Goal: Task Accomplishment & Management: Manage account settings

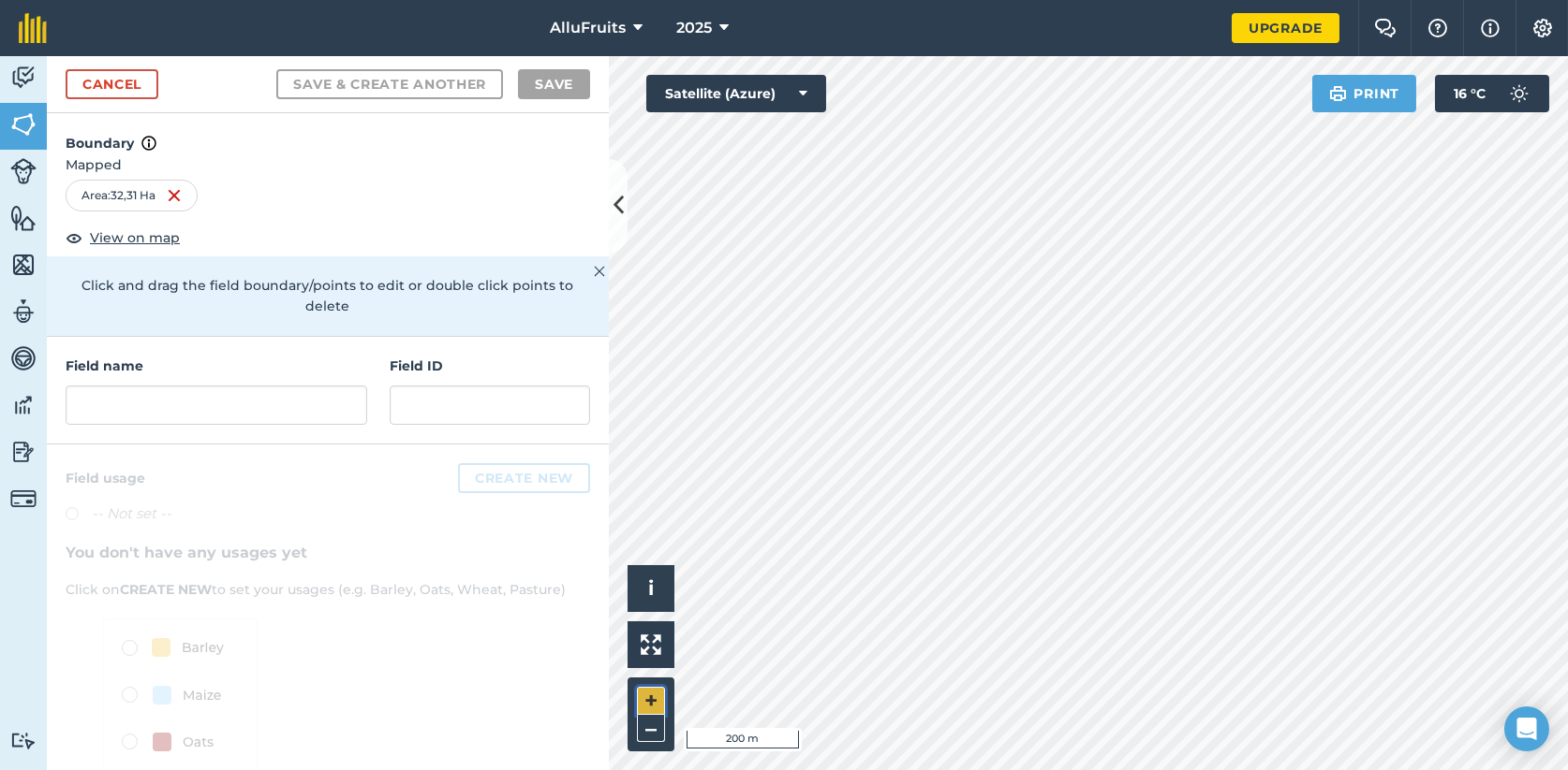
click at [653, 702] on button "+" at bounding box center [651, 701] width 28 height 28
click at [126, 192] on div "Area : 32,27 Ha" at bounding box center [133, 195] width 135 height 32
click at [123, 188] on div "Area : 32,27 Ha" at bounding box center [133, 195] width 135 height 32
drag, startPoint x: 123, startPoint y: 188, endPoint x: 161, endPoint y: 196, distance: 38.8
click at [161, 196] on div "Area : 32,27 Ha" at bounding box center [133, 195] width 135 height 32
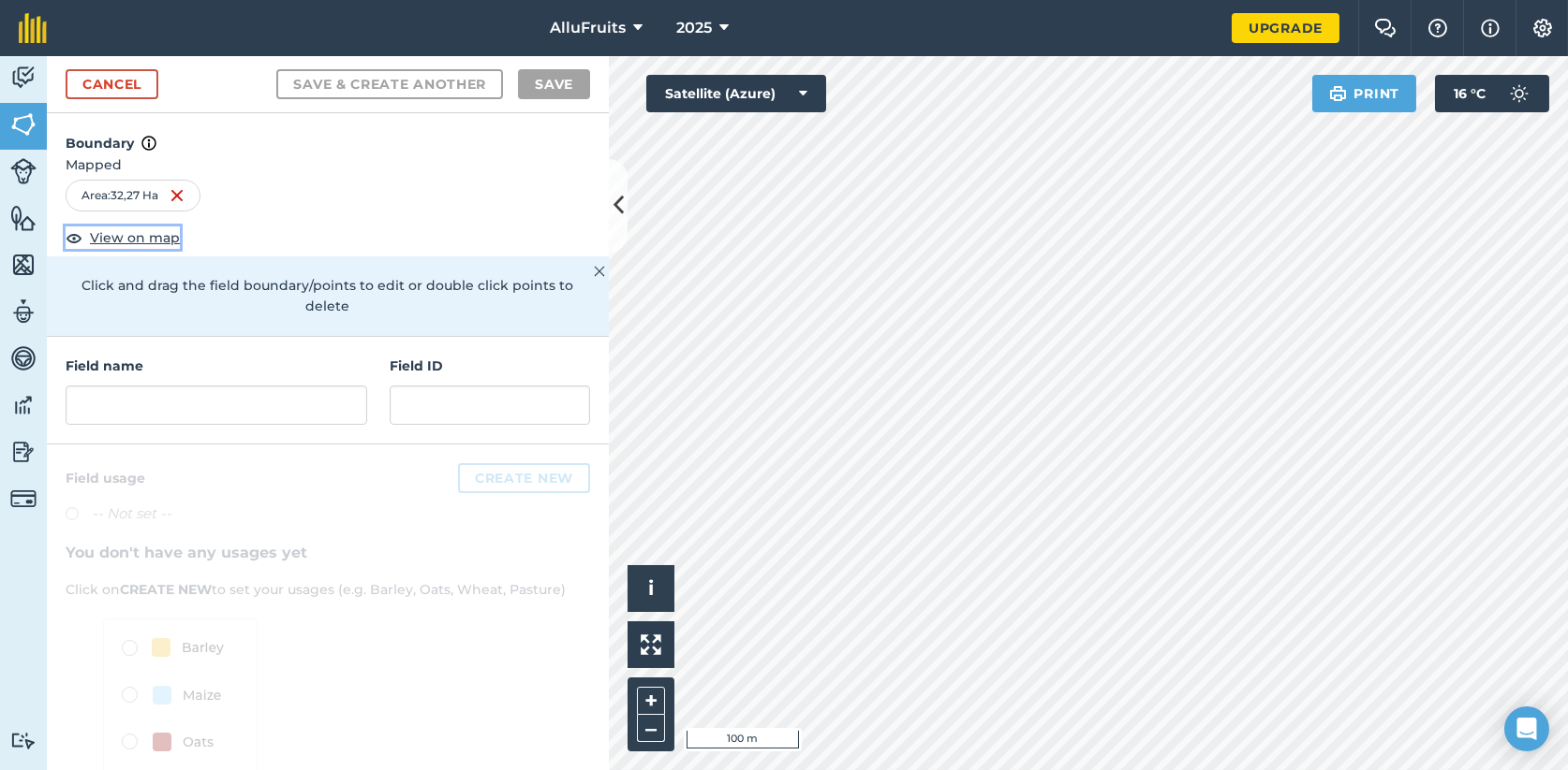
click at [115, 235] on span "View on map" at bounding box center [134, 237] width 90 height 20
click at [652, 701] on button "+" at bounding box center [651, 701] width 28 height 28
click at [25, 413] on img at bounding box center [23, 404] width 26 height 28
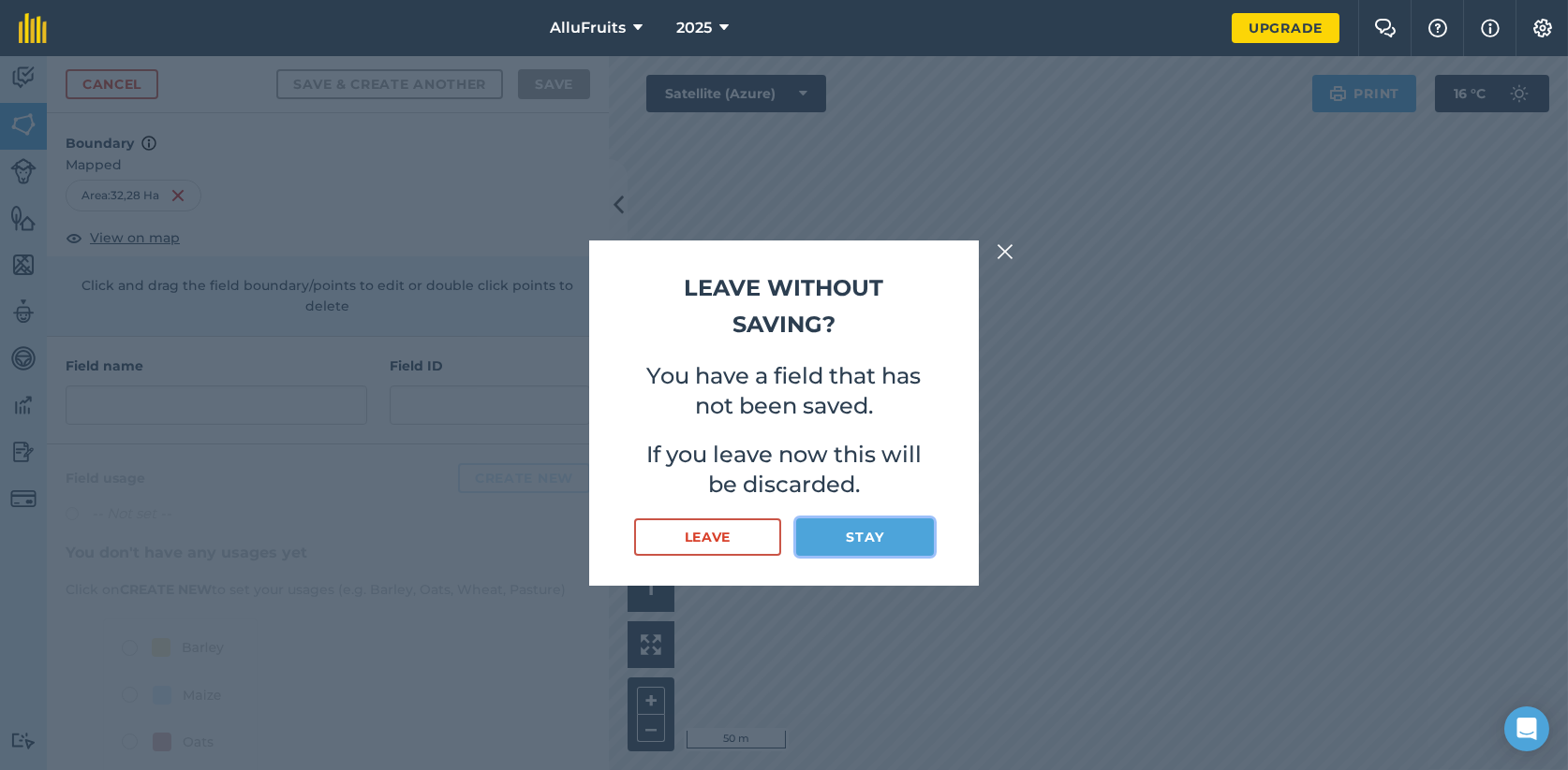
click at [857, 535] on button "Stay" at bounding box center [864, 536] width 138 height 38
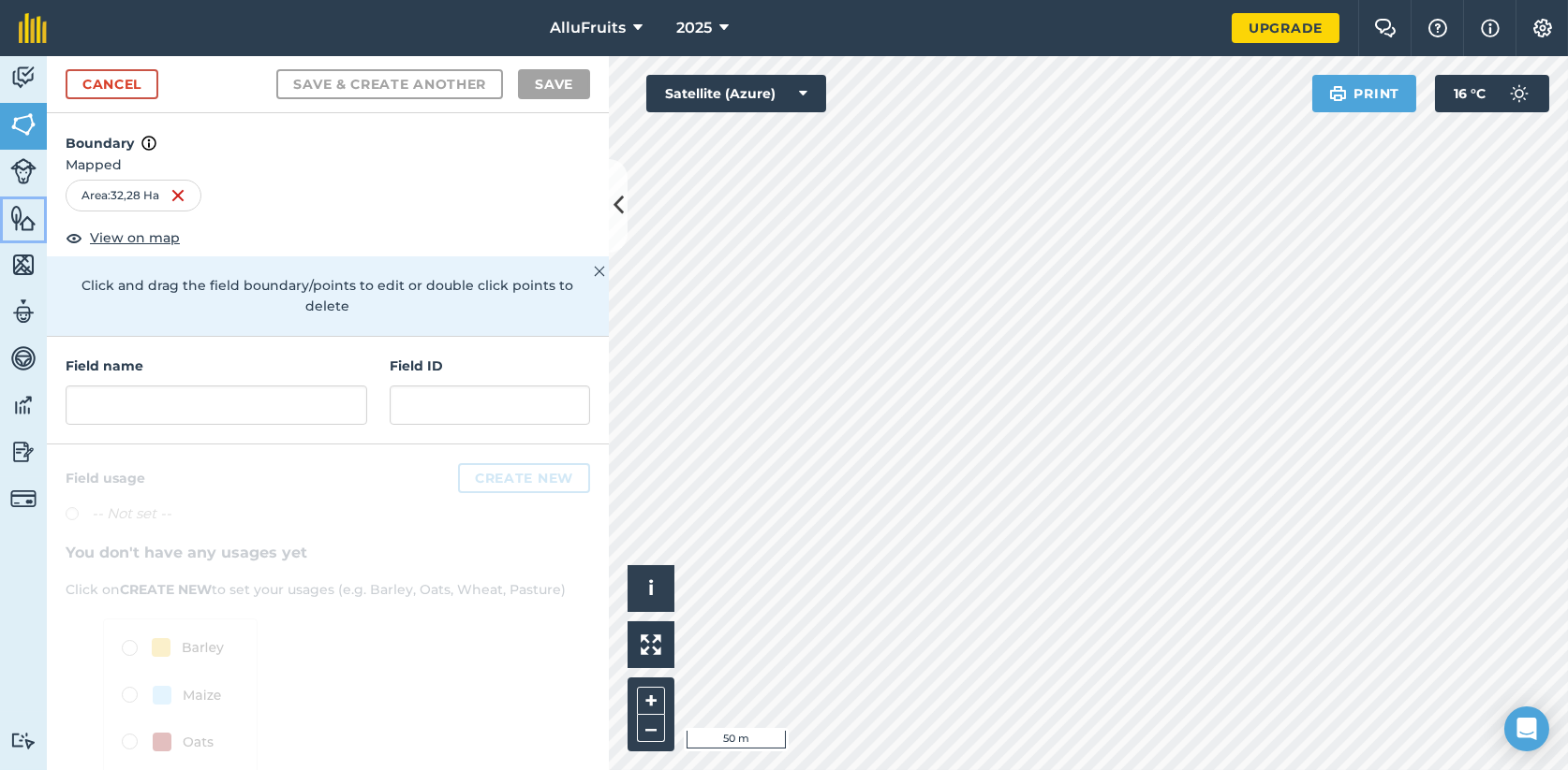
click at [22, 220] on img at bounding box center [23, 217] width 26 height 28
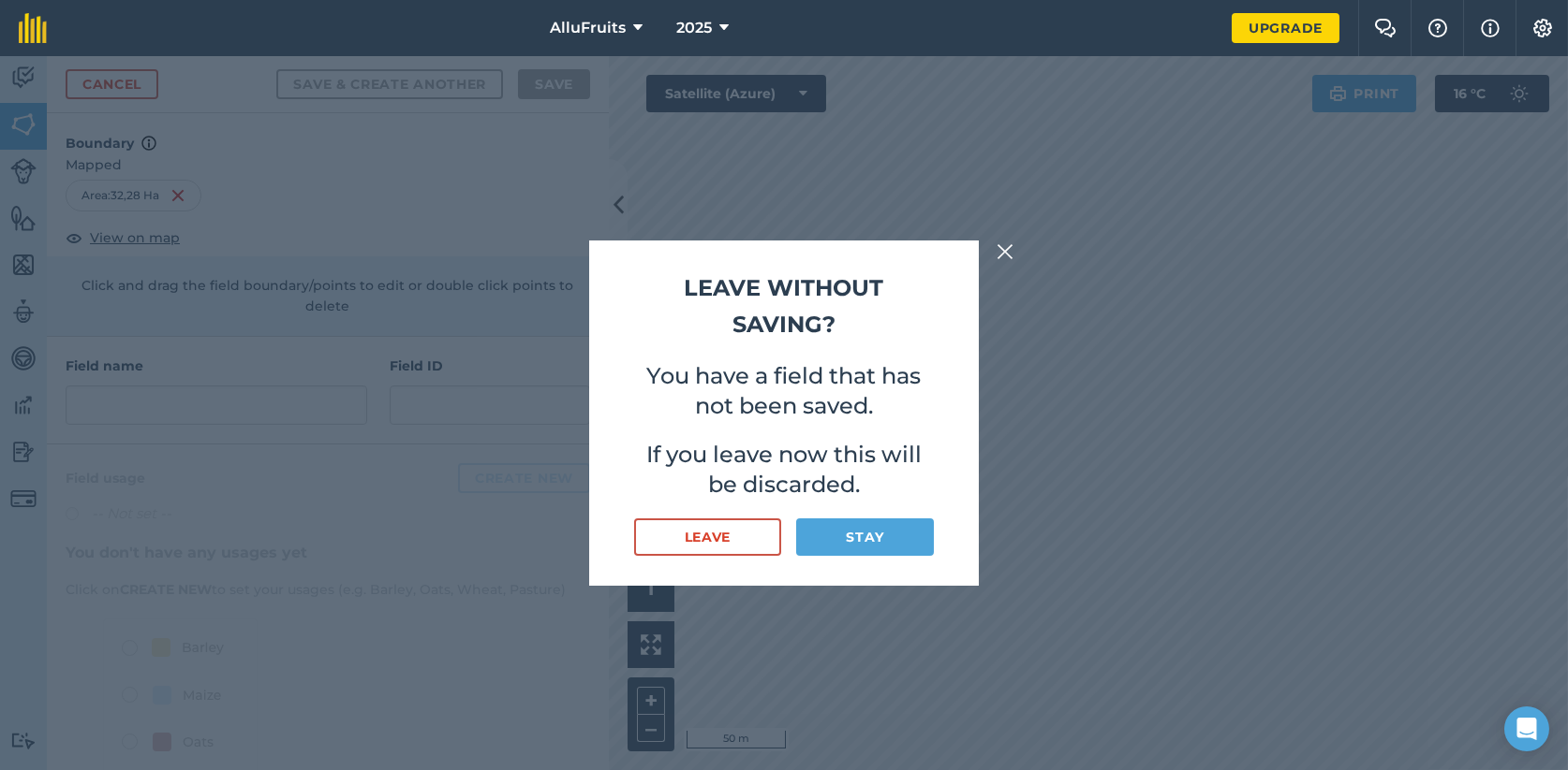
click at [996, 253] on img at bounding box center [1004, 251] width 16 height 22
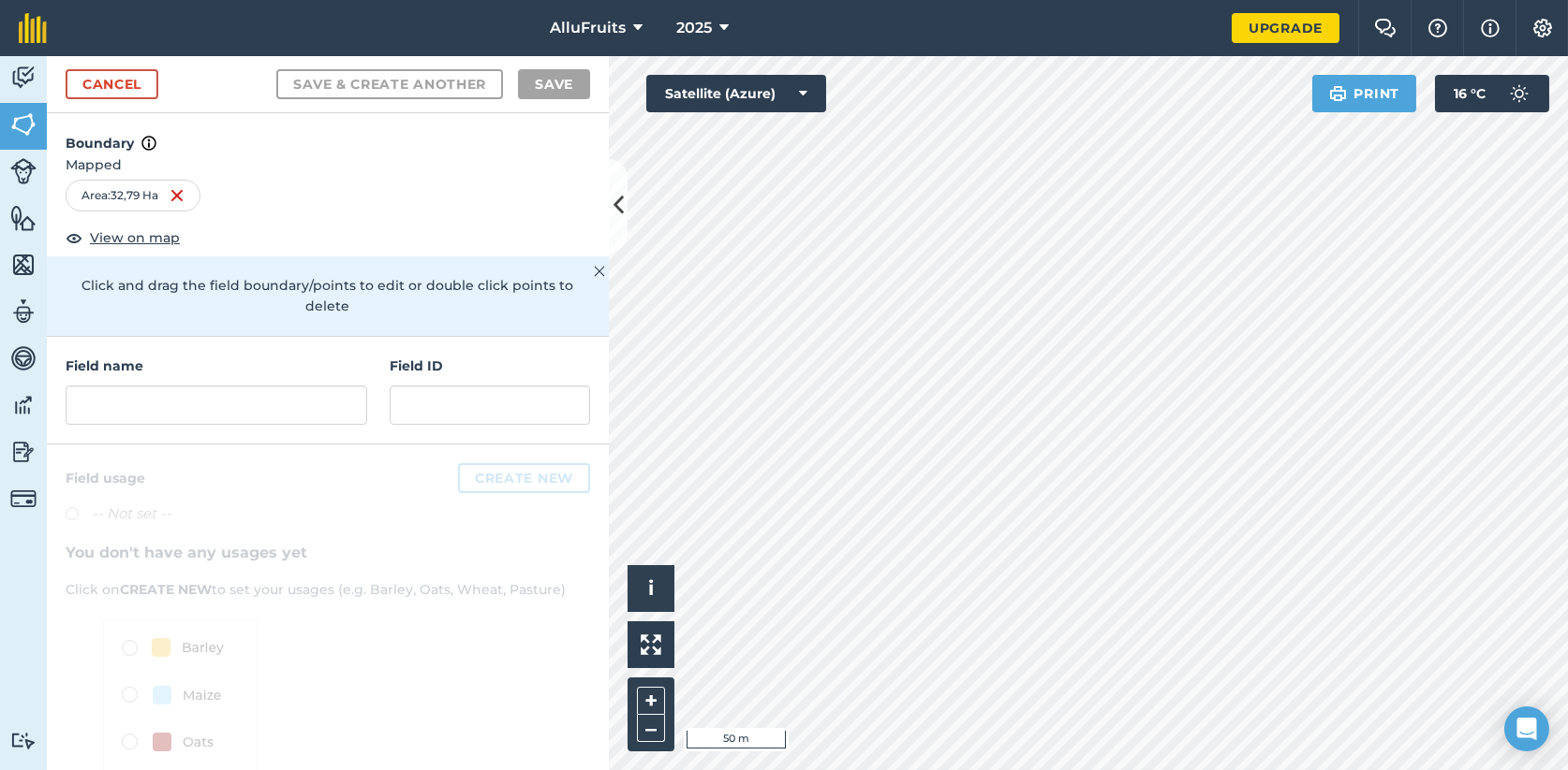
click at [1440, 769] on html "AlluFruits 2025 Upgrade Farm Chat Help Info Settings Map printing is not availa…" at bounding box center [784, 385] width 1568 height 770
click at [646, 723] on button "–" at bounding box center [651, 729] width 28 height 27
click at [643, 730] on button "–" at bounding box center [651, 729] width 28 height 27
click at [1295, 34] on link "Upgrade" at bounding box center [1285, 28] width 108 height 30
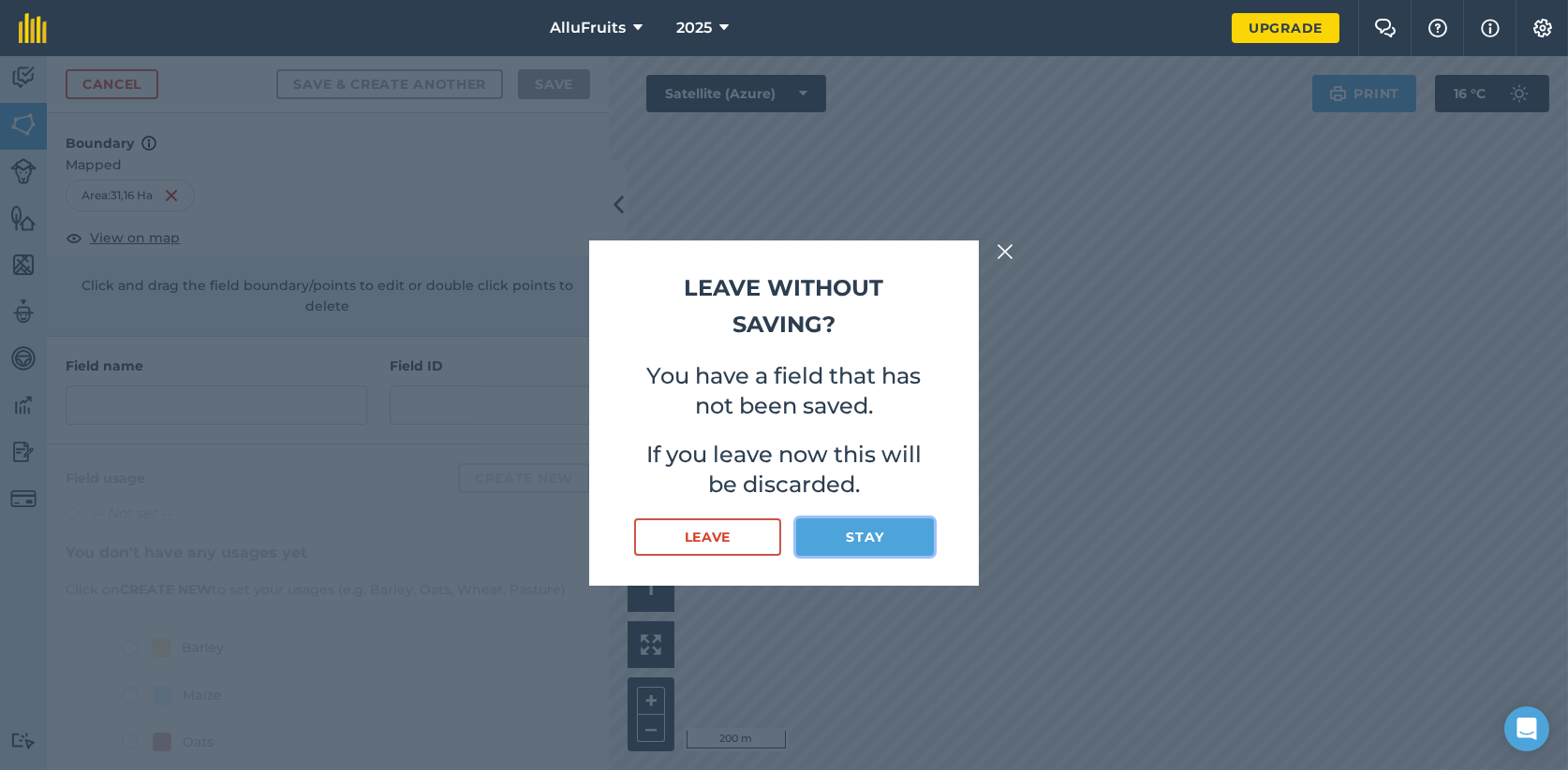
click at [809, 537] on button "Stay" at bounding box center [864, 536] width 138 height 38
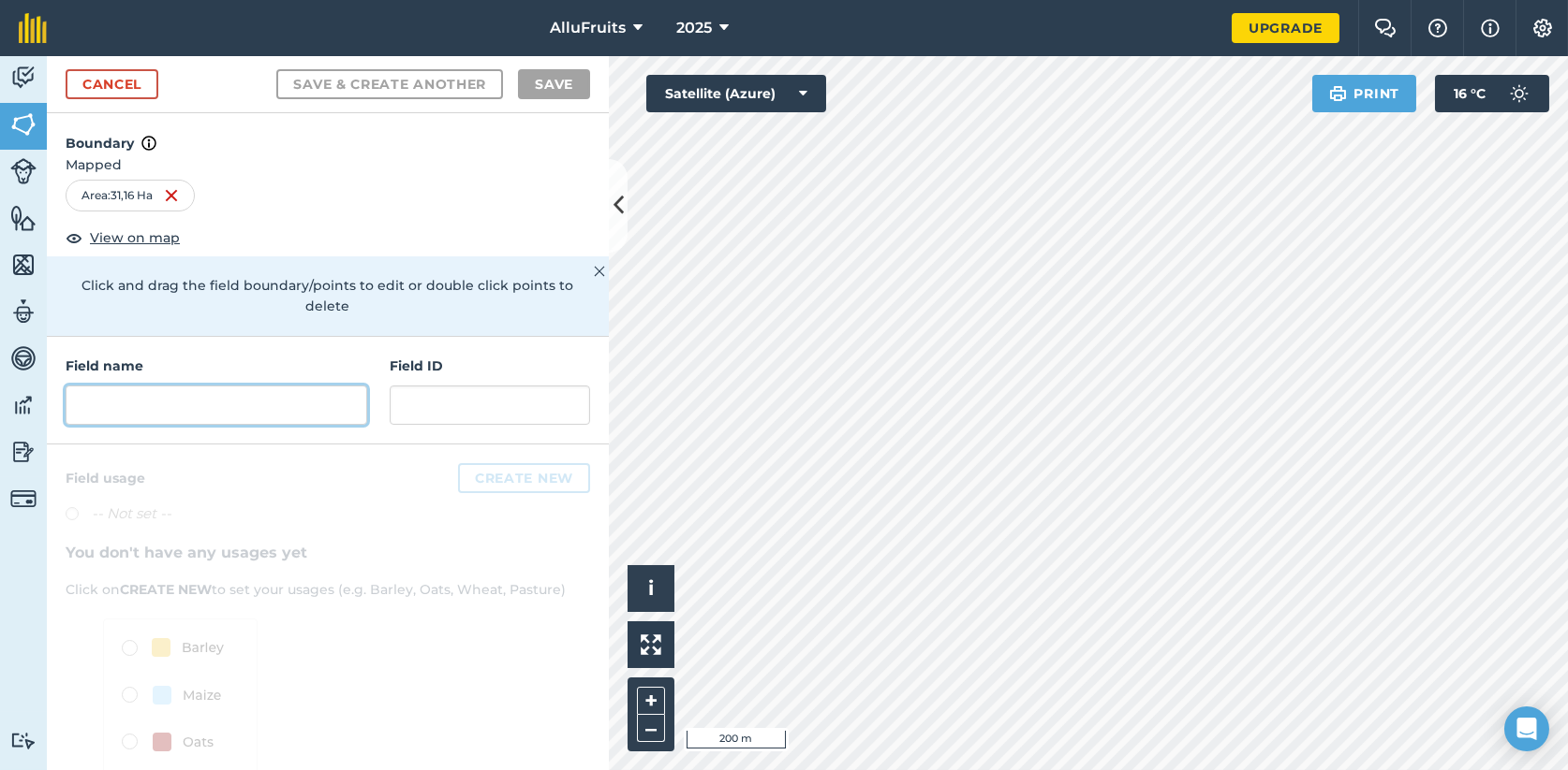
click at [112, 407] on input "text" at bounding box center [216, 405] width 301 height 40
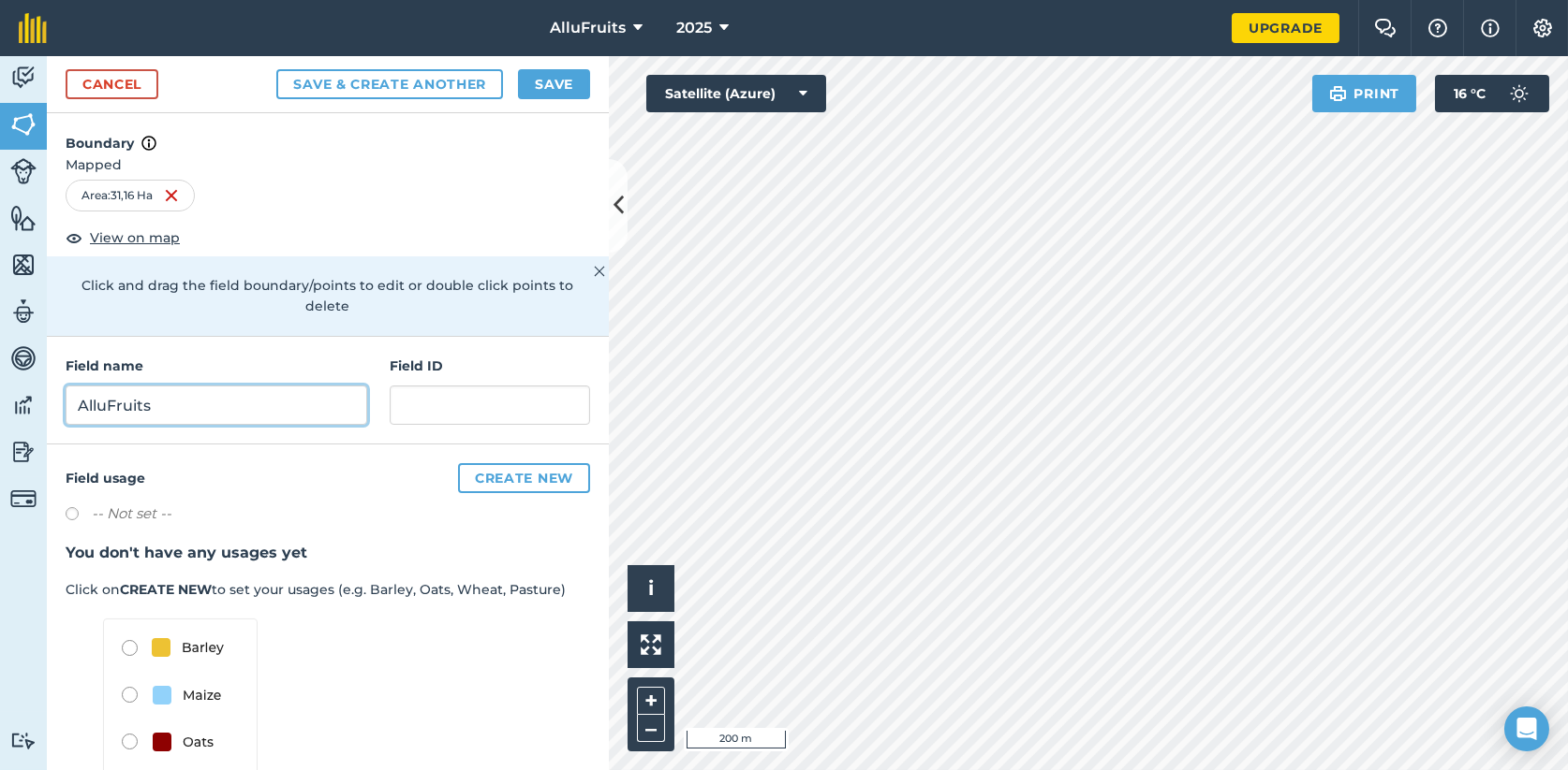
type input "AlluFruits"
click at [268, 509] on div "-- Not set --" at bounding box center [327, 516] width 524 height 27
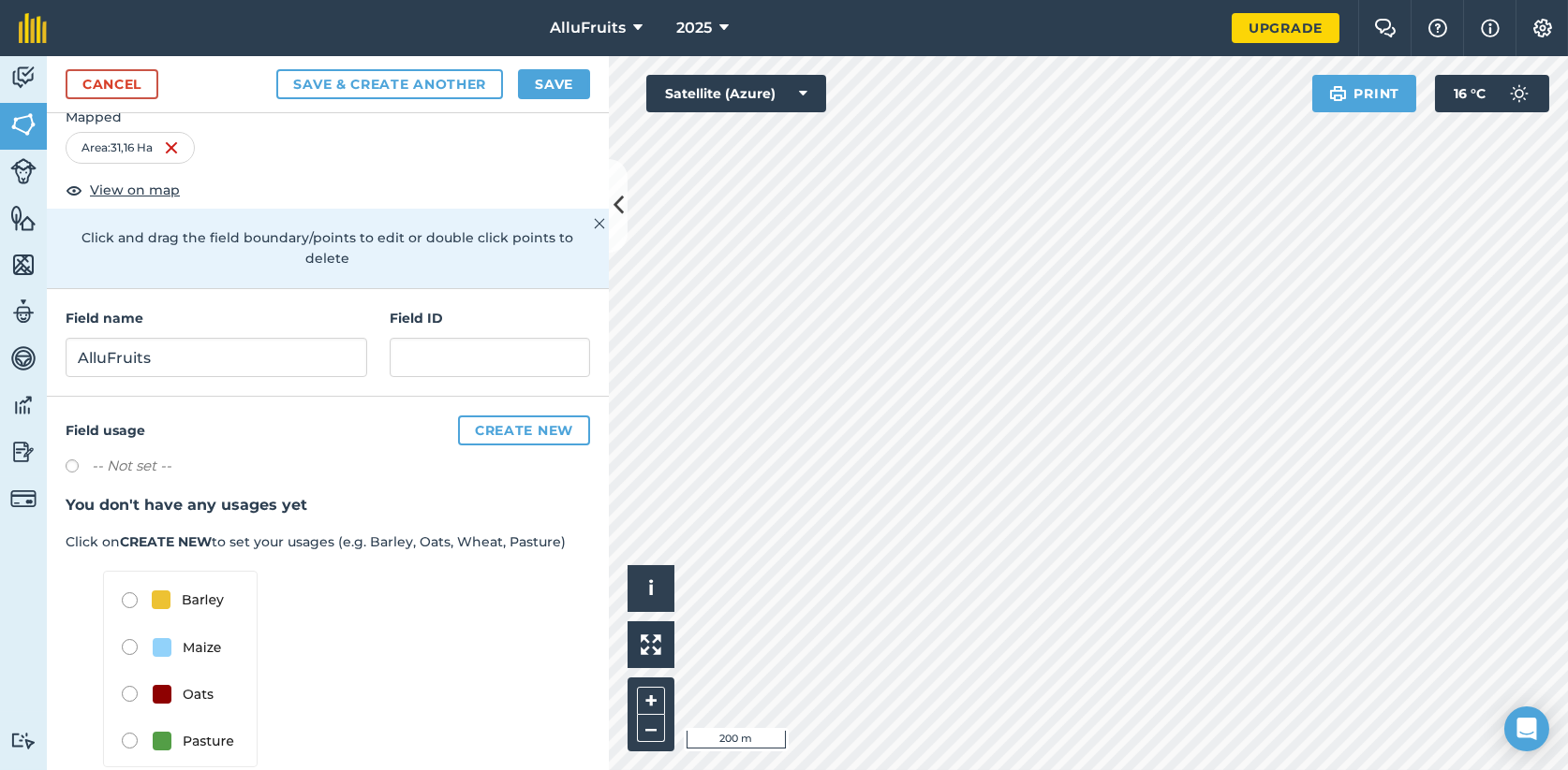
scroll to position [76, 0]
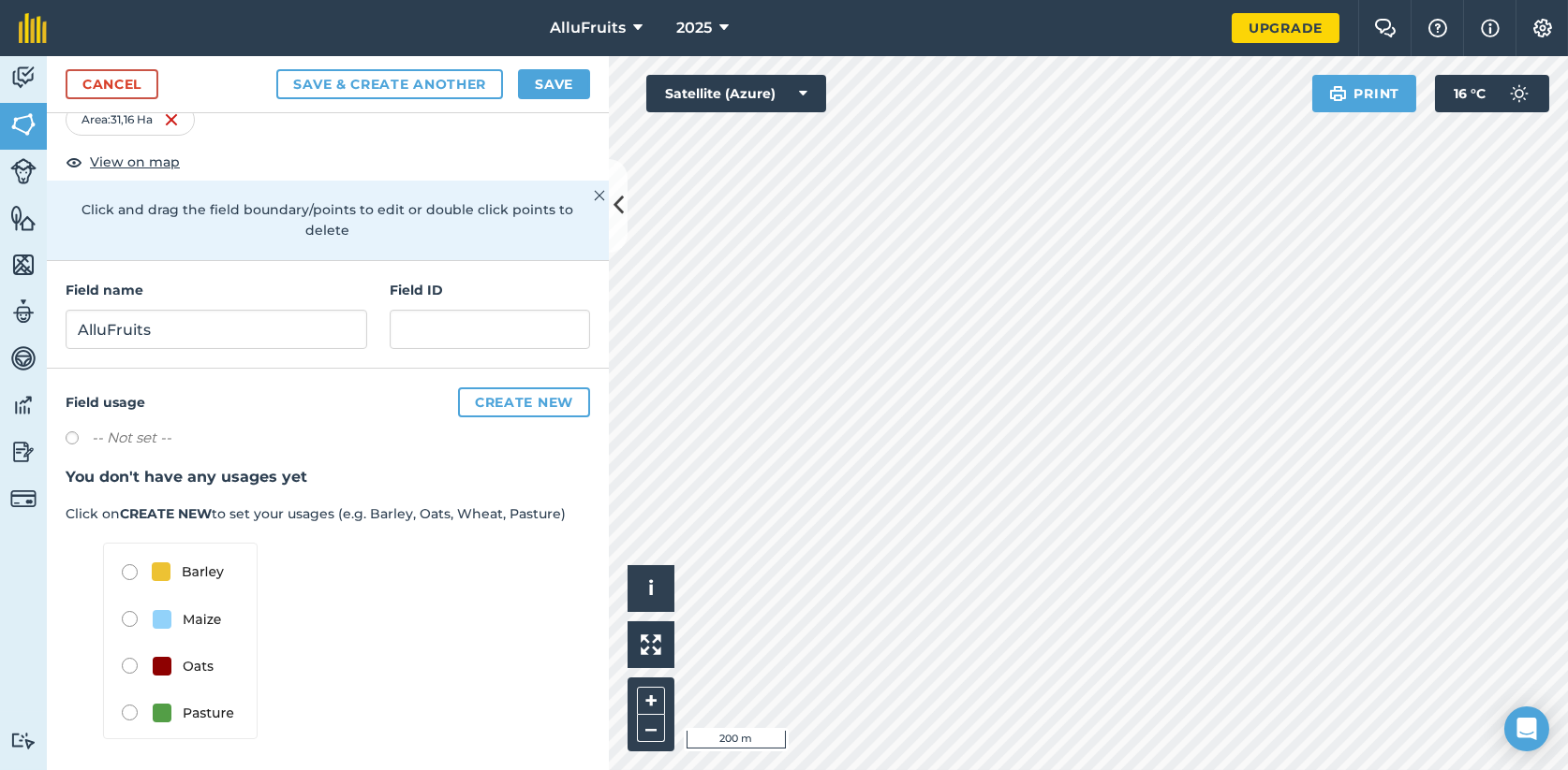
click at [129, 570] on img at bounding box center [181, 642] width 154 height 197
click at [18, 264] on img at bounding box center [23, 264] width 26 height 28
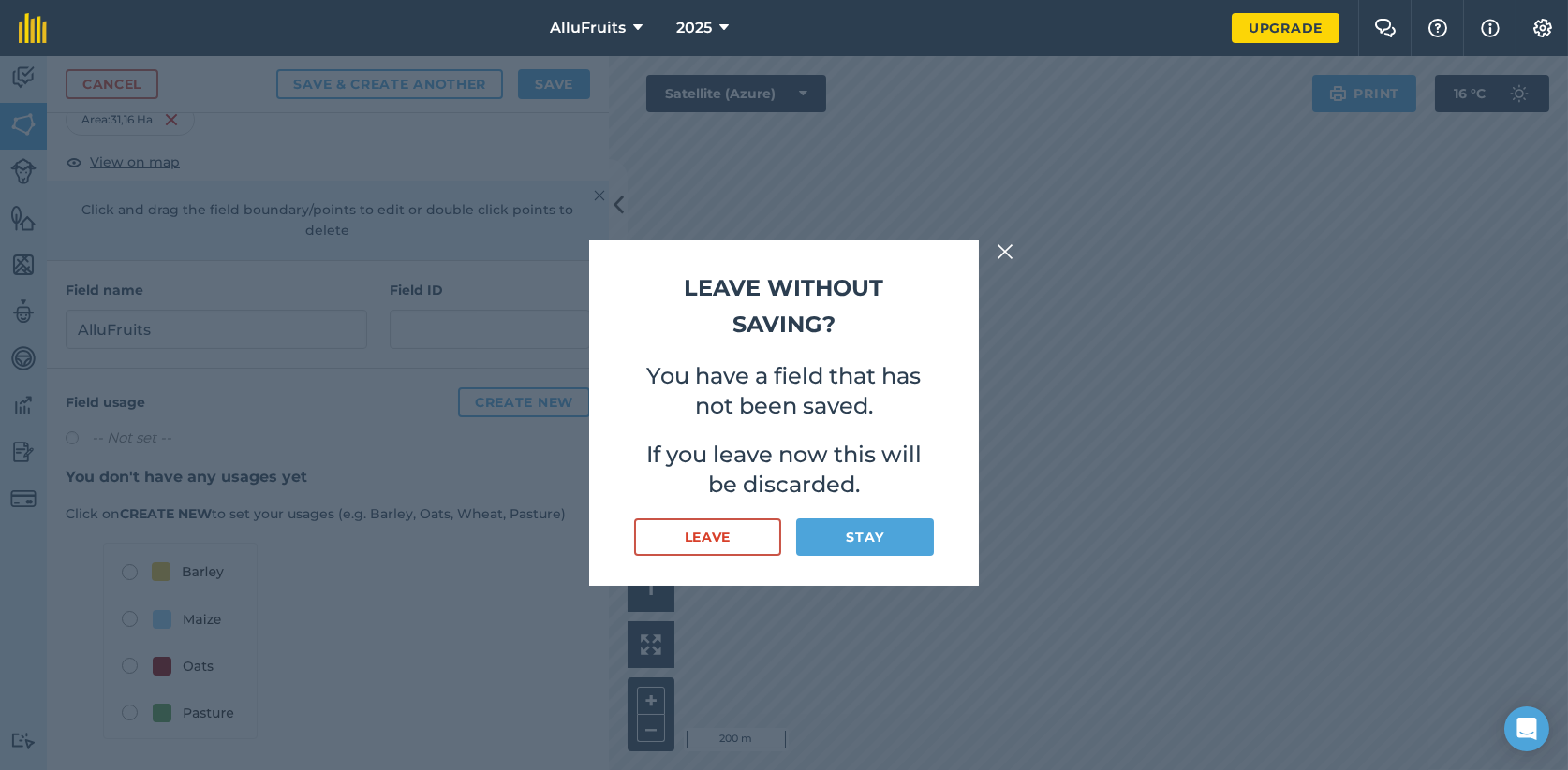
click at [1009, 251] on img at bounding box center [1004, 251] width 16 height 22
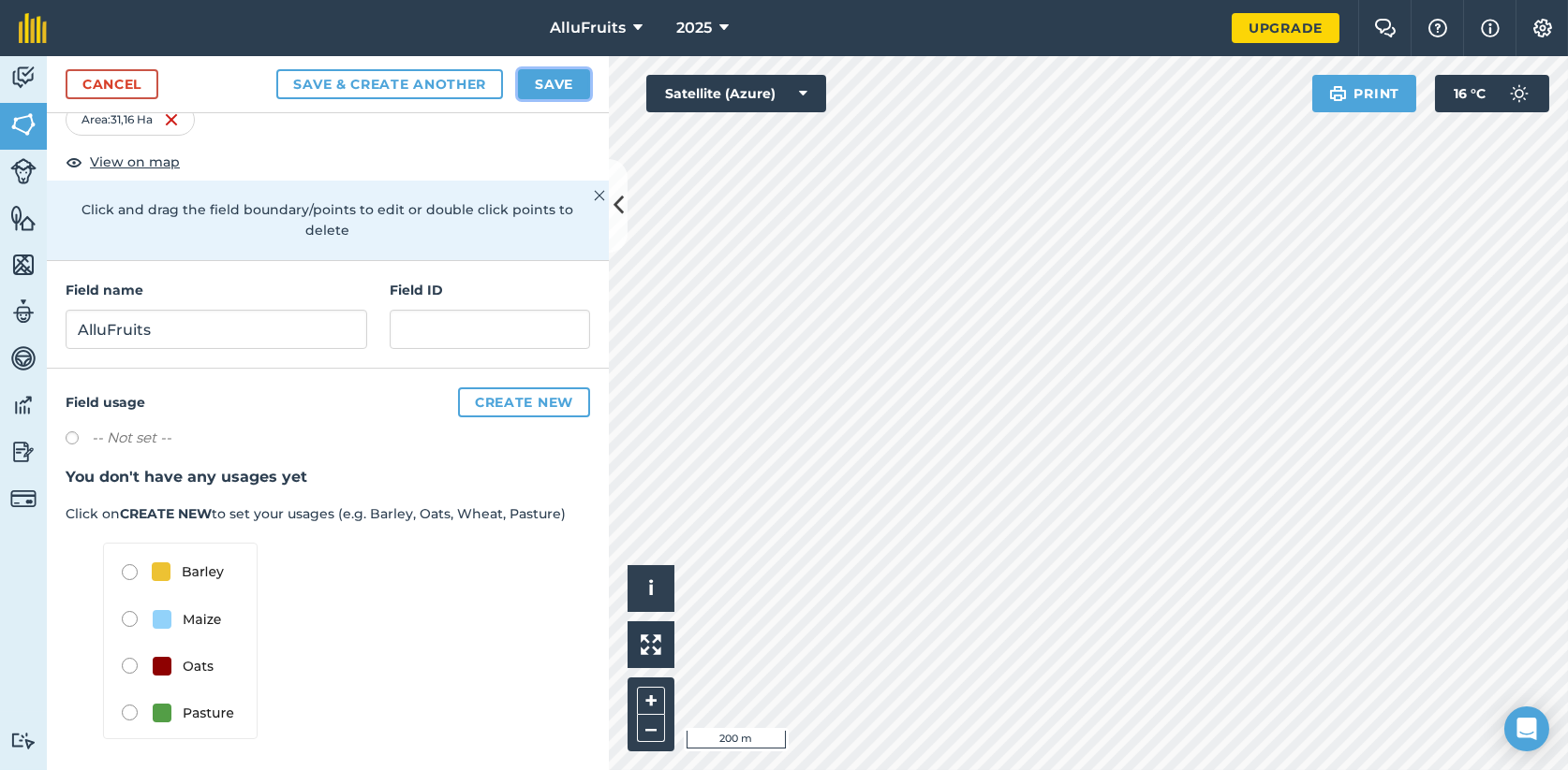
click at [575, 86] on button "Save" at bounding box center [553, 84] width 72 height 30
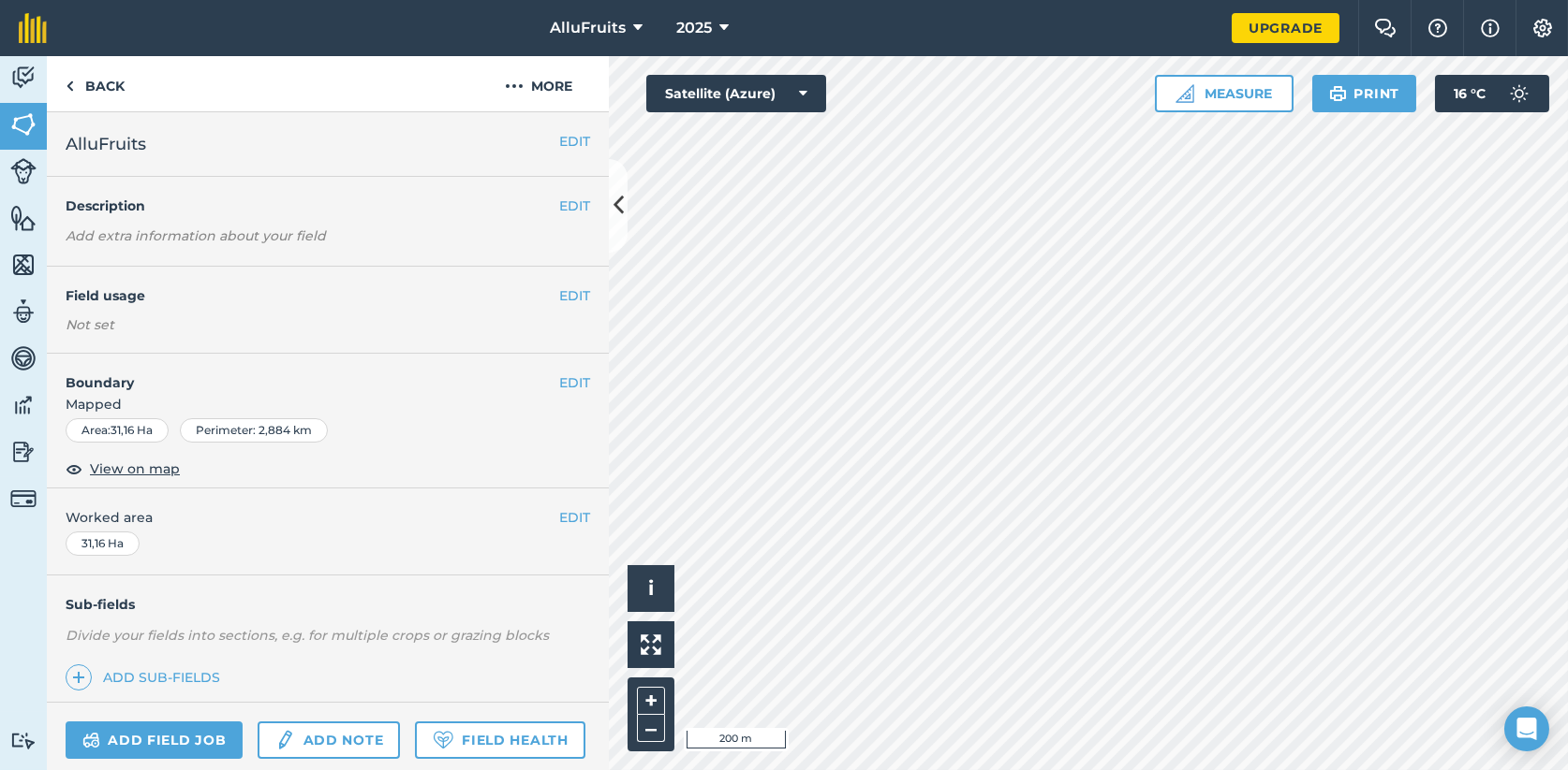
click at [181, 134] on h2 "AlluFruits" at bounding box center [312, 144] width 493 height 26
click at [559, 139] on button "EDIT" at bounding box center [574, 141] width 31 height 20
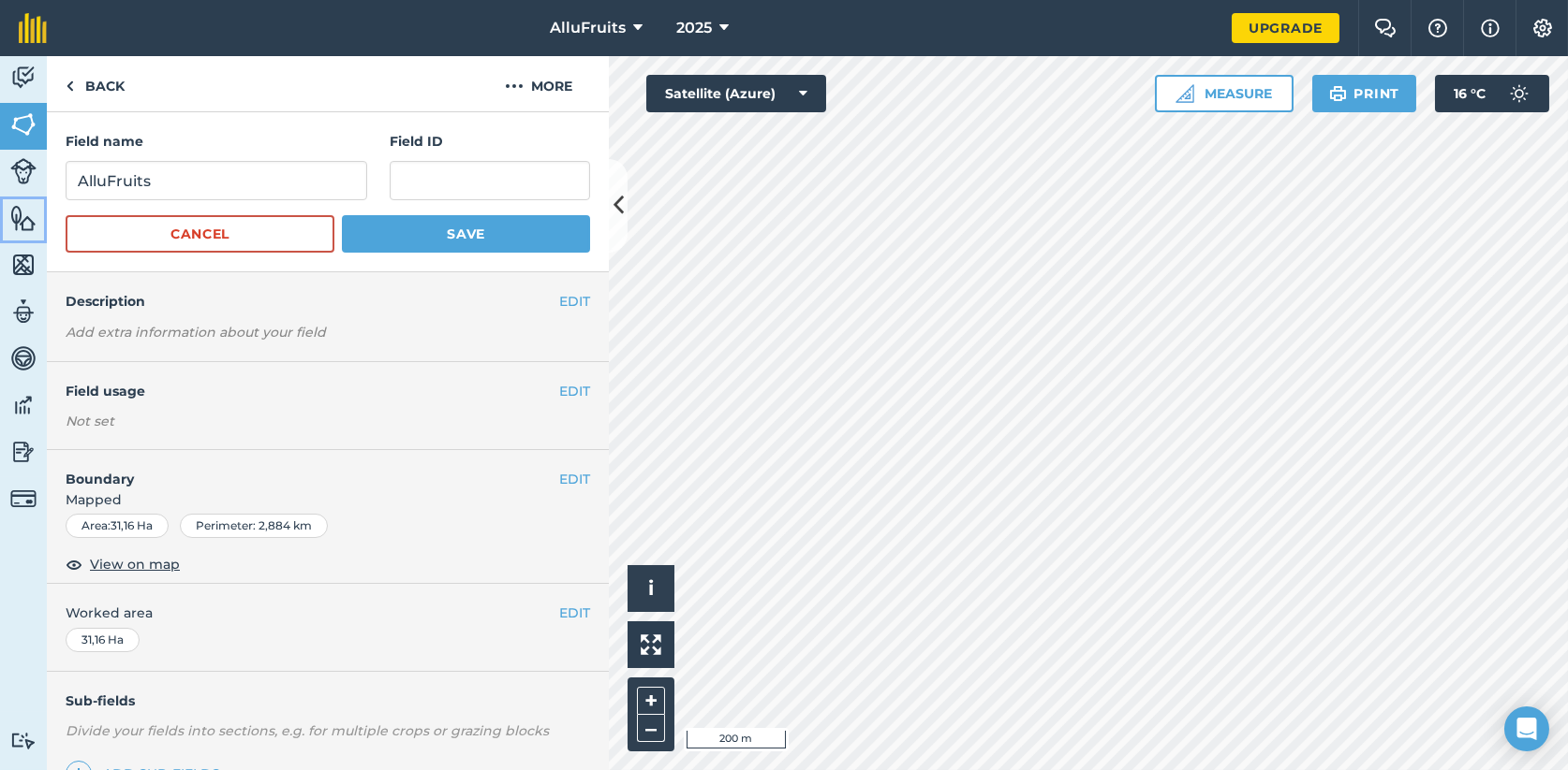
click at [21, 216] on img at bounding box center [23, 217] width 26 height 28
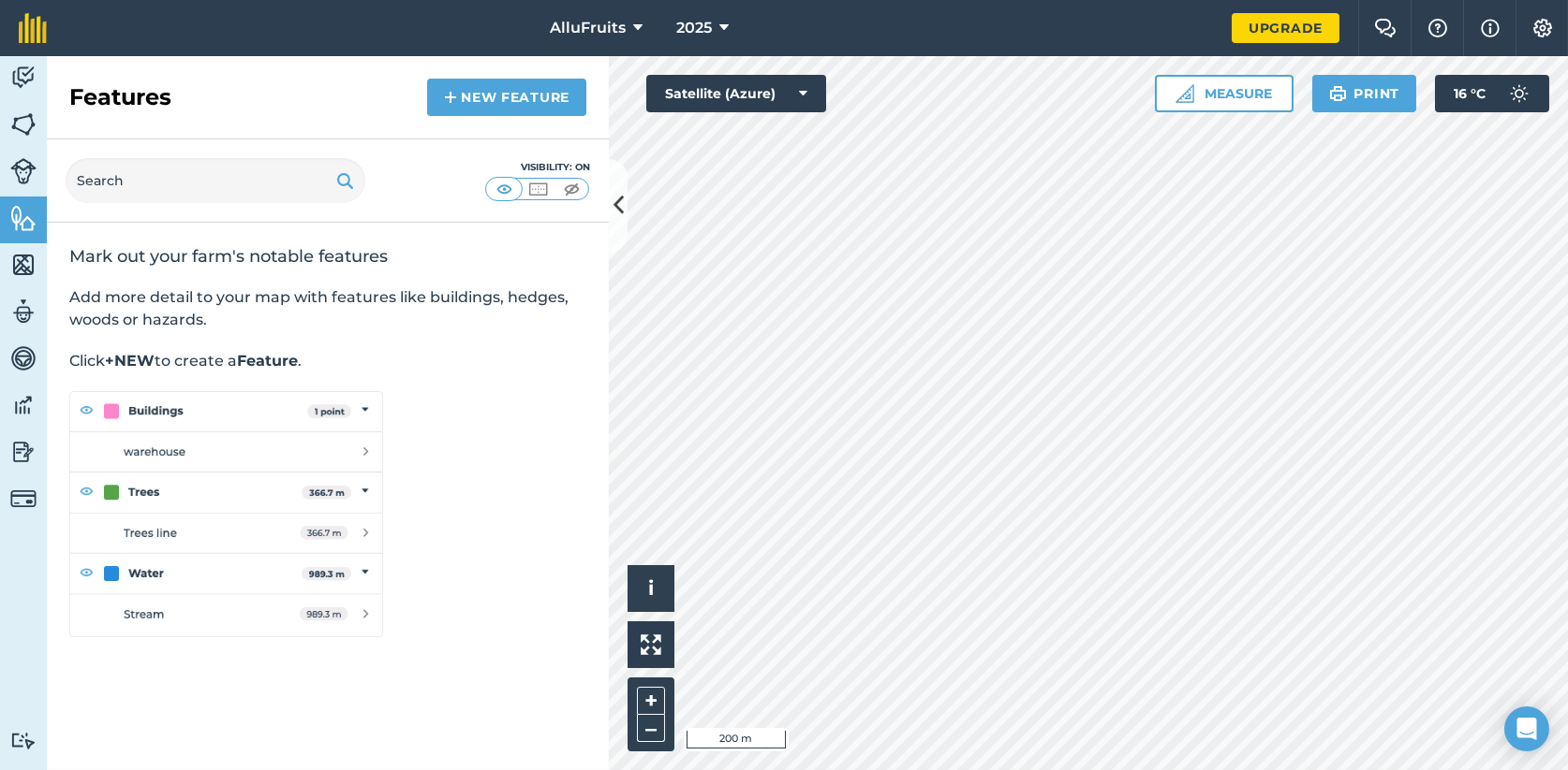
click at [136, 493] on img at bounding box center [226, 513] width 314 height 246
click at [572, 186] on img at bounding box center [572, 188] width 23 height 18
click at [649, 701] on button "+" at bounding box center [651, 701] width 28 height 28
click at [648, 699] on button "+" at bounding box center [651, 701] width 28 height 28
click at [855, 0] on html "AlluFruits 2025 Upgrade Farm Chat Help Info Settings Map printing is not availa…" at bounding box center [784, 385] width 1568 height 770
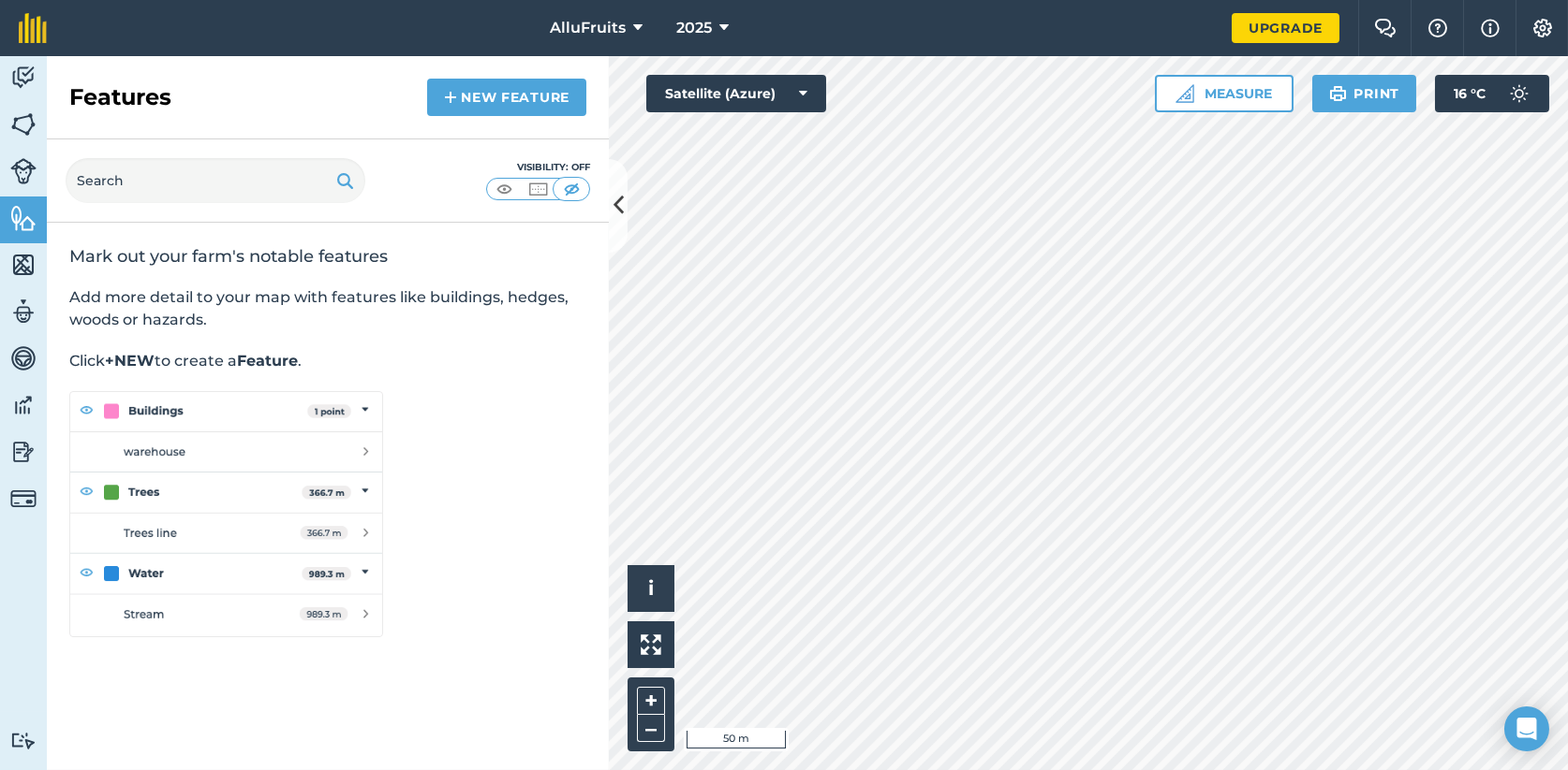
click at [828, 42] on div "AlluFruits 2025 Upgrade Farm Chat Help Info Settings Map printing is not availa…" at bounding box center [784, 385] width 1568 height 770
click at [114, 492] on img at bounding box center [226, 513] width 314 height 246
click at [23, 227] on img at bounding box center [23, 217] width 26 height 28
click at [455, 90] on img at bounding box center [451, 96] width 14 height 22
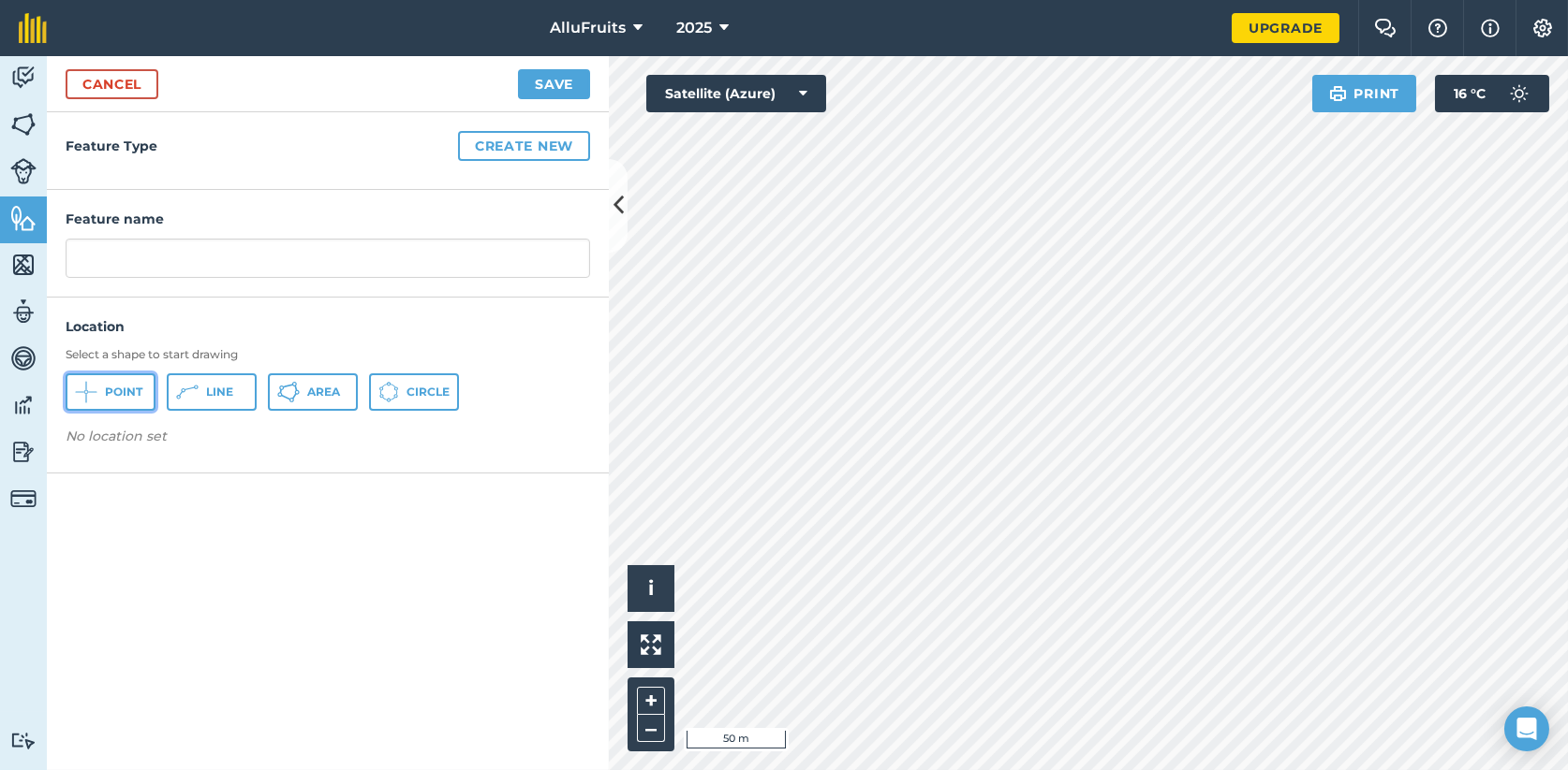
click at [87, 391] on icon at bounding box center [87, 391] width 1 height 1
click at [89, 384] on icon at bounding box center [86, 392] width 22 height 22
click at [188, 395] on icon at bounding box center [186, 392] width 22 height 22
click at [378, 393] on icon at bounding box center [388, 392] width 20 height 20
click at [307, 388] on span "Area" at bounding box center [323, 393] width 33 height 15
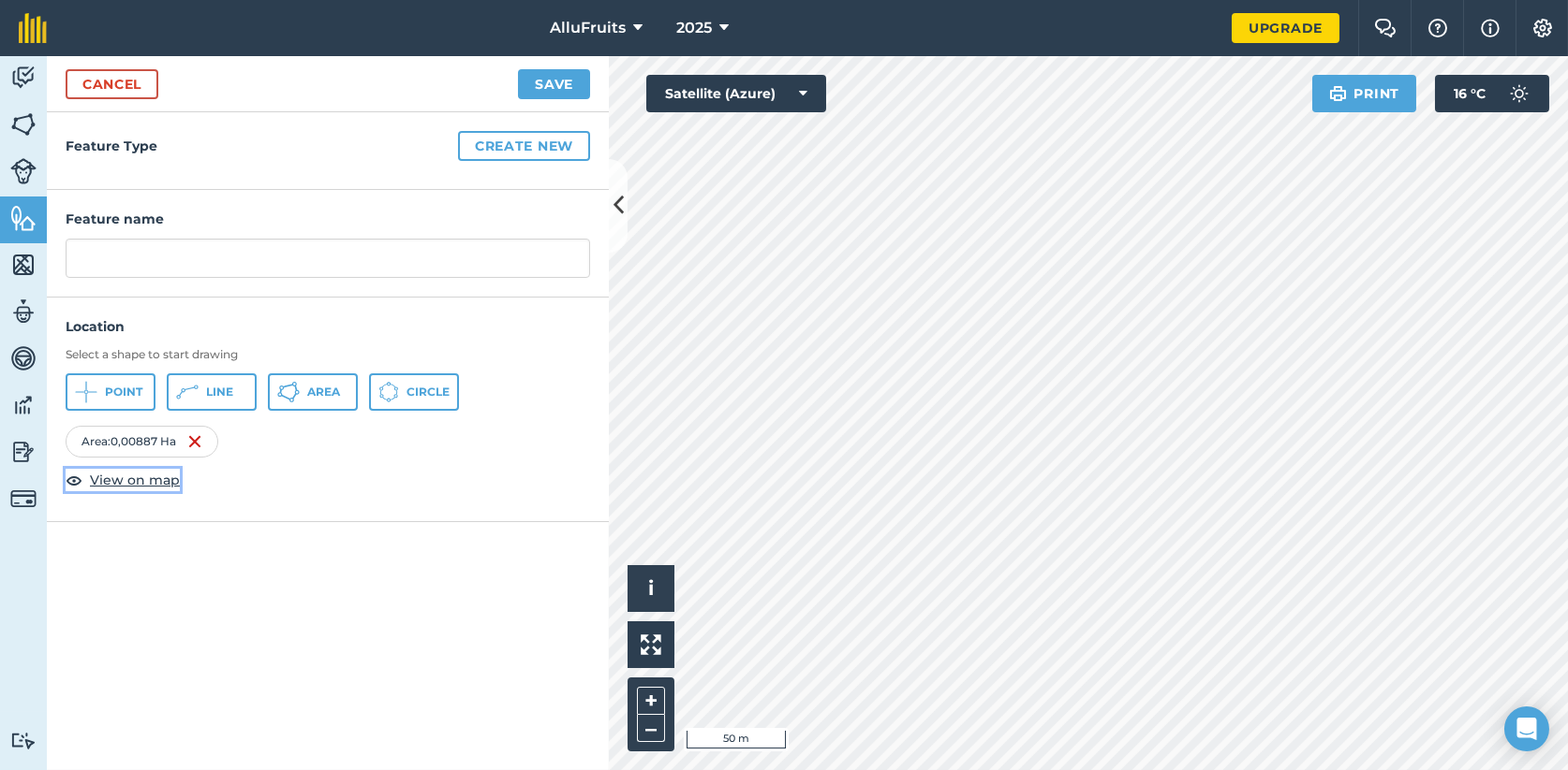
click at [150, 478] on span "View on map" at bounding box center [134, 480] width 90 height 20
click at [219, 487] on div "Area : 0,003915 Ha View on map" at bounding box center [327, 458] width 524 height 66
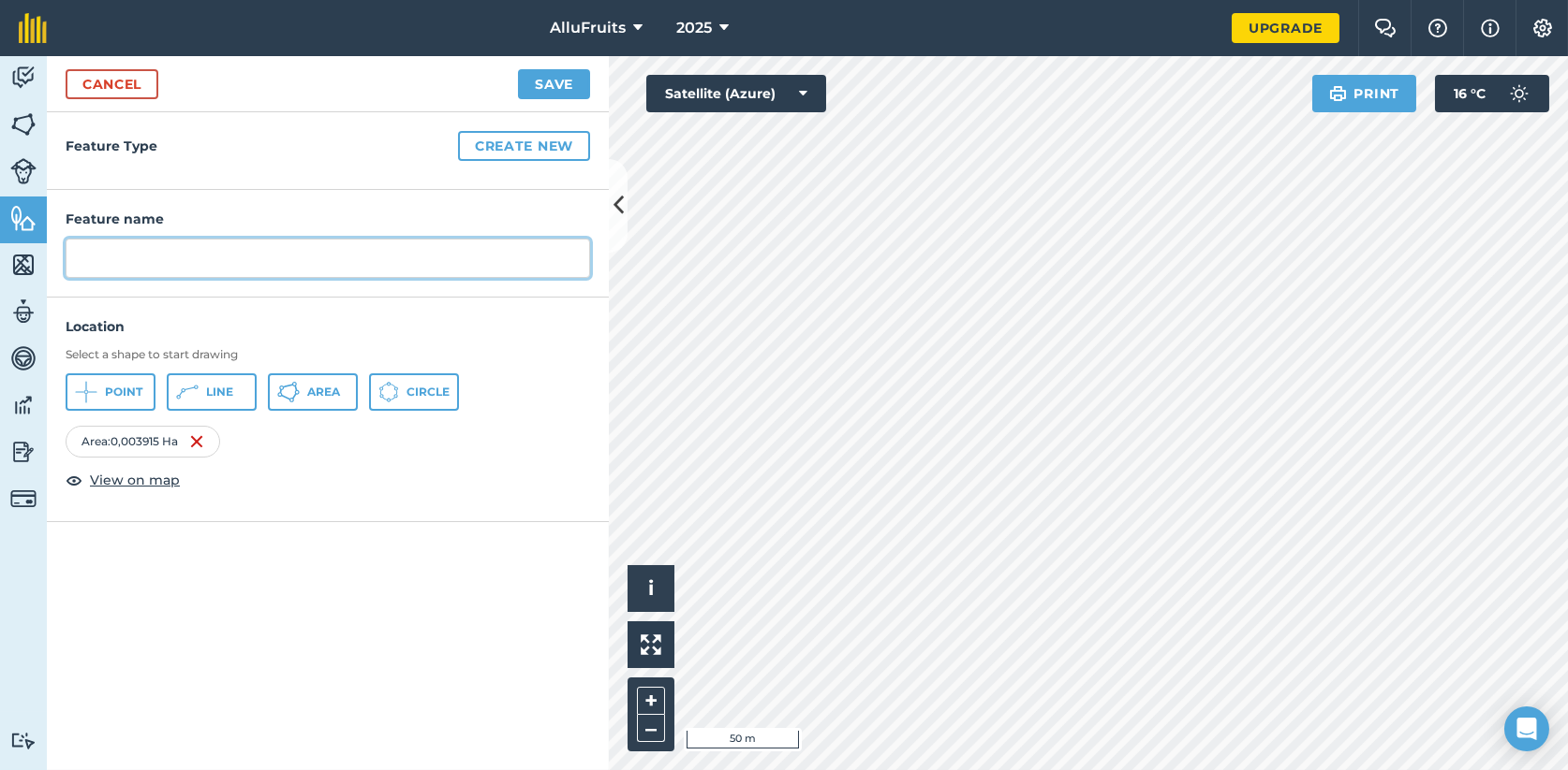
click at [123, 261] on input "text" at bounding box center [327, 258] width 524 height 40
type input "Roulotte Cougar"
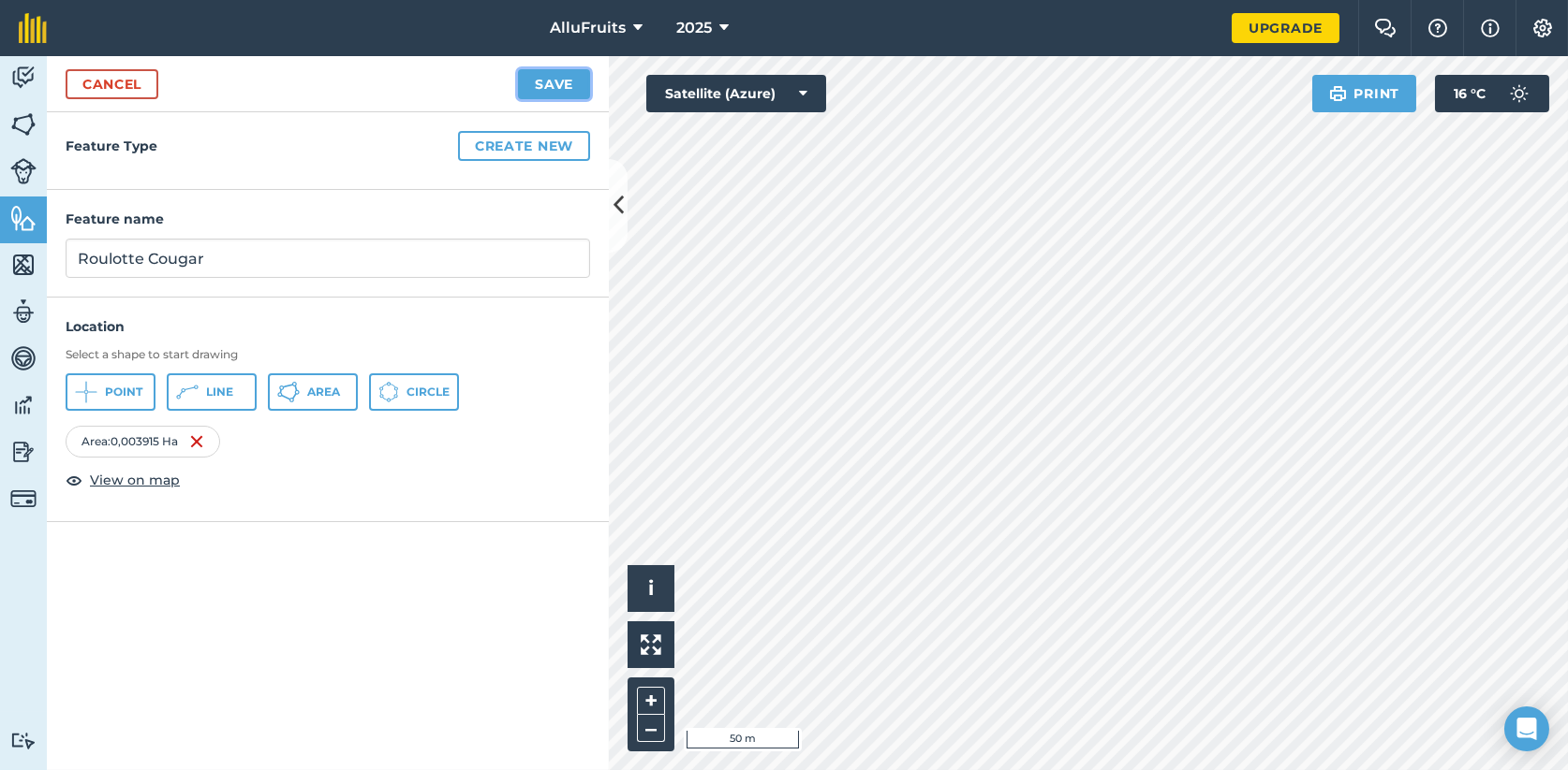
click at [566, 88] on button "Save" at bounding box center [553, 84] width 72 height 30
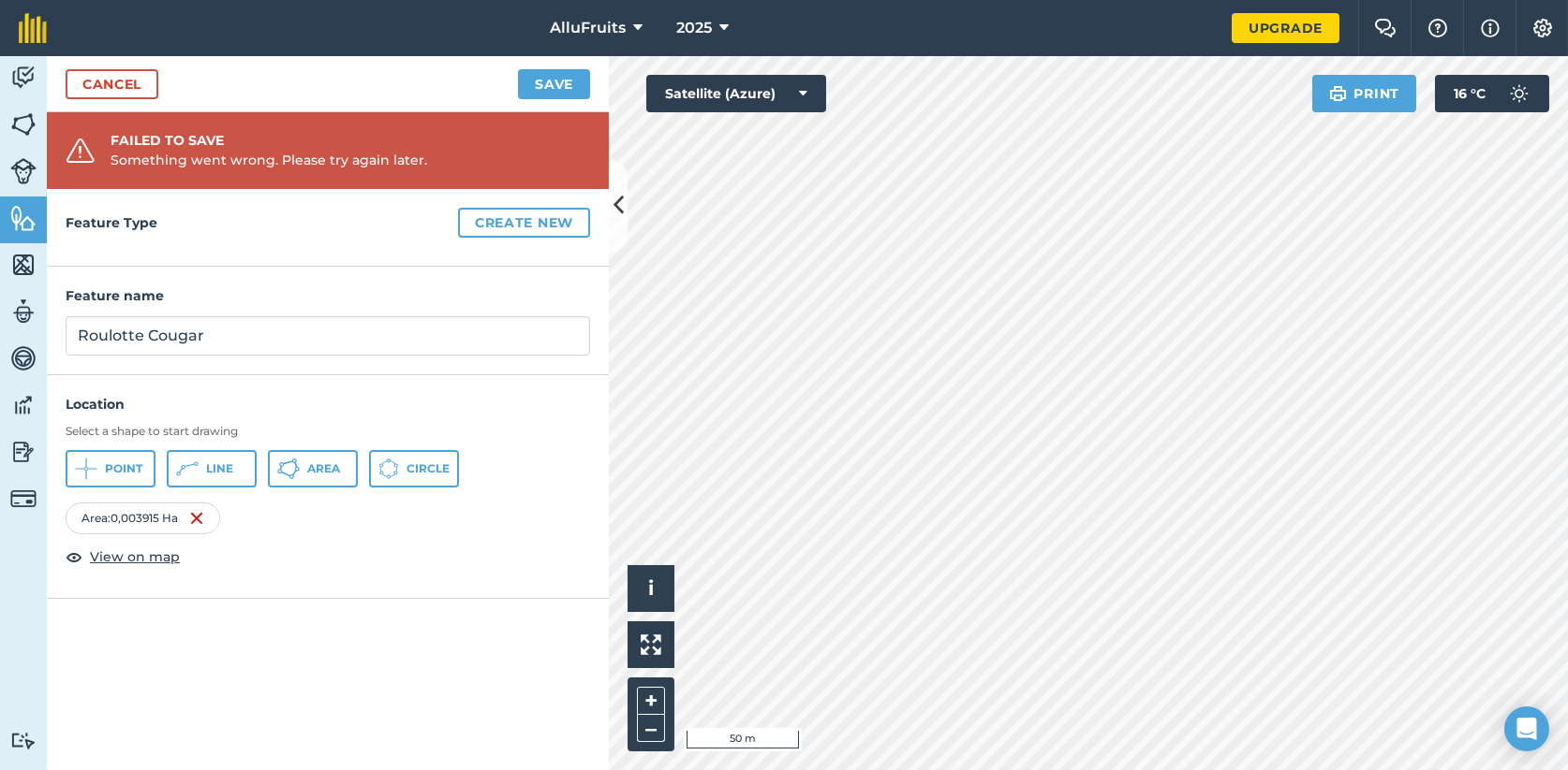
click at [238, 544] on div "Area : 0,003915 Ha View on map" at bounding box center [327, 536] width 524 height 66
click at [567, 72] on button "Save" at bounding box center [553, 84] width 72 height 30
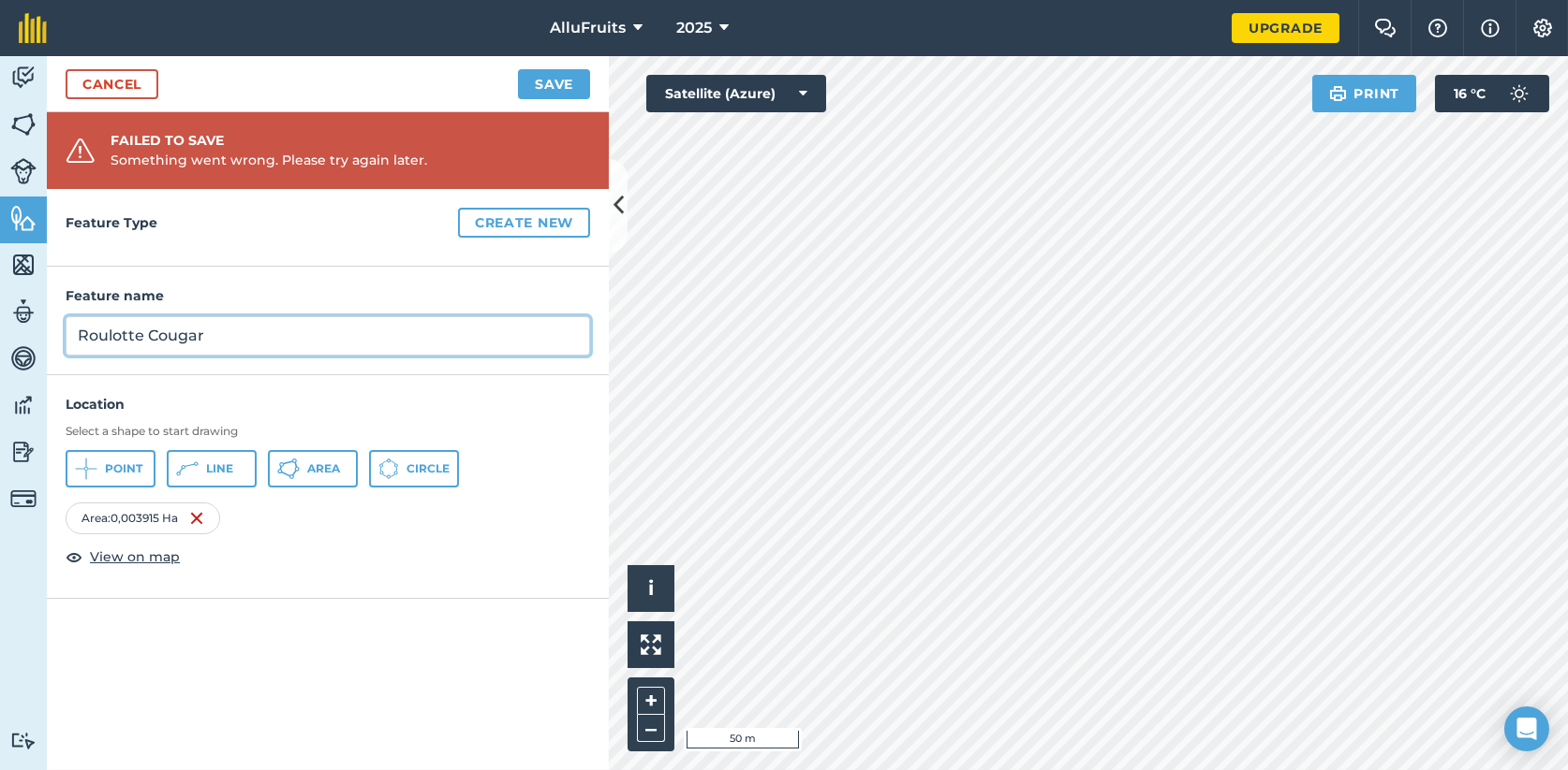
click at [230, 323] on input "Roulotte Cougar" at bounding box center [327, 336] width 524 height 40
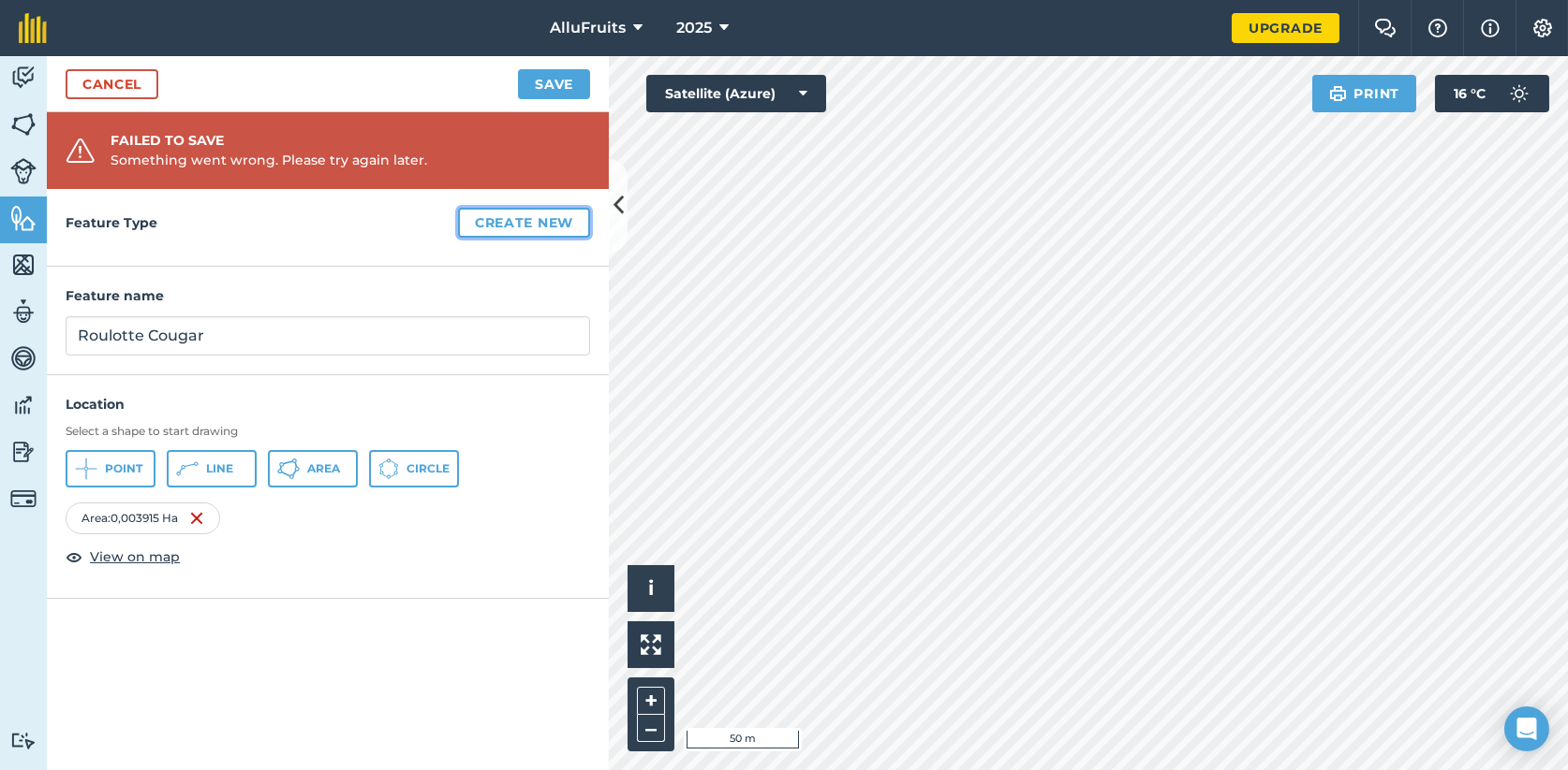
click at [519, 222] on button "Create new" at bounding box center [523, 222] width 132 height 30
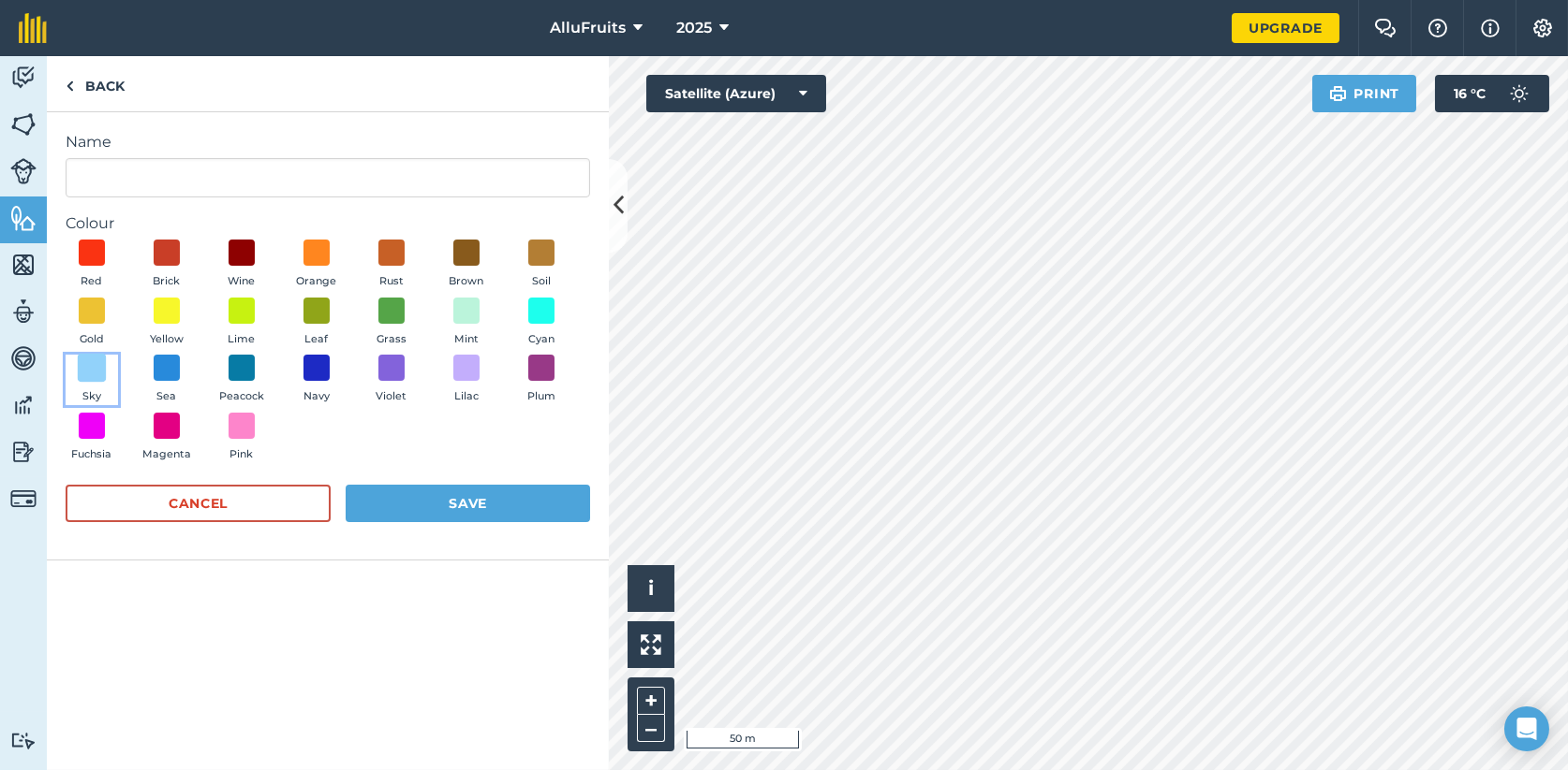
click at [90, 370] on span at bounding box center [93, 369] width 29 height 29
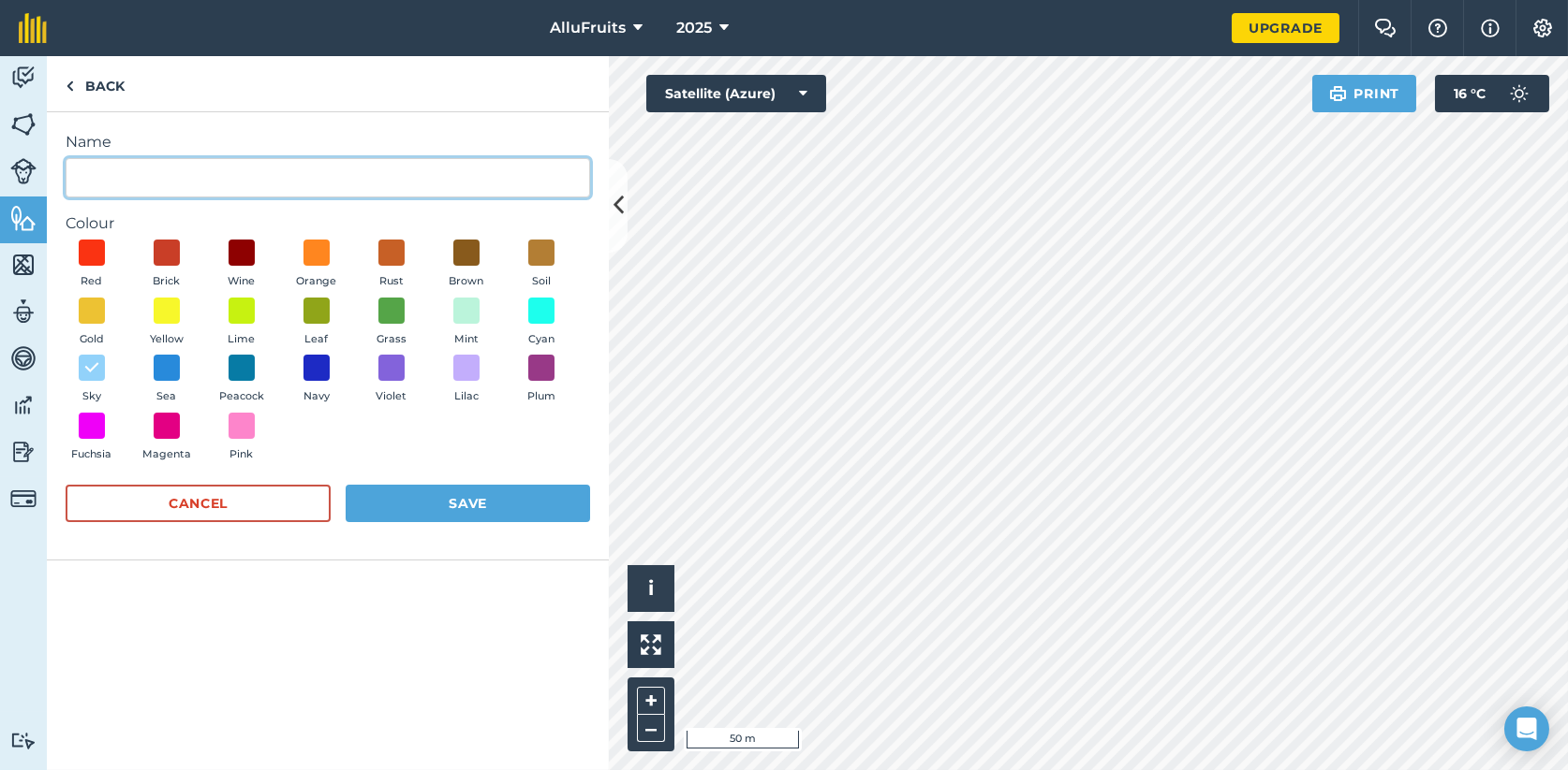
click at [132, 169] on input "Name" at bounding box center [327, 178] width 524 height 40
type input "Roulotte"
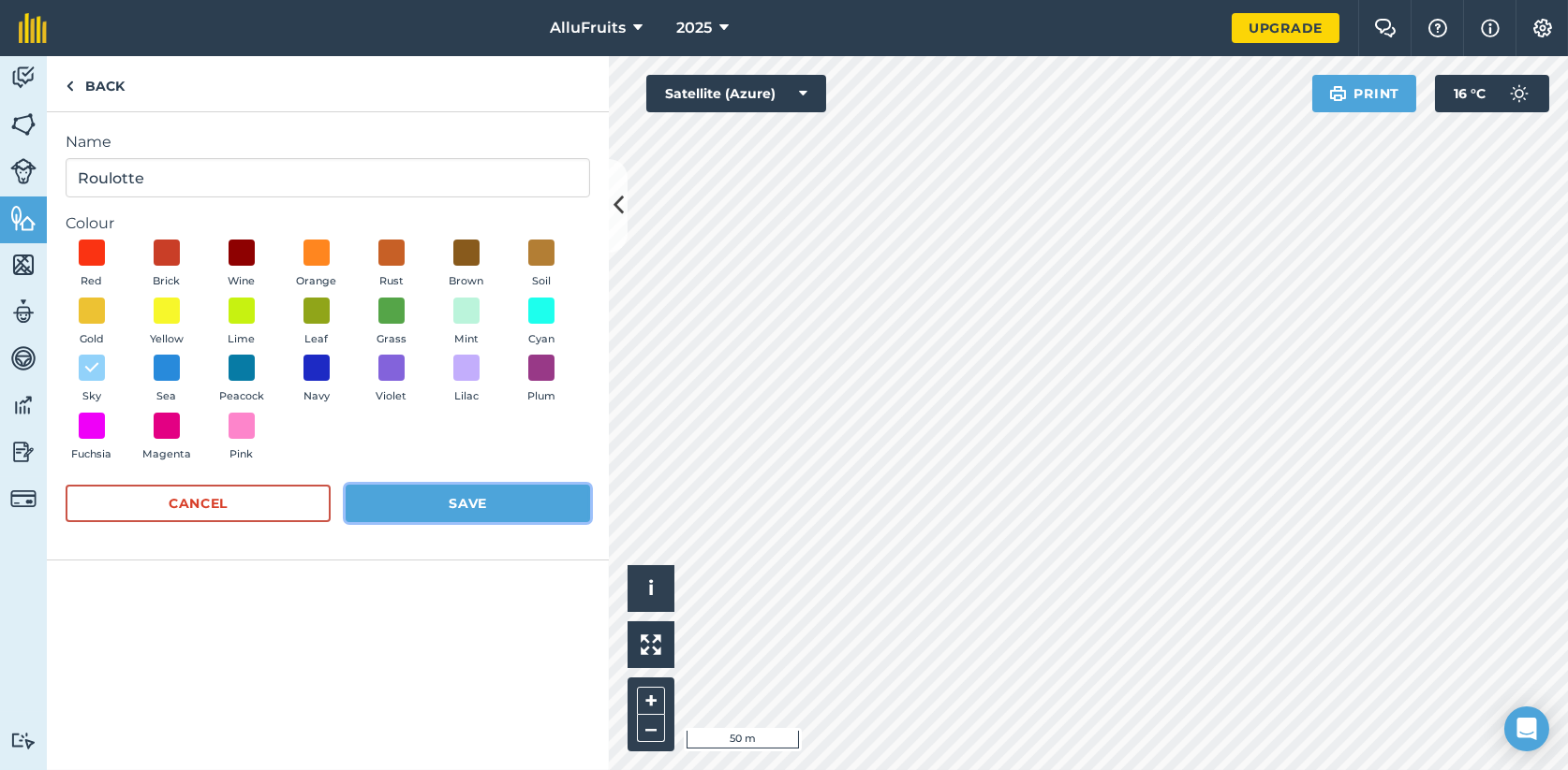
click at [446, 495] on button "Save" at bounding box center [467, 503] width 244 height 38
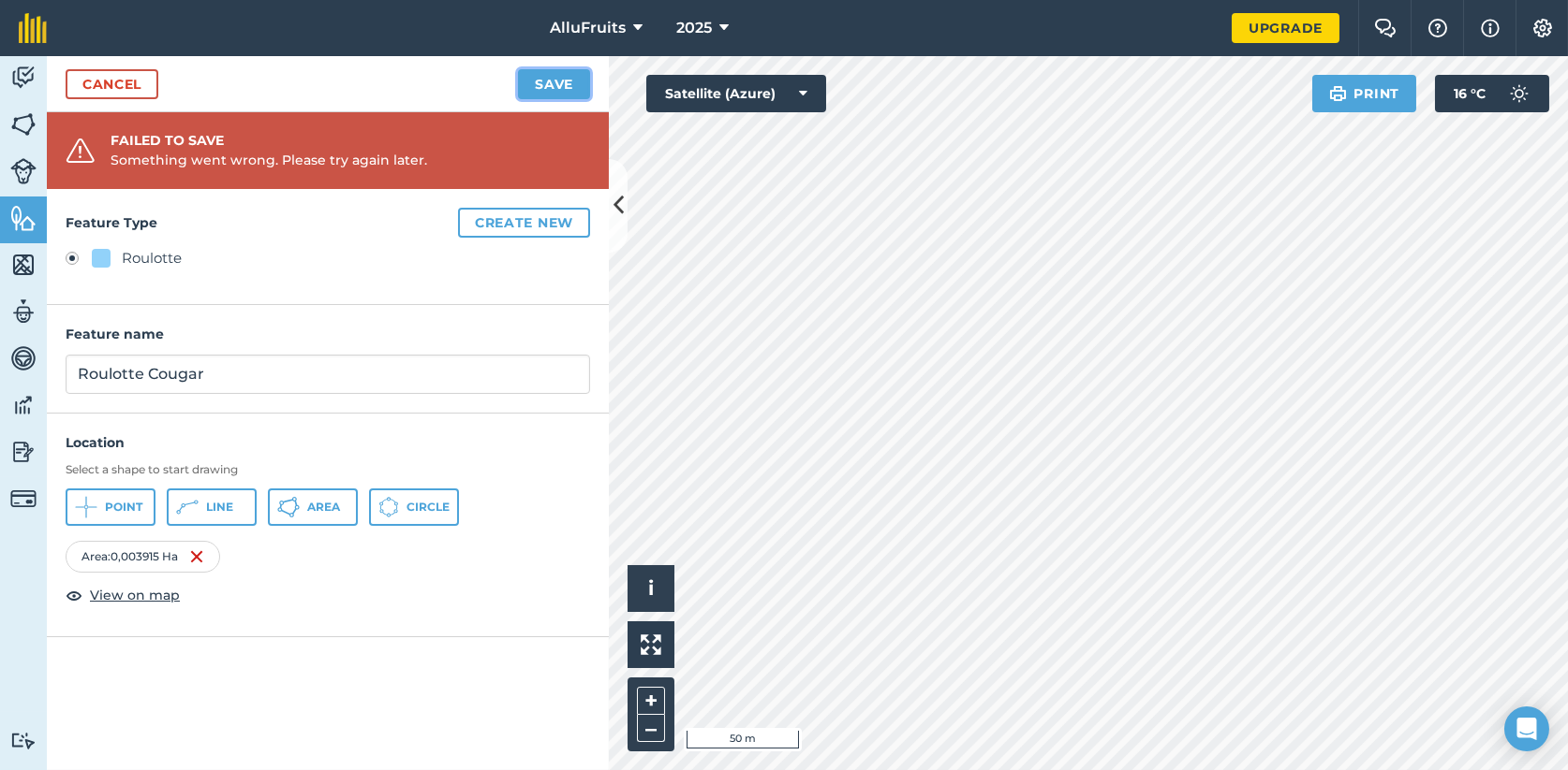
click at [553, 85] on button "Save" at bounding box center [553, 84] width 72 height 30
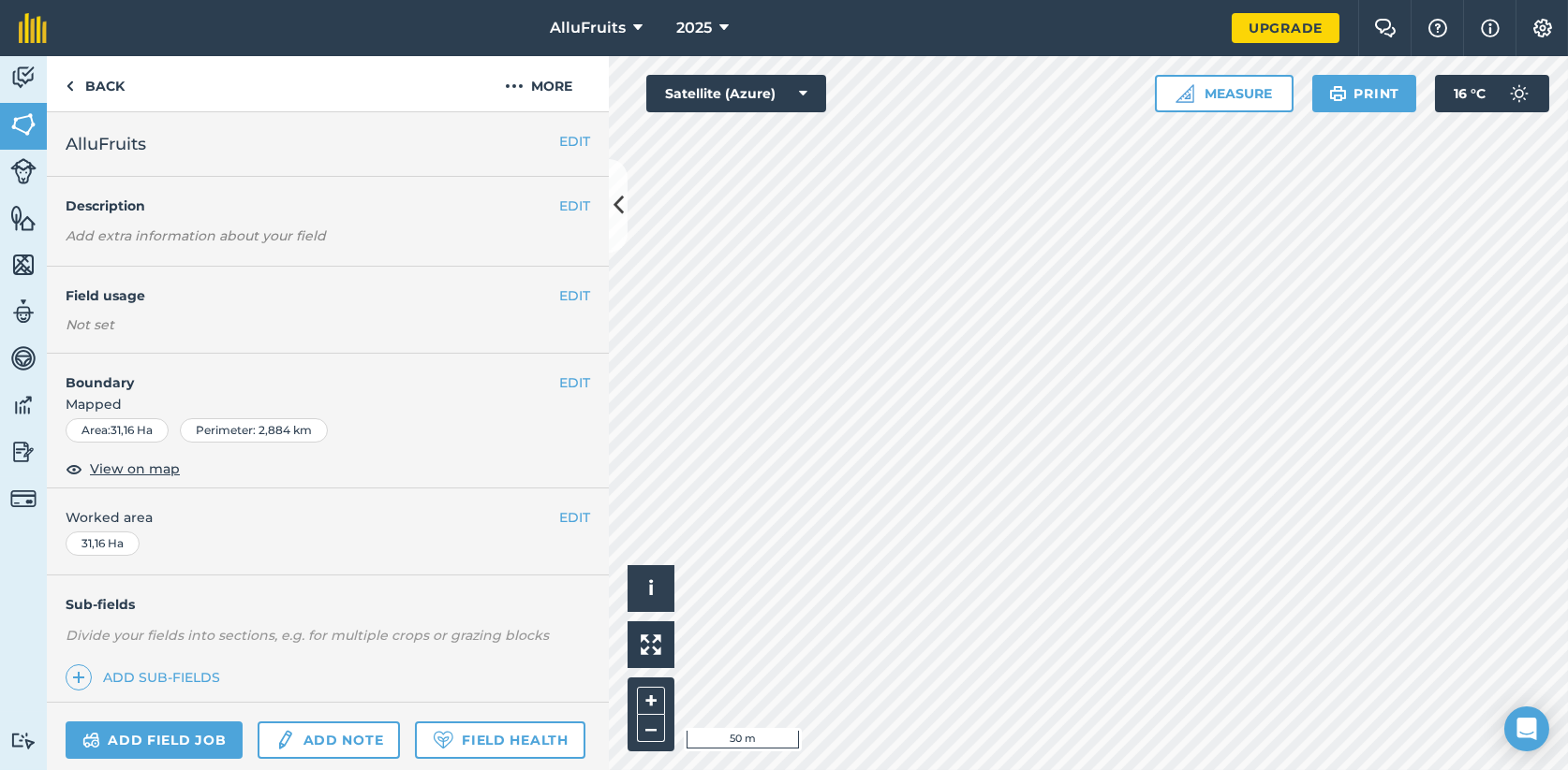
click at [306, 326] on div "Not set" at bounding box center [327, 324] width 524 height 18
click at [74, 81] on link "Back" at bounding box center [95, 83] width 97 height 55
click at [1176, 97] on img at bounding box center [1184, 93] width 18 height 18
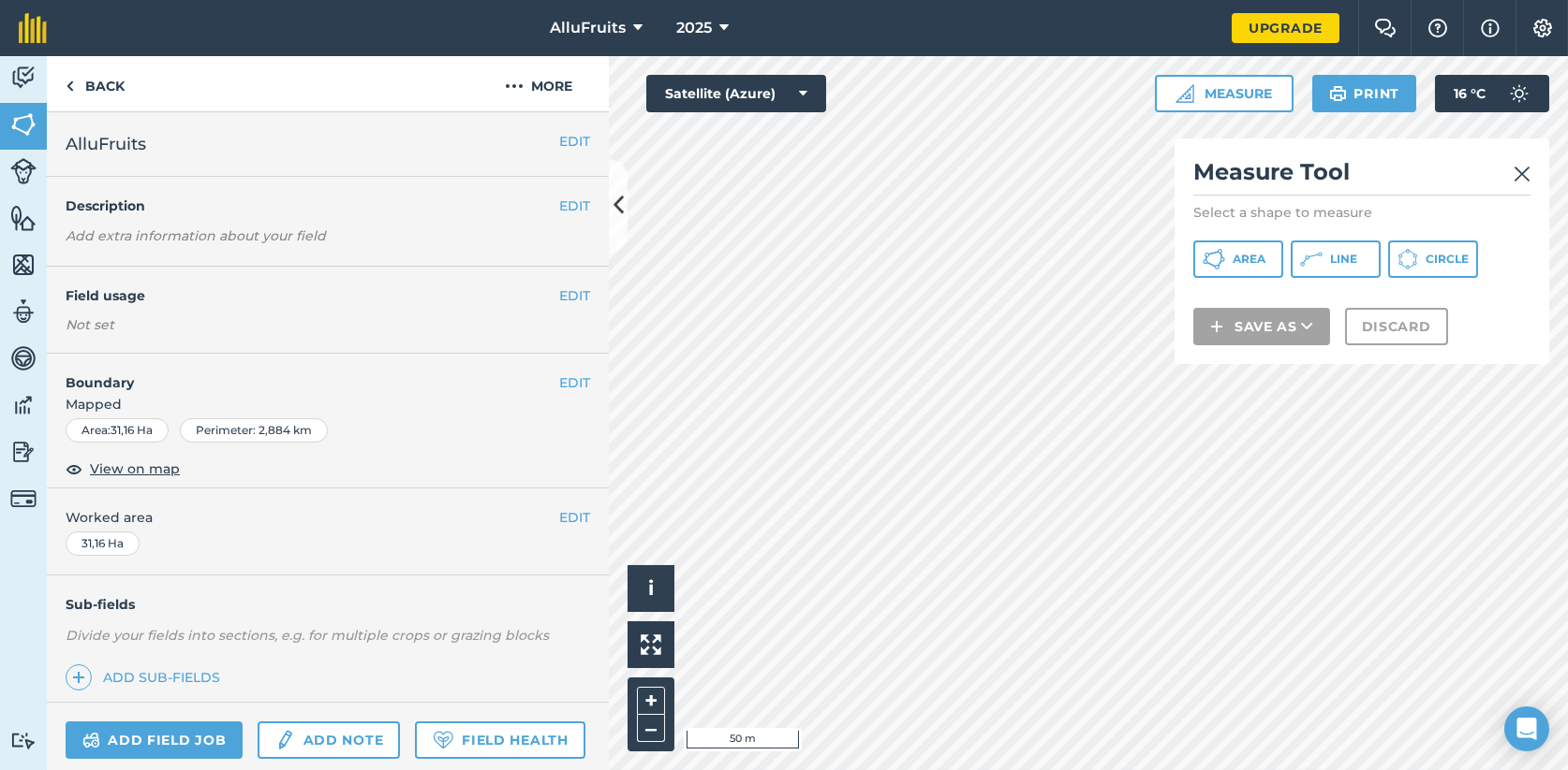
click at [1526, 174] on img at bounding box center [1521, 174] width 16 height 22
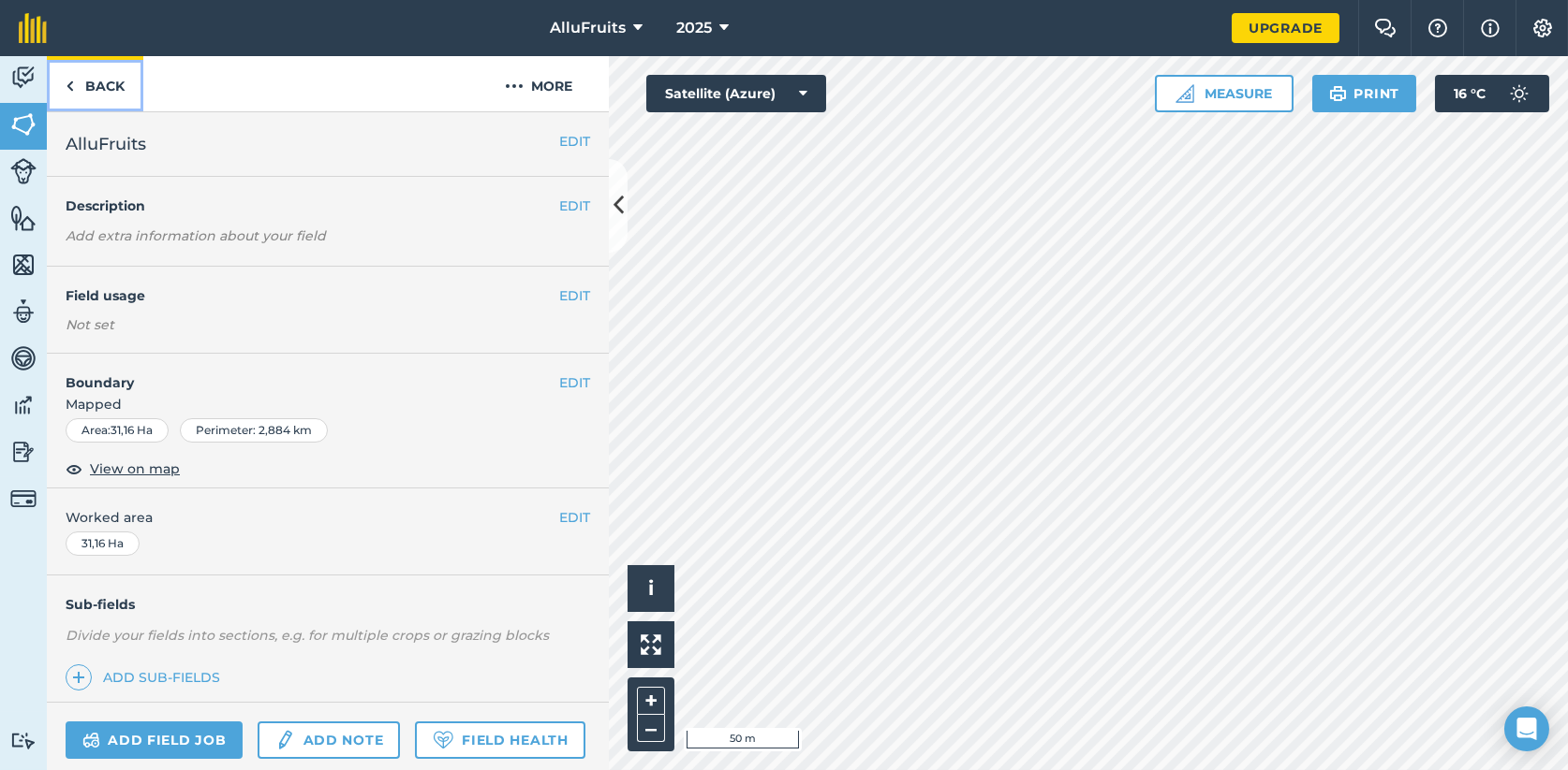
click at [73, 84] on img at bounding box center [70, 86] width 9 height 22
click at [172, 733] on link "Add field job" at bounding box center [154, 740] width 177 height 38
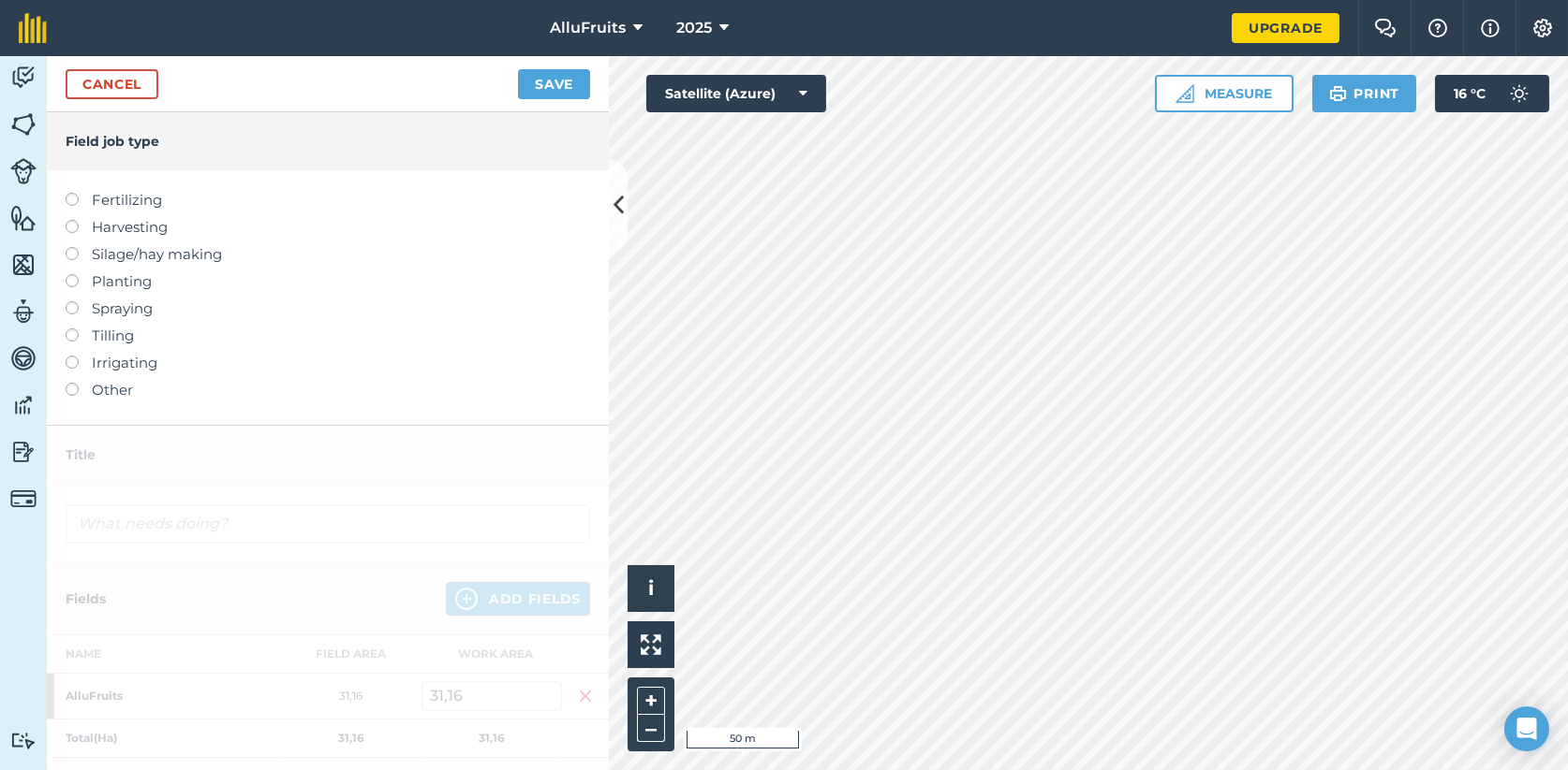
click at [73, 383] on label at bounding box center [78, 383] width 26 height 0
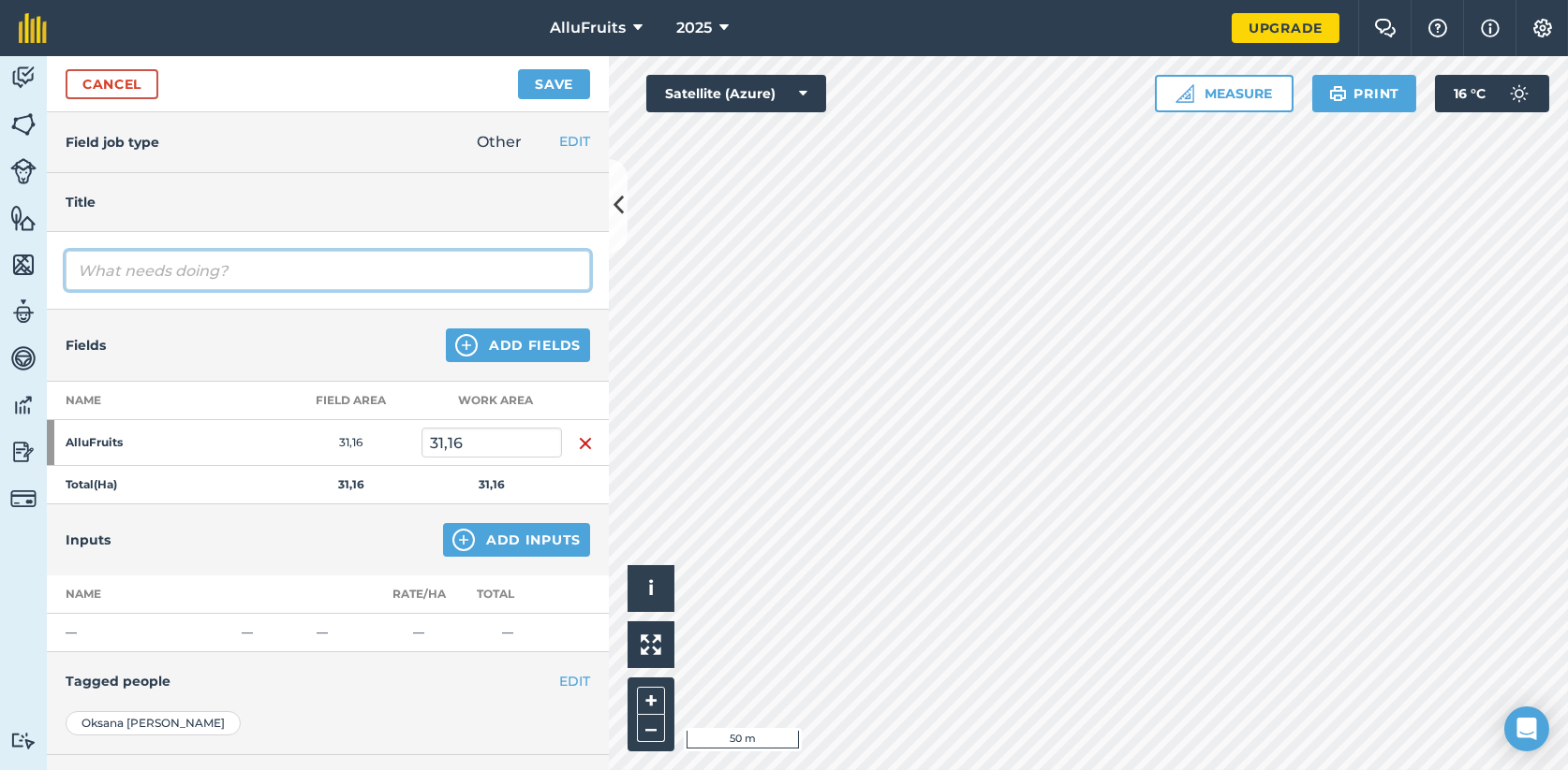
click at [147, 269] on input "text" at bounding box center [327, 270] width 524 height 40
type input "abattage"
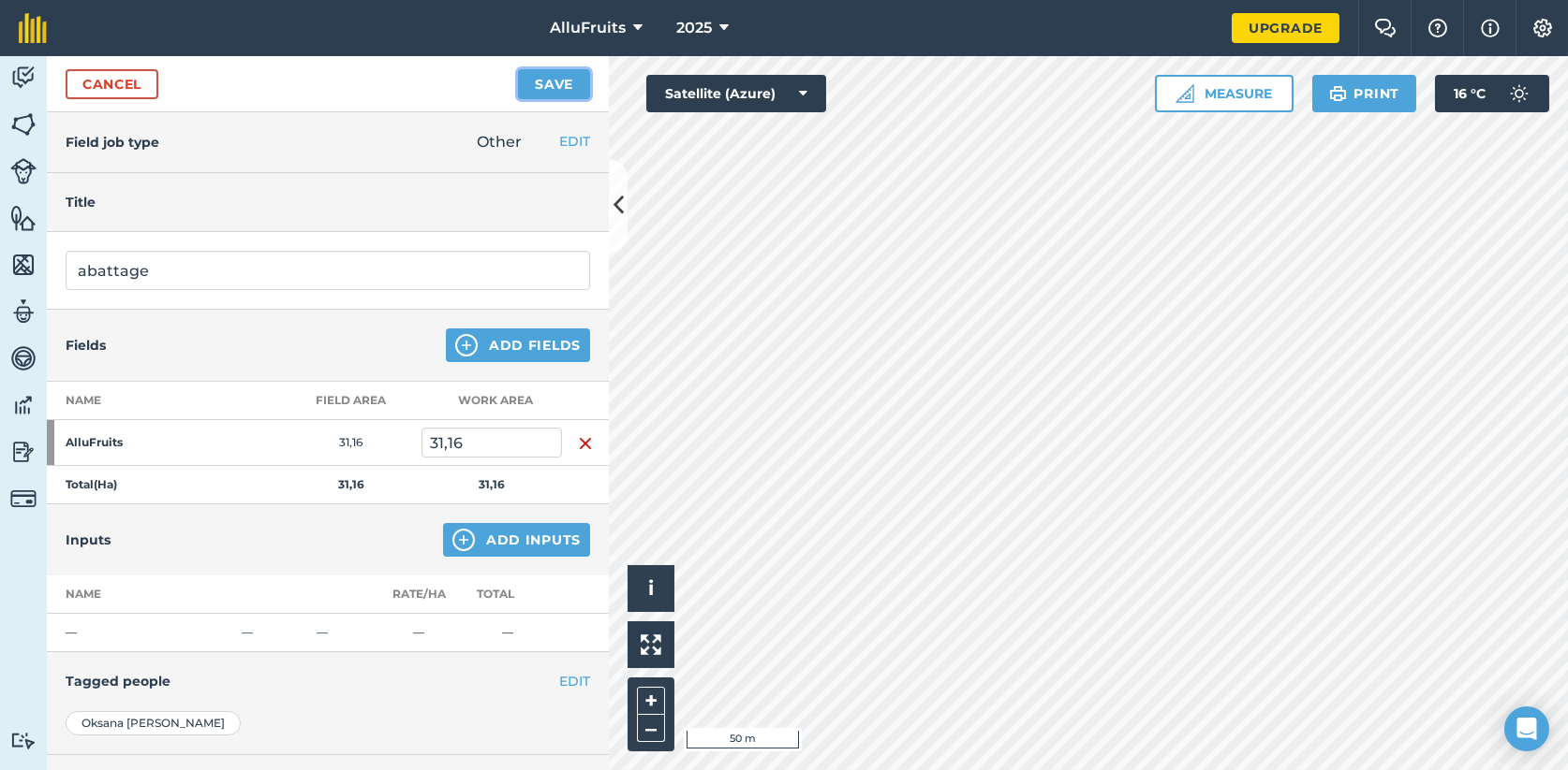
click at [546, 80] on button "Save" at bounding box center [553, 84] width 72 height 30
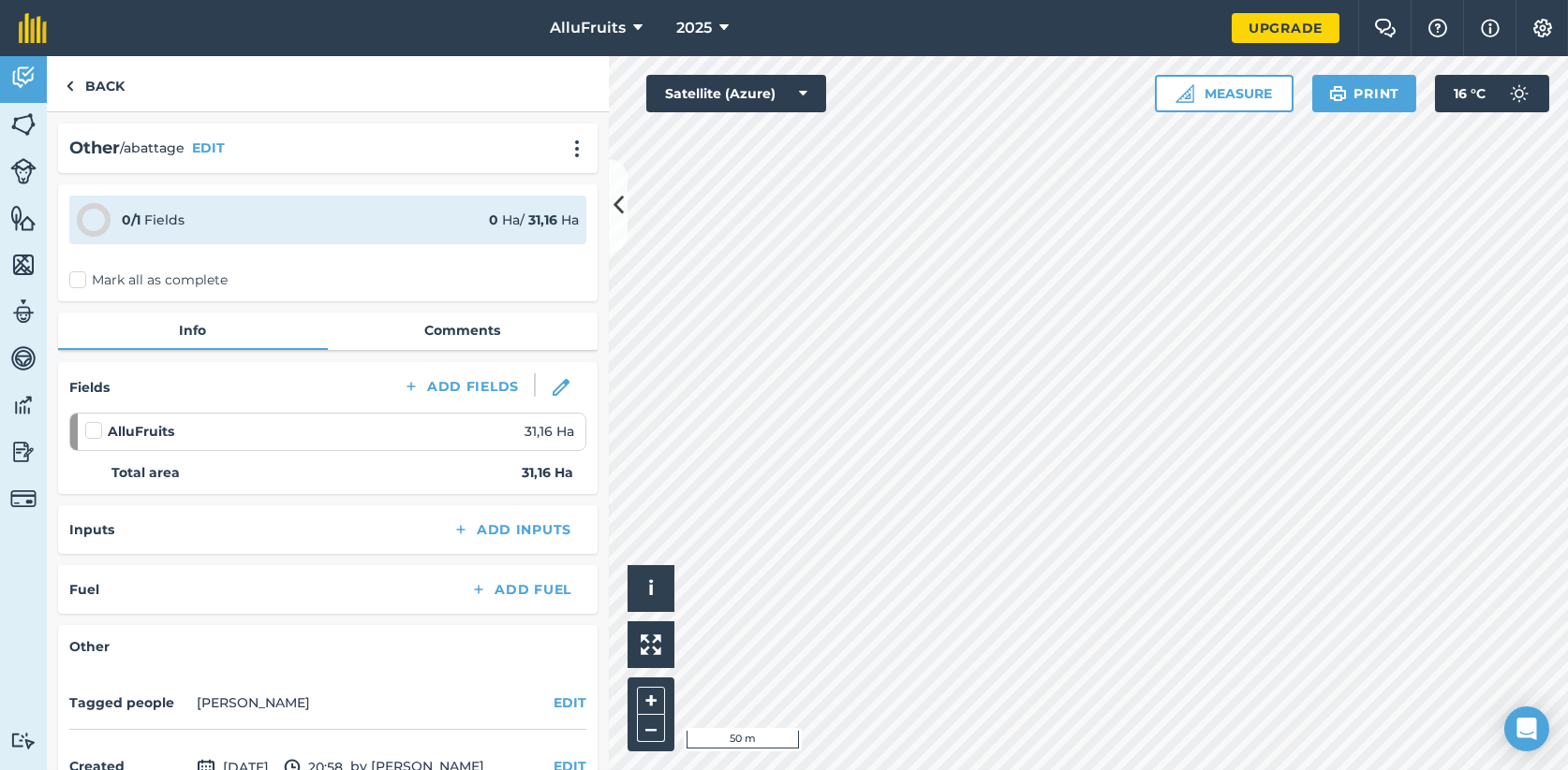
click at [521, 470] on strong "31,16 Ha" at bounding box center [546, 472] width 51 height 20
click at [524, 431] on span "31,16 Ha" at bounding box center [548, 430] width 49 height 20
drag, startPoint x: 511, startPoint y: 427, endPoint x: 520, endPoint y: 428, distance: 9.1
click at [524, 428] on span "31,16 Ha" at bounding box center [548, 430] width 49 height 20
drag, startPoint x: 520, startPoint y: 428, endPoint x: 477, endPoint y: 458, distance: 52.4
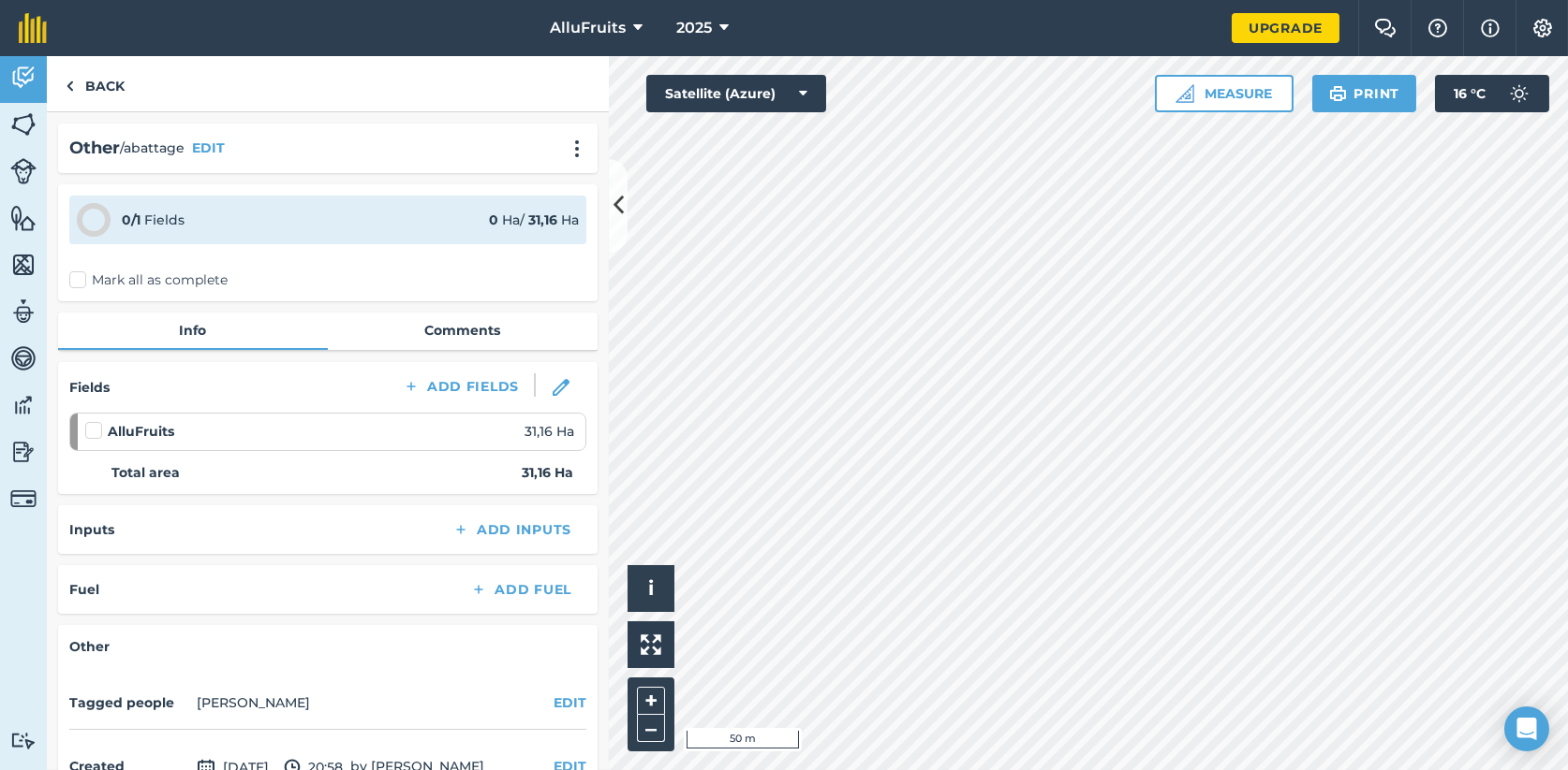
click at [478, 456] on div "Fields Add Fields AlluFruits 31,16 Ha Total area 31,16 Ha" at bounding box center [327, 427] width 540 height 132
click at [87, 421] on label at bounding box center [96, 421] width 22 height 0
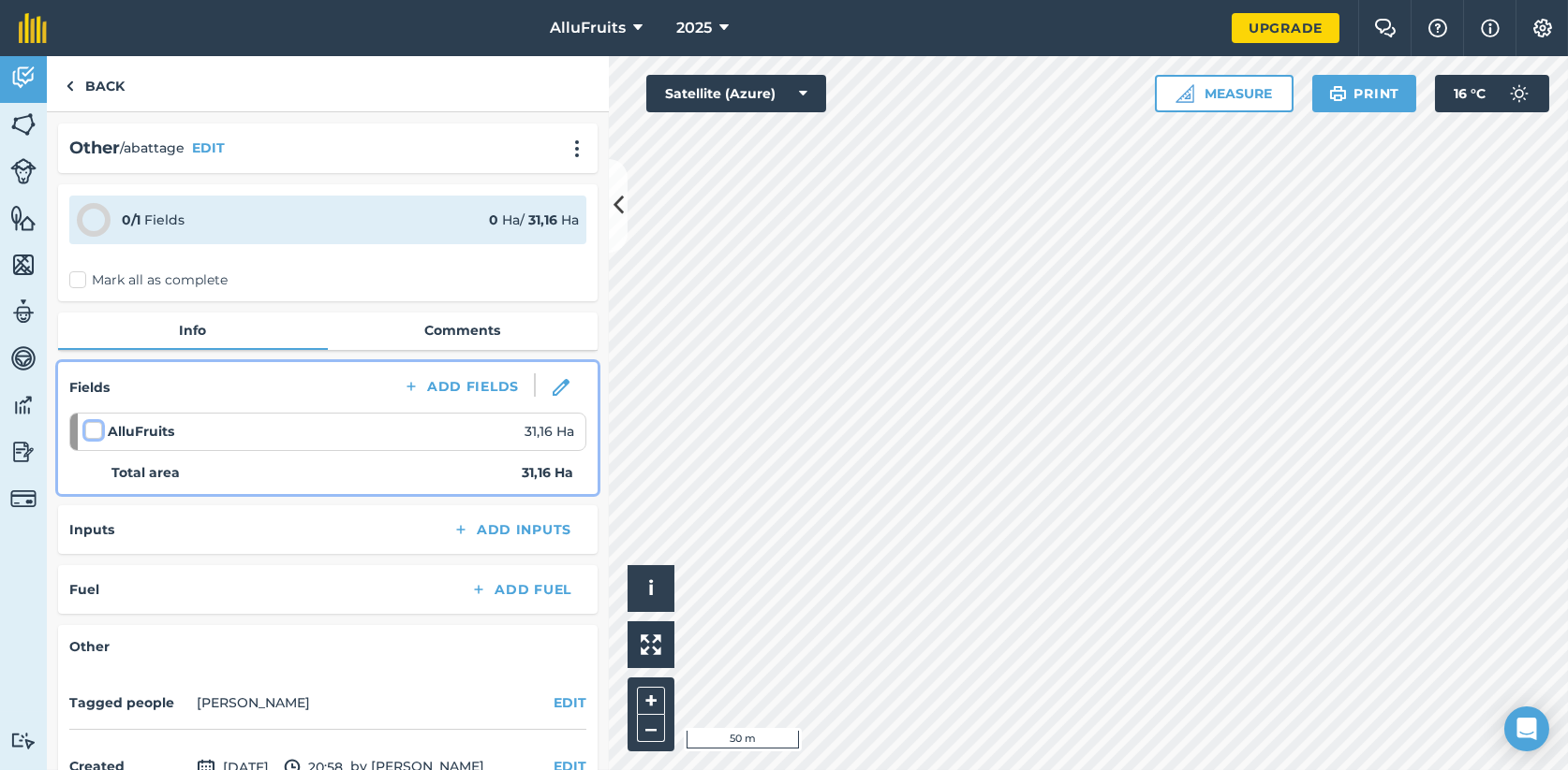
click at [87, 433] on input "checkbox" at bounding box center [91, 426] width 13 height 13
checkbox input "false"
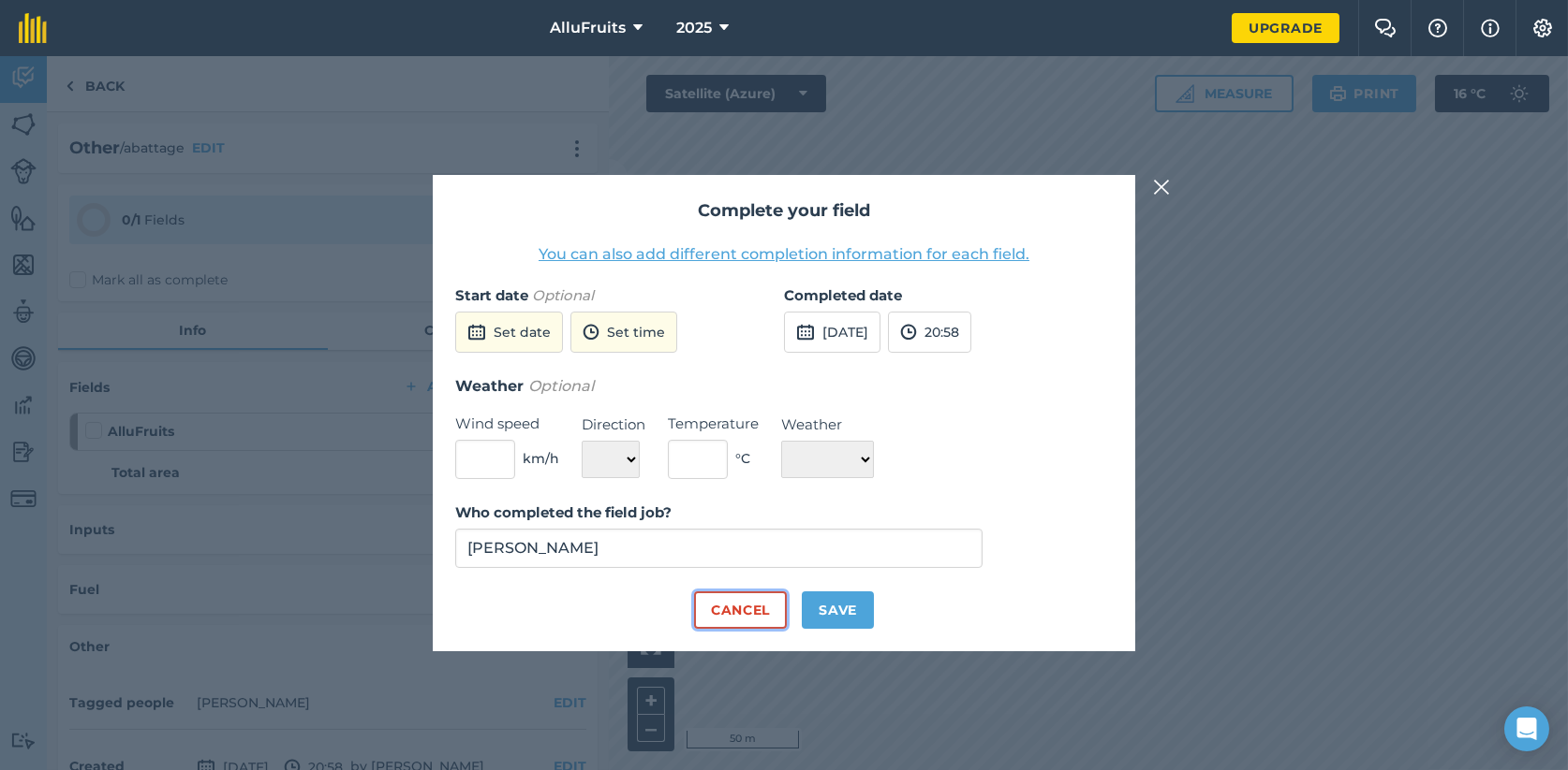
click at [772, 610] on button "Cancel" at bounding box center [741, 610] width 93 height 38
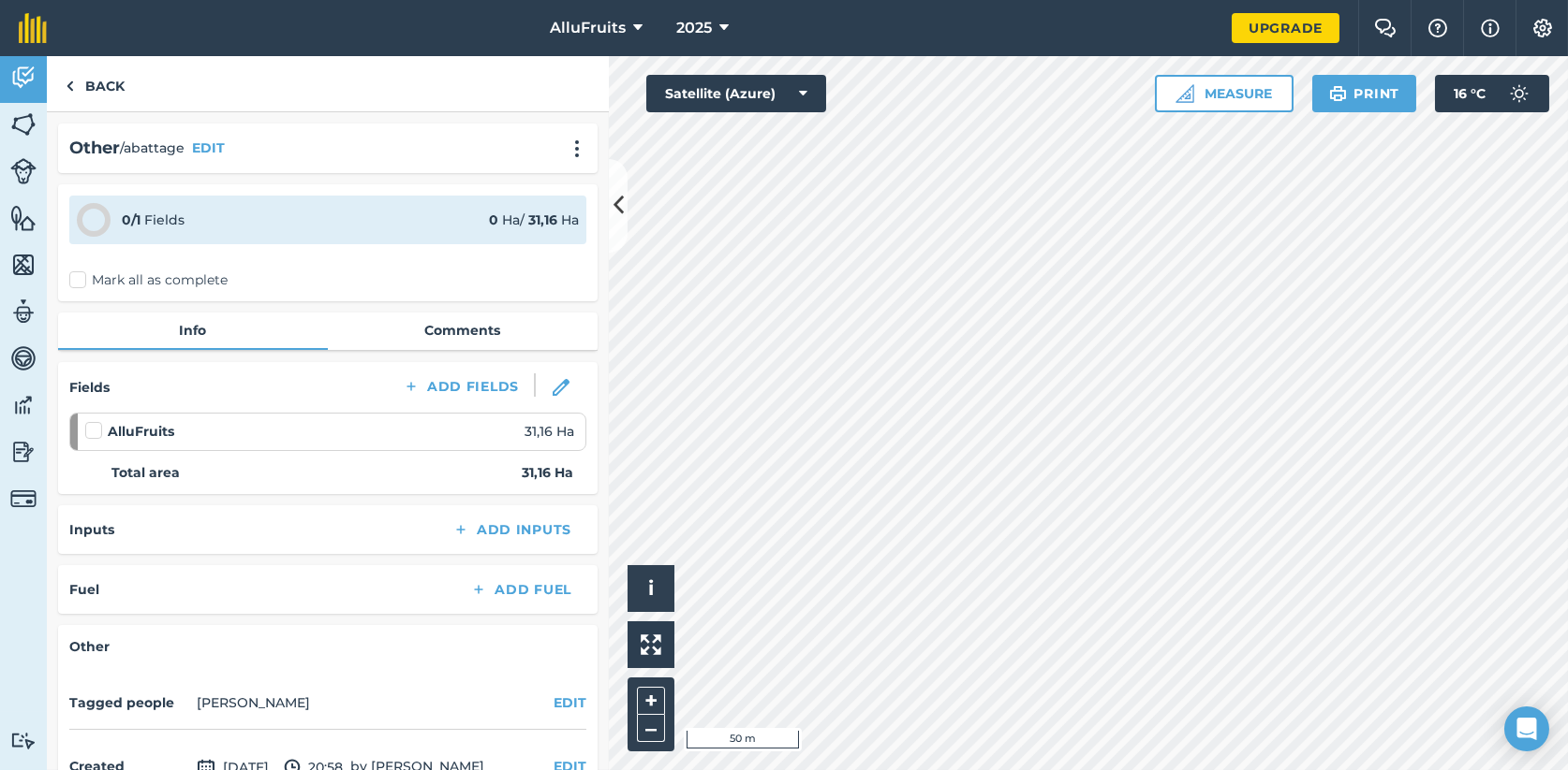
click at [502, 219] on div "0 Ha / 31,16 Ha" at bounding box center [533, 219] width 90 height 20
click at [489, 219] on strong "0" at bounding box center [493, 219] width 10 height 16
click at [1305, 23] on link "Upgrade" at bounding box center [1285, 28] width 108 height 30
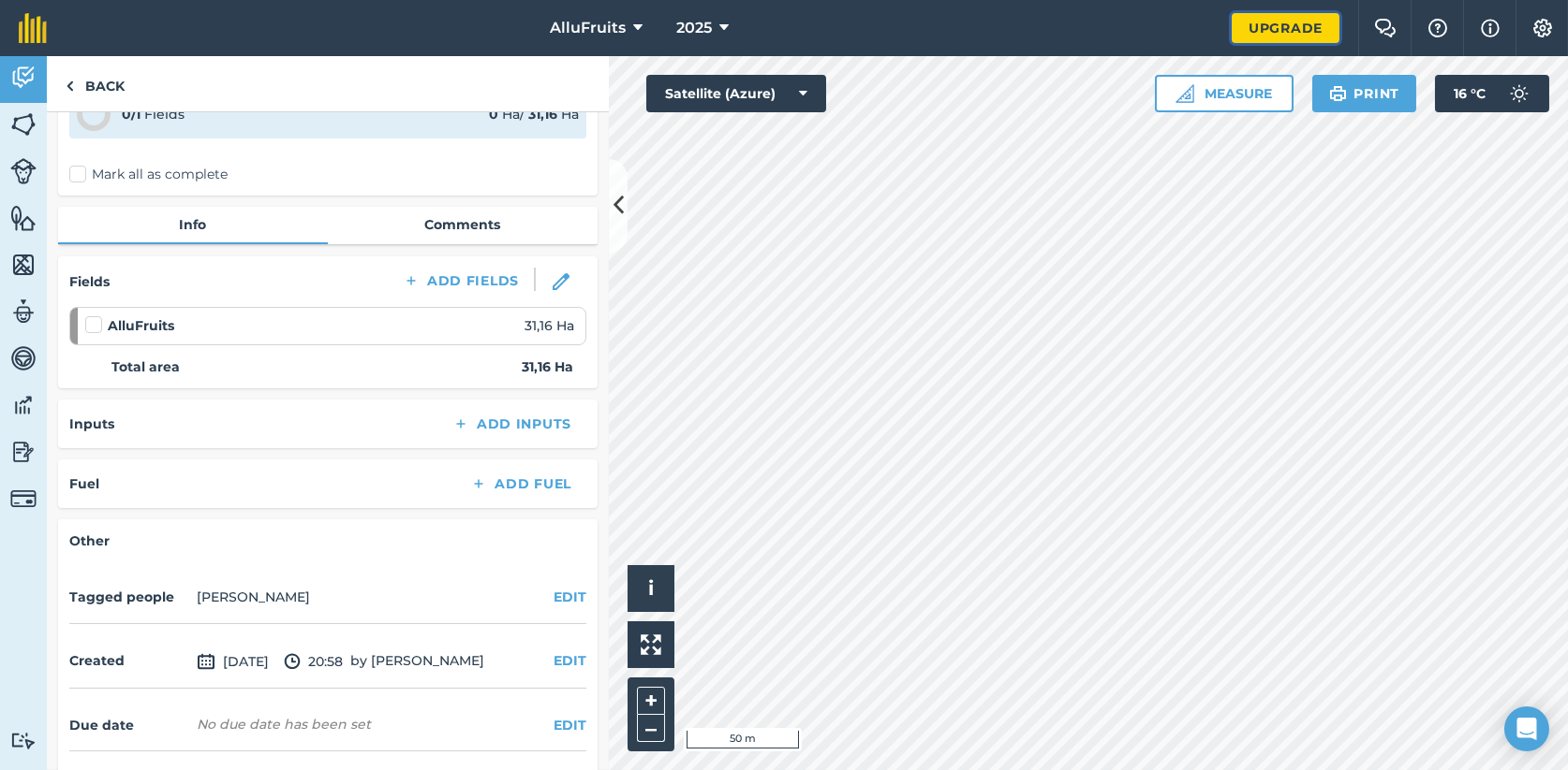
scroll to position [169, 0]
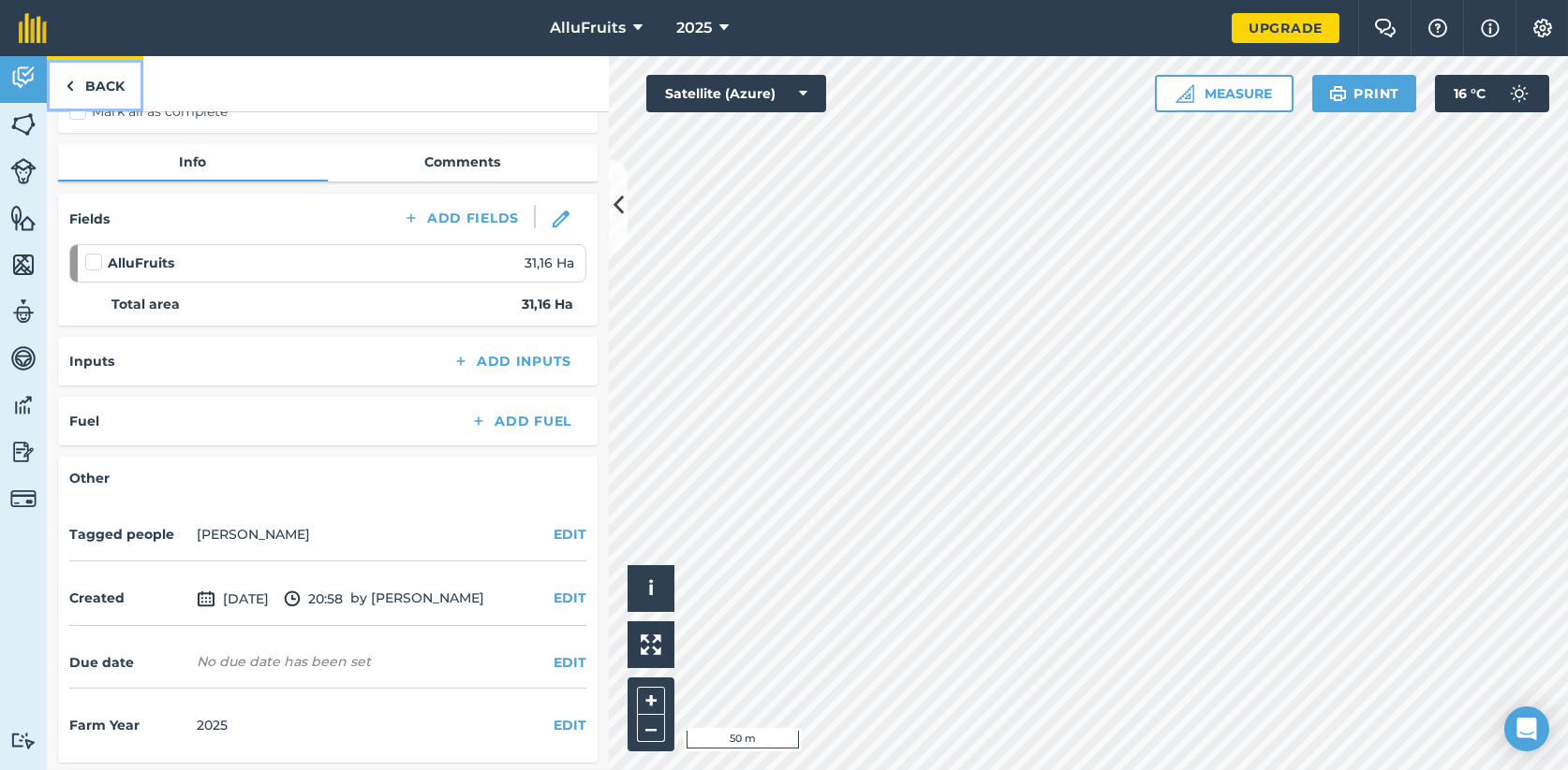
click at [63, 84] on link "Back" at bounding box center [95, 83] width 97 height 55
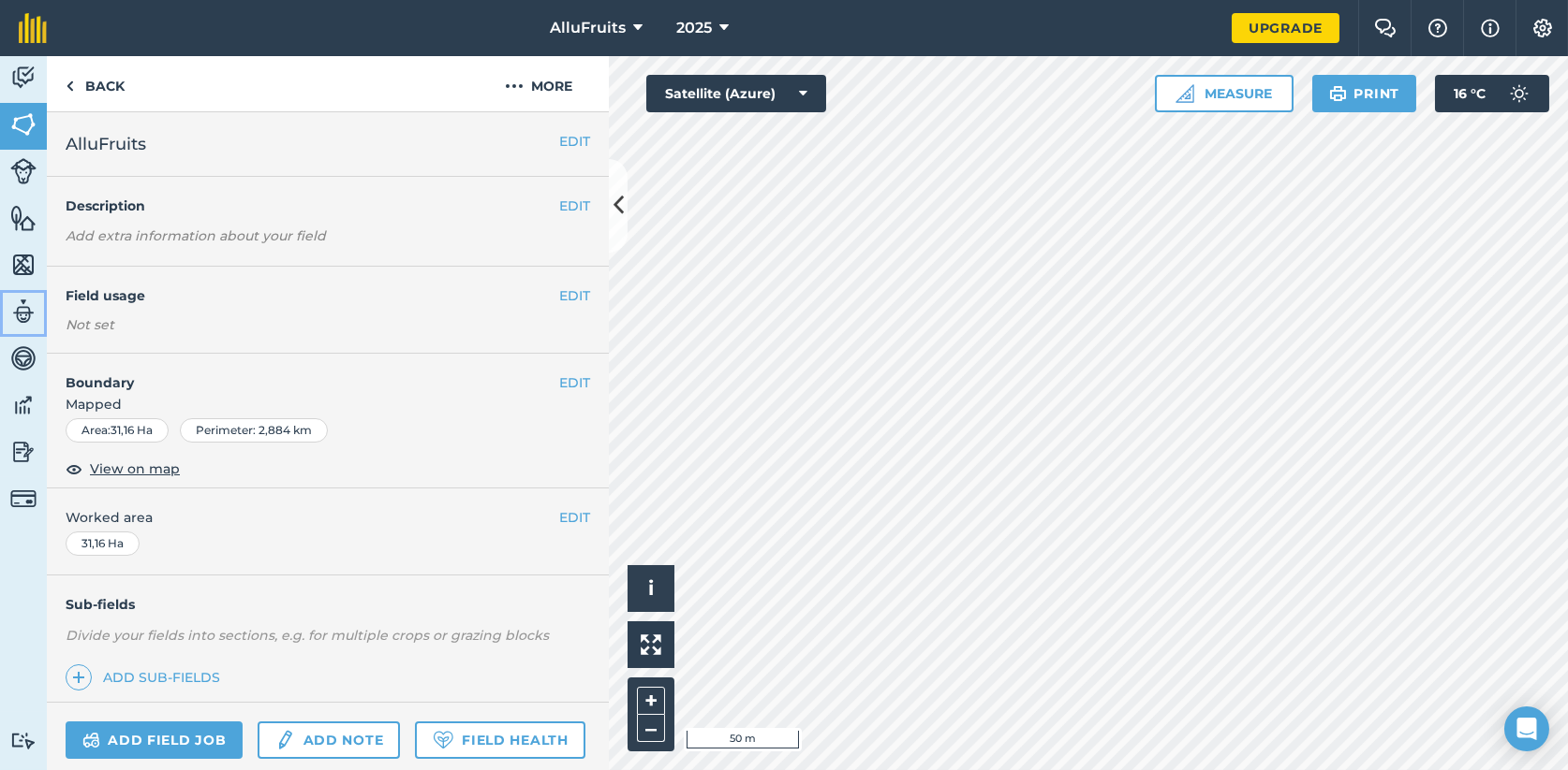
click at [27, 310] on img at bounding box center [23, 311] width 26 height 28
select select "MEMBER"
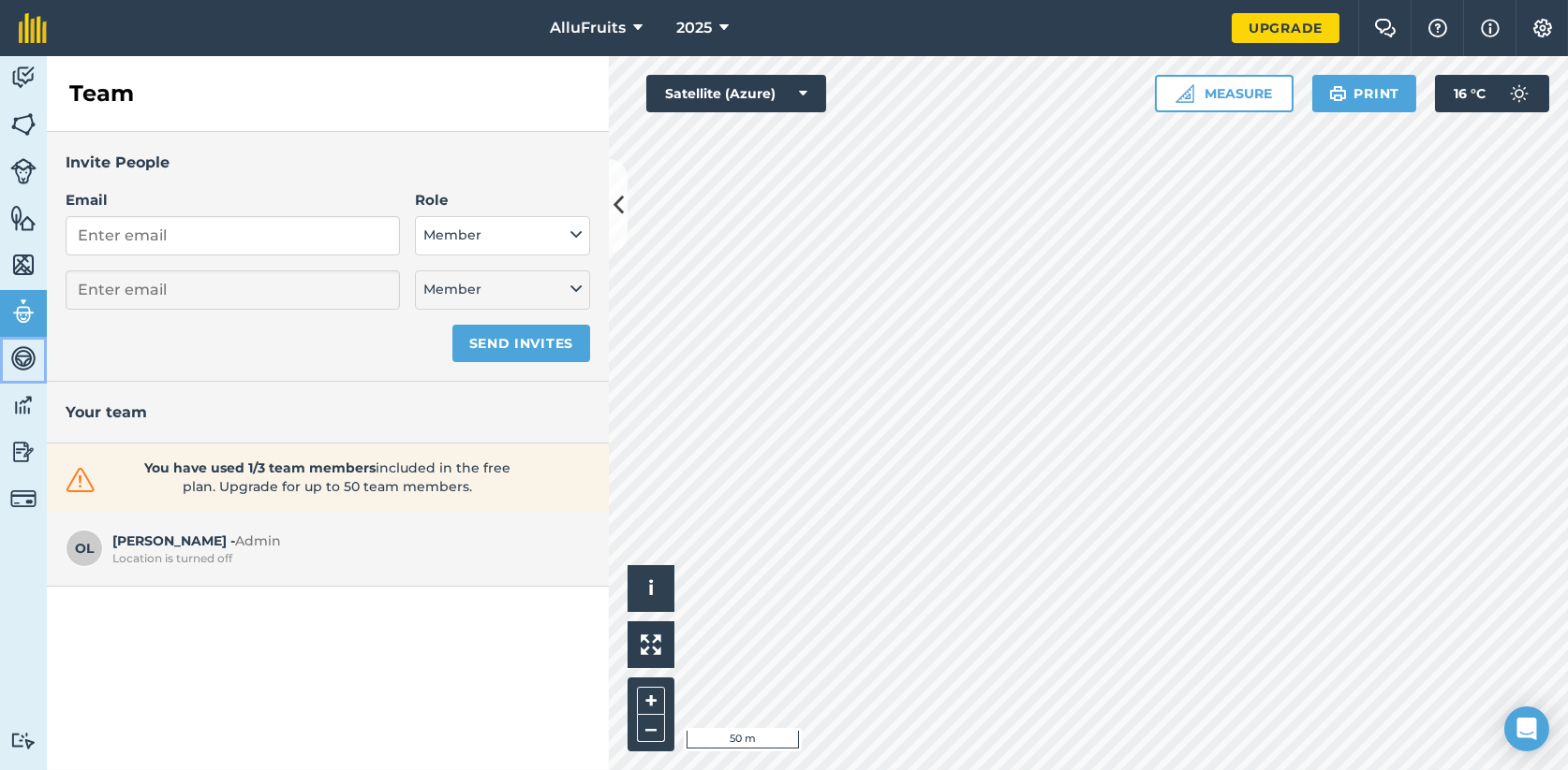
click at [31, 358] on img at bounding box center [23, 358] width 26 height 28
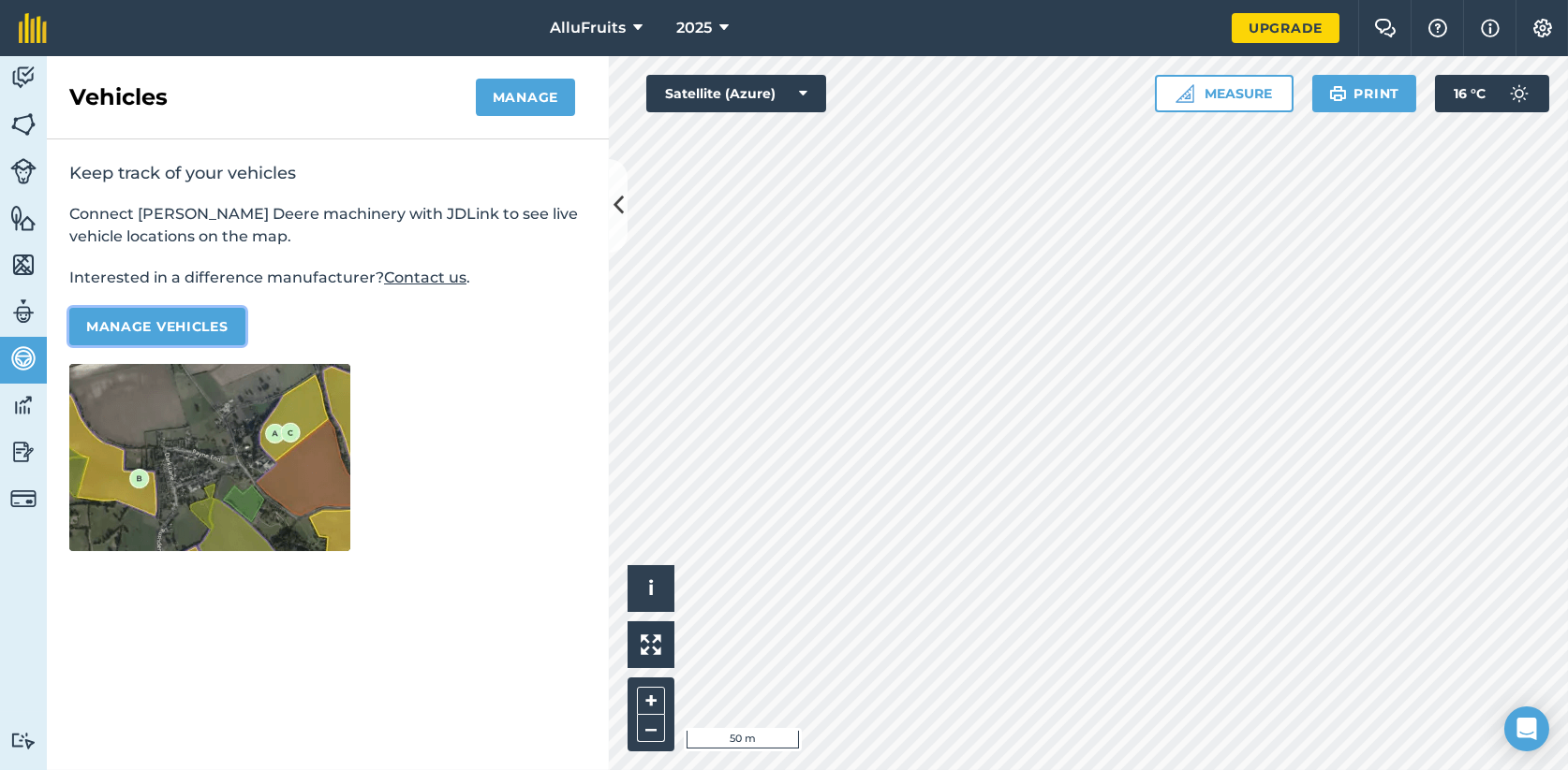
click at [122, 322] on button "Manage vehicles" at bounding box center [157, 326] width 176 height 38
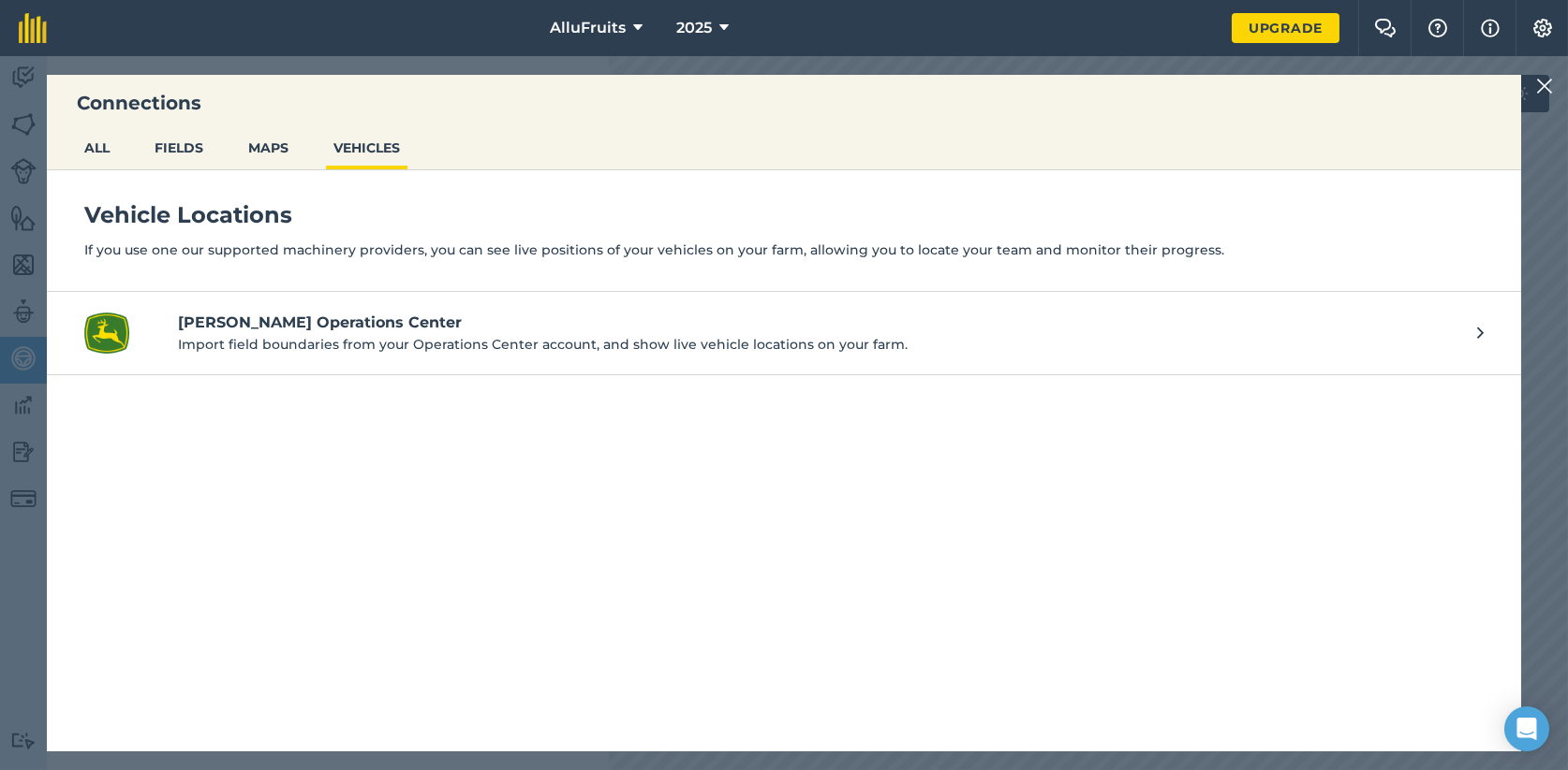
click at [1472, 331] on link "[PERSON_NAME] Operations Center Import field boundaries from your Operations Ce…" at bounding box center [783, 334] width 1474 height 83
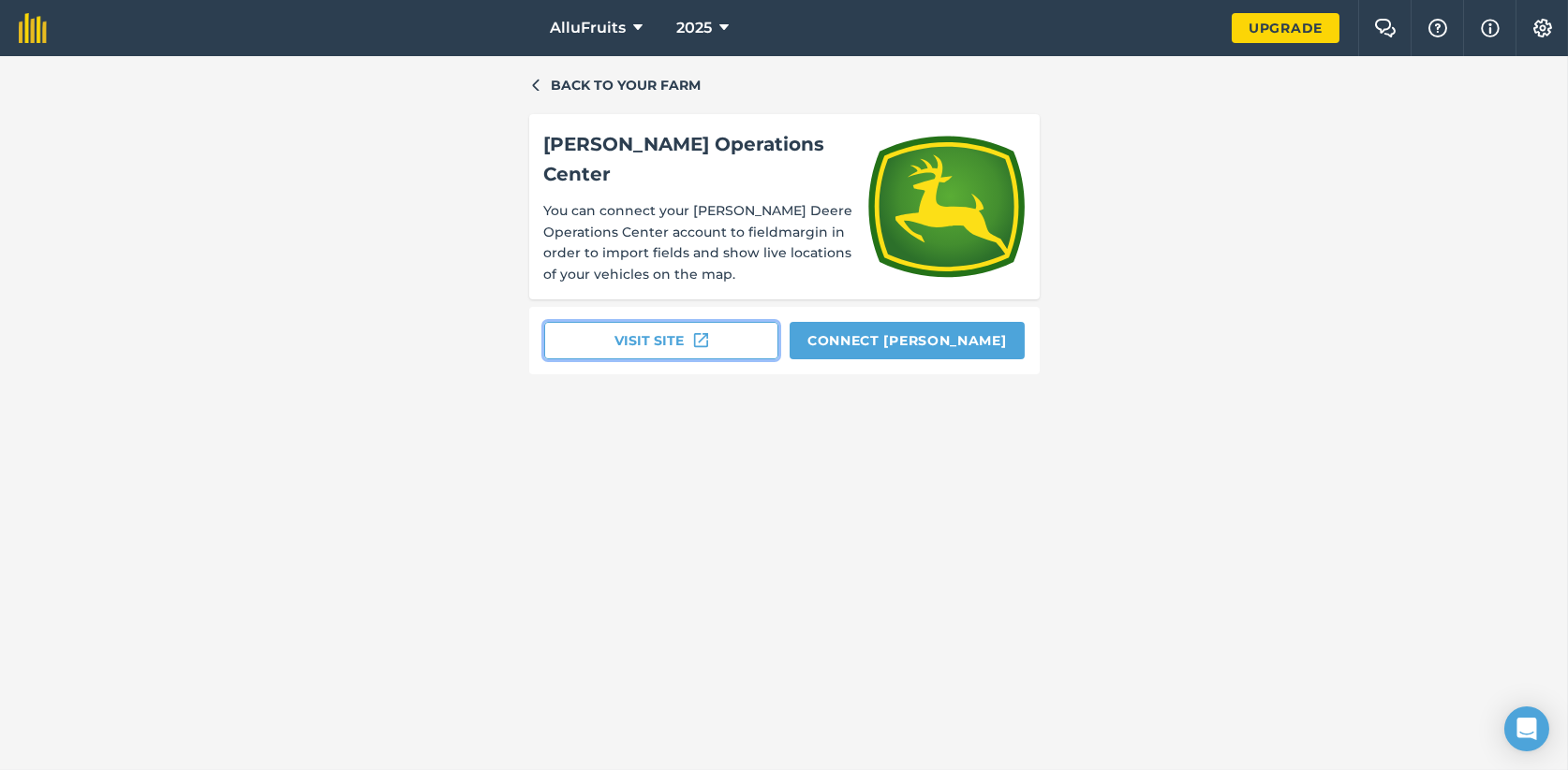
click at [652, 329] on button "Visit site" at bounding box center [661, 341] width 235 height 38
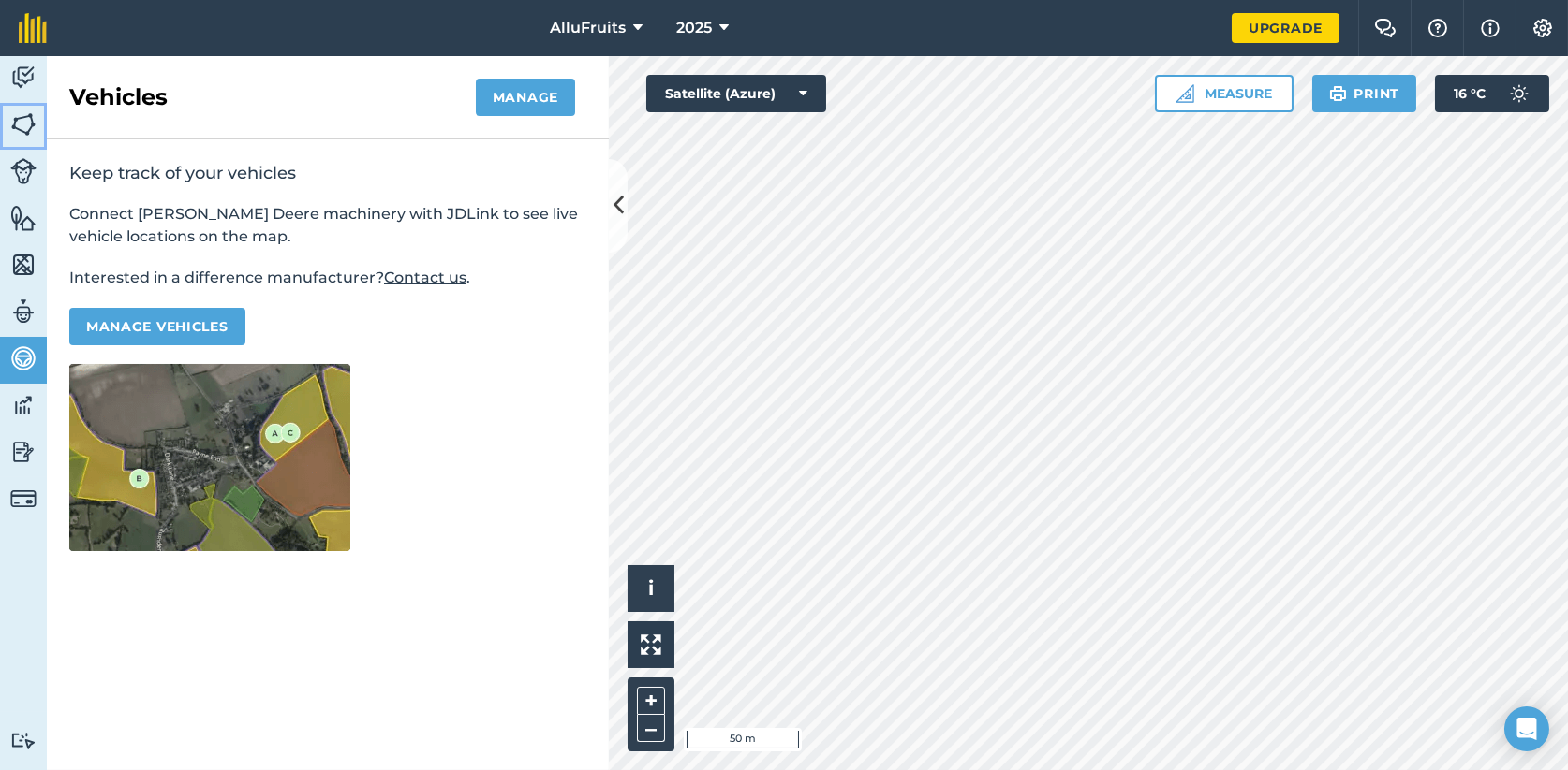
click at [31, 119] on img at bounding box center [23, 124] width 26 height 28
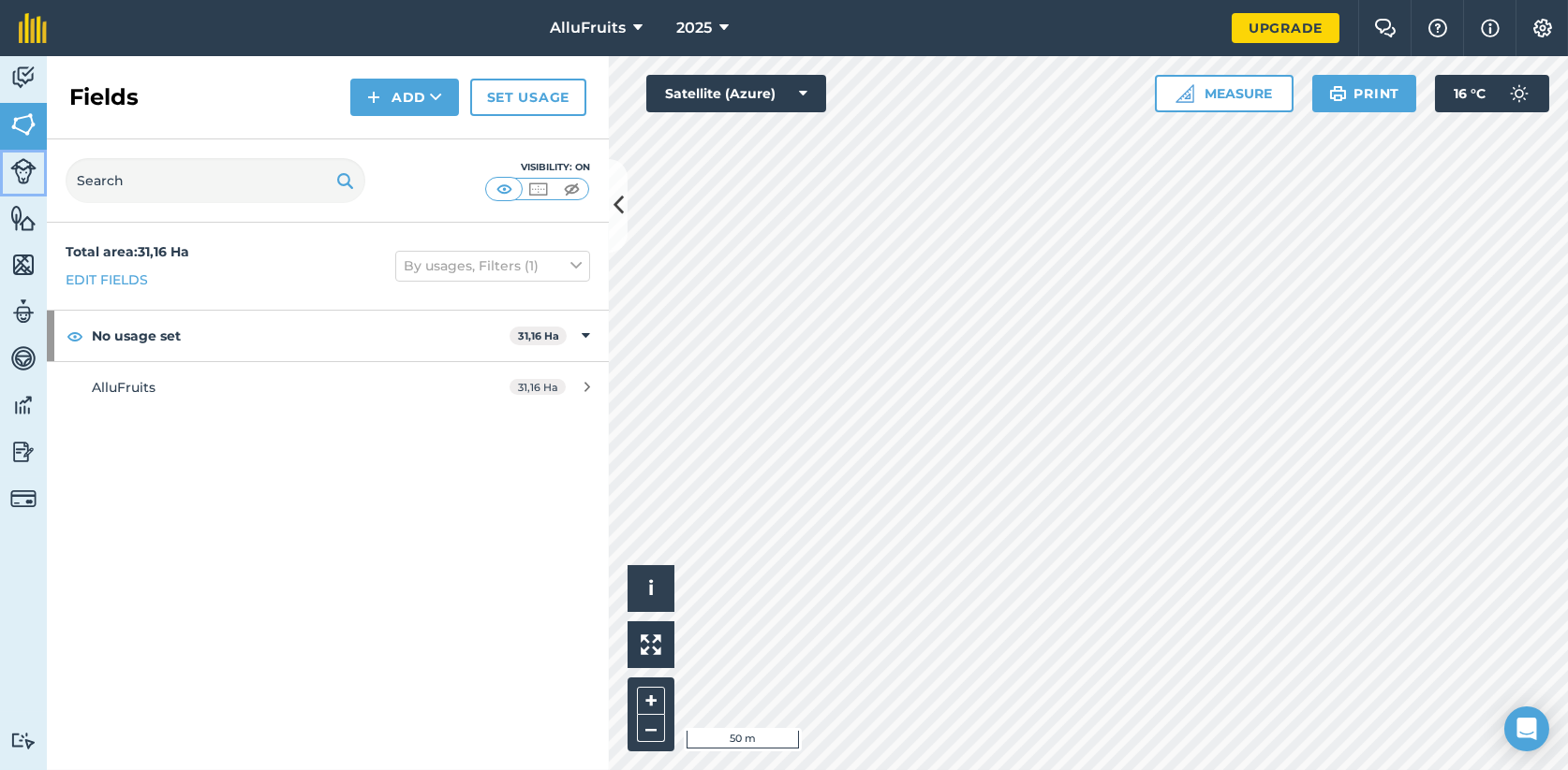
click at [31, 179] on img at bounding box center [23, 171] width 26 height 26
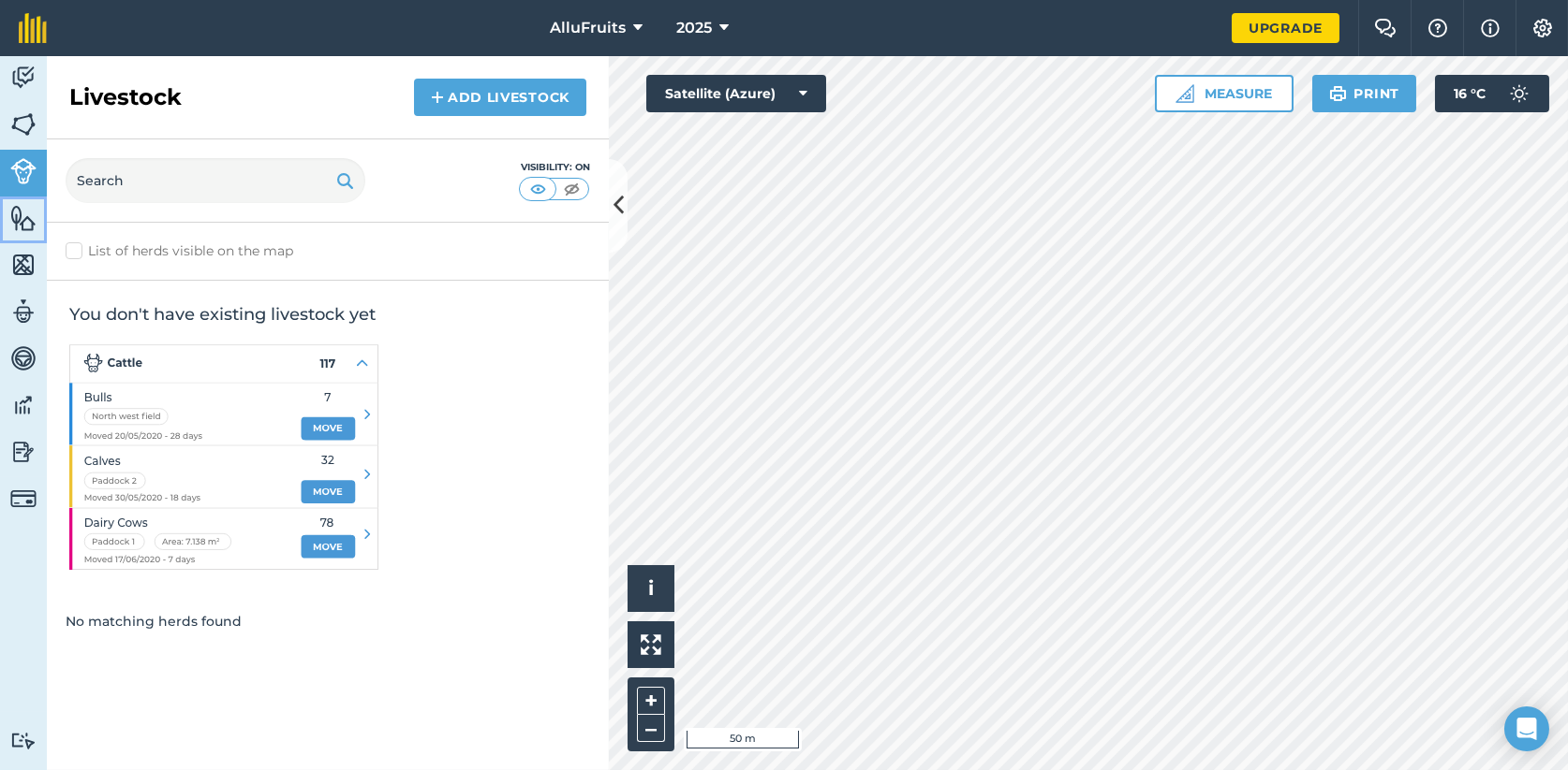
click at [21, 226] on img at bounding box center [23, 217] width 26 height 28
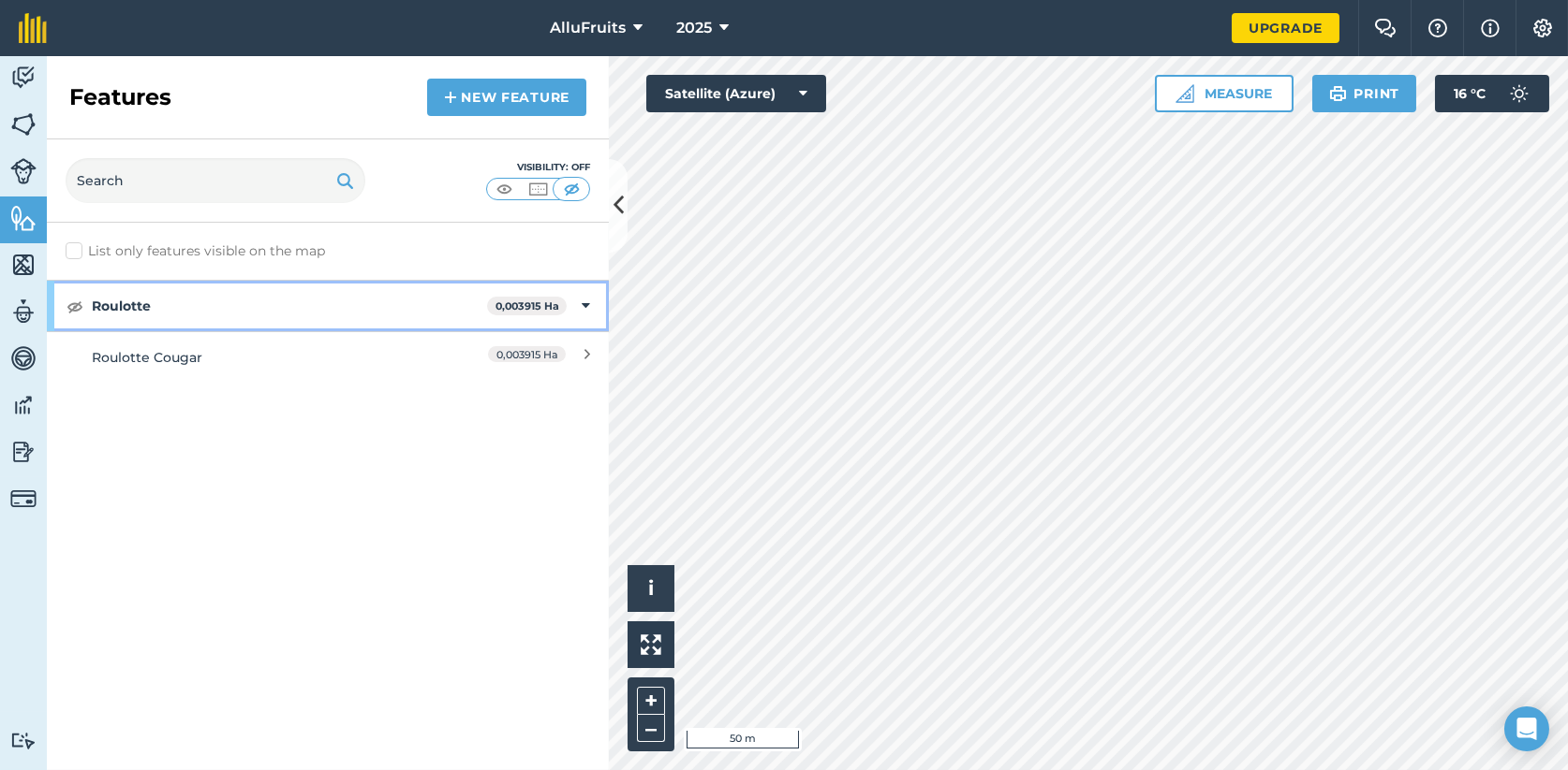
click at [397, 296] on strong "Roulotte" at bounding box center [289, 306] width 395 height 50
click at [486, 304] on strong "Roulotte" at bounding box center [291, 306] width 399 height 50
click at [546, 303] on strong "0,003915 Ha" at bounding box center [527, 306] width 64 height 14
click at [587, 303] on icon at bounding box center [587, 306] width 5 height 20
click at [587, 303] on icon at bounding box center [585, 306] width 9 height 20
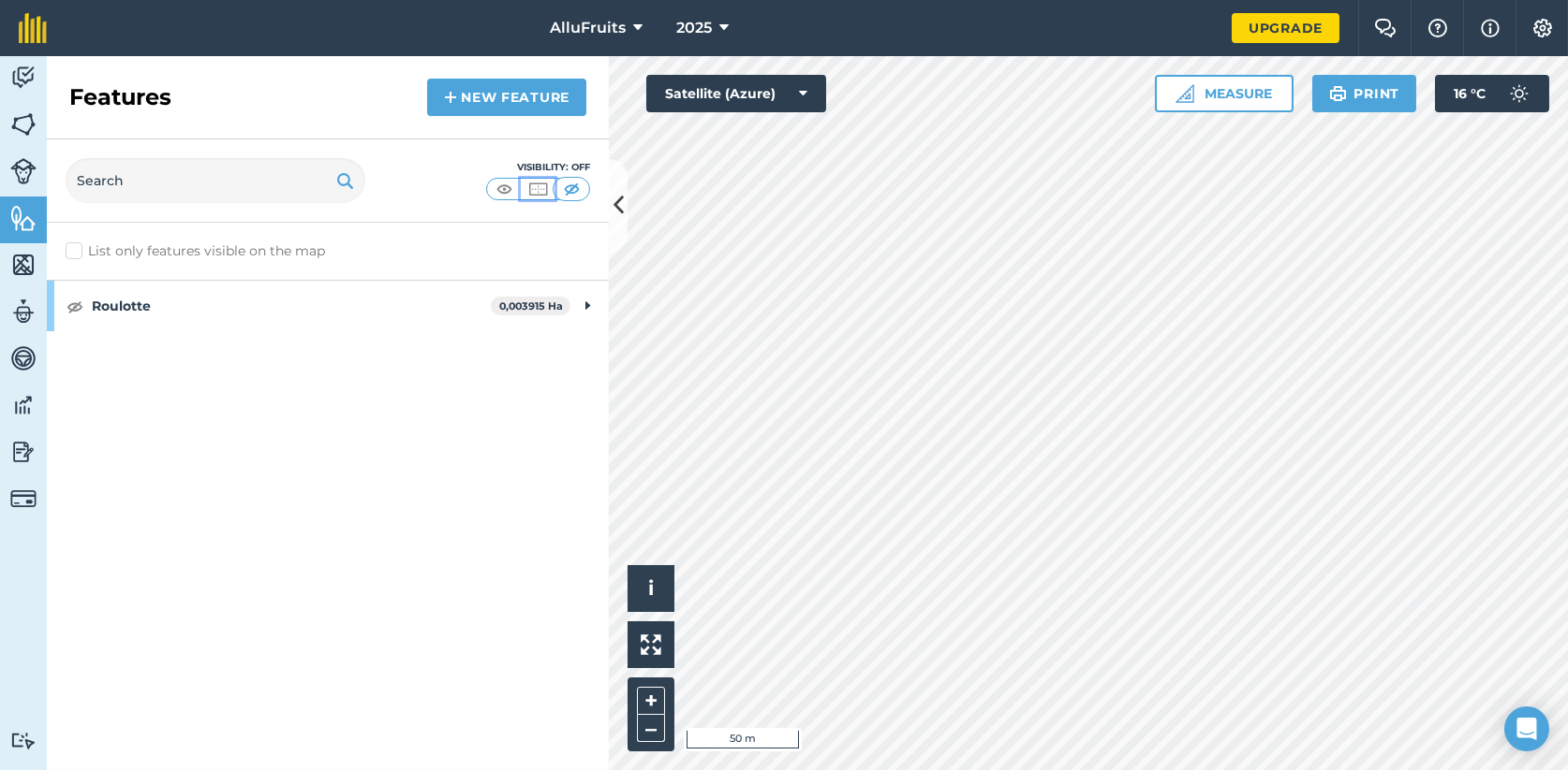
click at [537, 189] on img at bounding box center [538, 188] width 23 height 18
click at [509, 180] on img at bounding box center [504, 188] width 23 height 18
click at [534, 182] on img at bounding box center [538, 188] width 23 height 18
click at [505, 99] on link "New feature" at bounding box center [506, 96] width 159 height 38
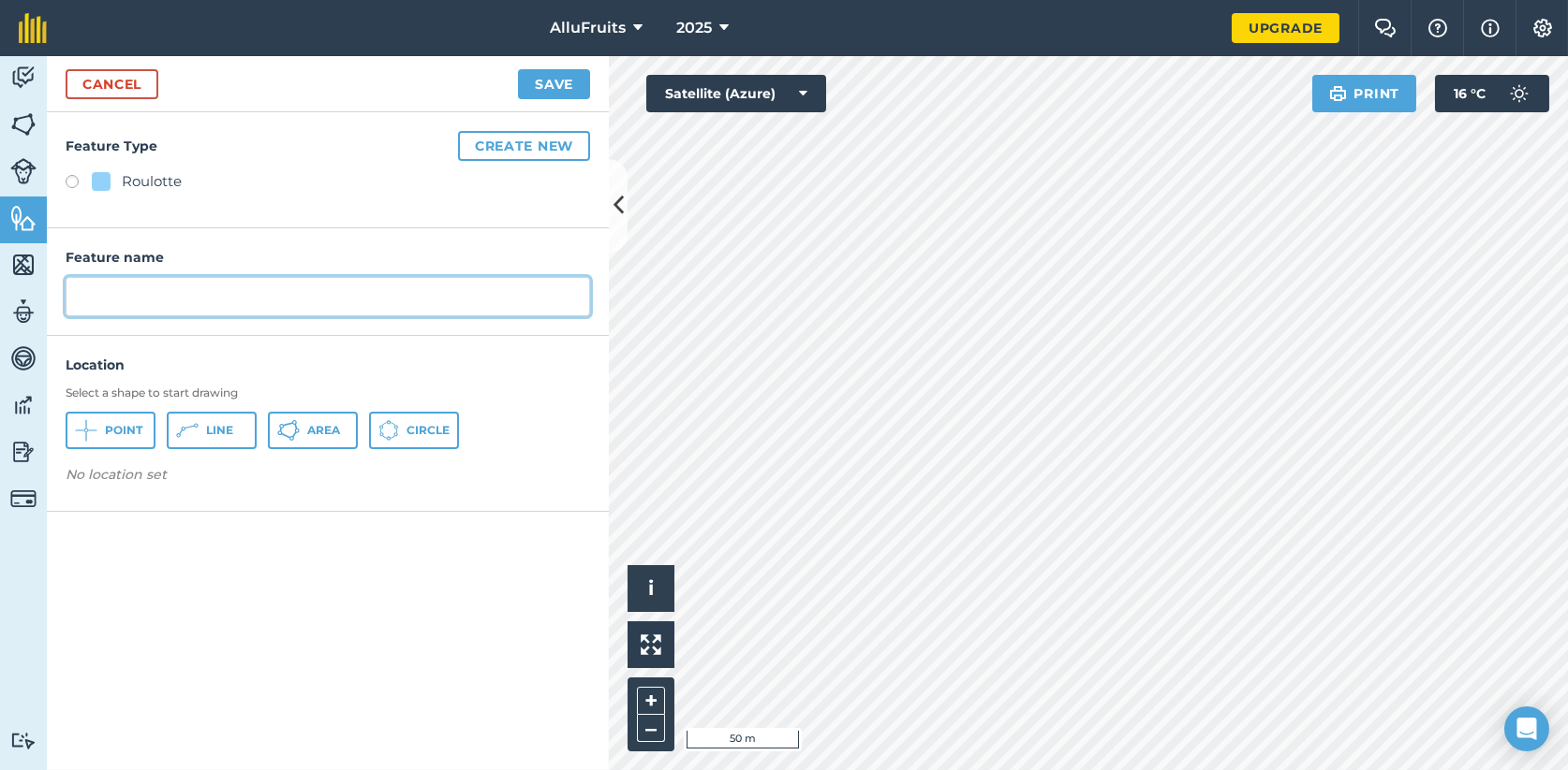
click at [111, 291] on input "text" at bounding box center [327, 296] width 524 height 40
type input "Conteneur"
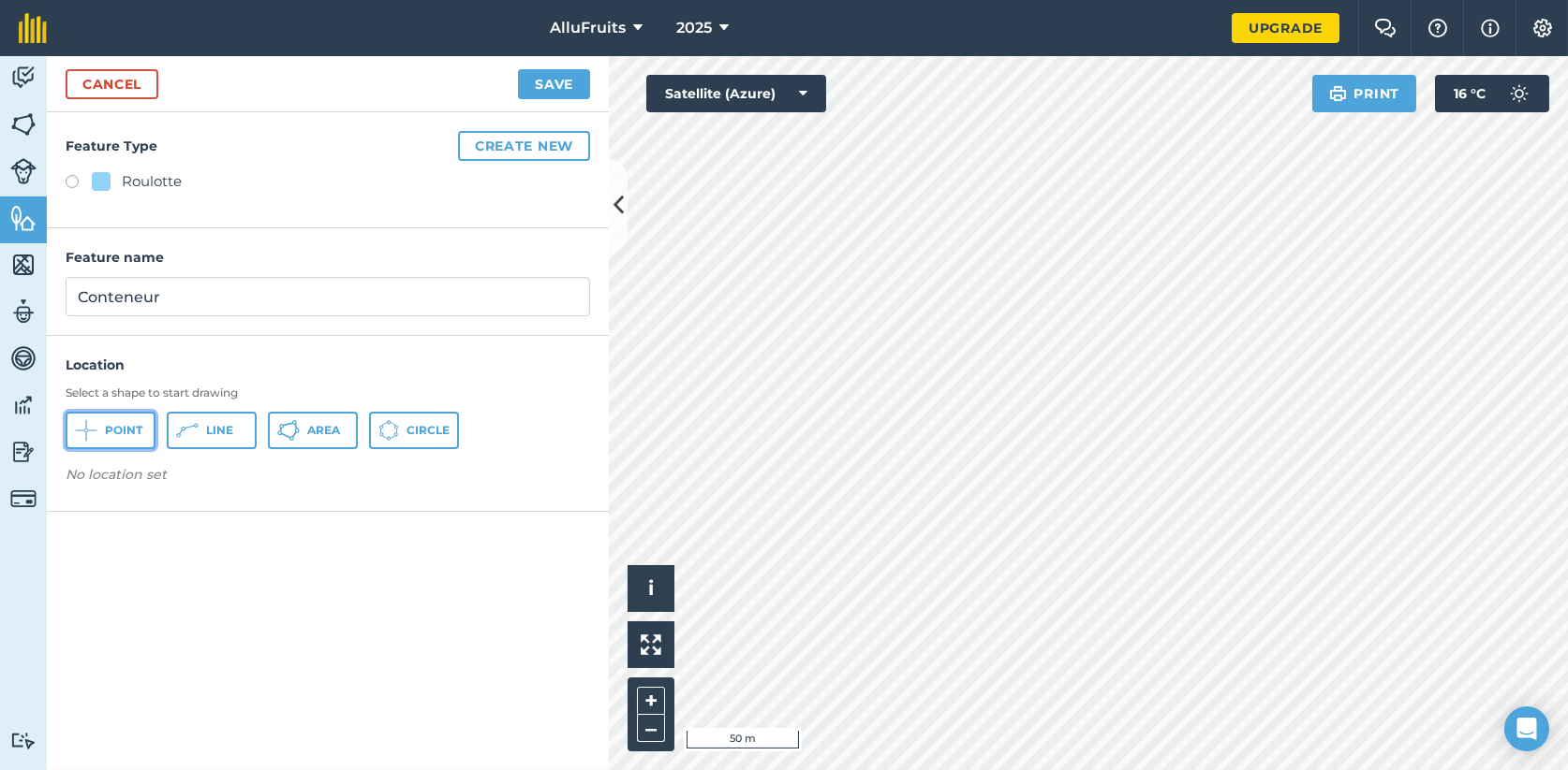
click at [101, 433] on button "Point" at bounding box center [110, 430] width 90 height 38
click at [71, 176] on label at bounding box center [78, 183] width 26 height 18
radio input "true"
click at [70, 179] on label at bounding box center [78, 183] width 26 height 18
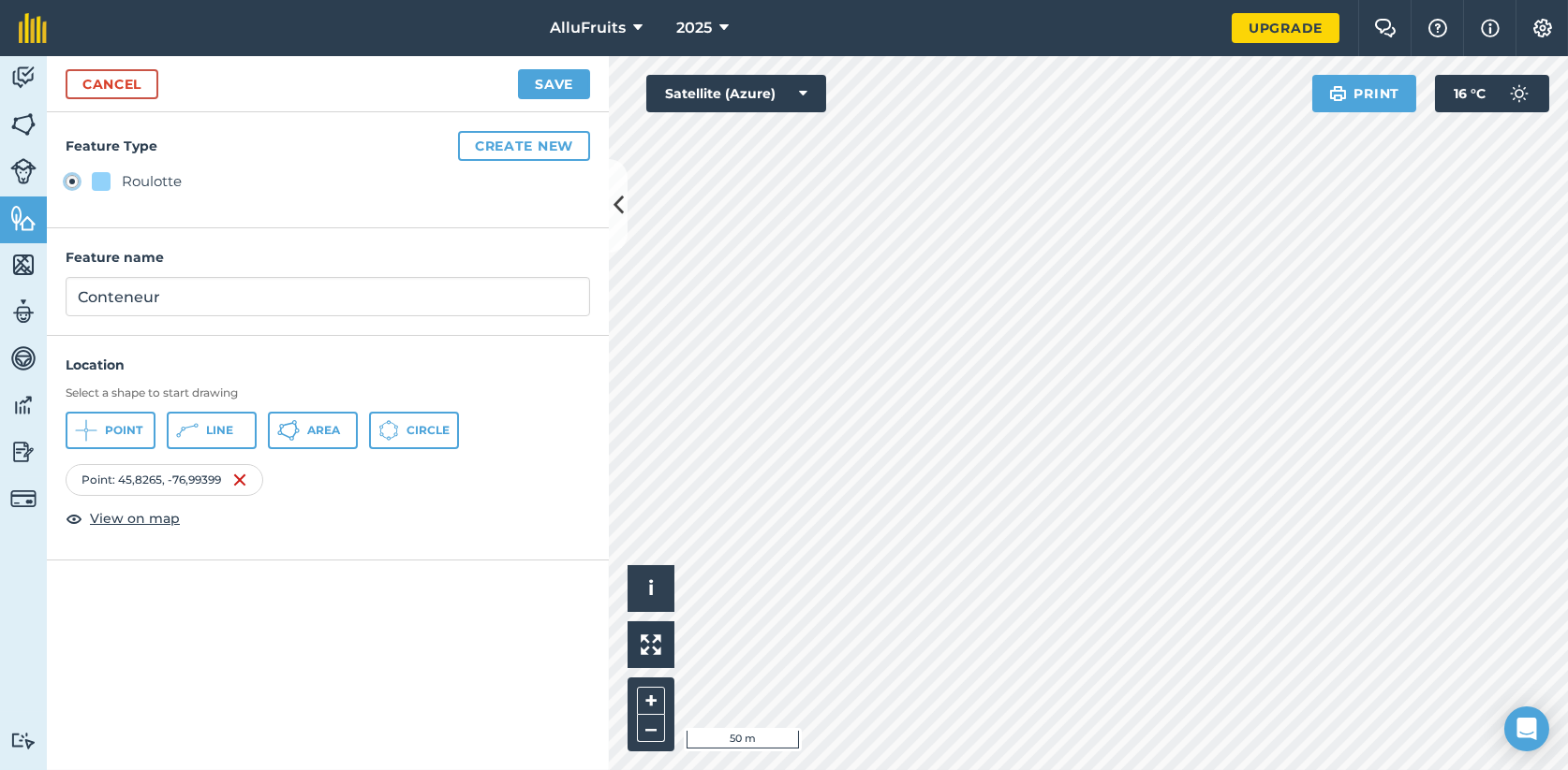
click at [87, 431] on icon at bounding box center [86, 430] width 22 height 22
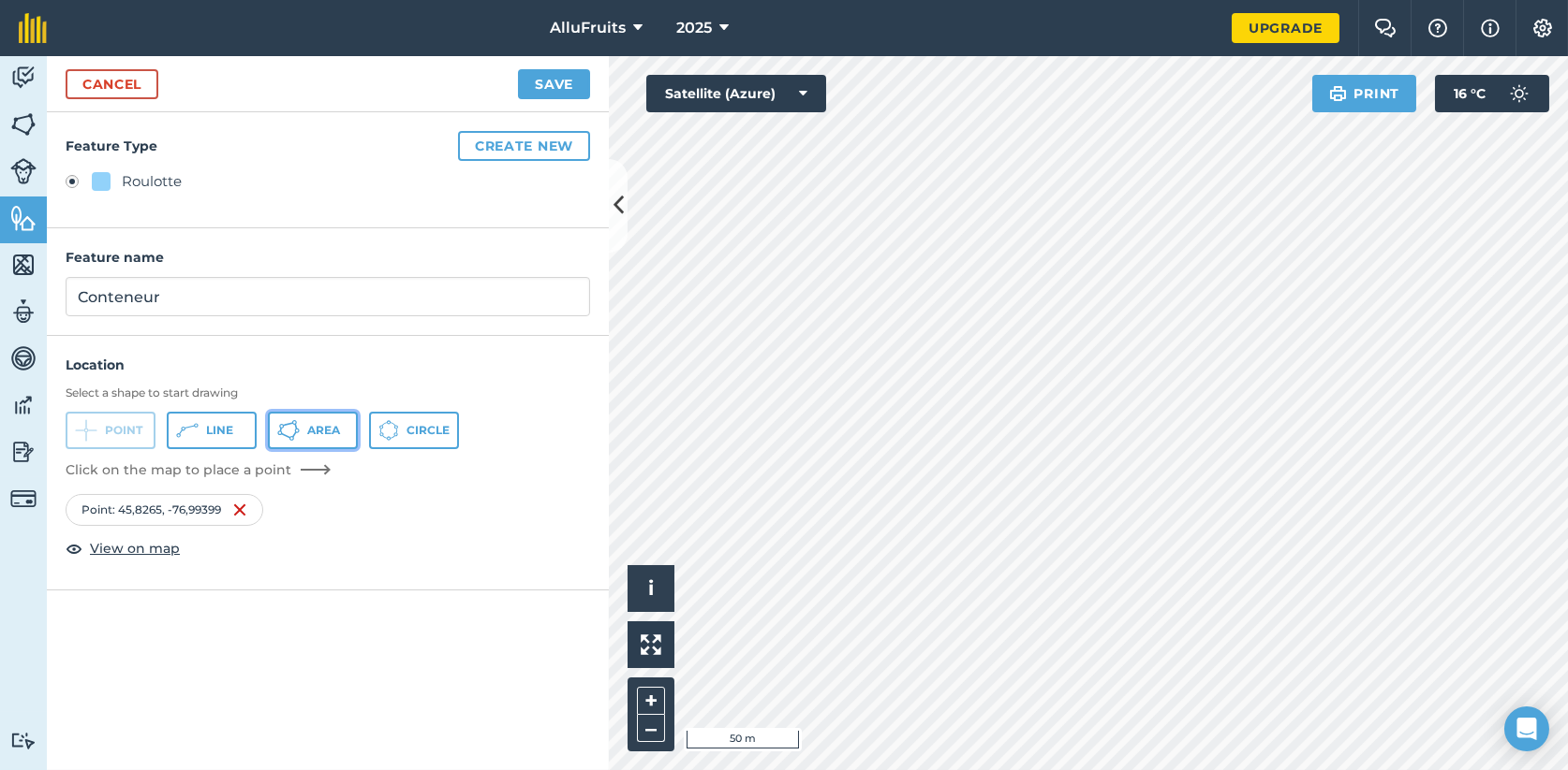
click at [328, 429] on span "Area" at bounding box center [323, 430] width 33 height 15
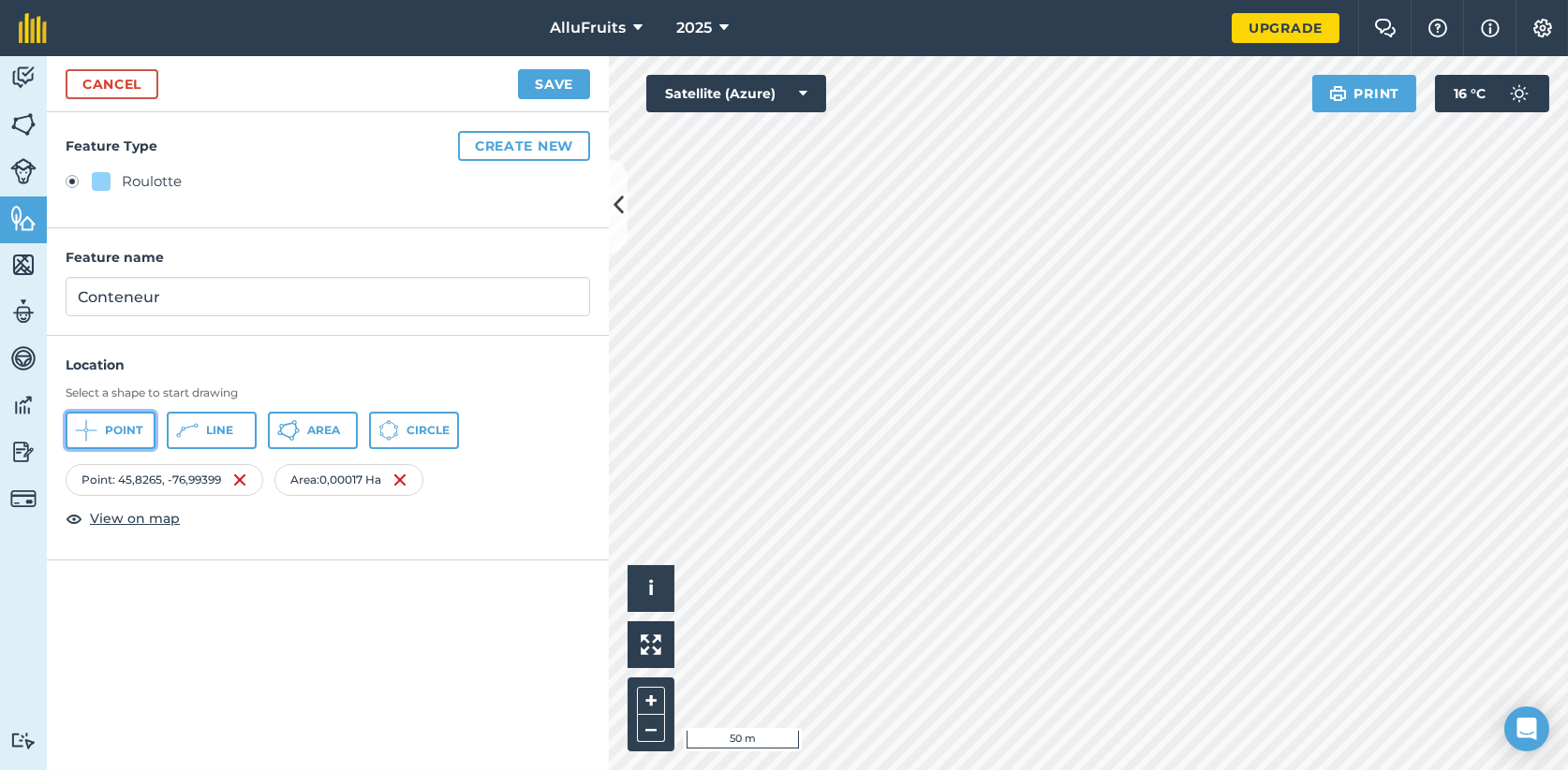
click at [135, 433] on span "Point" at bounding box center [124, 430] width 38 height 15
drag, startPoint x: 995, startPoint y: 513, endPoint x: 72, endPoint y: 179, distance: 981.6
click at [72, 179] on label at bounding box center [78, 183] width 26 height 18
click at [250, 481] on img at bounding box center [243, 480] width 15 height 22
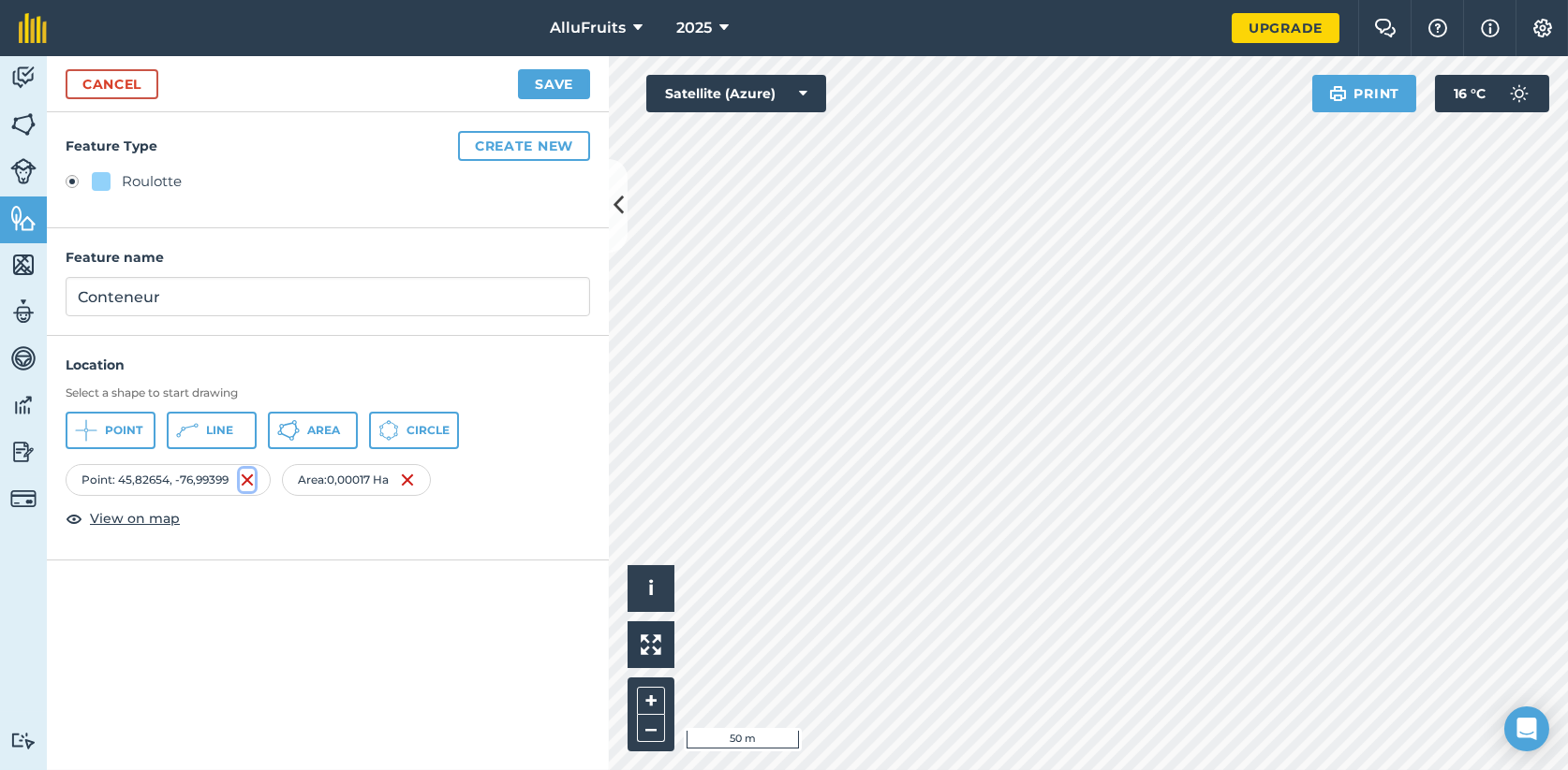
click at [250, 481] on img at bounding box center [247, 480] width 15 height 22
click at [197, 474] on img at bounding box center [191, 480] width 15 height 22
click at [190, 429] on icon at bounding box center [186, 430] width 22 height 22
click at [148, 476] on div "Length : 12,37 m" at bounding box center [138, 480] width 145 height 32
click at [153, 476] on div "Length : 12,37 m" at bounding box center [138, 480] width 145 height 32
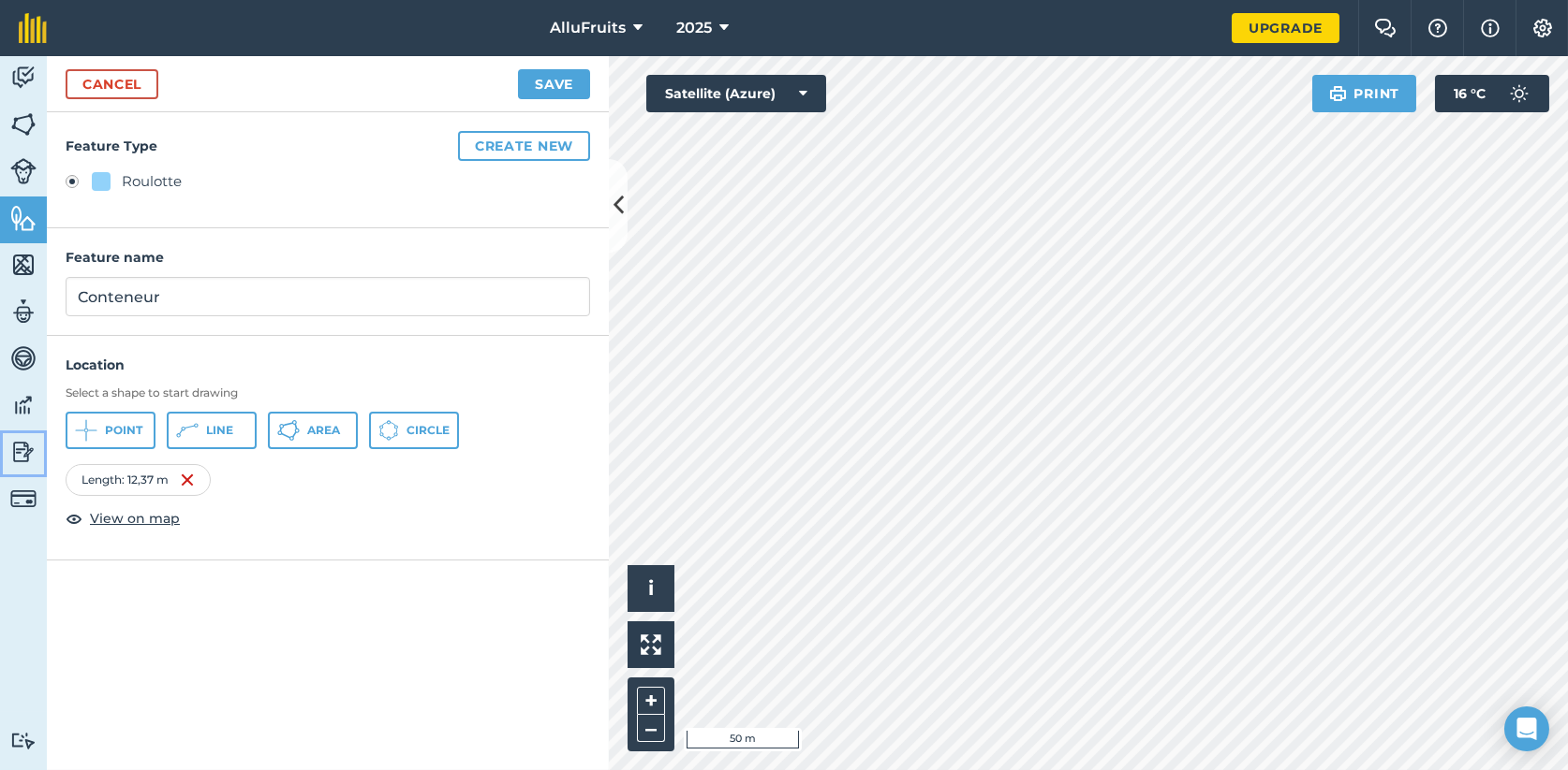
click at [25, 453] on img at bounding box center [23, 452] width 26 height 28
click at [281, 429] on icon at bounding box center [288, 430] width 22 height 22
click at [170, 481] on div "Area : 0,004915 Ha" at bounding box center [143, 480] width 155 height 32
click at [106, 481] on div "Area : 0,004915 Ha" at bounding box center [143, 480] width 155 height 32
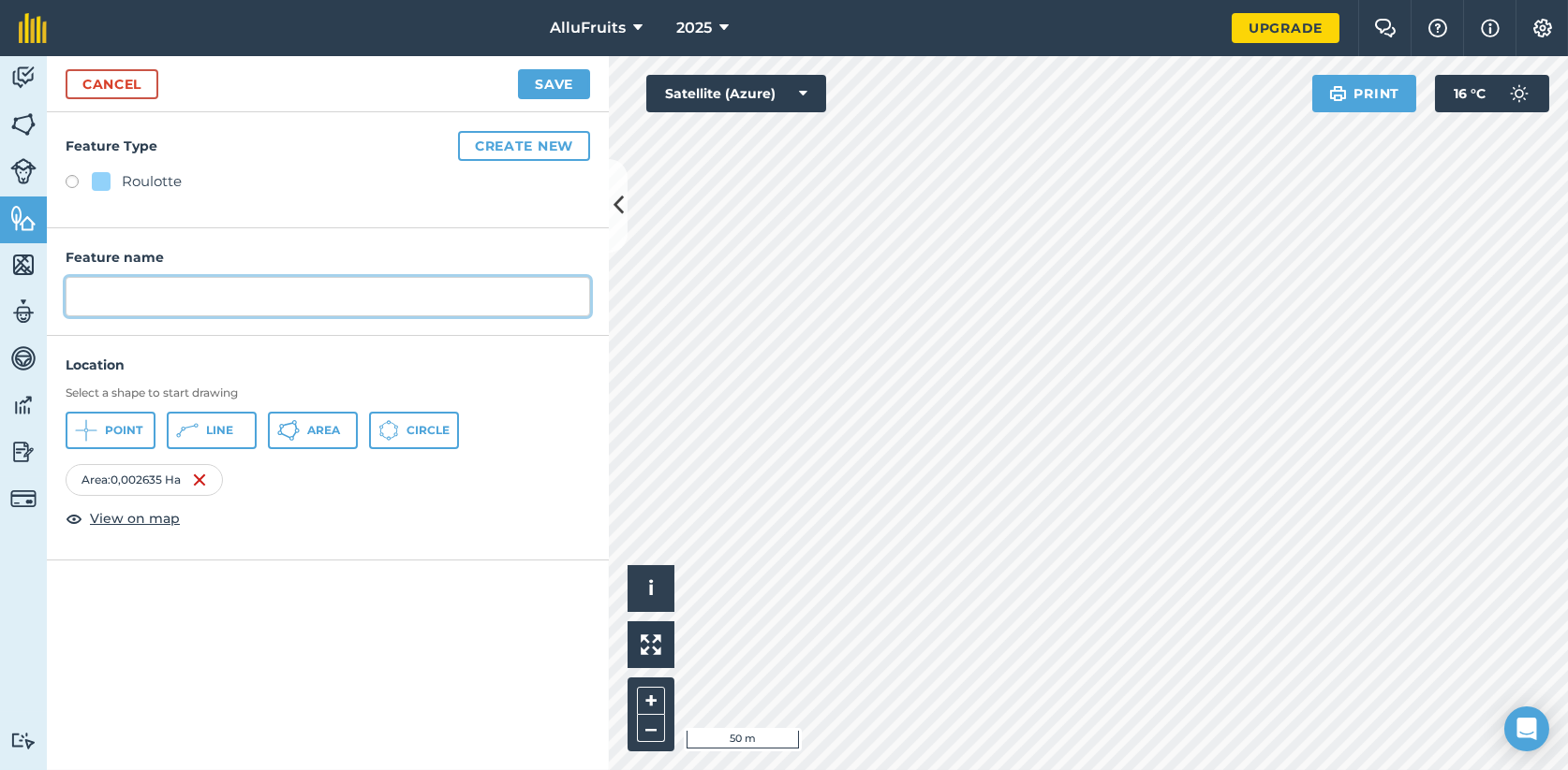
click at [135, 298] on input "text" at bounding box center [327, 296] width 524 height 40
type input "Conteneur"
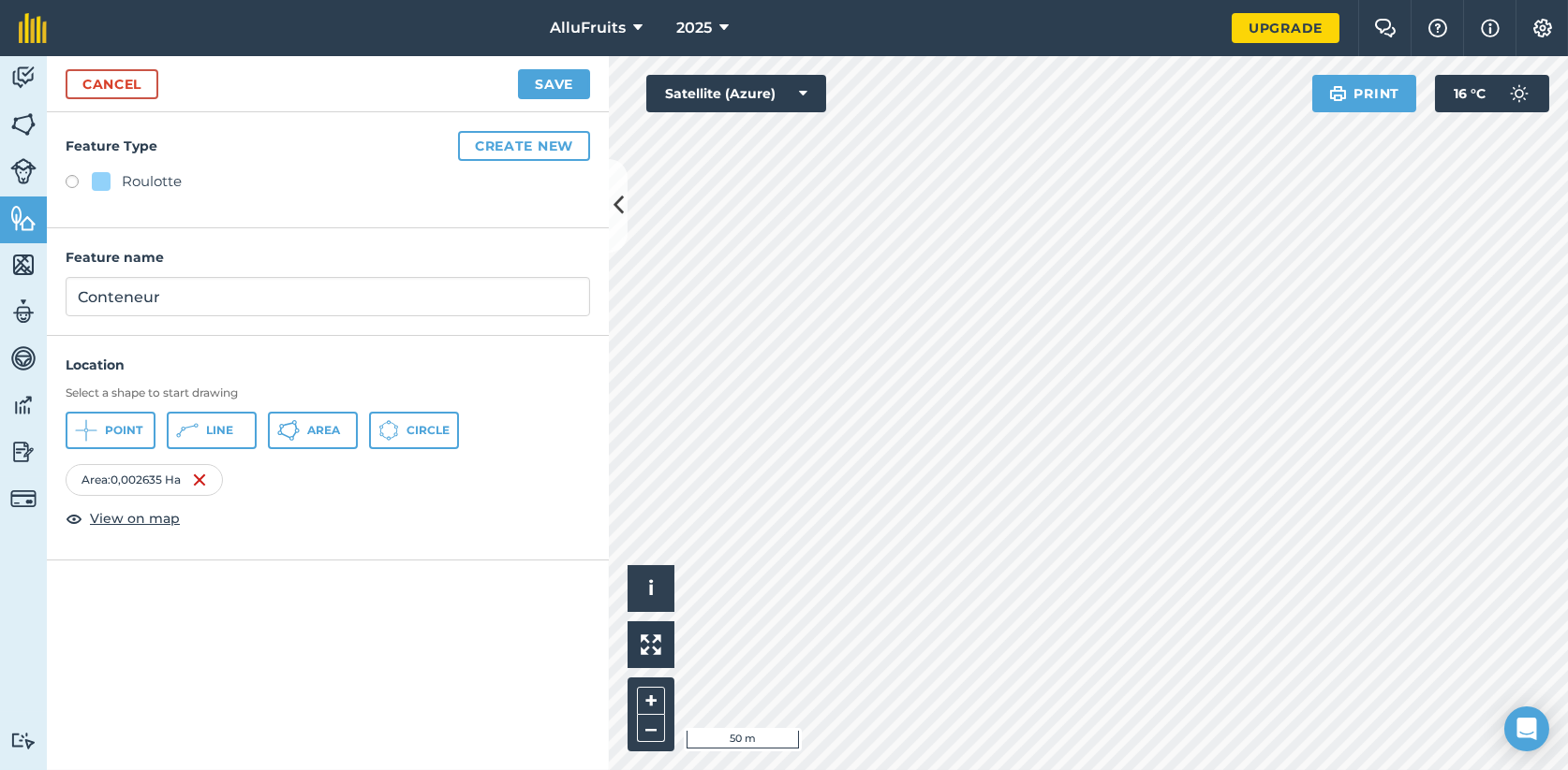
click at [225, 358] on h4 "Location" at bounding box center [327, 365] width 524 height 20
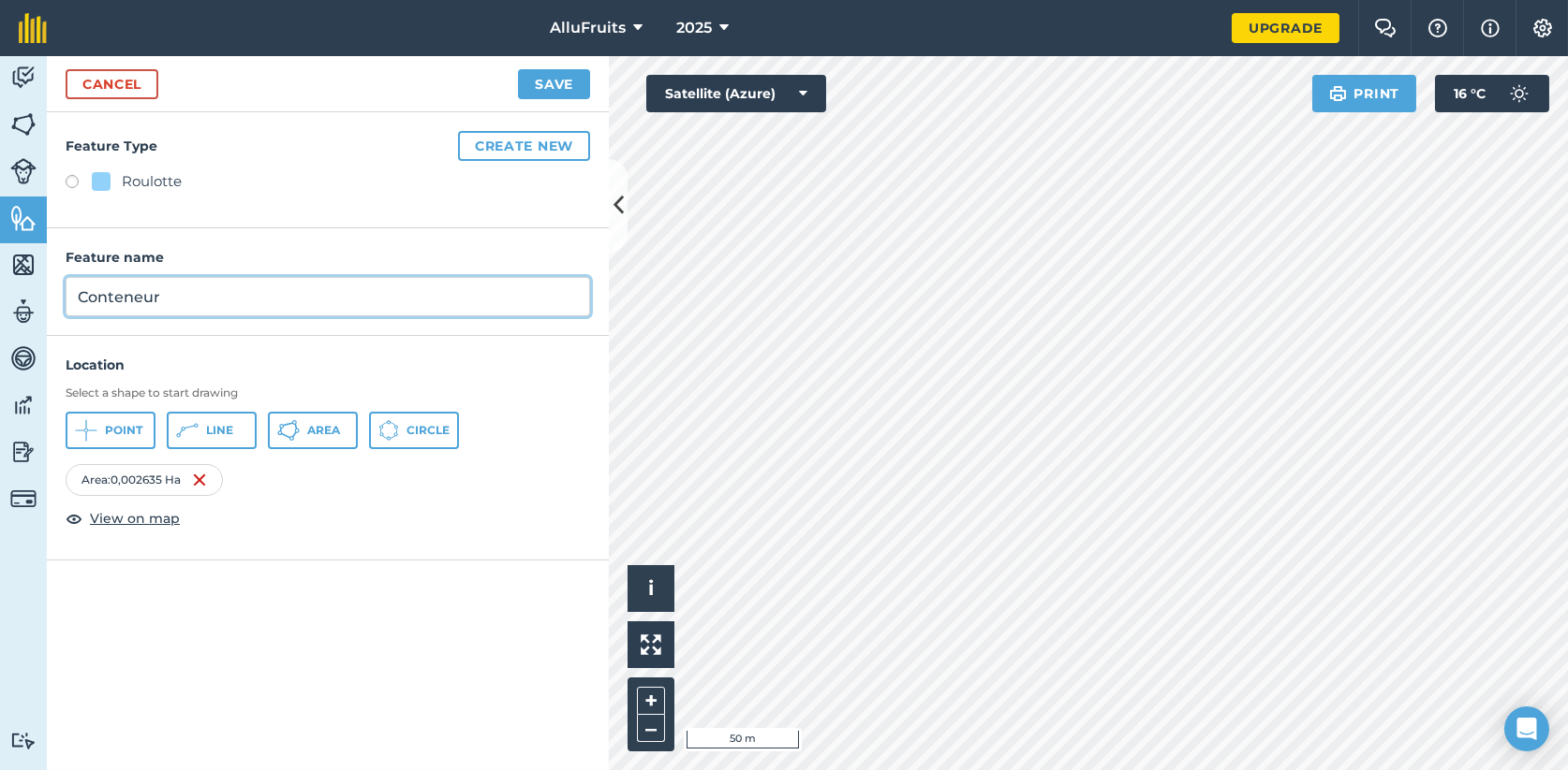
click at [204, 300] on input "Conteneur" at bounding box center [327, 296] width 524 height 40
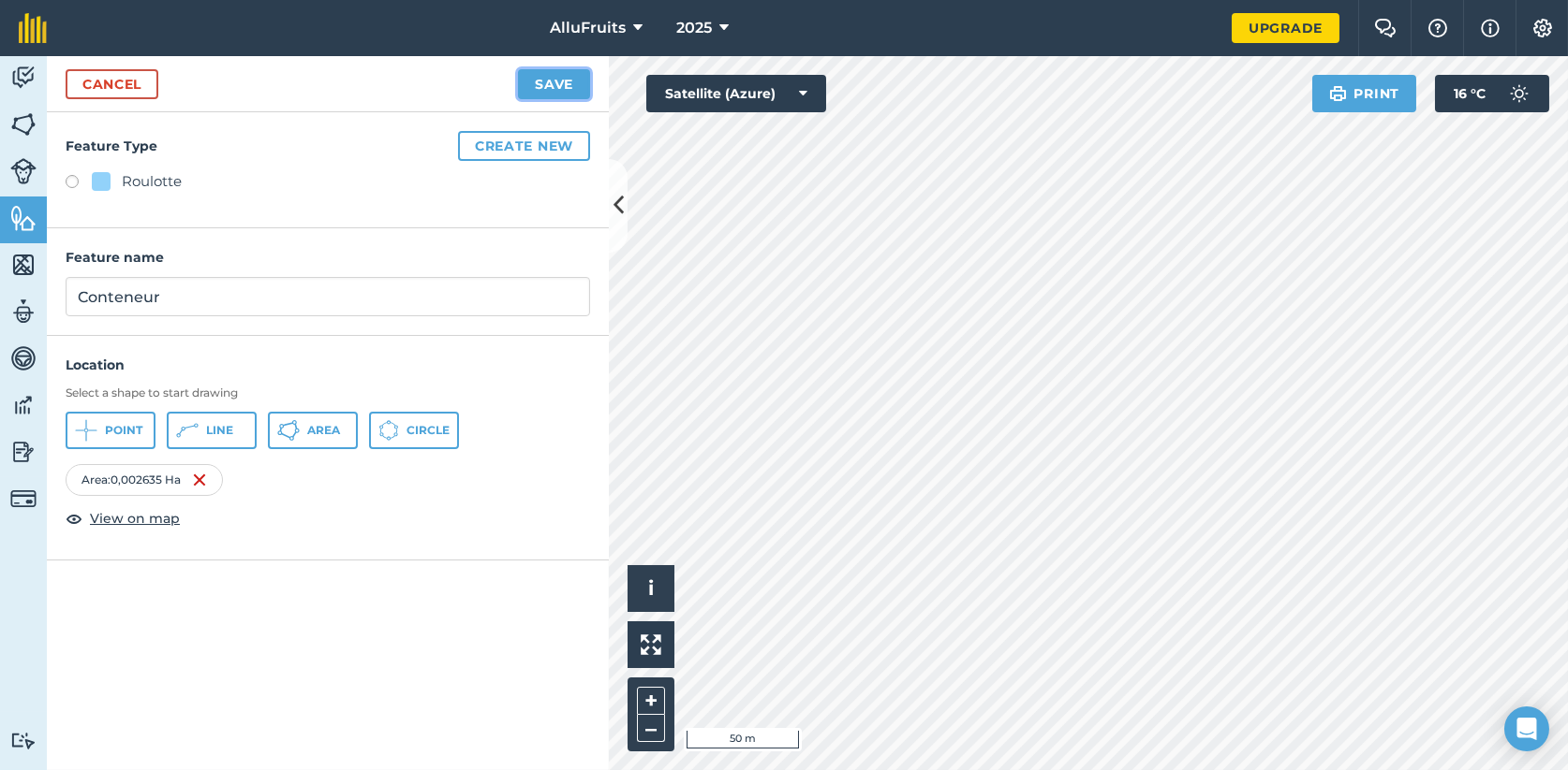
click at [562, 80] on button "Save" at bounding box center [553, 84] width 72 height 30
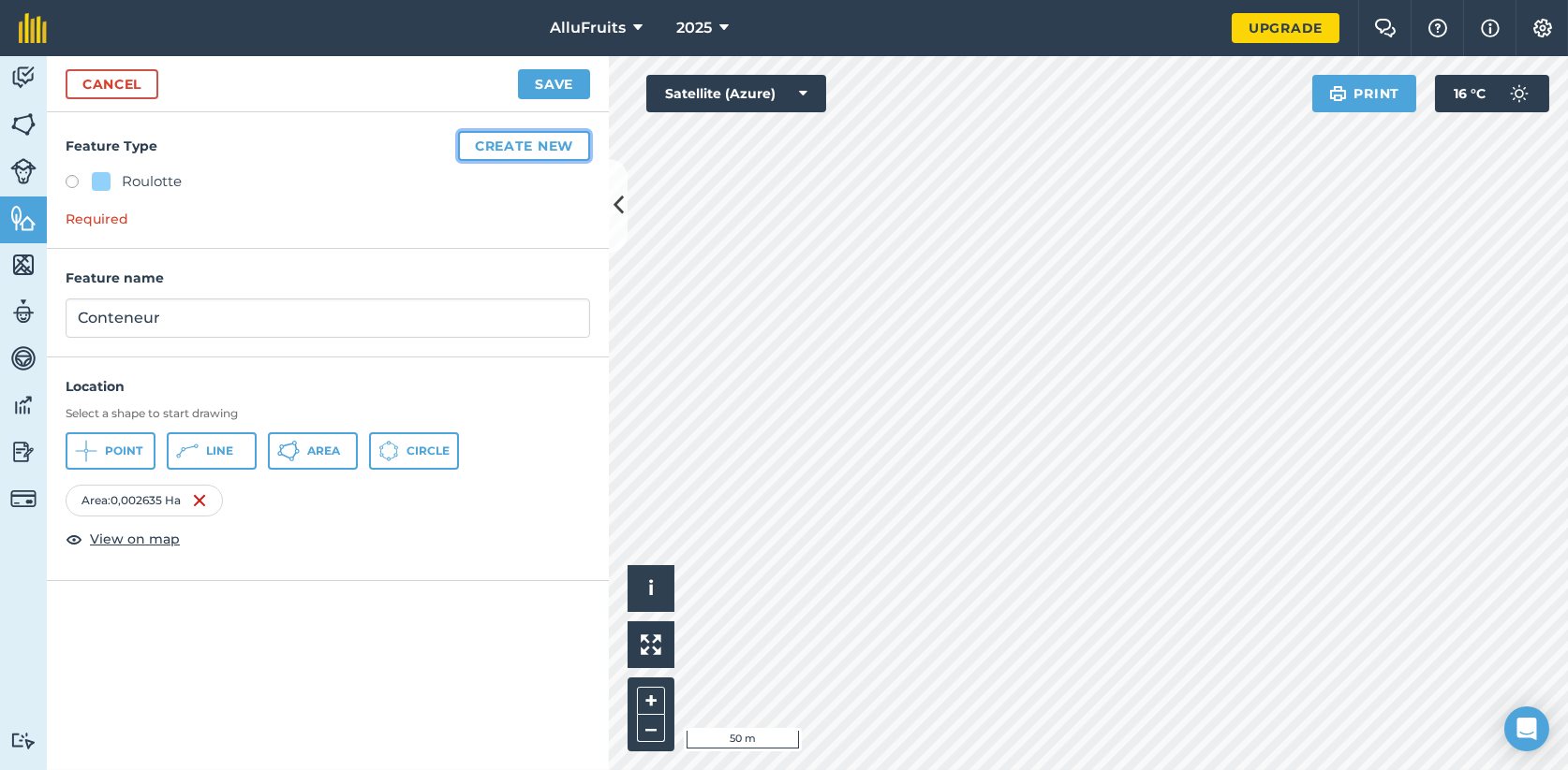
click at [539, 151] on button "Create new" at bounding box center [523, 146] width 132 height 30
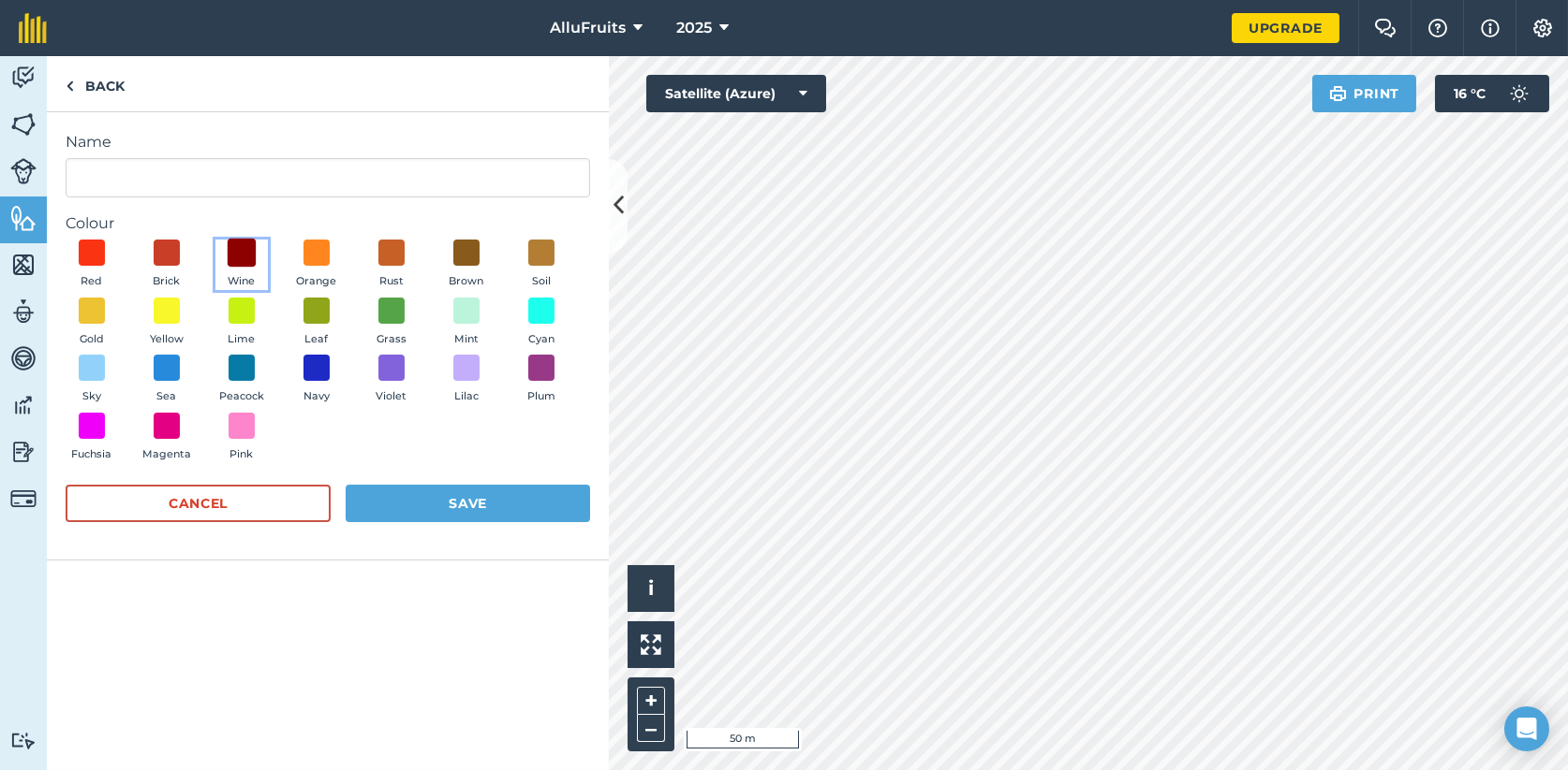
click at [243, 254] on span at bounding box center [242, 253] width 29 height 29
click at [483, 507] on button "Save" at bounding box center [467, 503] width 244 height 38
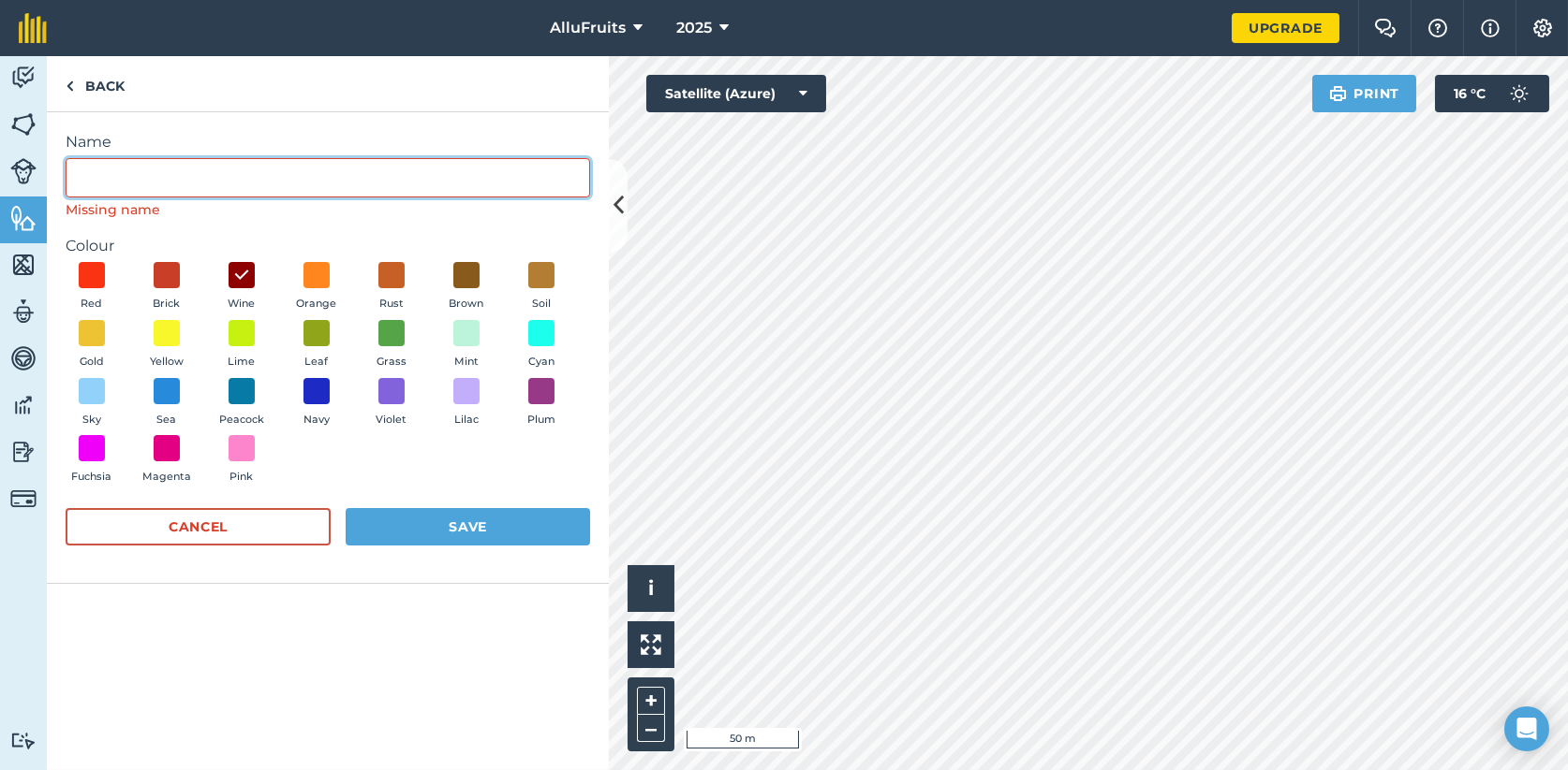
click at [120, 171] on input "Name" at bounding box center [327, 178] width 524 height 40
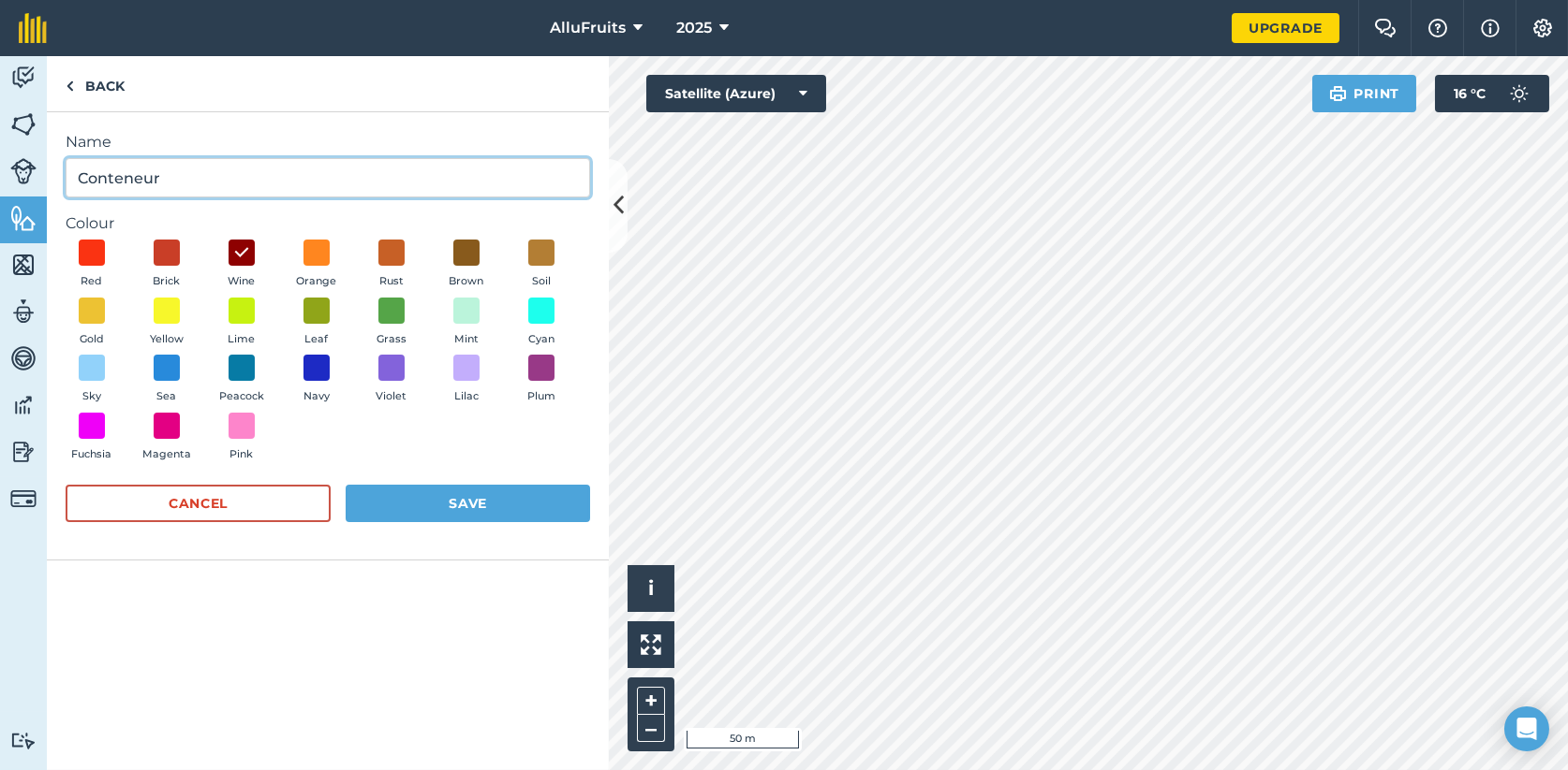
type input "Conteneur"
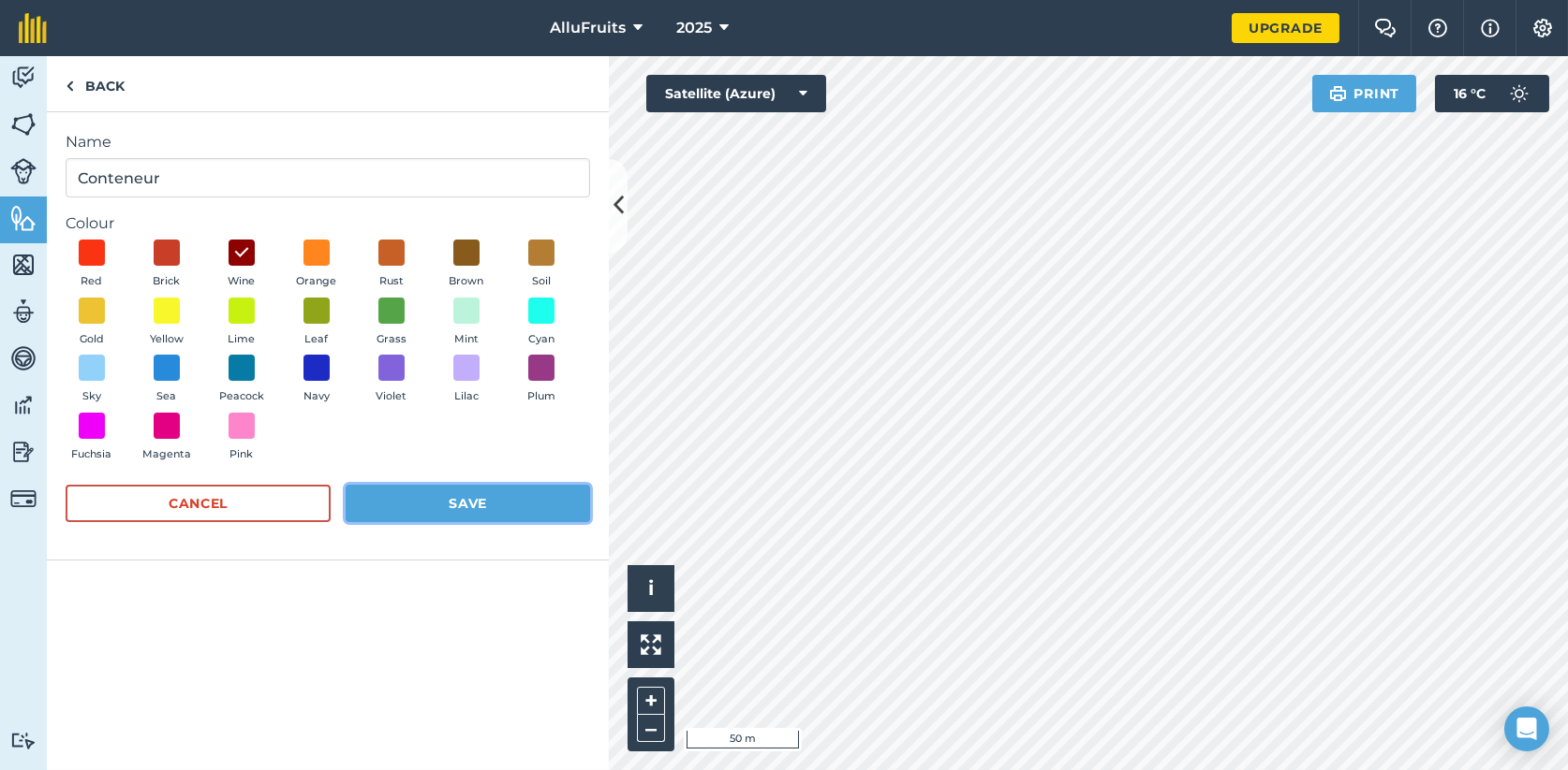
click at [459, 511] on button "Save" at bounding box center [467, 503] width 244 height 38
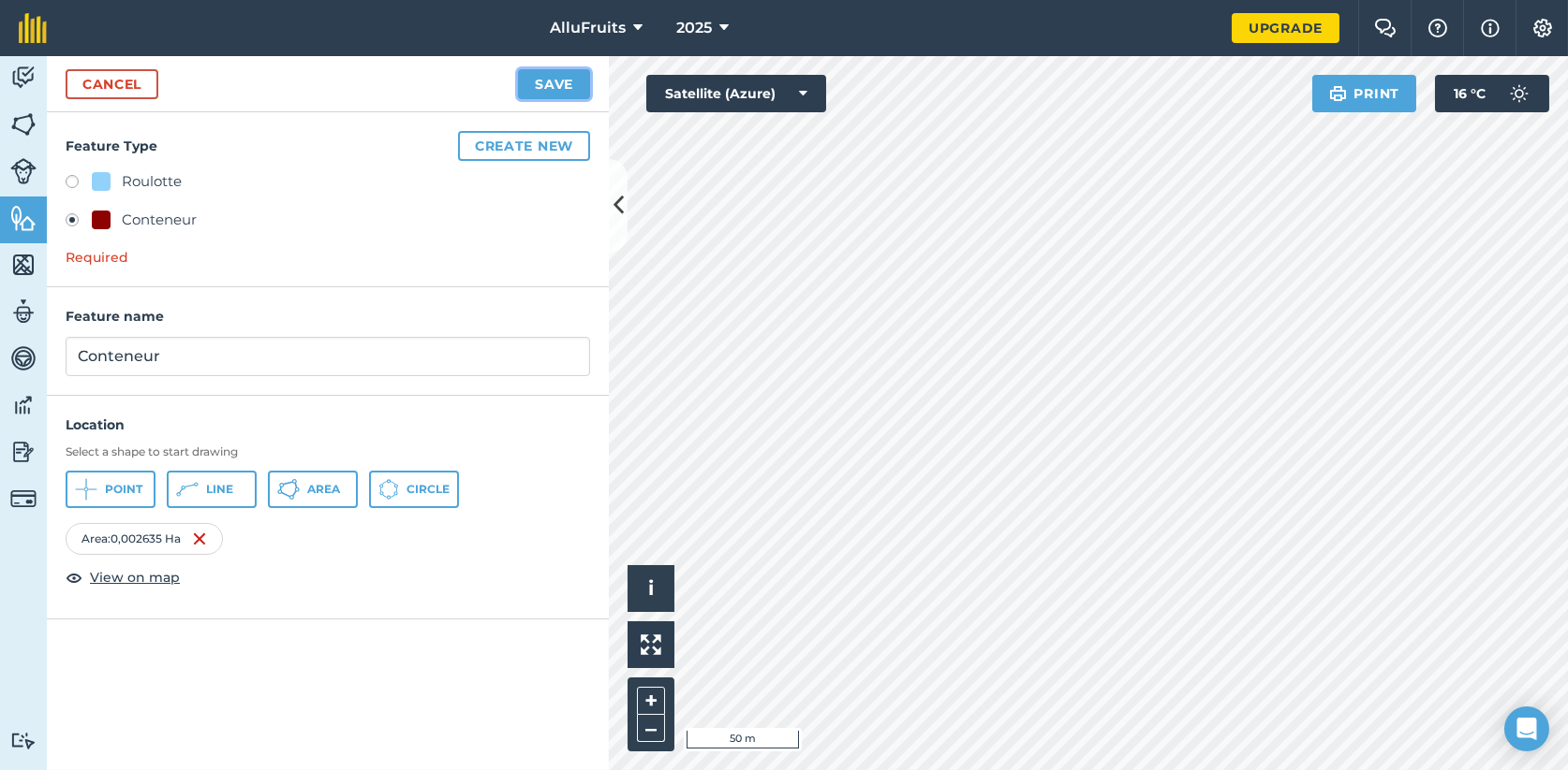
click at [558, 88] on button "Save" at bounding box center [553, 84] width 72 height 30
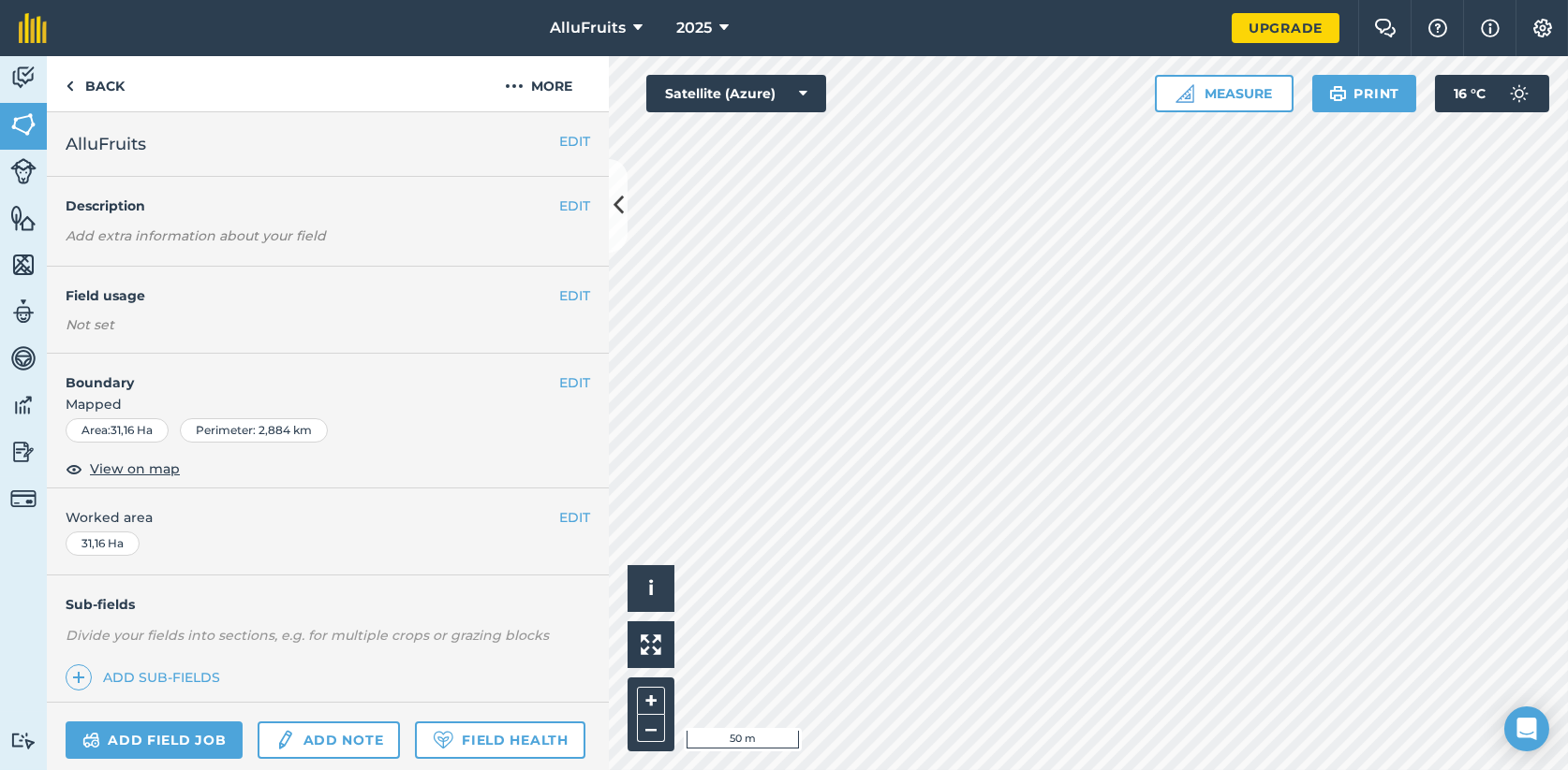
click at [1567, 245] on html "AlluFruits 2025 Upgrade Farm Chat Help Info Settings Map printing is not availa…" at bounding box center [784, 385] width 1568 height 770
click at [657, 730] on button "–" at bounding box center [651, 729] width 28 height 27
click at [1209, 78] on button "Measure" at bounding box center [1224, 94] width 139 height 38
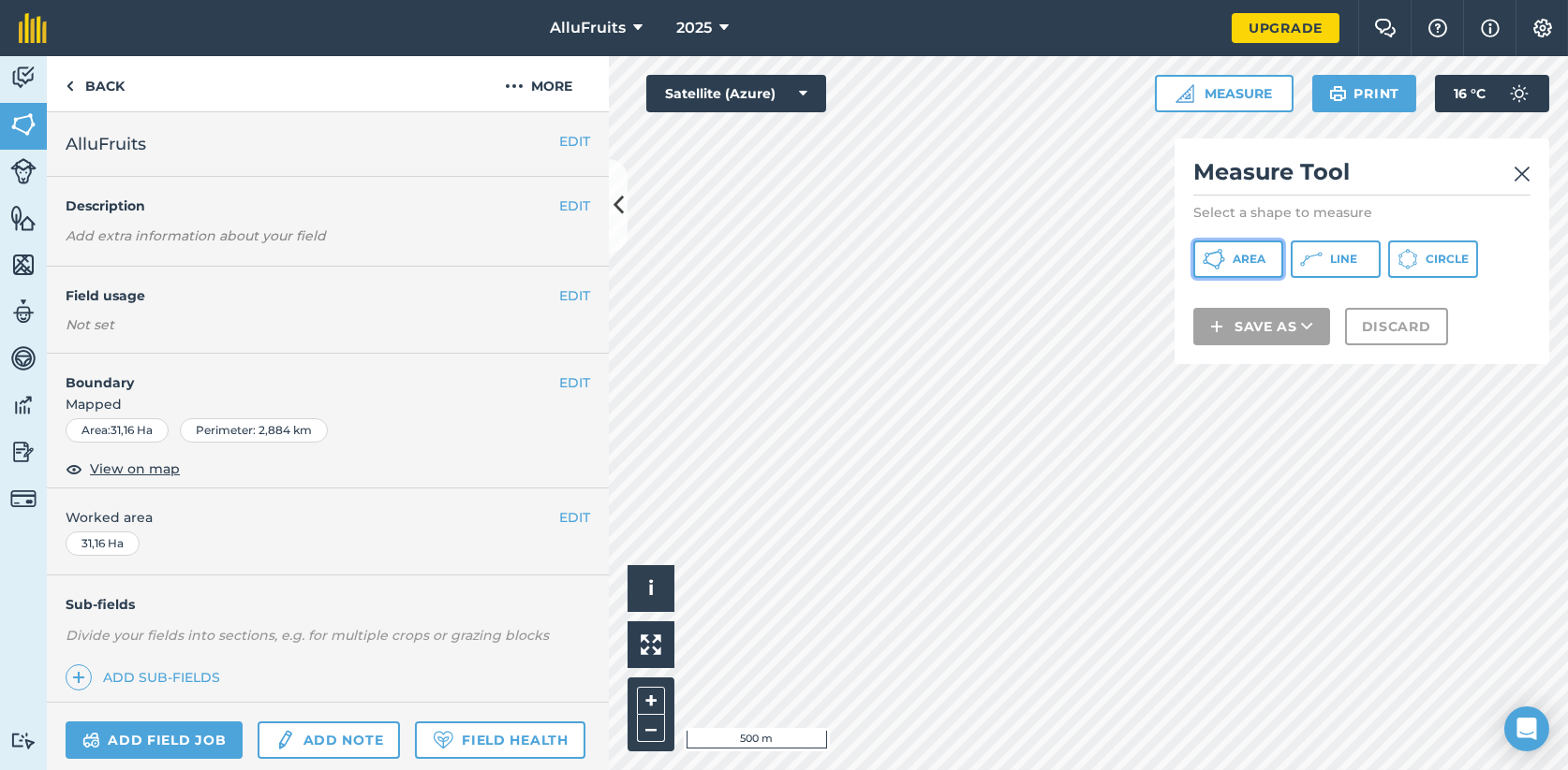
click at [1224, 261] on icon at bounding box center [1213, 259] width 22 height 22
click at [1226, 258] on button "Area" at bounding box center [1238, 259] width 90 height 38
click at [1525, 172] on img at bounding box center [1521, 174] width 16 height 22
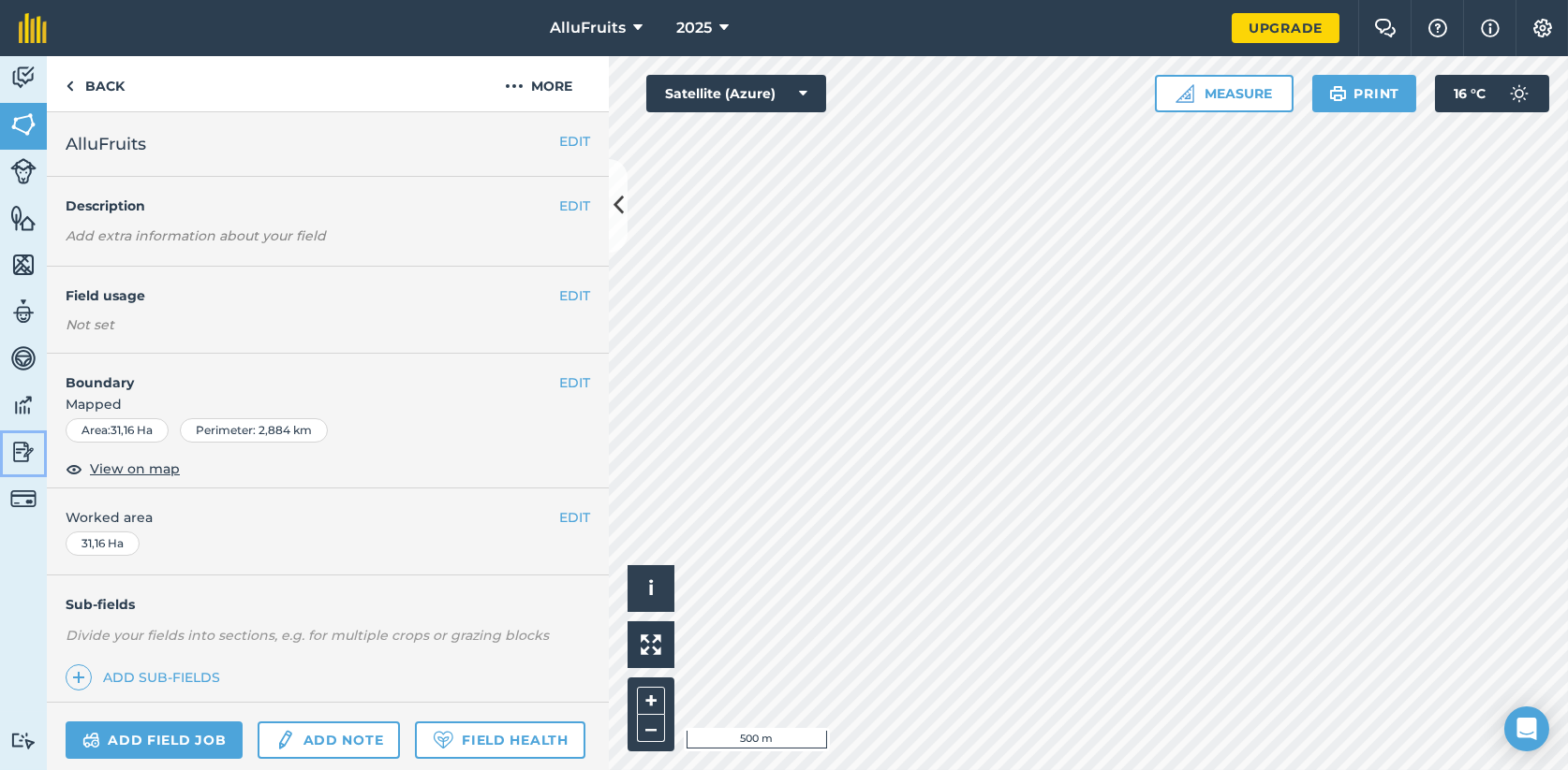
click at [17, 452] on img at bounding box center [23, 452] width 26 height 28
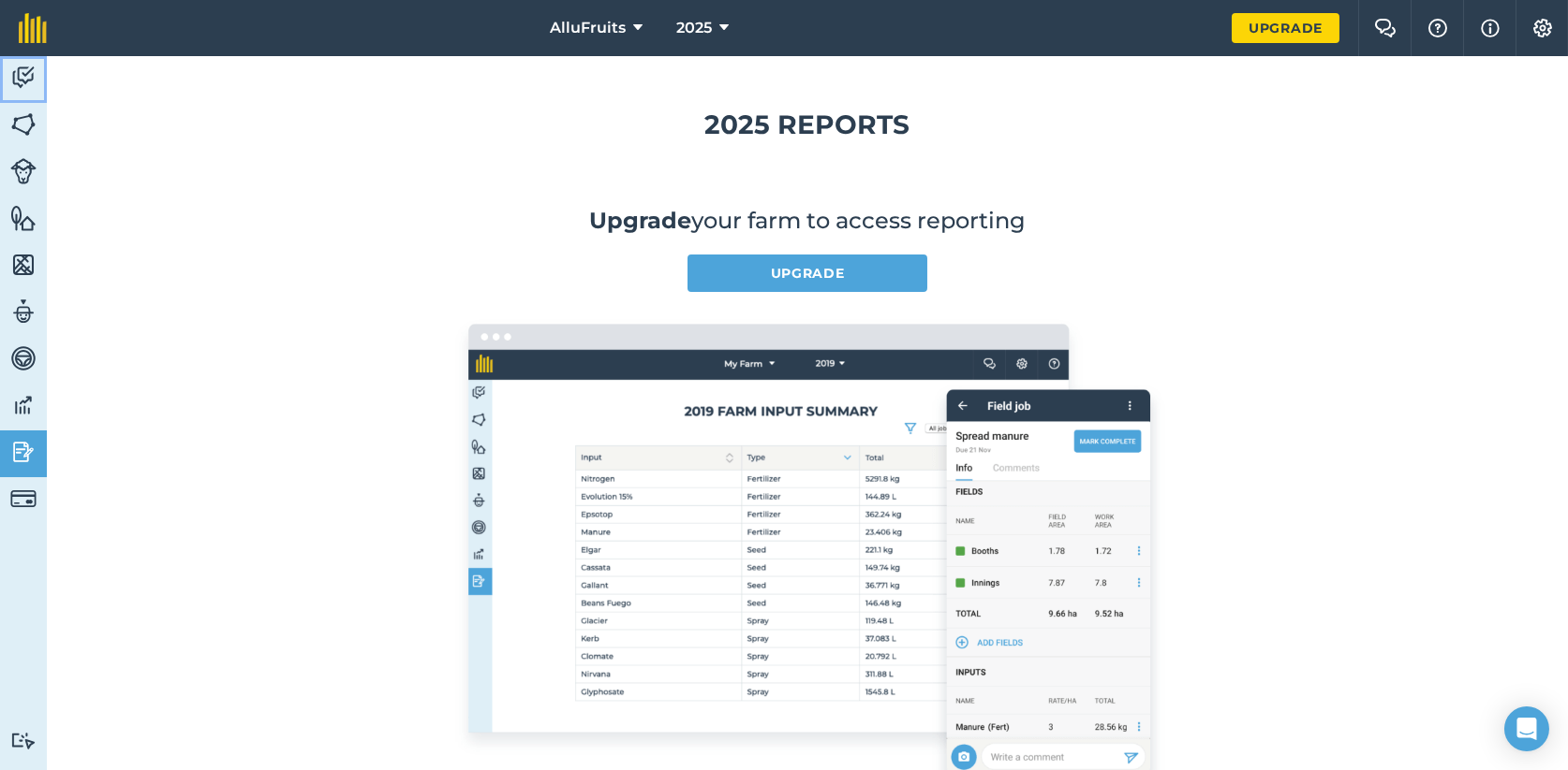
click at [19, 80] on img at bounding box center [23, 77] width 26 height 28
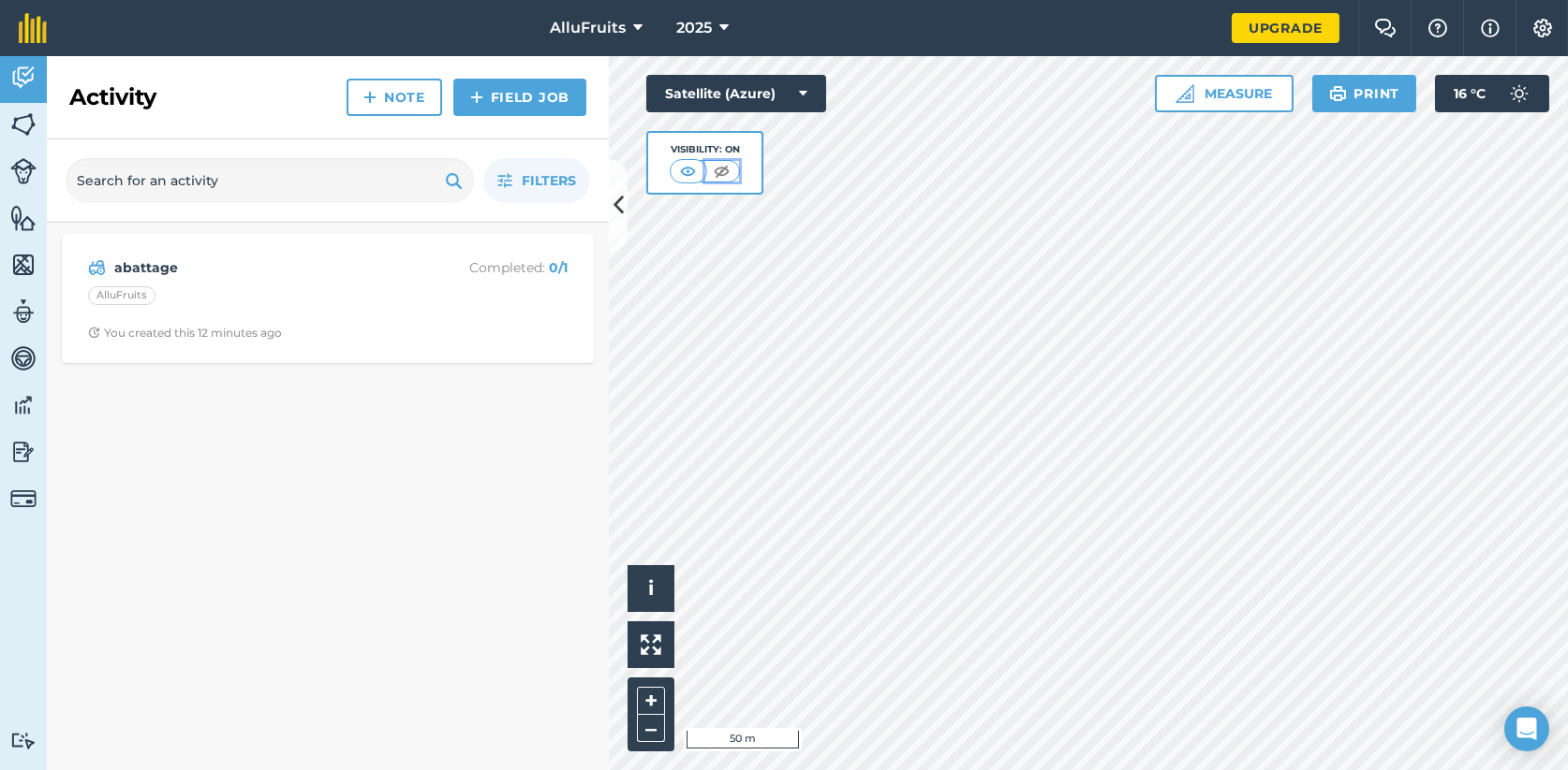
click at [720, 169] on img at bounding box center [721, 171] width 23 height 18
click at [683, 168] on img at bounding box center [688, 171] width 23 height 18
click at [794, 90] on button "Satellite (Azure)" at bounding box center [736, 94] width 180 height 38
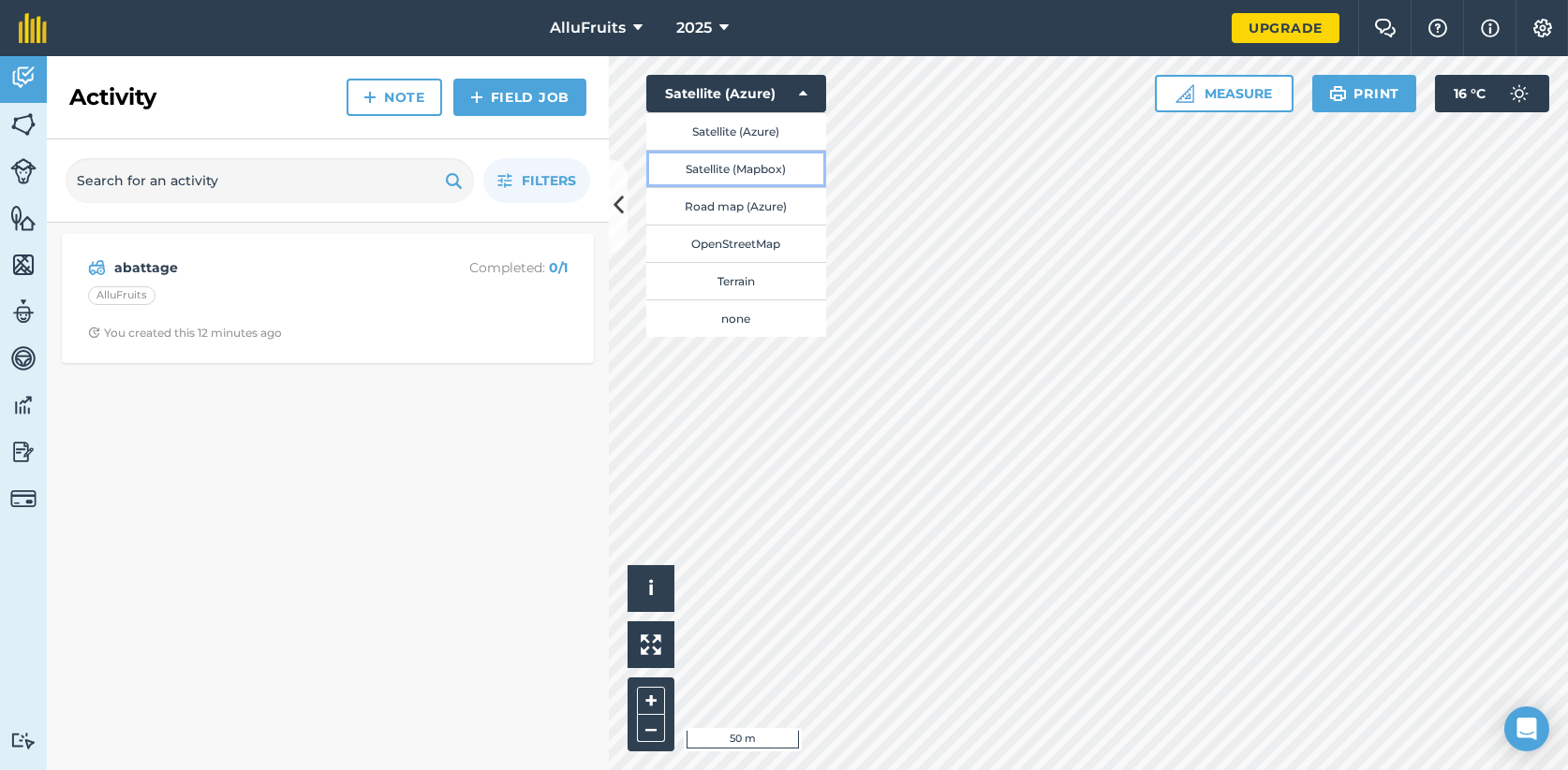
click at [778, 160] on button "Satellite (Mapbox)" at bounding box center [736, 168] width 180 height 38
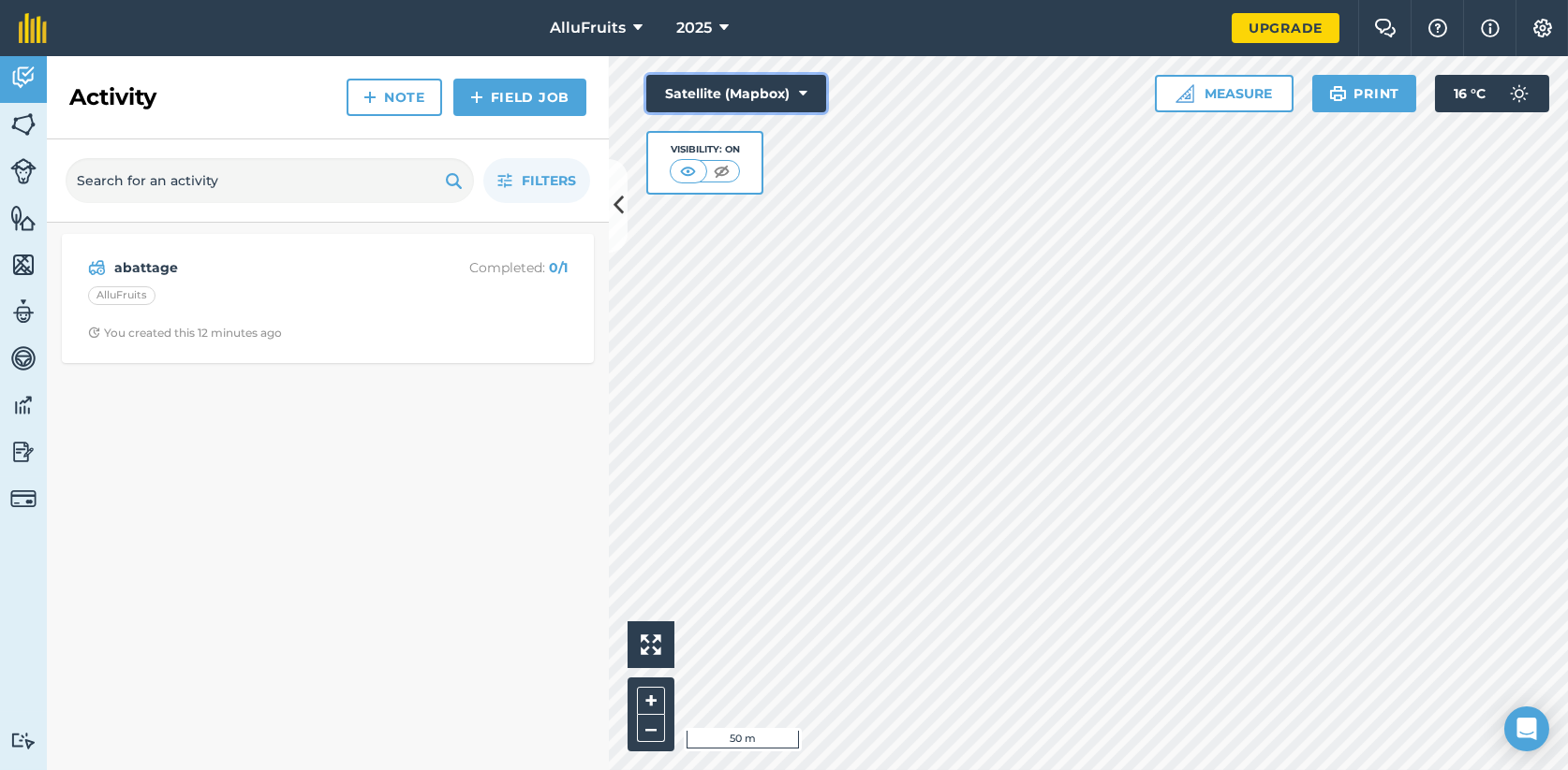
click at [795, 78] on button "Satellite (Mapbox)" at bounding box center [736, 94] width 180 height 38
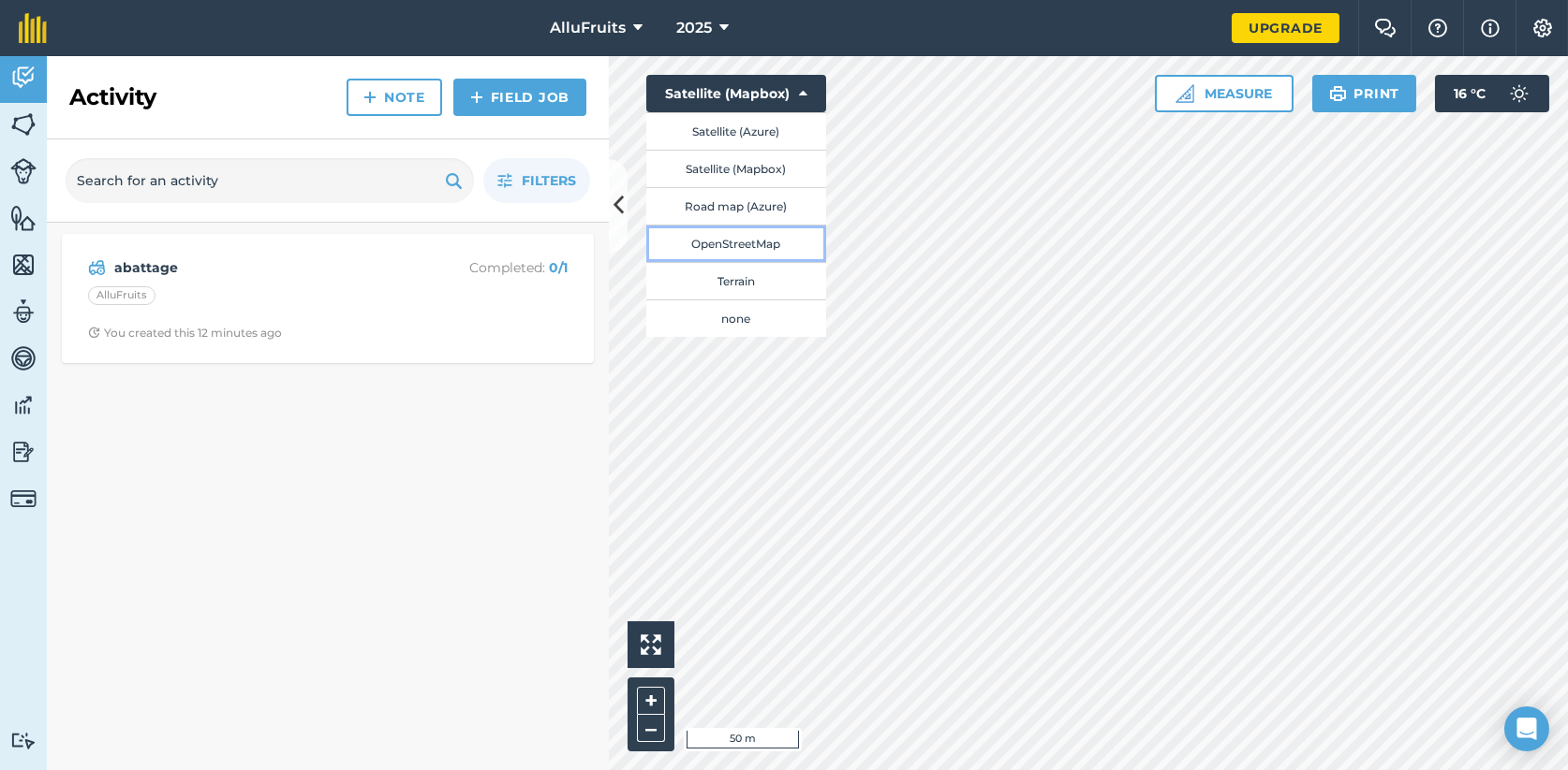
click at [736, 239] on button "OpenStreetMap" at bounding box center [736, 243] width 180 height 38
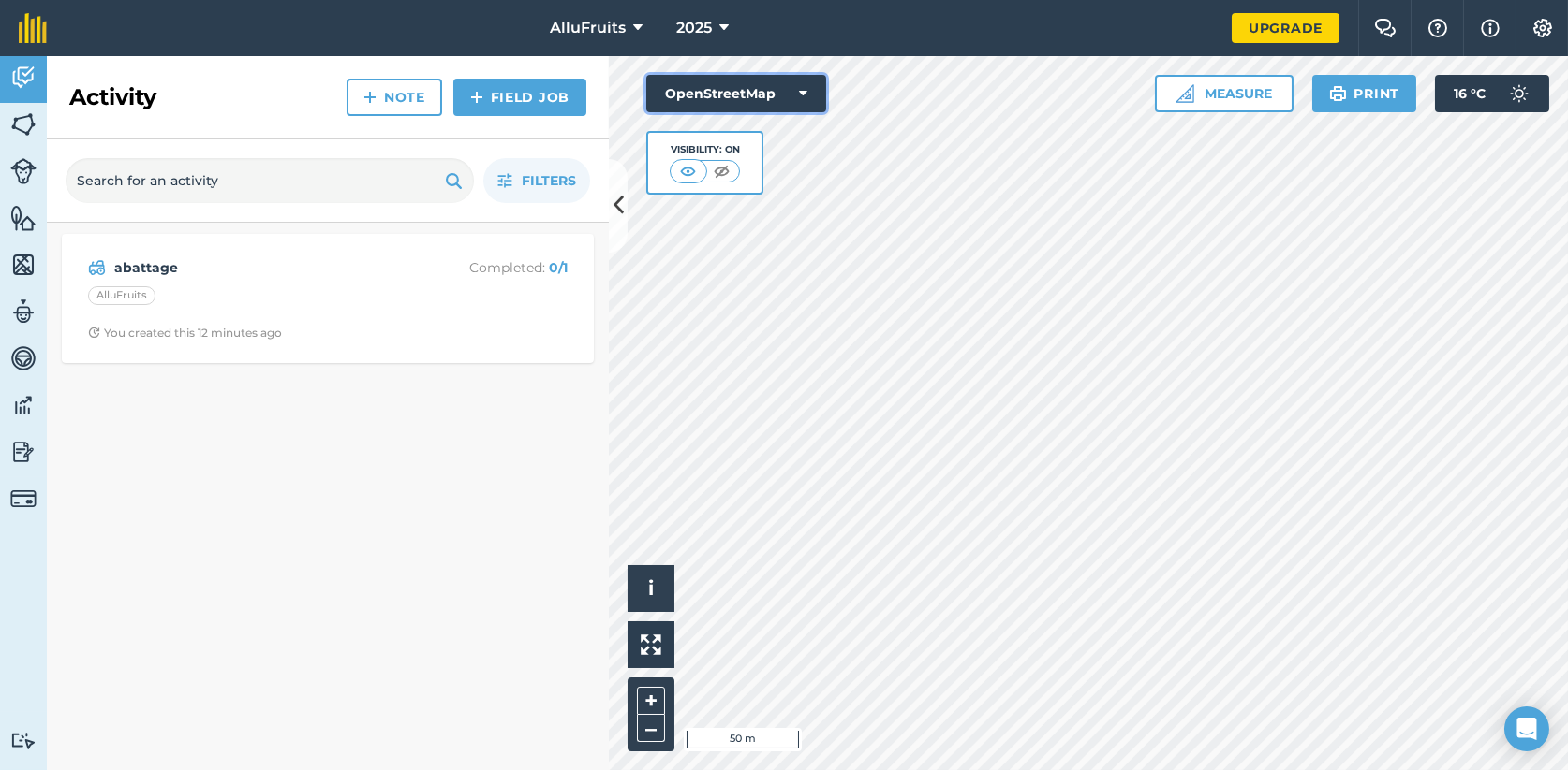
click at [803, 88] on icon at bounding box center [802, 93] width 9 height 18
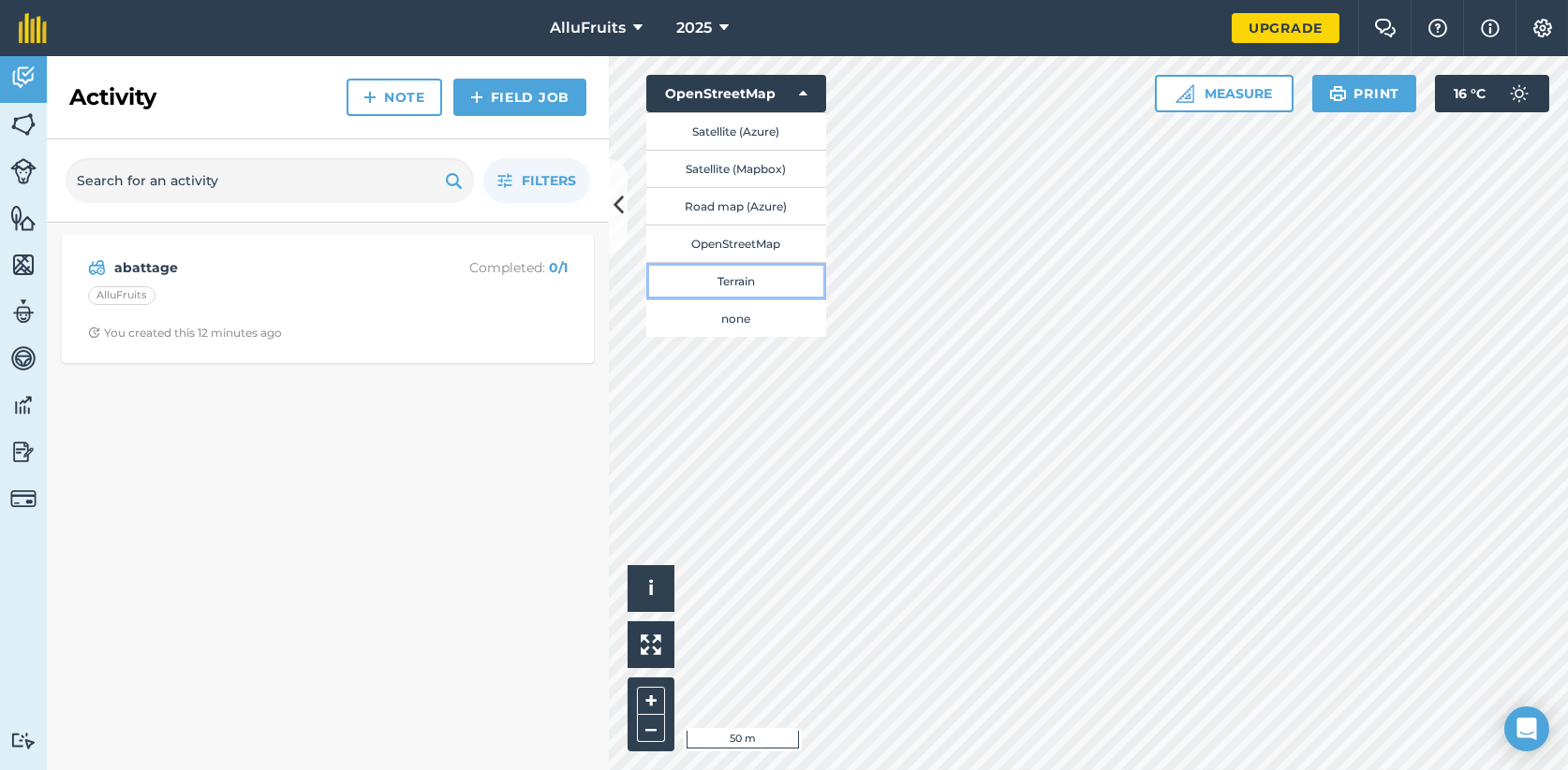
click at [737, 282] on button "Terrain" at bounding box center [736, 281] width 180 height 38
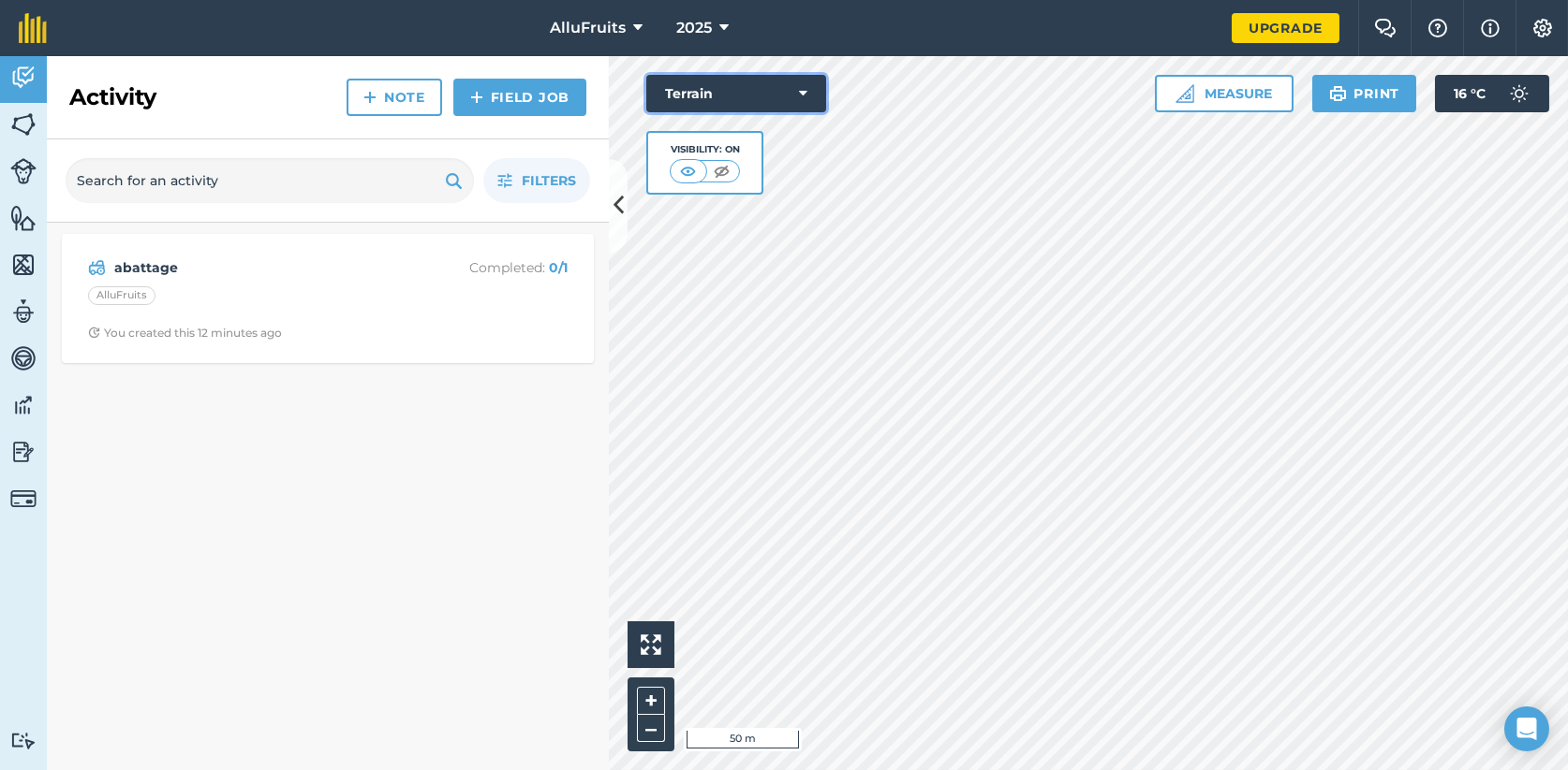
click at [803, 94] on icon at bounding box center [802, 93] width 9 height 18
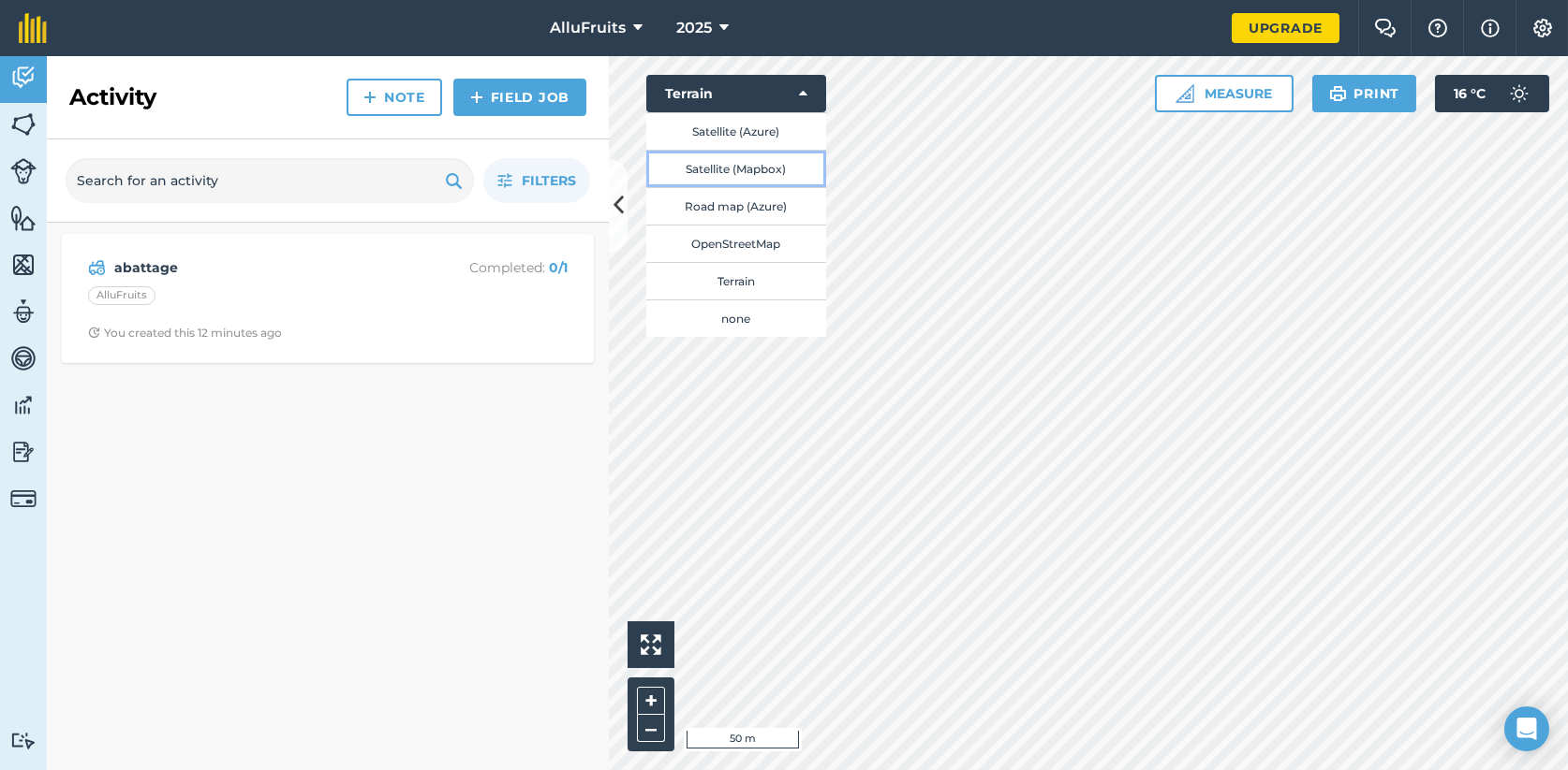
click at [736, 174] on button "Satellite (Mapbox)" at bounding box center [736, 168] width 180 height 38
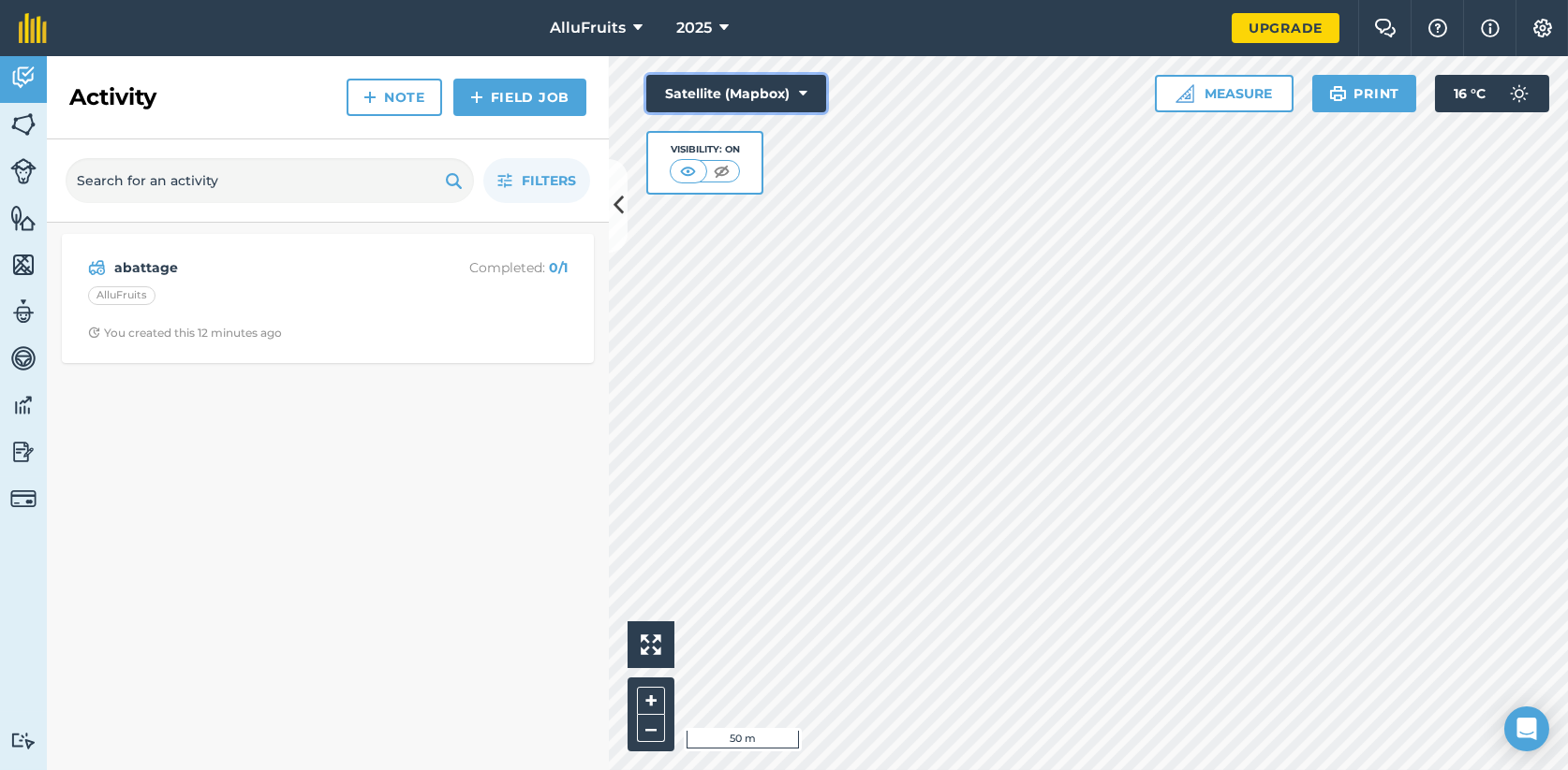
click at [804, 93] on icon at bounding box center [802, 93] width 9 height 18
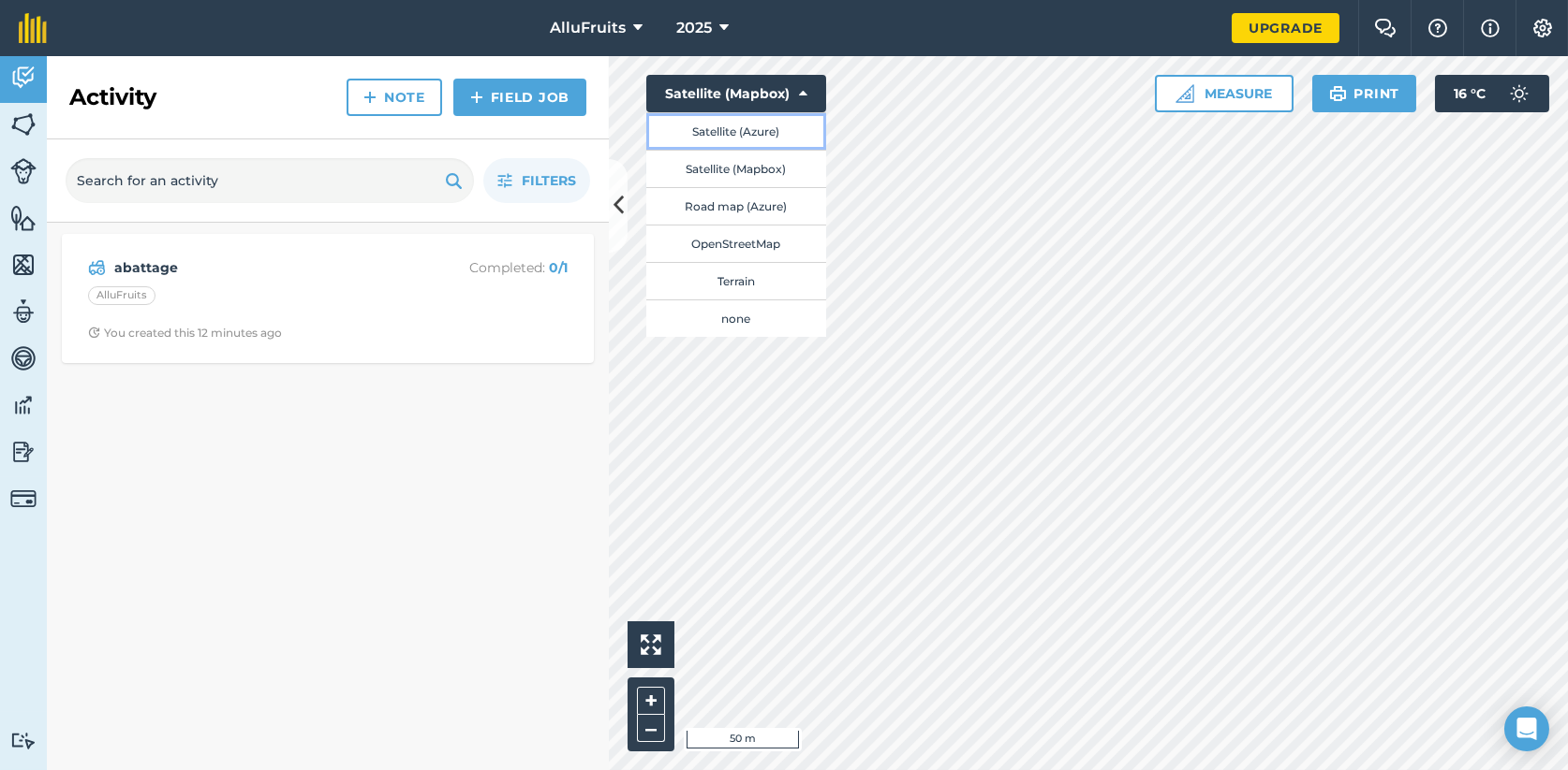
click at [786, 132] on button "Satellite (Azure)" at bounding box center [736, 130] width 180 height 38
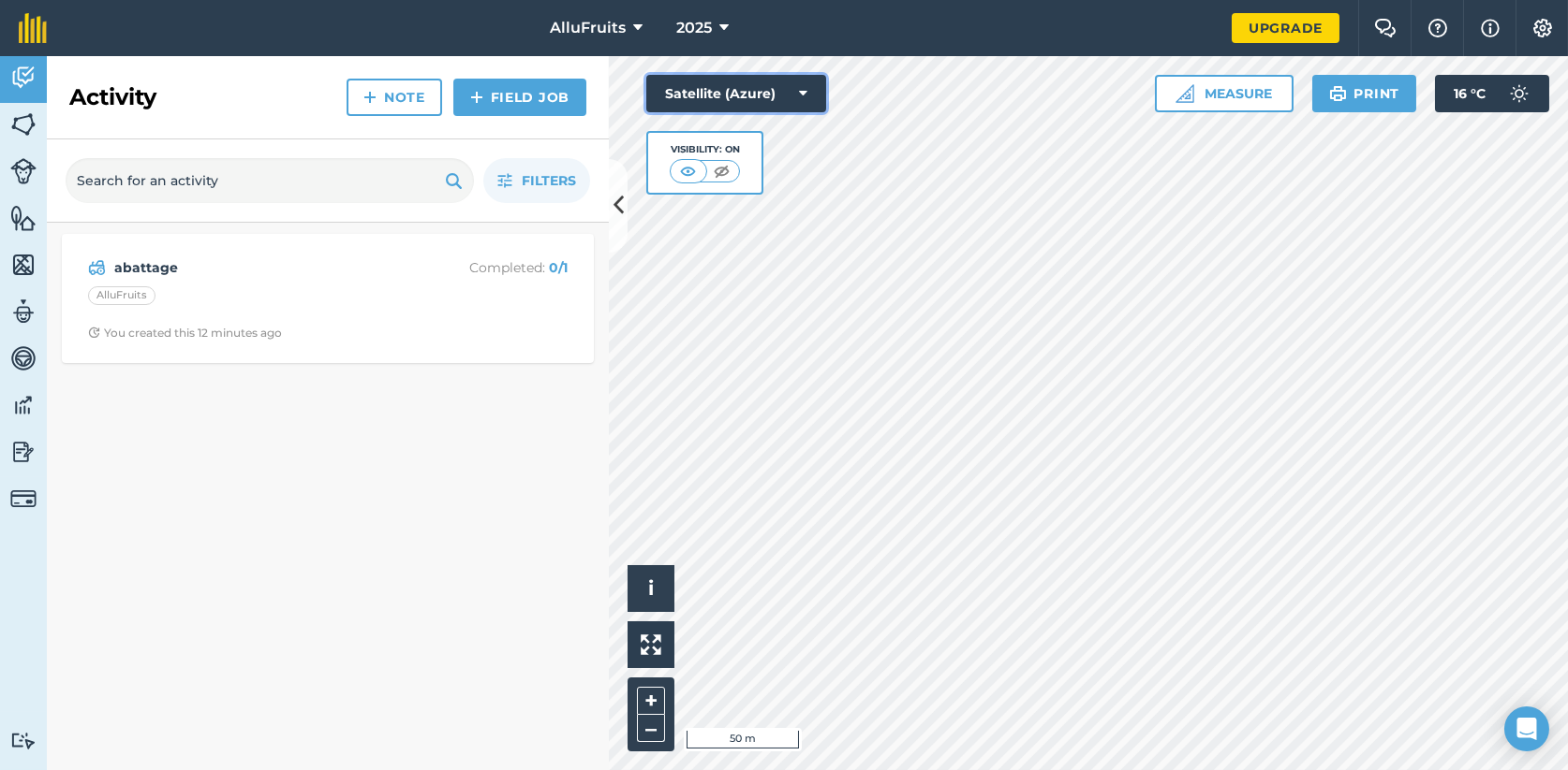
click at [807, 96] on button "Satellite (Azure)" at bounding box center [736, 94] width 180 height 38
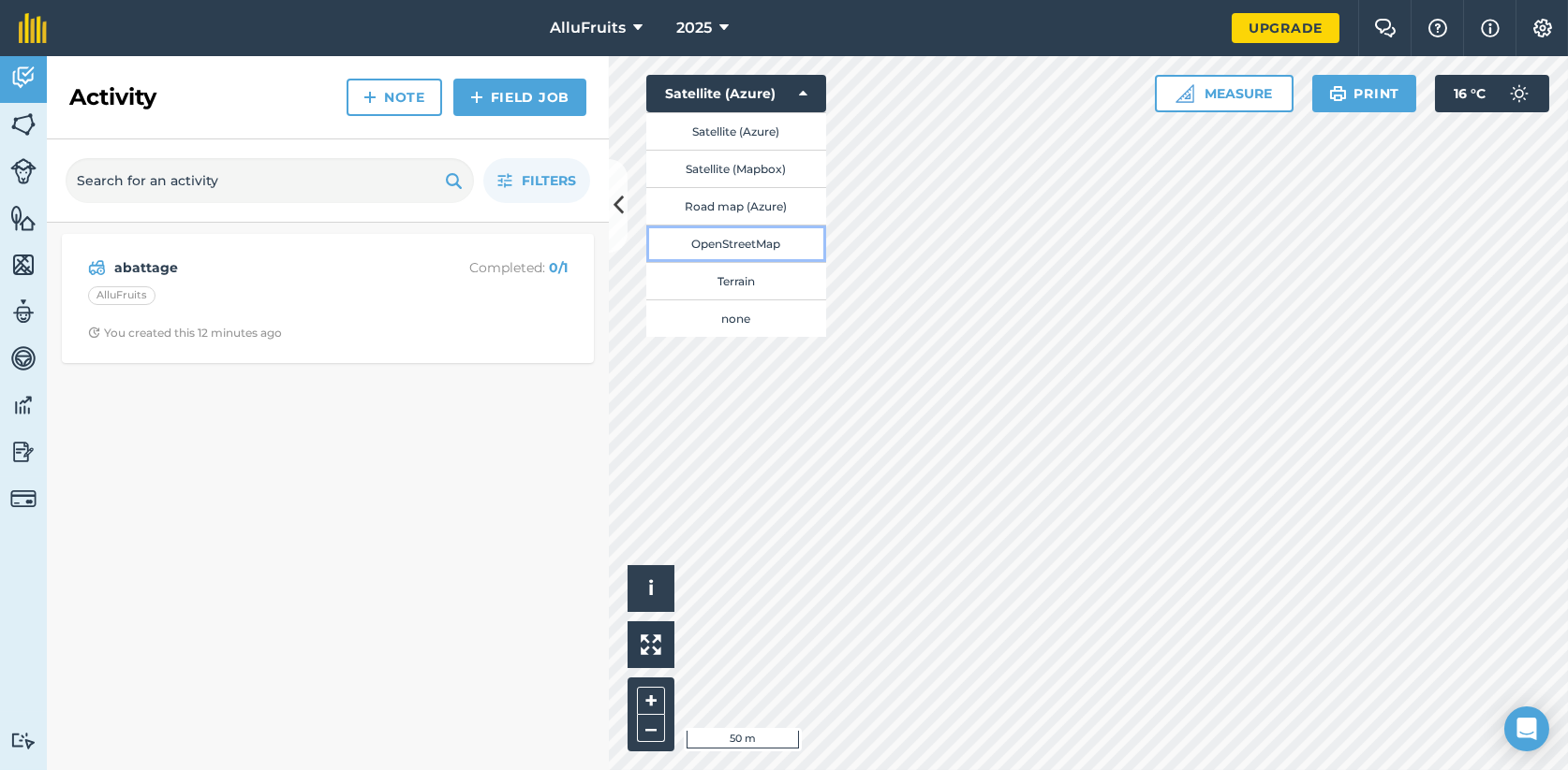
click at [769, 235] on button "OpenStreetMap" at bounding box center [736, 243] width 180 height 38
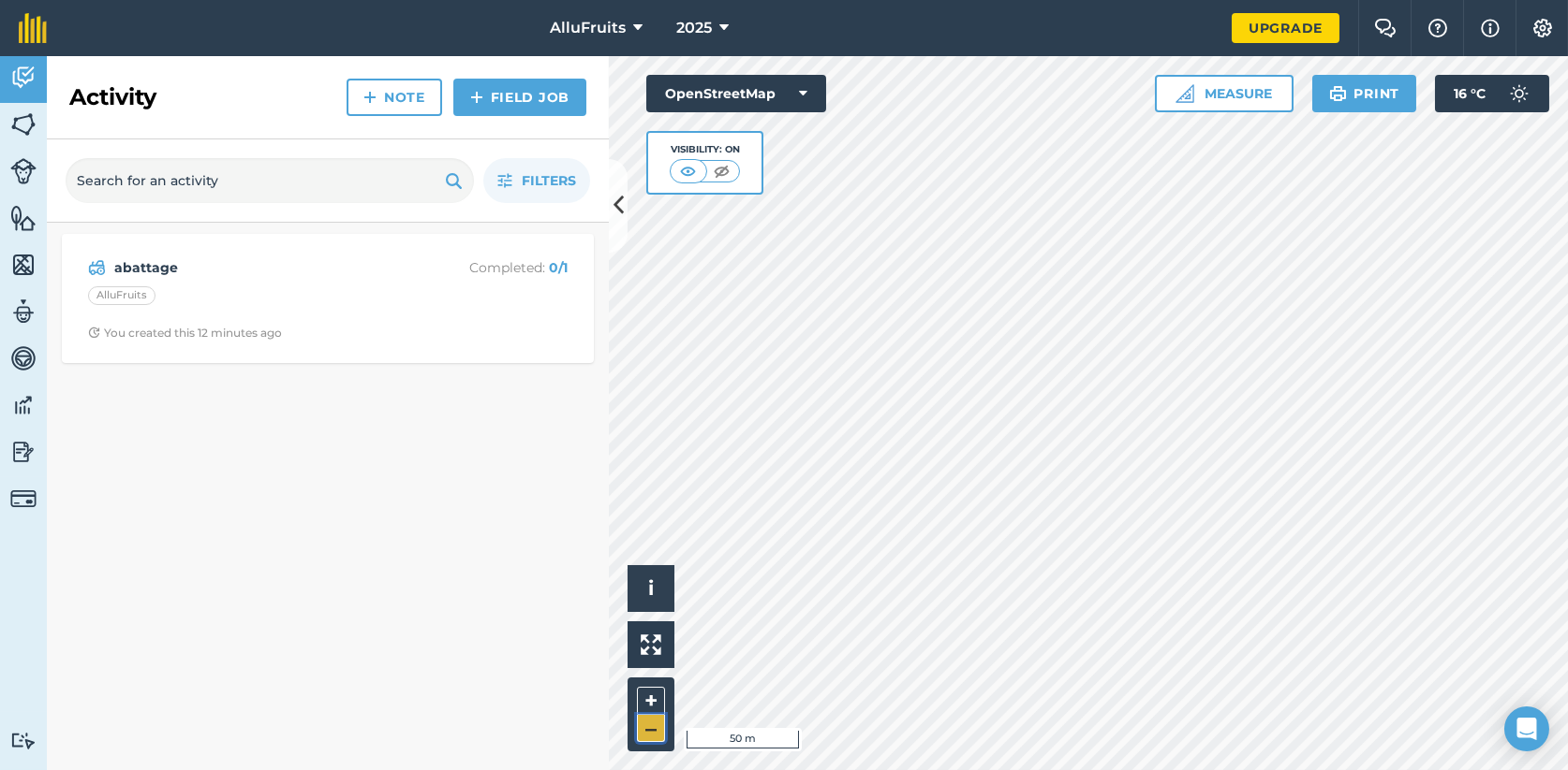
click at [646, 731] on button "–" at bounding box center [651, 729] width 28 height 27
click at [796, 88] on button "OpenStreetMap" at bounding box center [736, 94] width 180 height 38
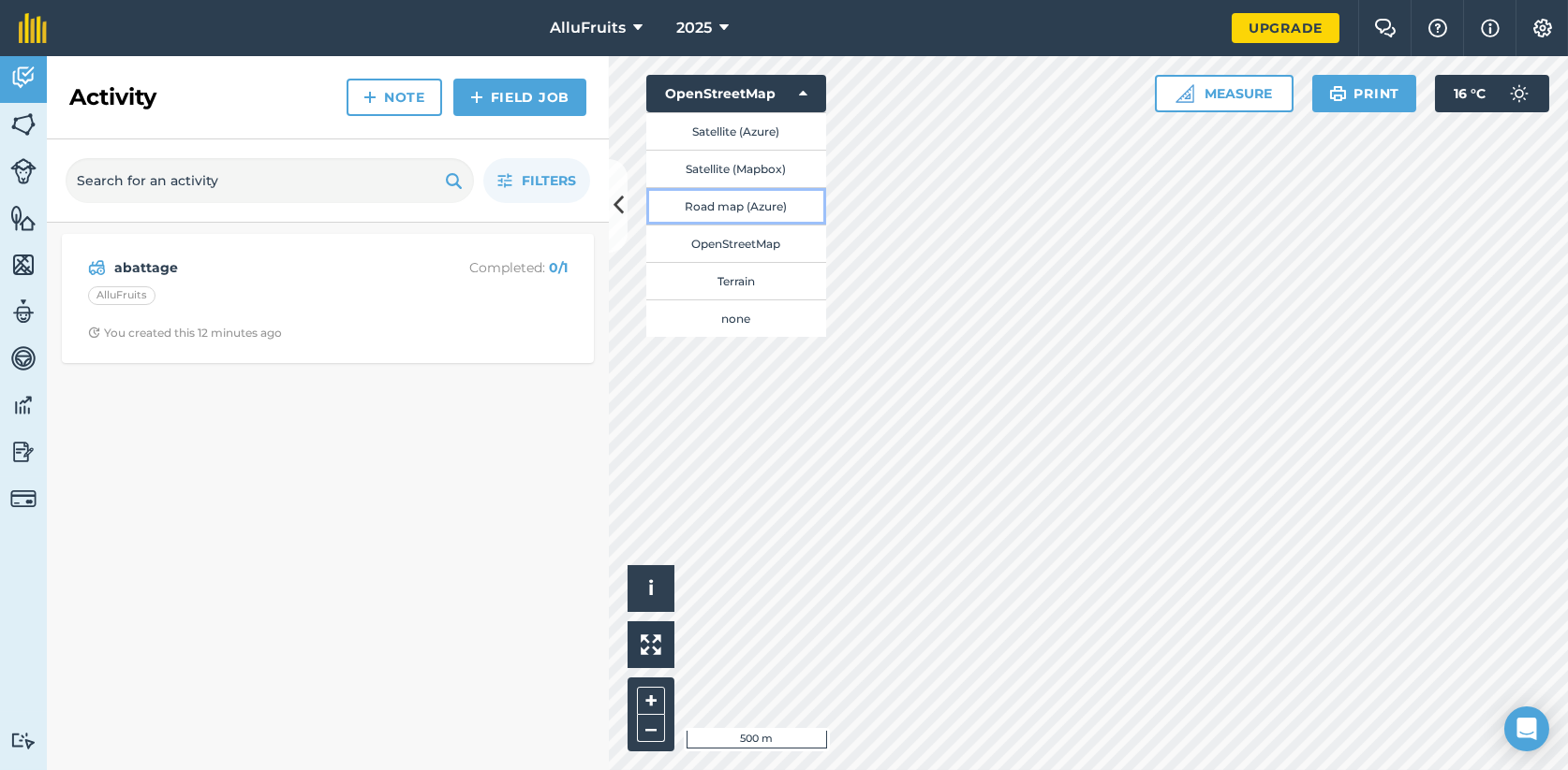
click at [734, 202] on button "Road map (Azure)" at bounding box center [736, 206] width 180 height 38
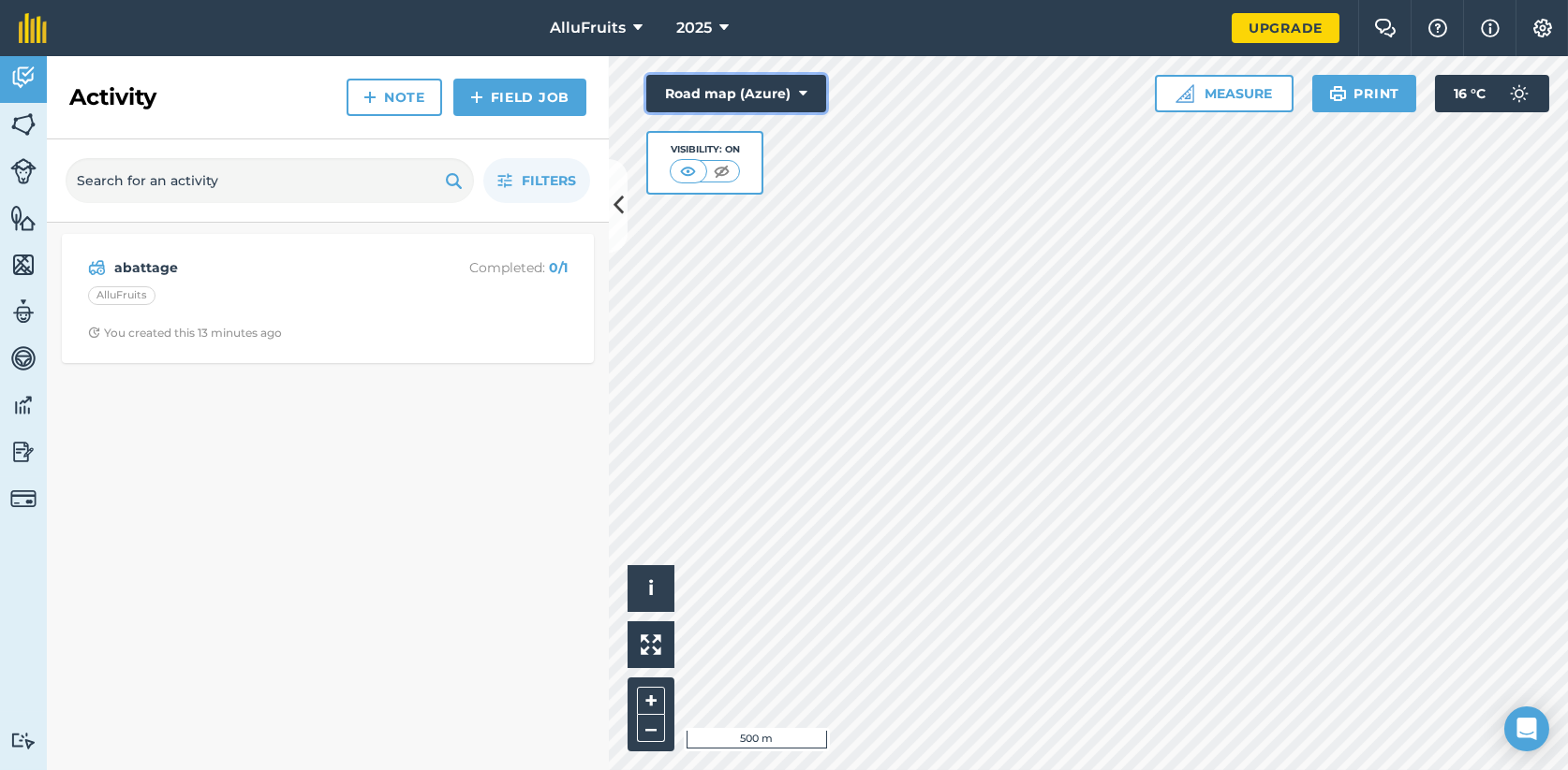
click at [801, 87] on icon at bounding box center [802, 93] width 9 height 18
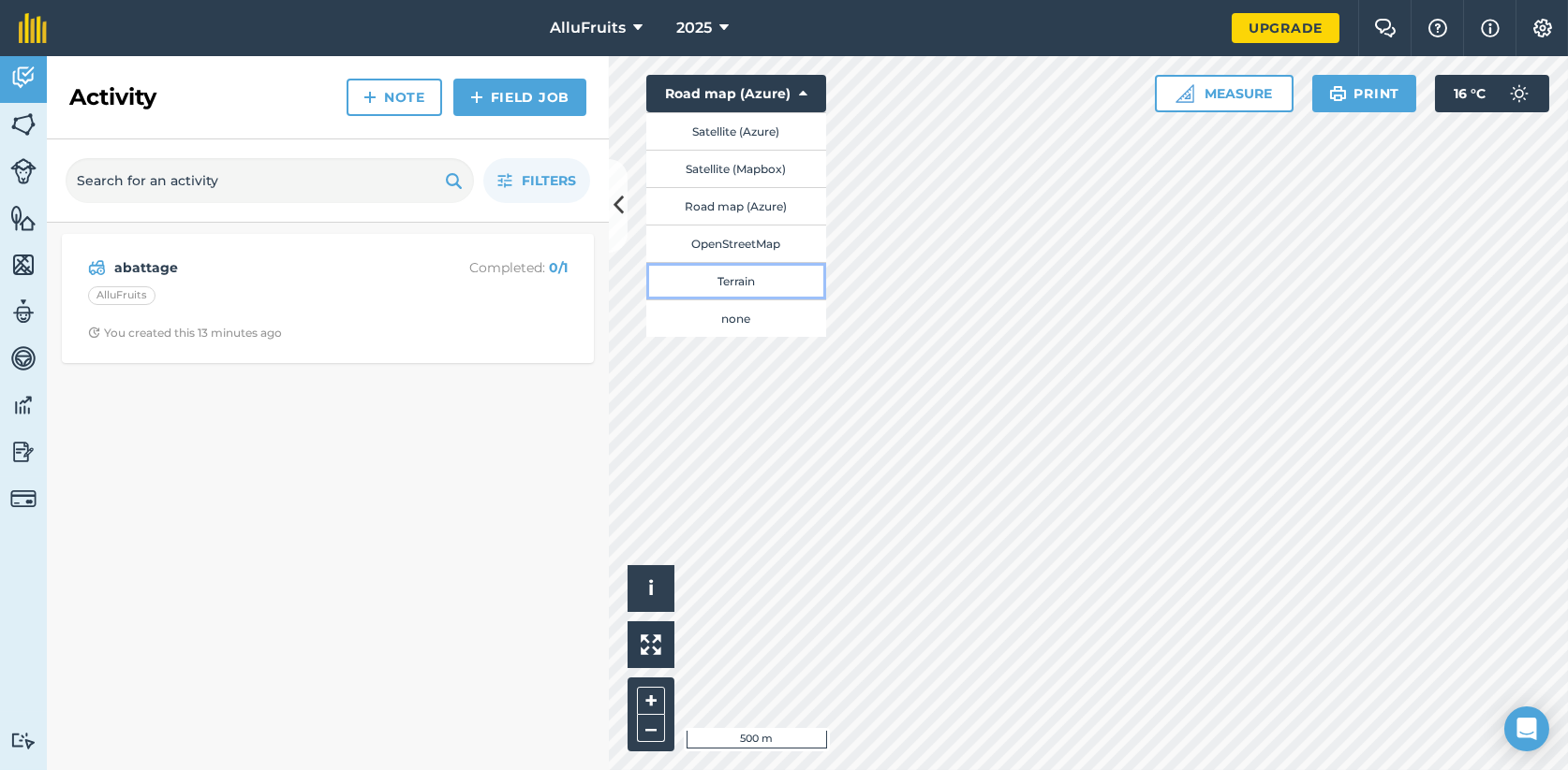
click at [748, 275] on button "Terrain" at bounding box center [736, 281] width 180 height 38
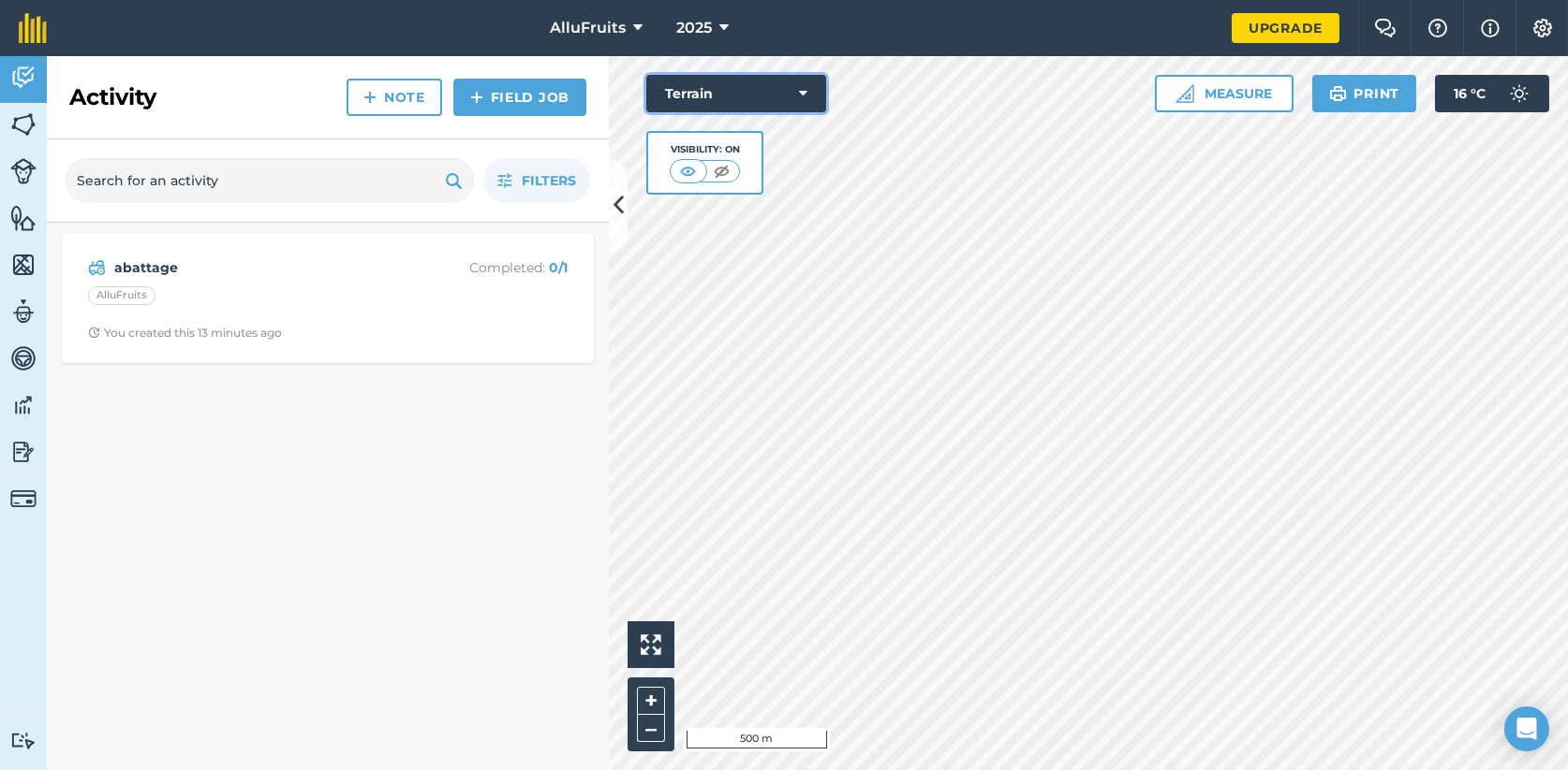
click at [802, 95] on icon at bounding box center [802, 93] width 9 height 18
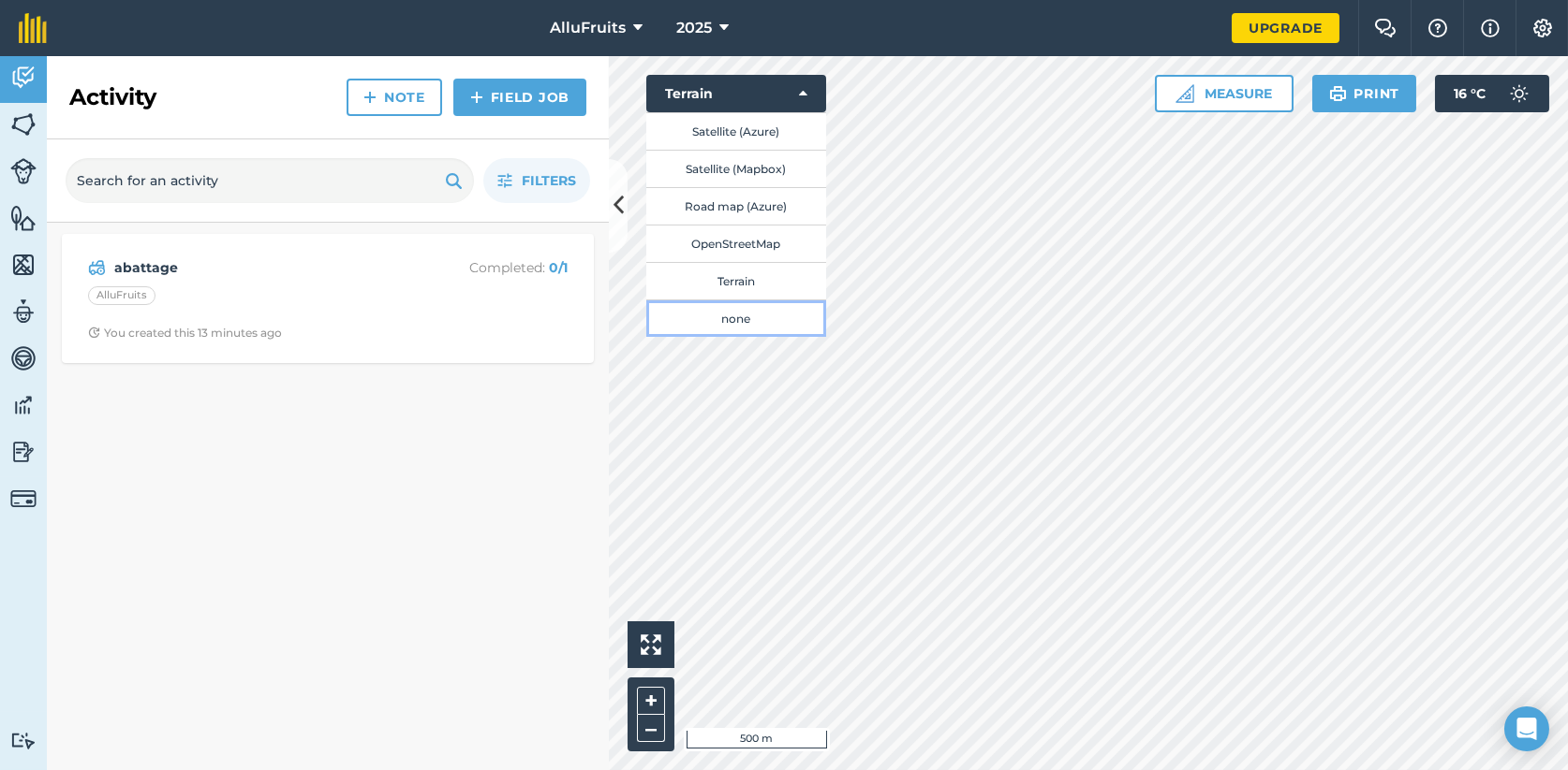
click at [740, 317] on button "none" at bounding box center [736, 317] width 180 height 38
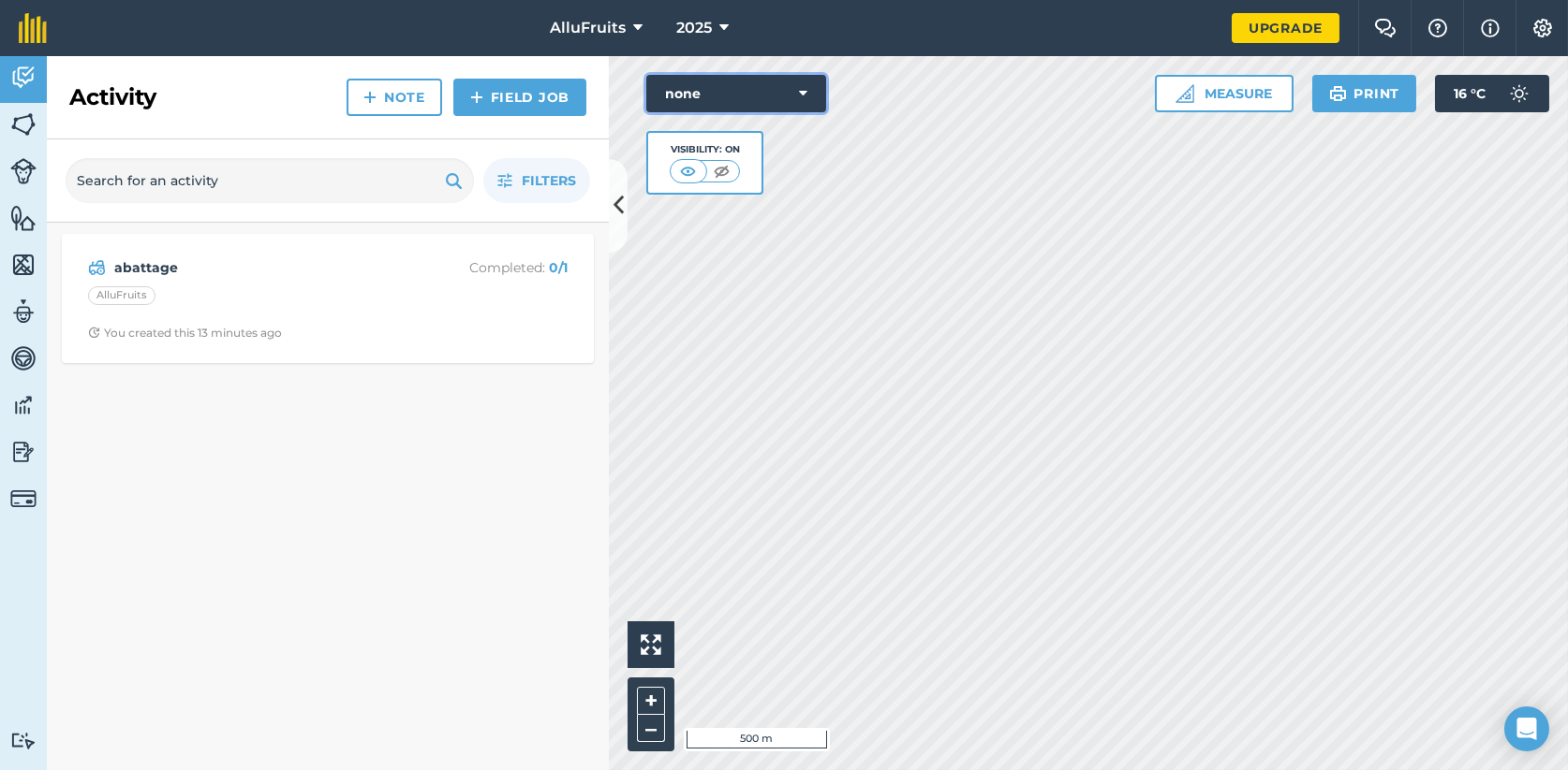
click at [807, 90] on button "none" at bounding box center [736, 94] width 180 height 38
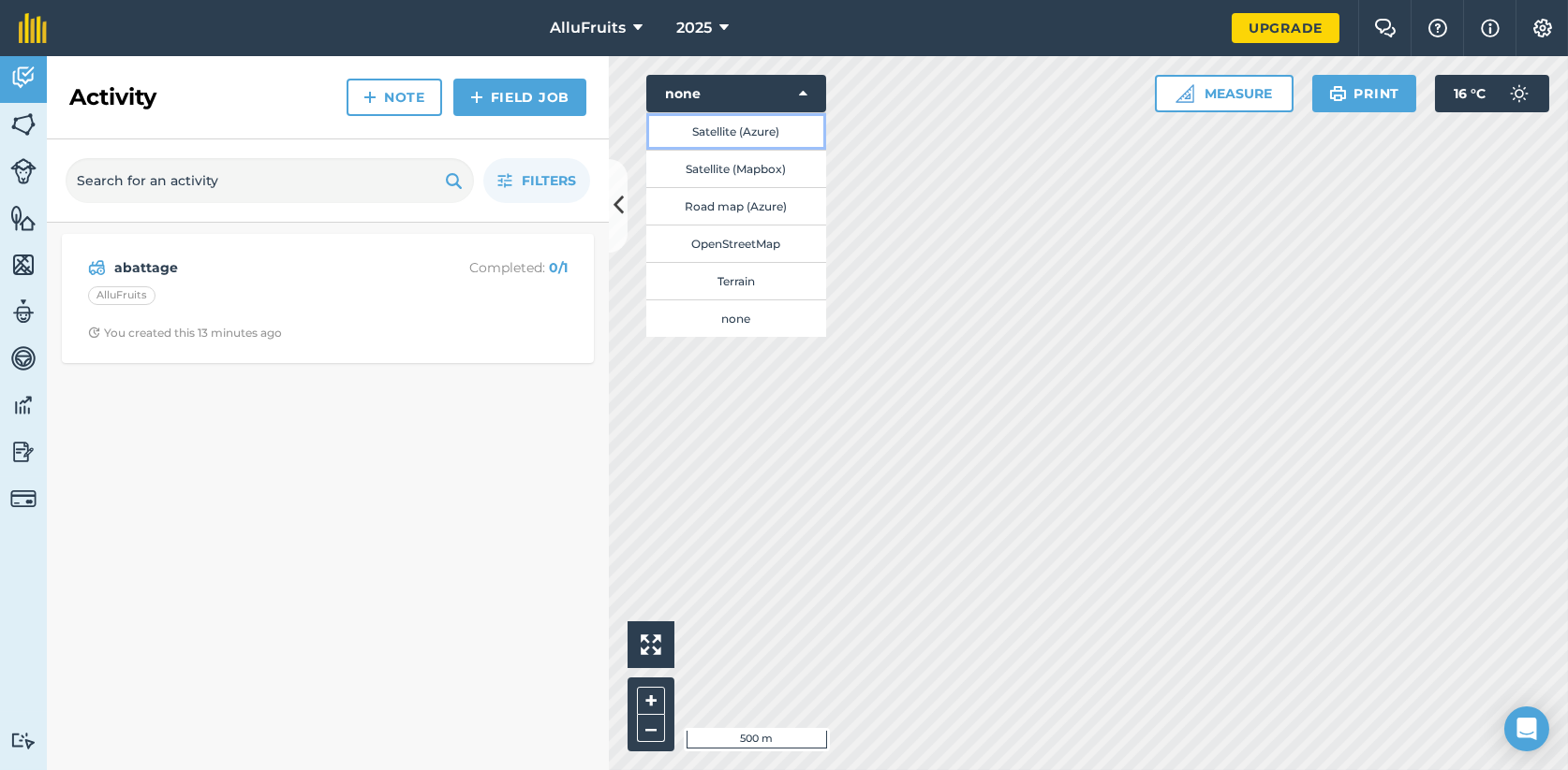
click at [768, 132] on button "Satellite (Azure)" at bounding box center [736, 130] width 180 height 38
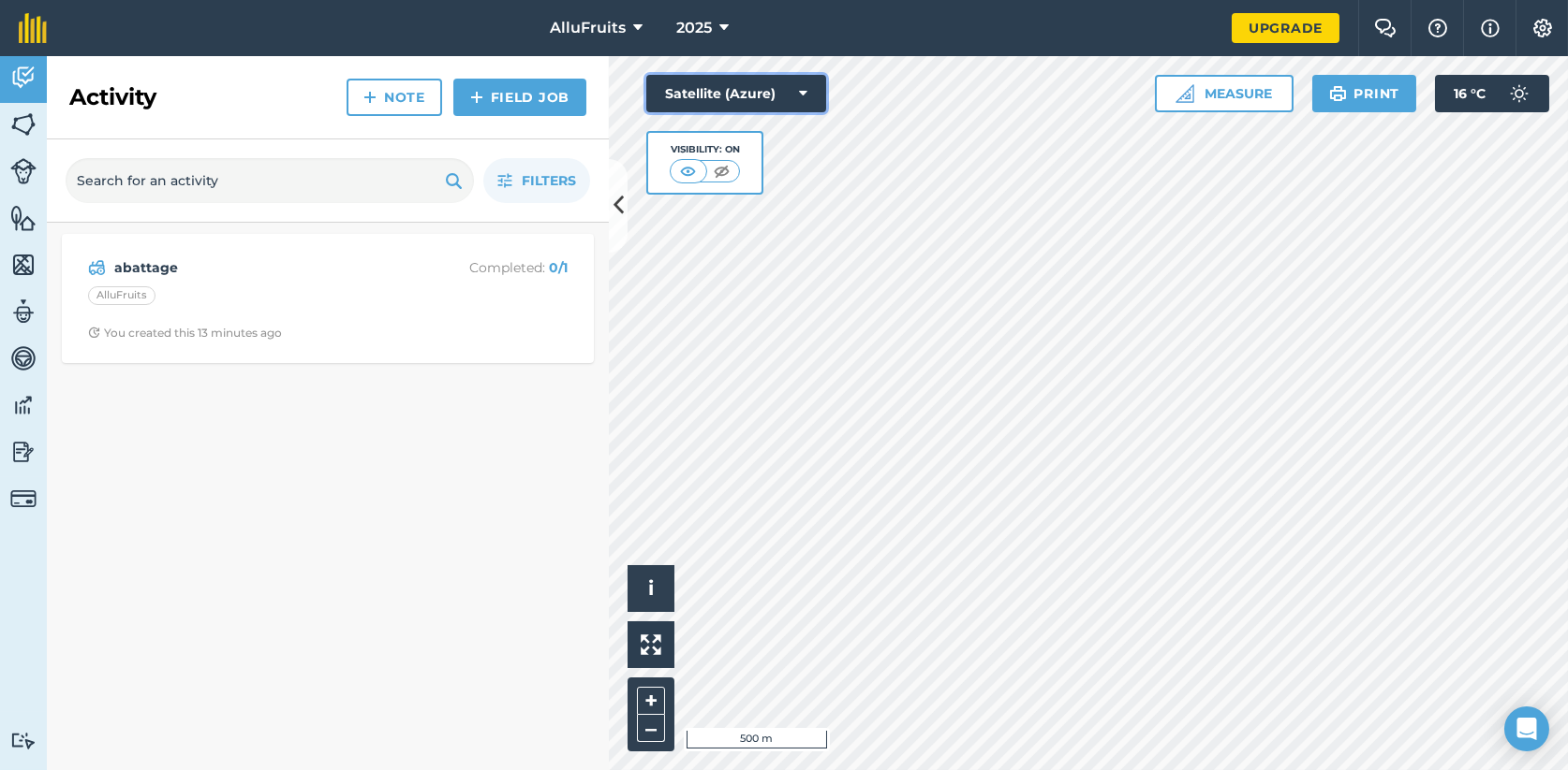
click at [807, 83] on button "Satellite (Azure)" at bounding box center [736, 94] width 180 height 38
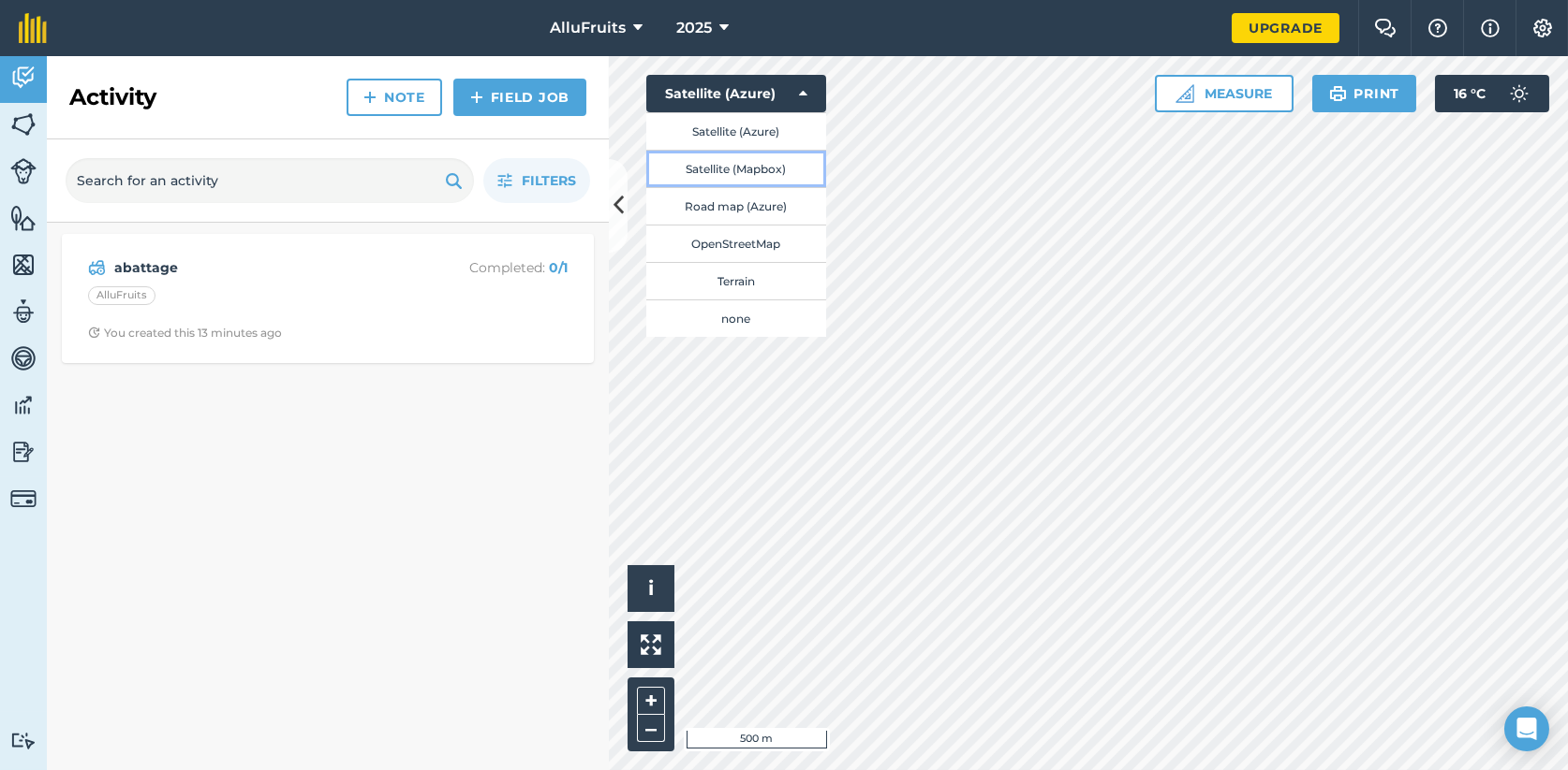
click at [780, 165] on button "Satellite (Mapbox)" at bounding box center [736, 168] width 180 height 38
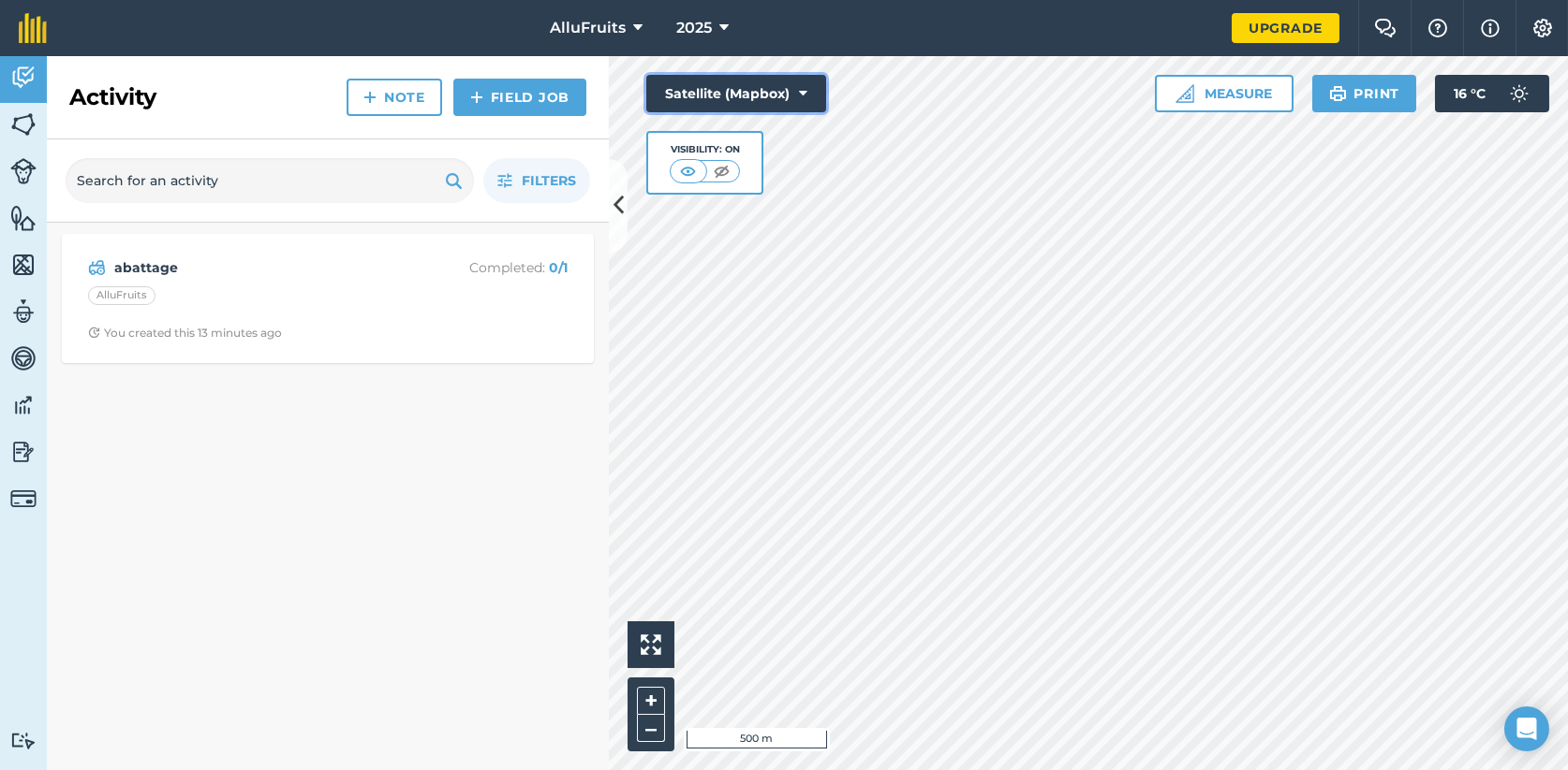
click at [801, 97] on icon at bounding box center [802, 93] width 9 height 18
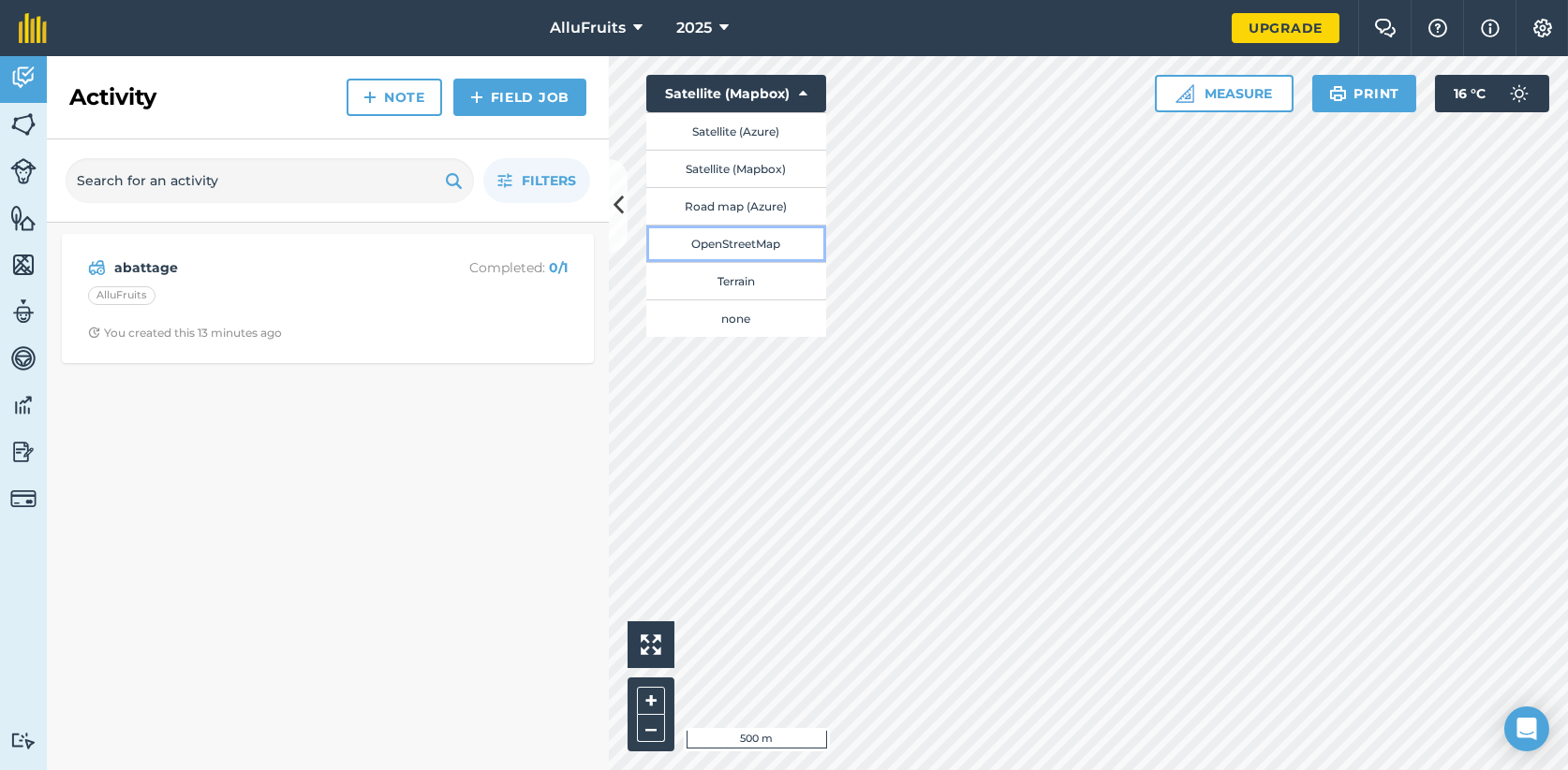
click at [769, 239] on button "OpenStreetMap" at bounding box center [736, 243] width 180 height 38
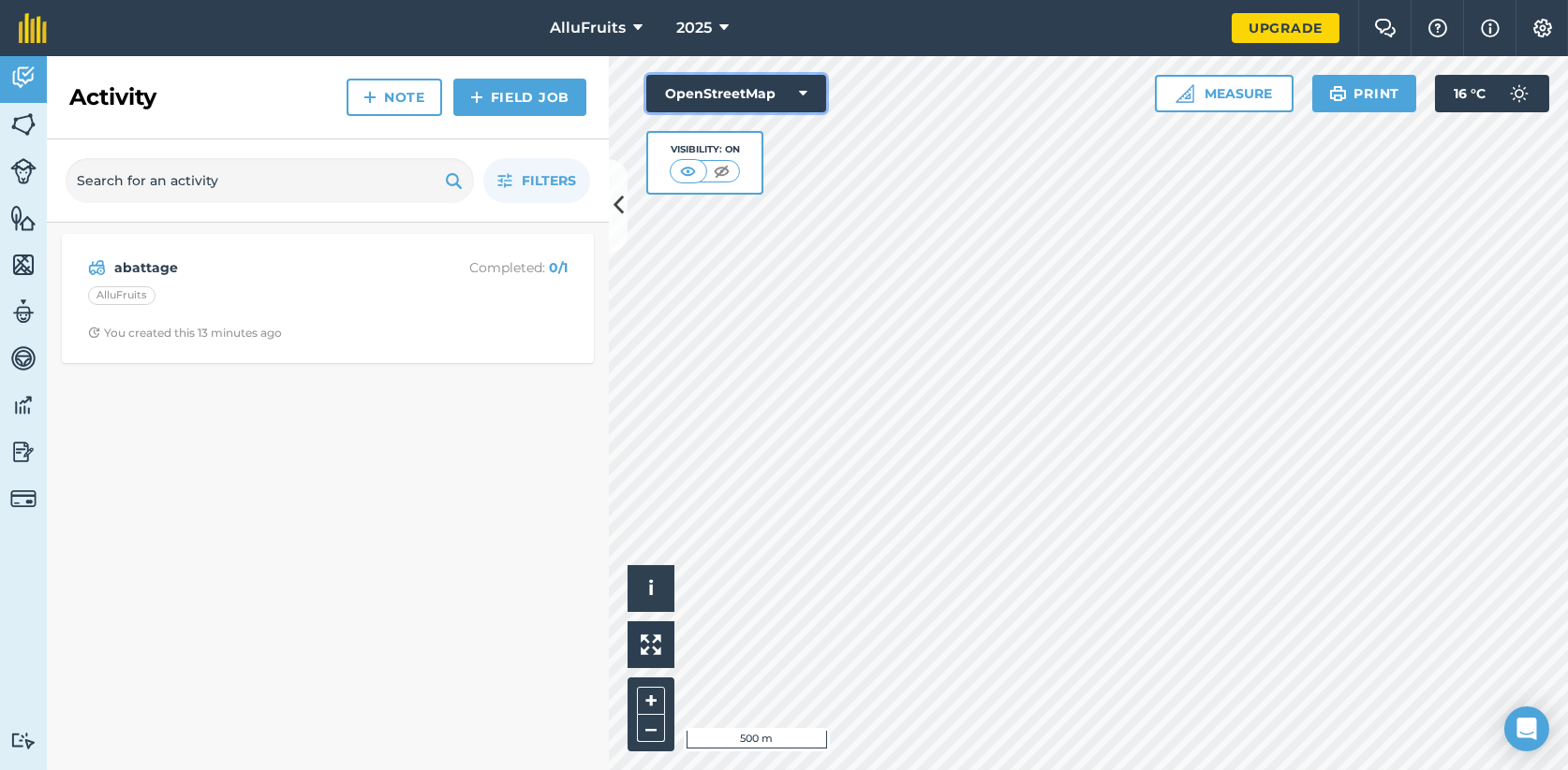
click at [800, 92] on icon at bounding box center [802, 93] width 9 height 18
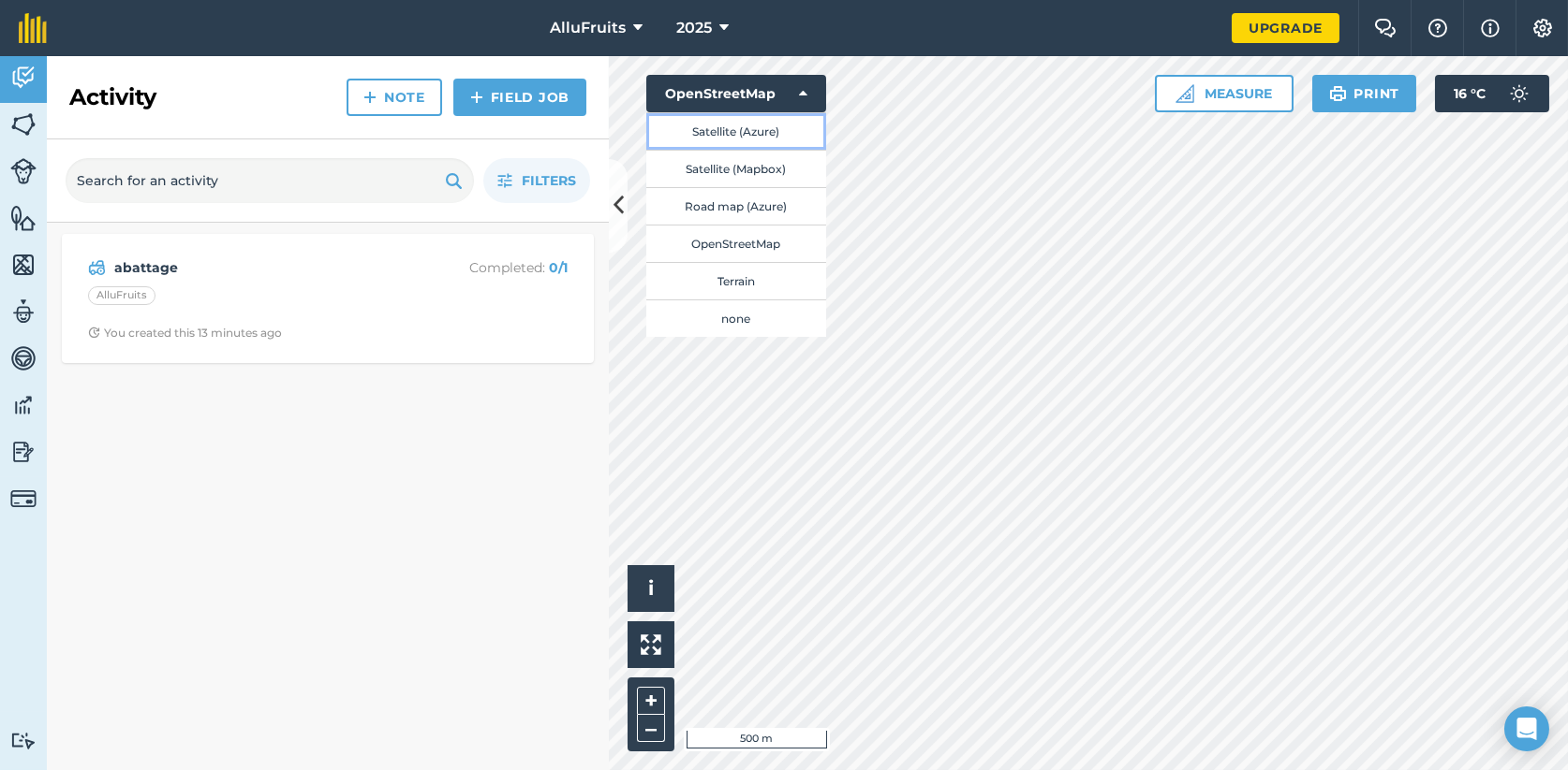
click at [767, 136] on button "Satellite (Azure)" at bounding box center [736, 130] width 180 height 38
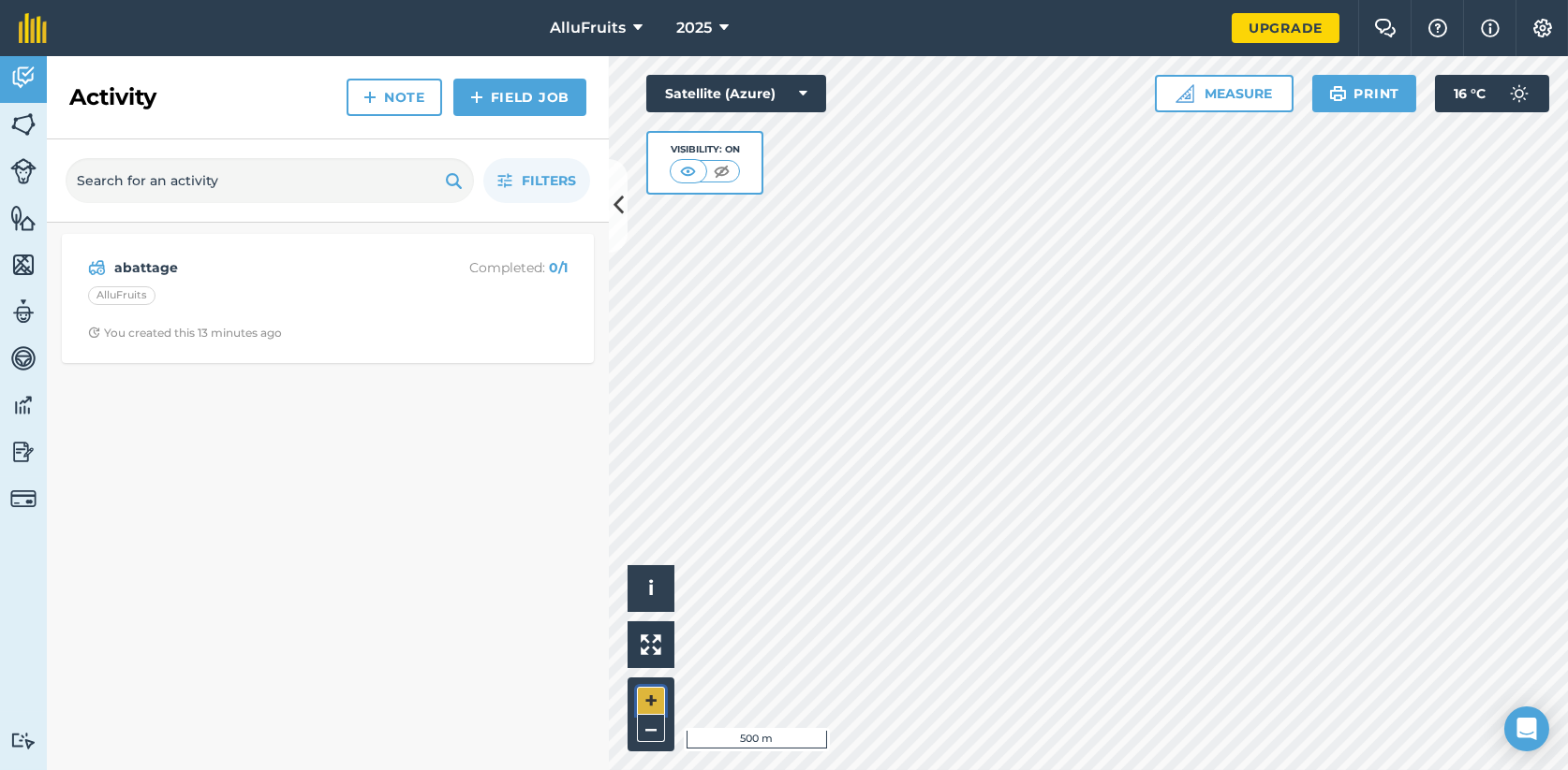
click at [648, 701] on button "+" at bounding box center [651, 701] width 28 height 28
click at [29, 125] on img at bounding box center [23, 124] width 26 height 28
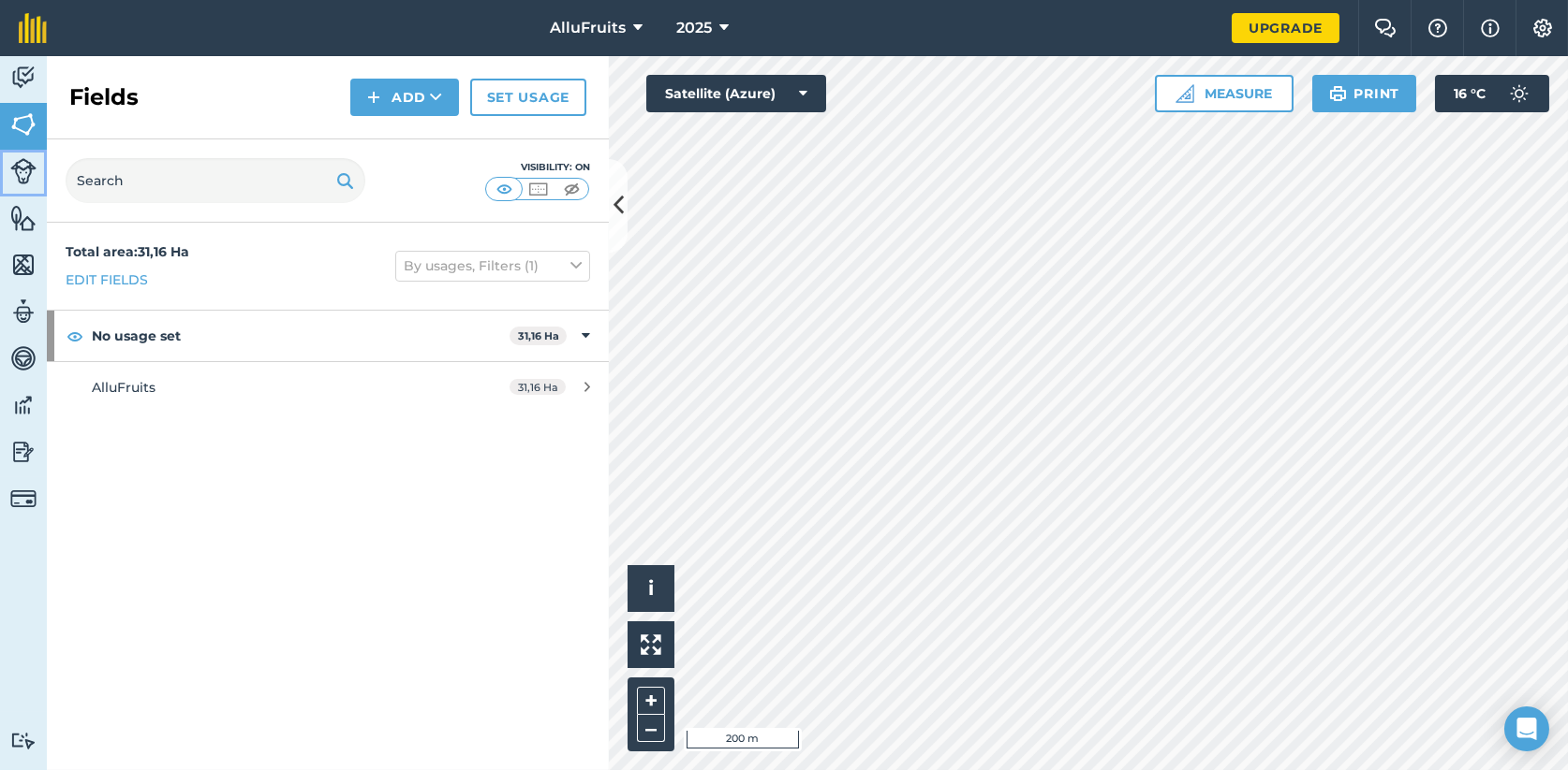
click at [32, 164] on img at bounding box center [23, 171] width 26 height 26
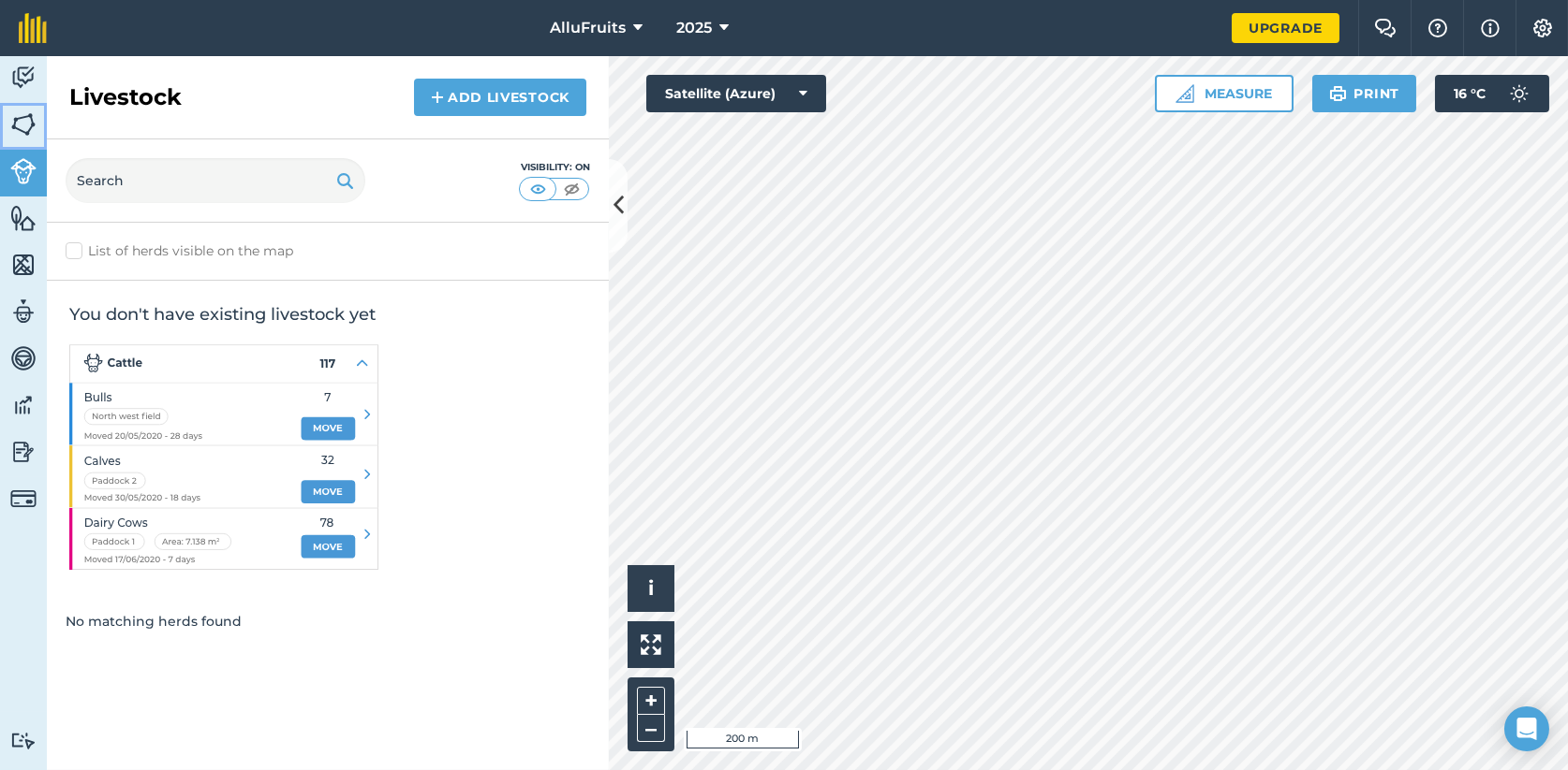
click at [31, 124] on img at bounding box center [23, 124] width 26 height 28
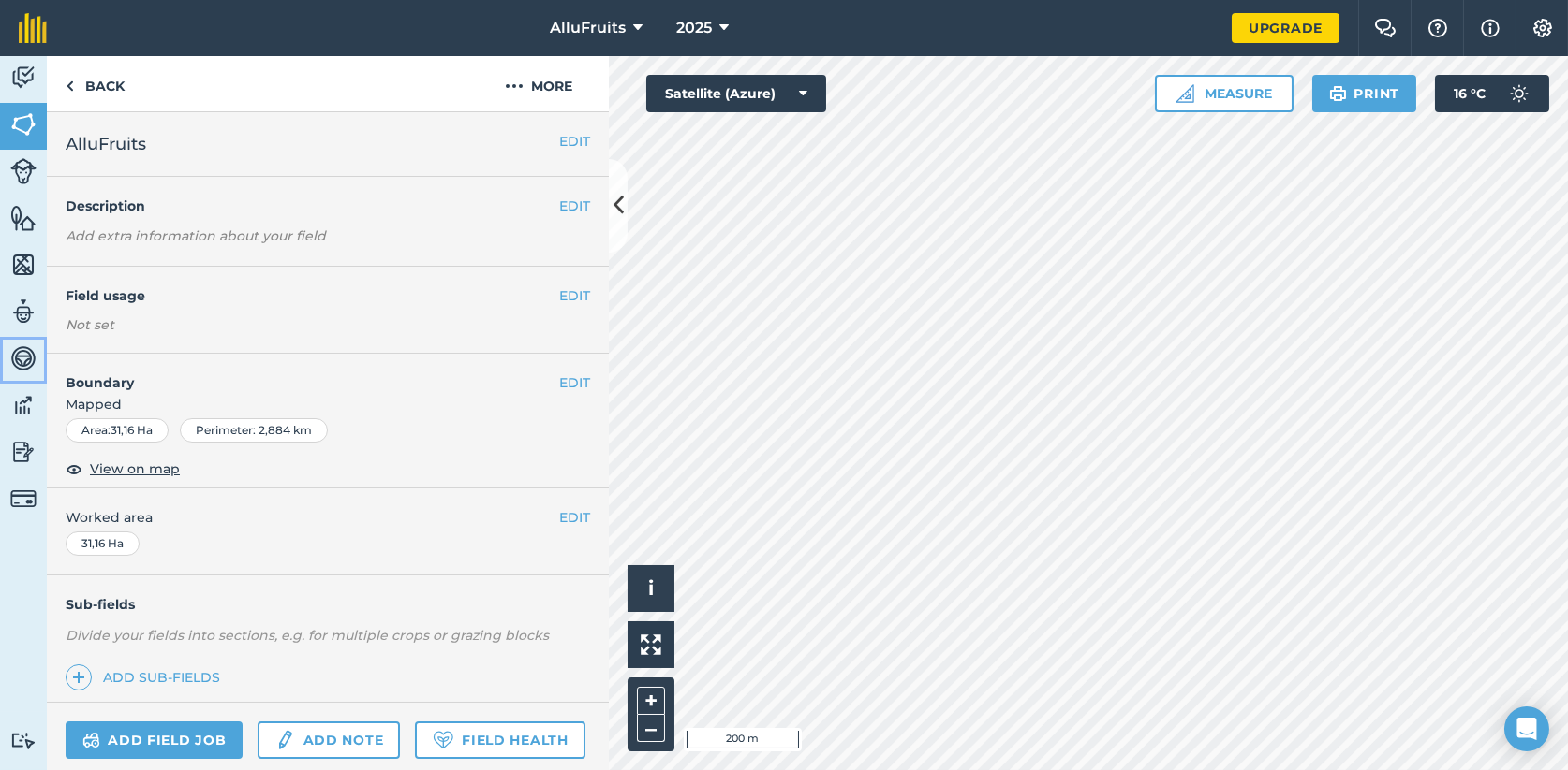
click at [25, 360] on img at bounding box center [23, 358] width 26 height 28
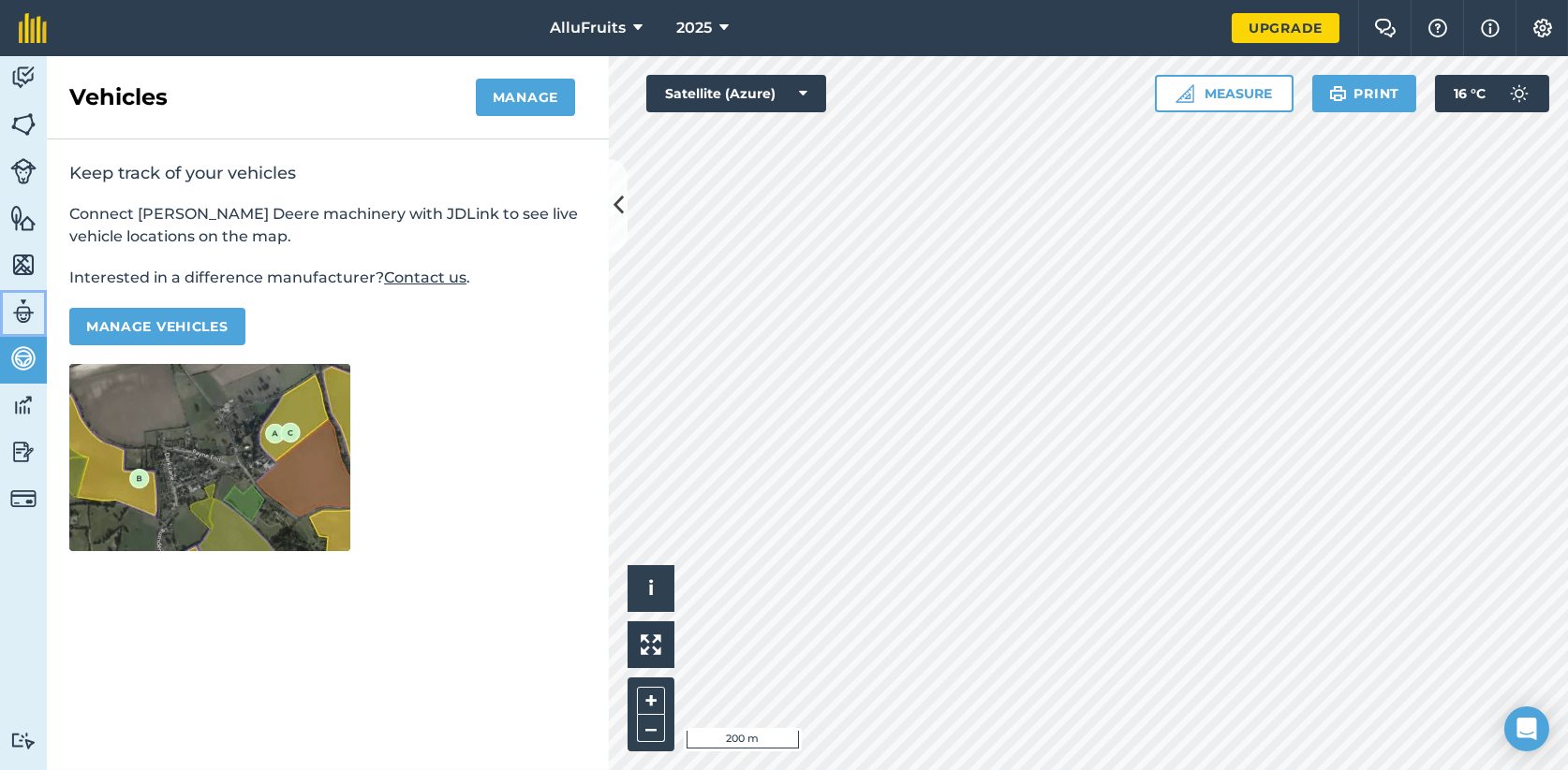
click at [31, 311] on img at bounding box center [23, 311] width 26 height 28
select select "MEMBER"
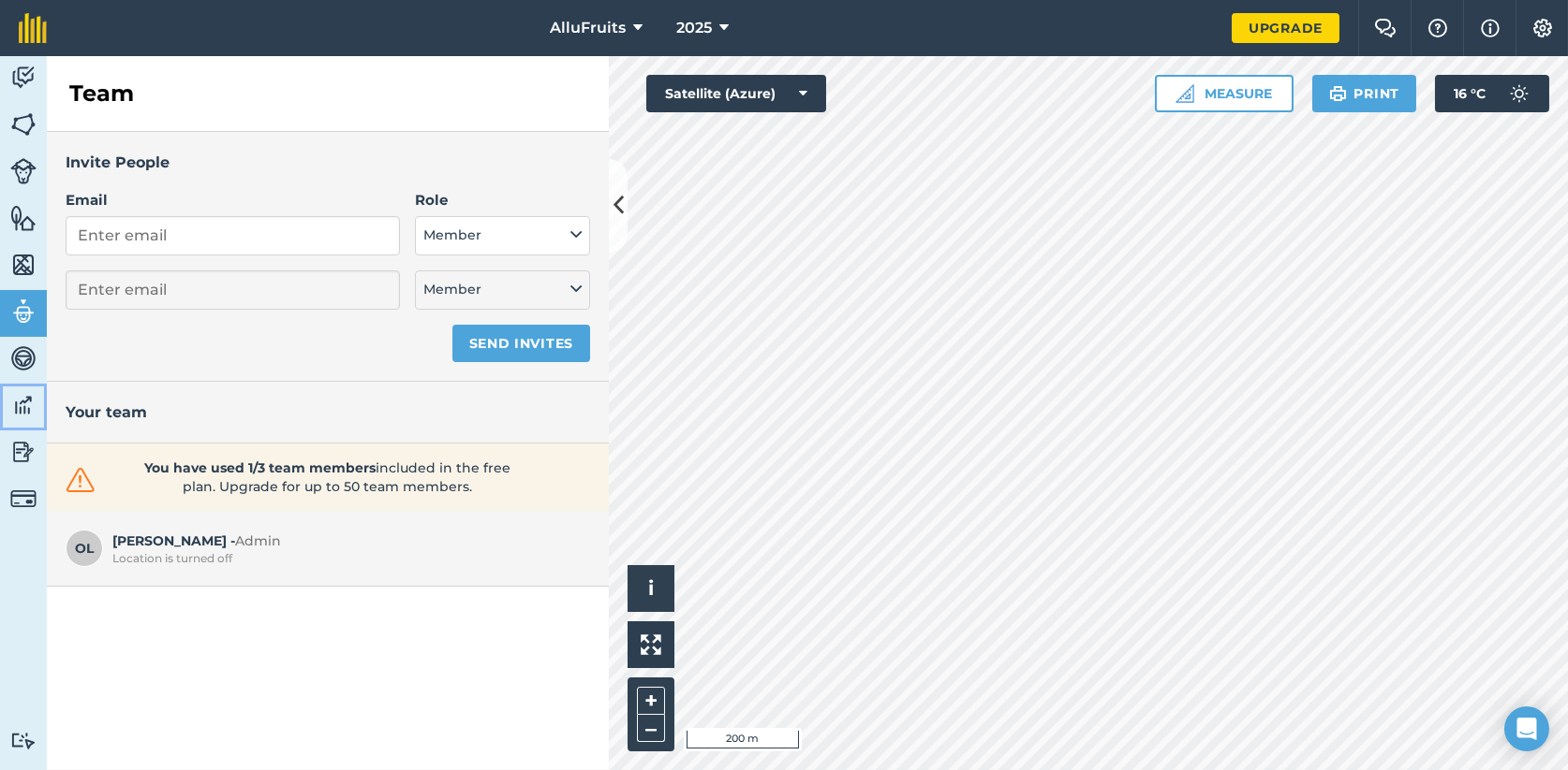
click at [30, 407] on img at bounding box center [23, 404] width 26 height 28
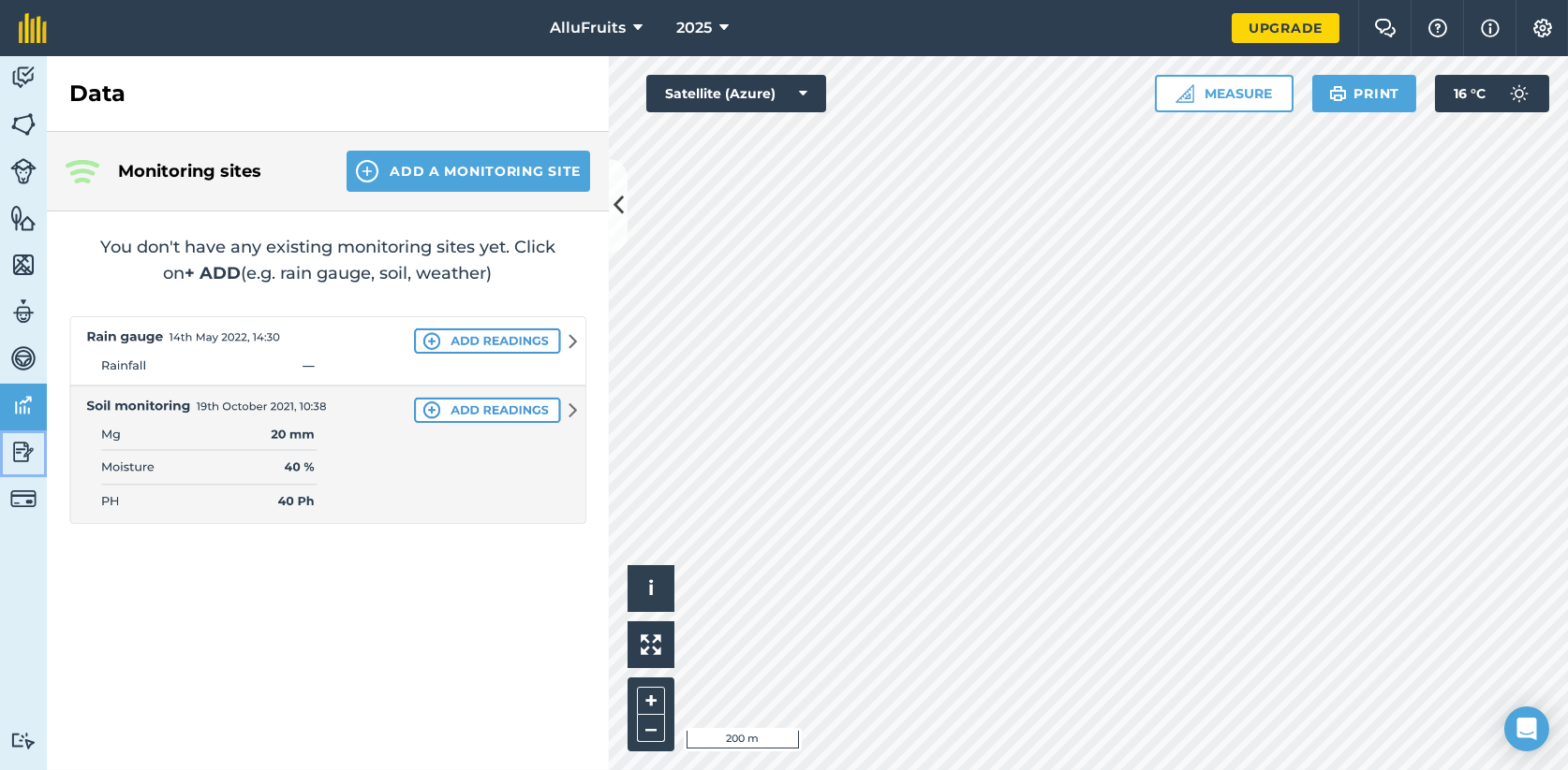
click at [26, 447] on img at bounding box center [23, 452] width 26 height 28
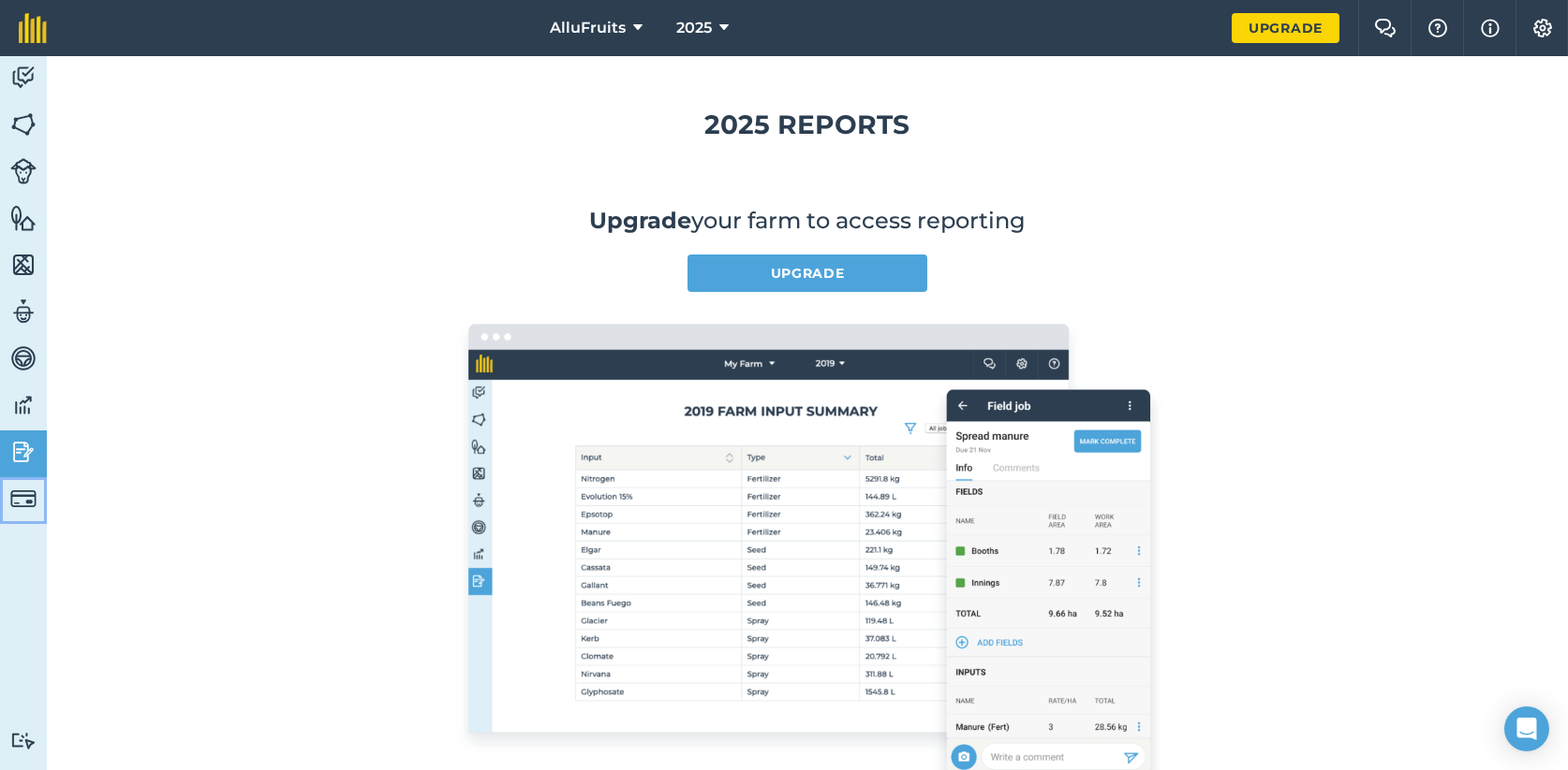
click at [24, 493] on img at bounding box center [23, 498] width 26 height 26
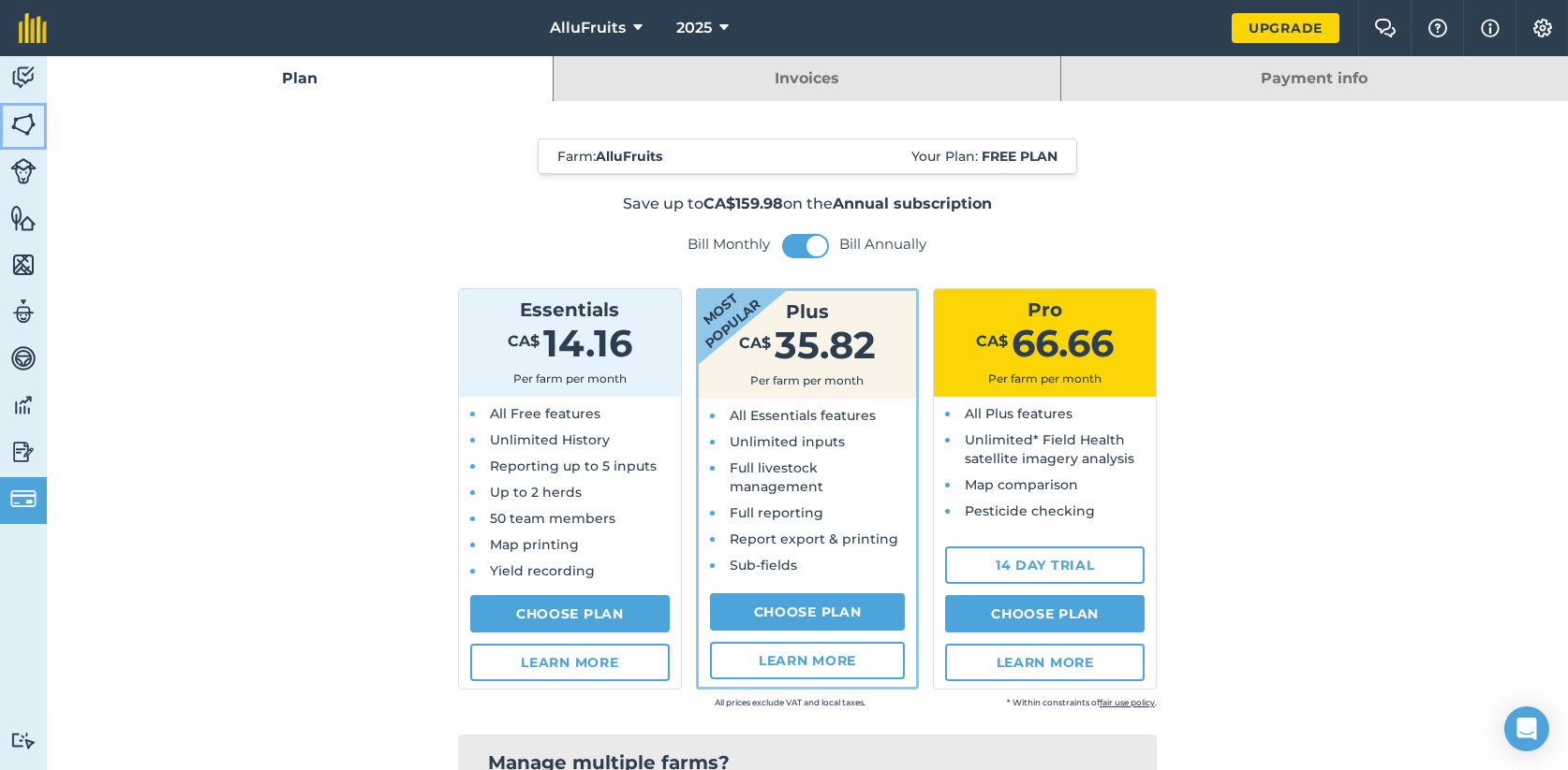
click at [26, 128] on img at bounding box center [23, 124] width 26 height 28
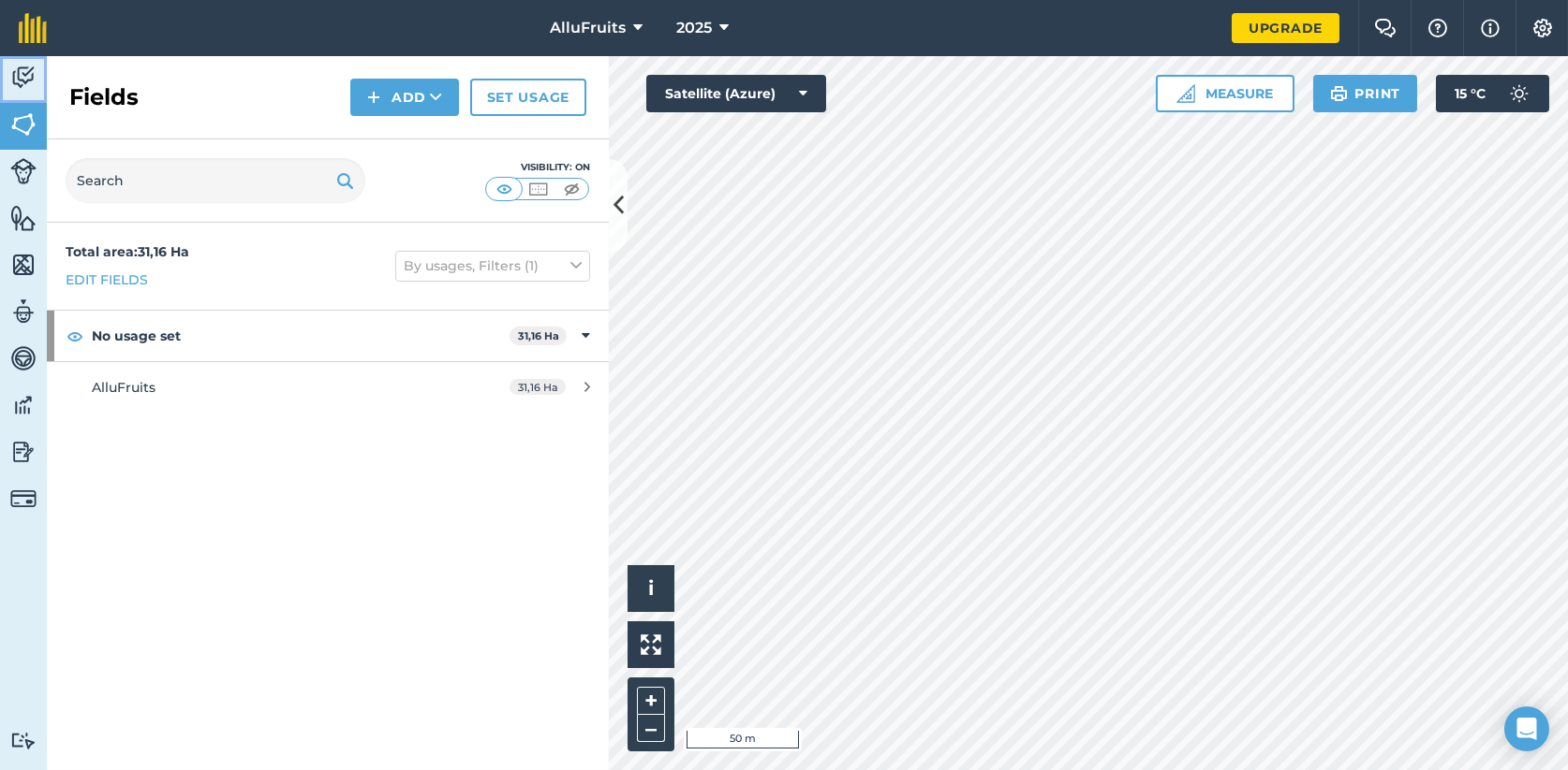
click at [21, 76] on img at bounding box center [23, 77] width 26 height 28
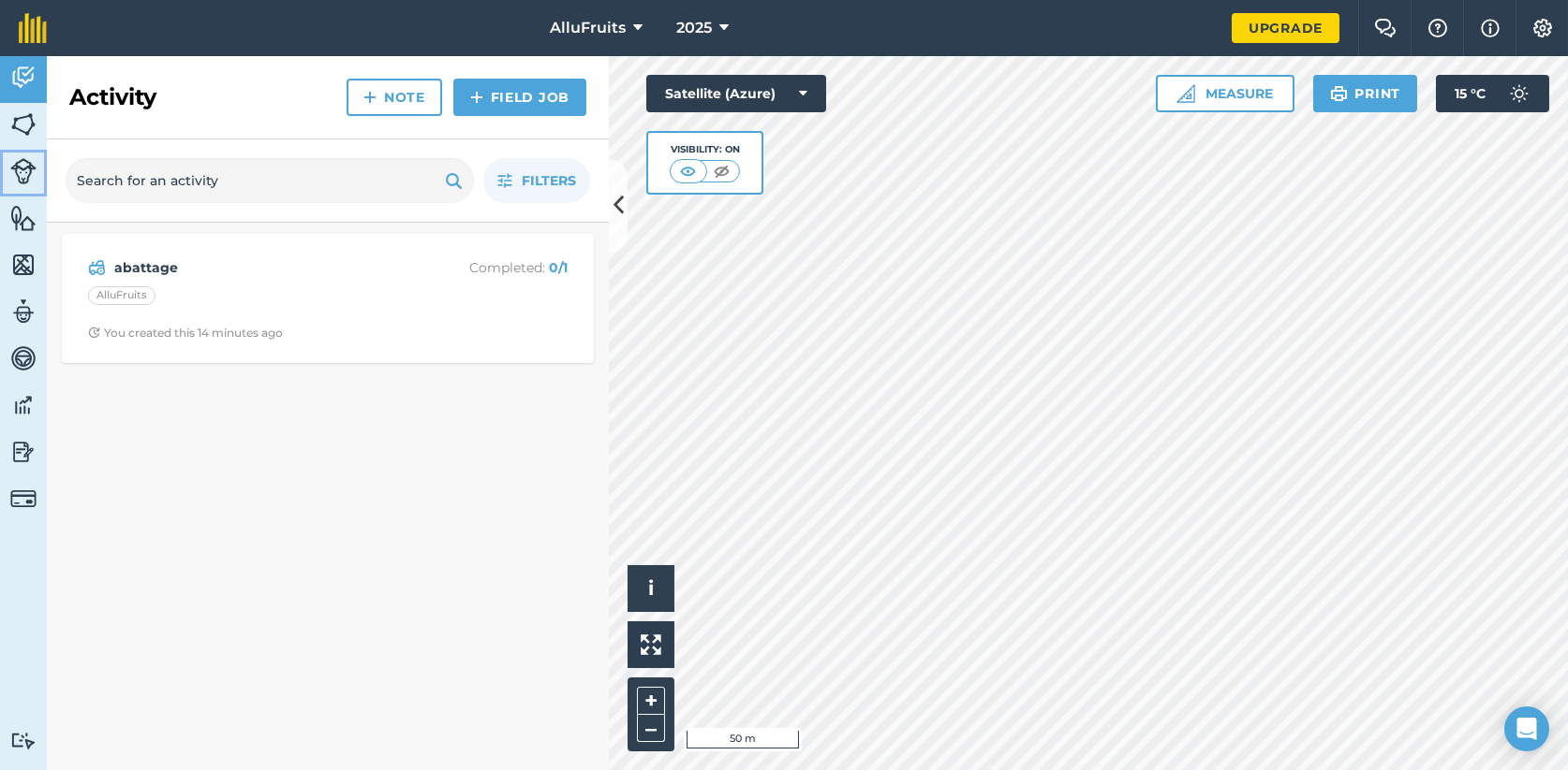
click at [31, 175] on img at bounding box center [23, 171] width 26 height 26
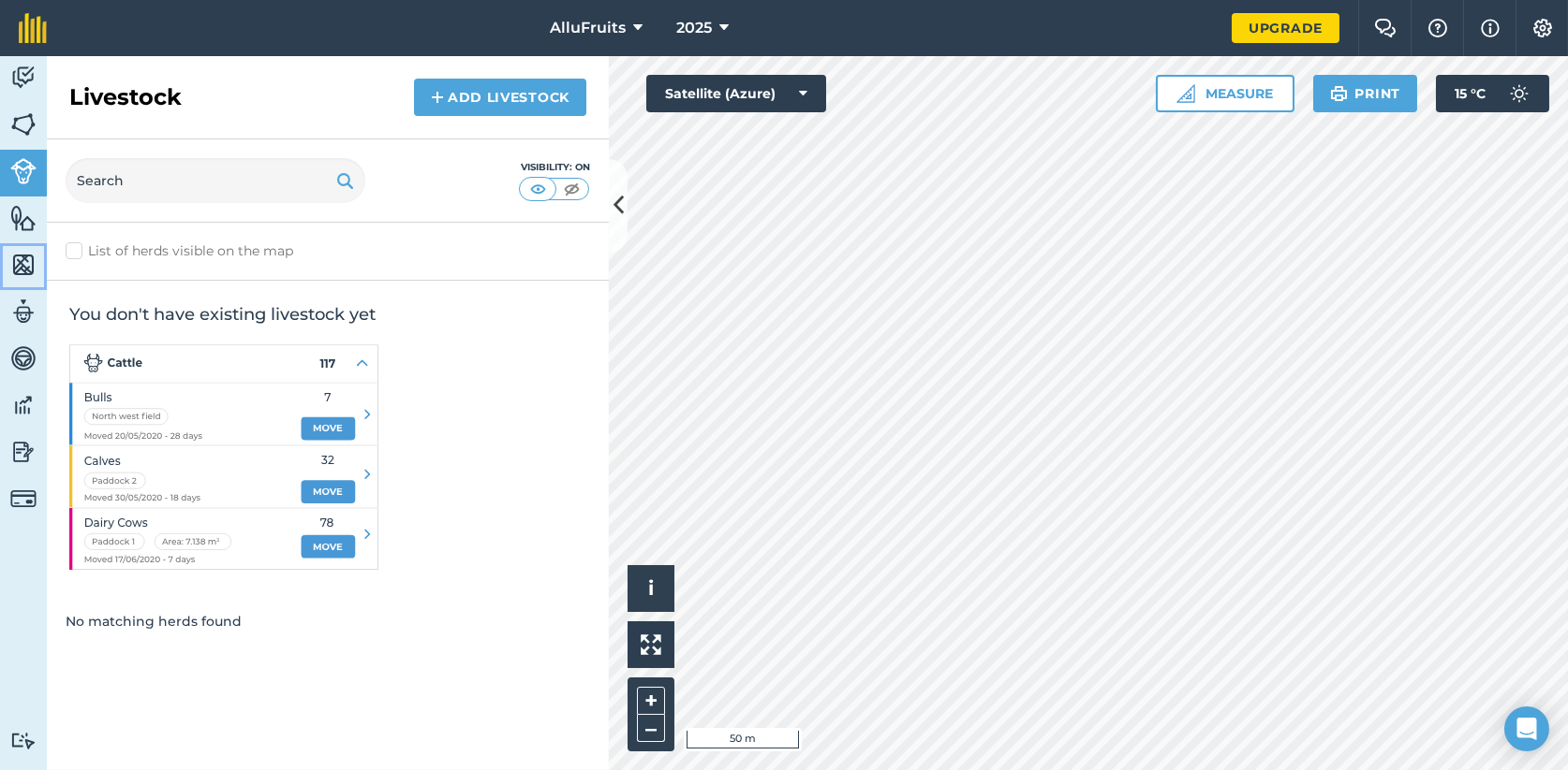
click at [25, 261] on img at bounding box center [23, 264] width 26 height 28
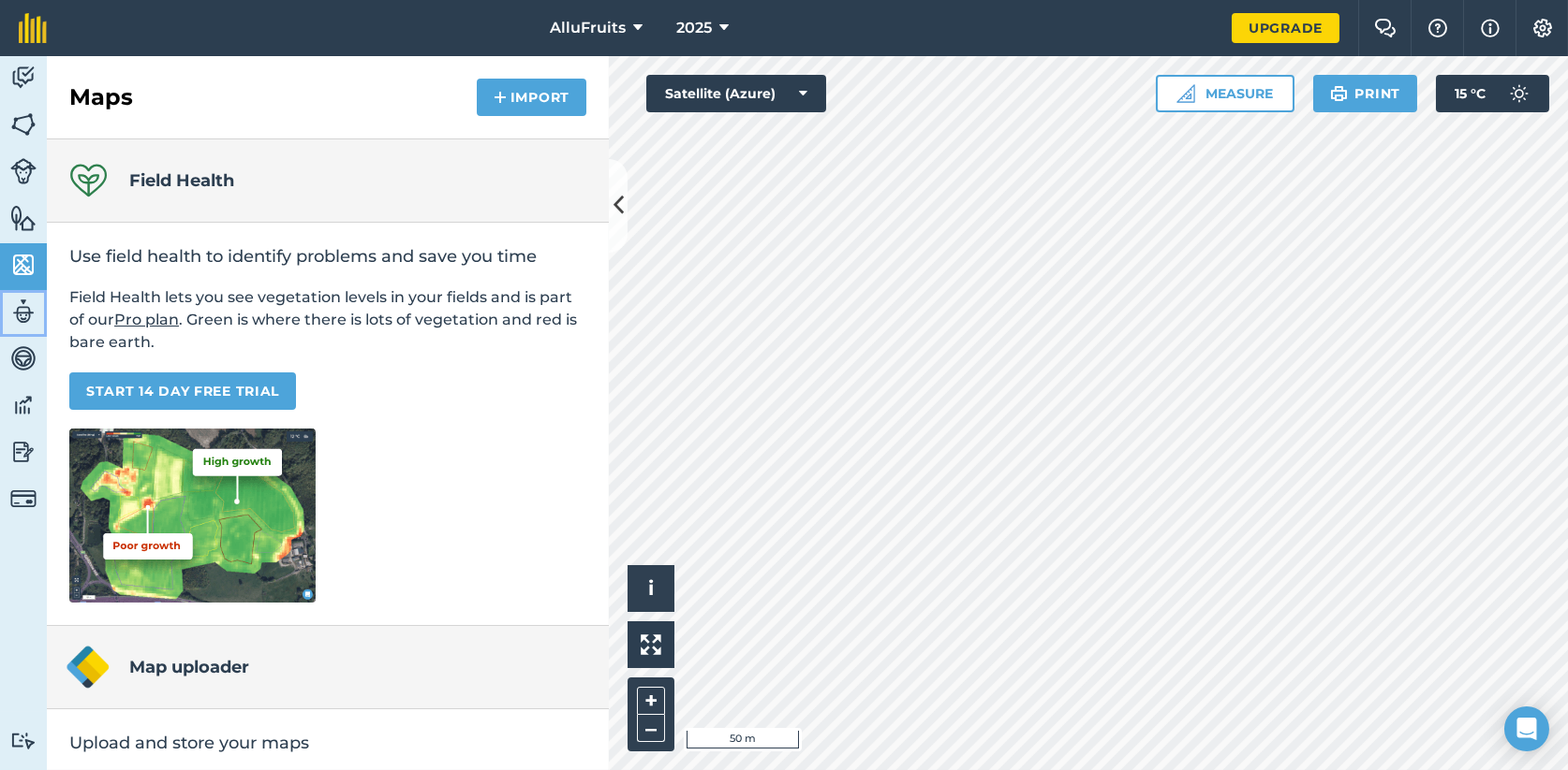
click at [22, 315] on img at bounding box center [23, 311] width 26 height 28
select select "MEMBER"
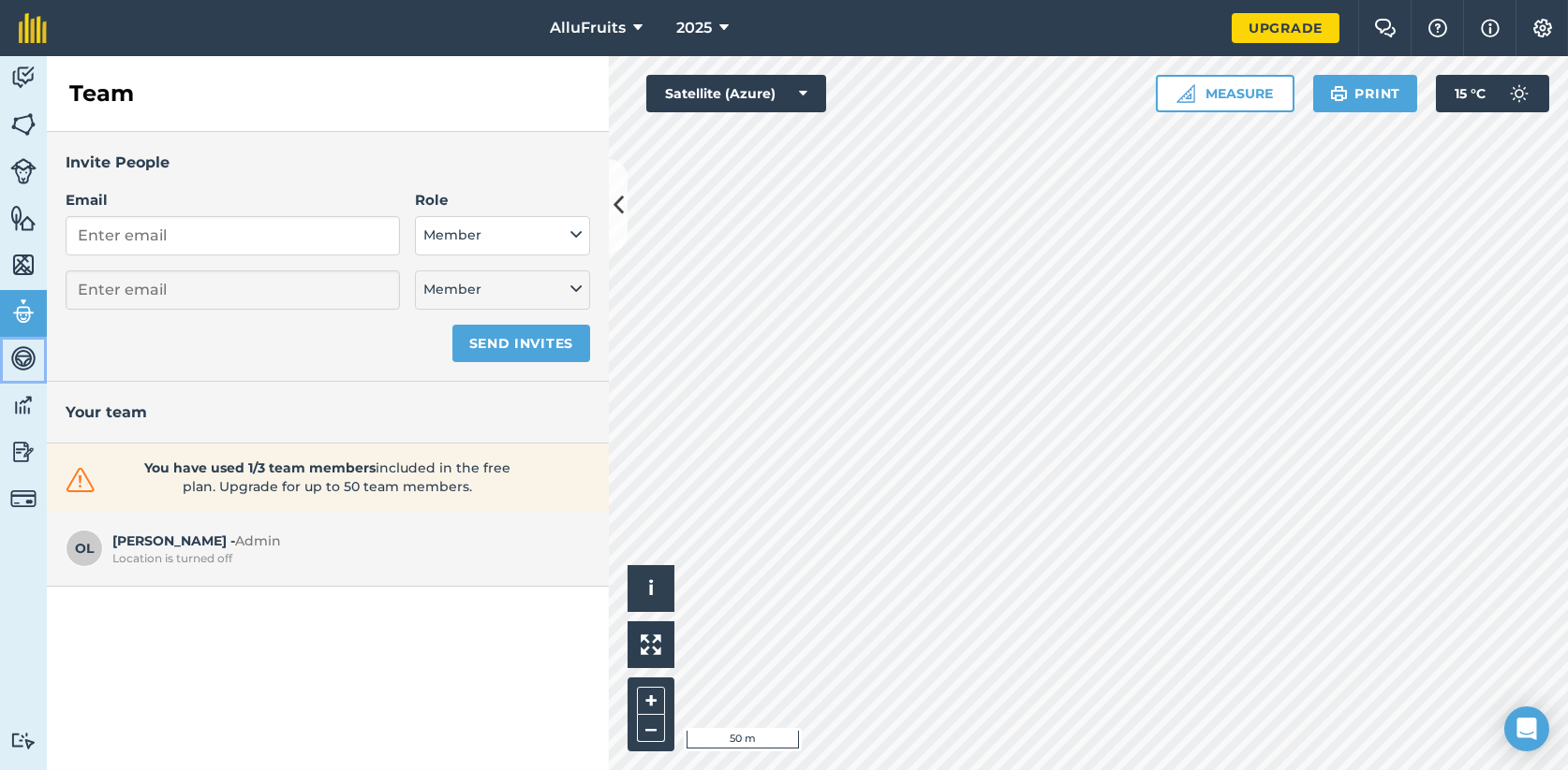
click at [23, 352] on img at bounding box center [23, 358] width 26 height 28
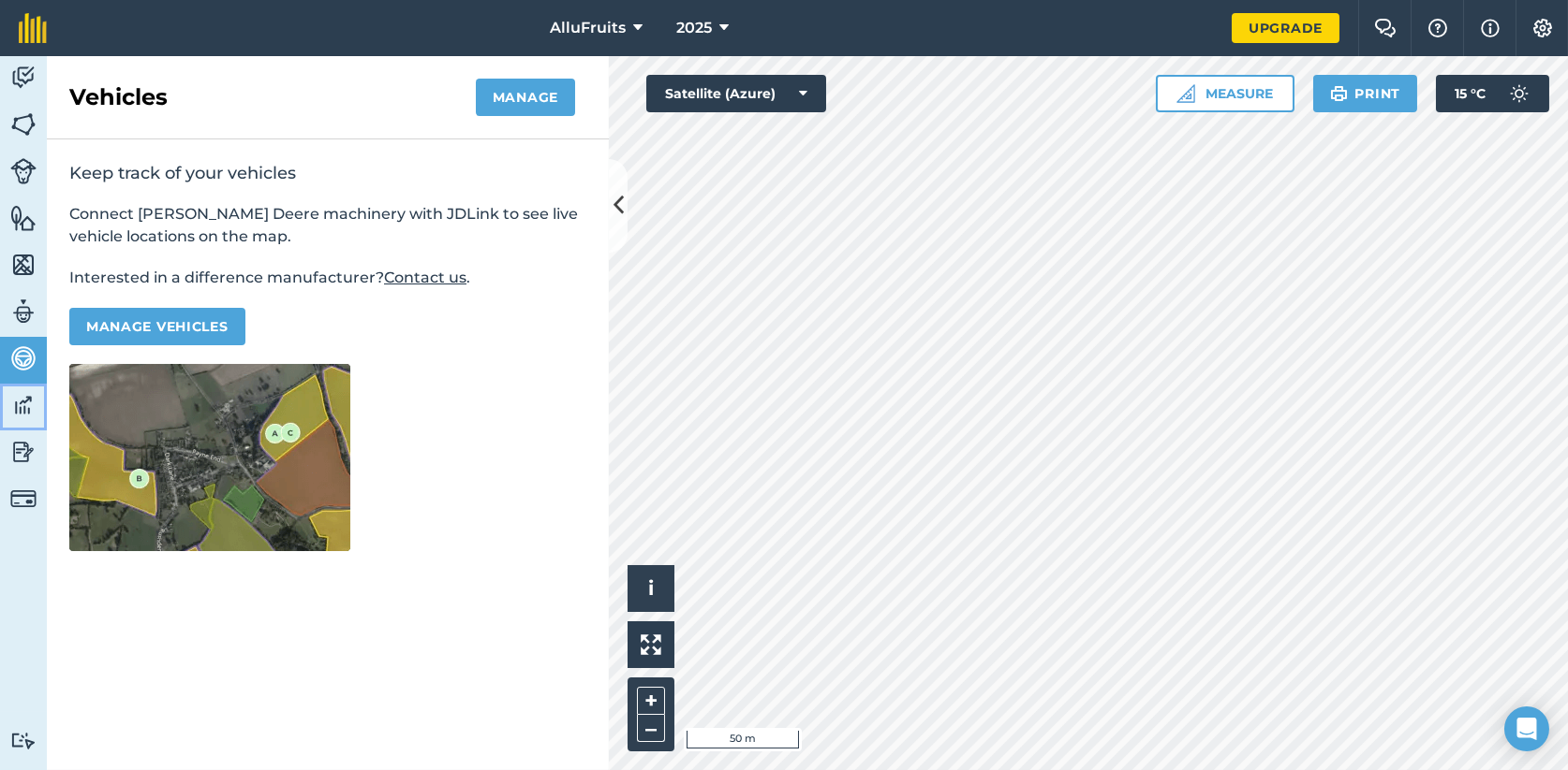
click at [21, 406] on img at bounding box center [23, 404] width 26 height 28
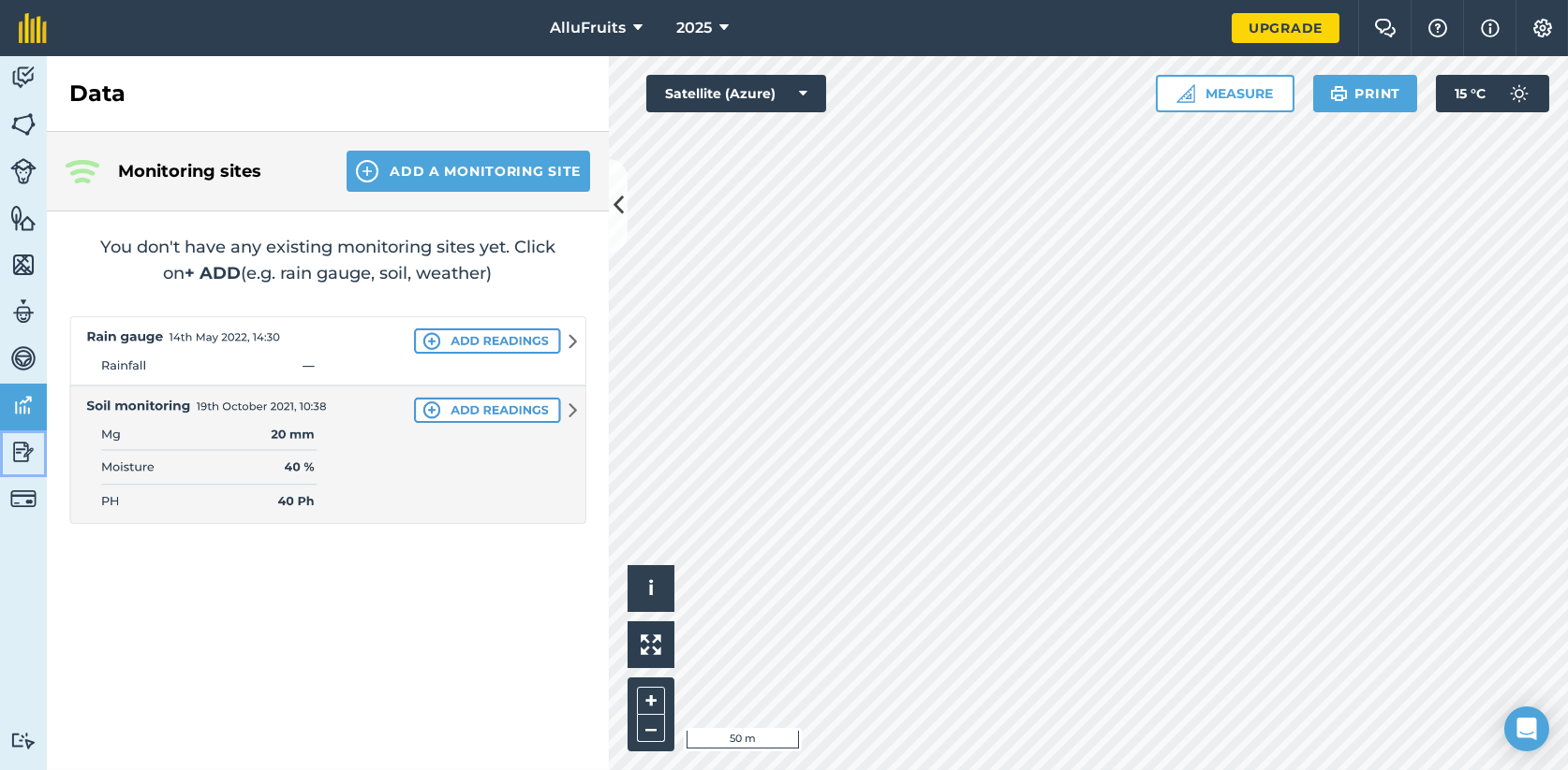
click at [19, 433] on link "Reporting" at bounding box center [23, 454] width 46 height 46
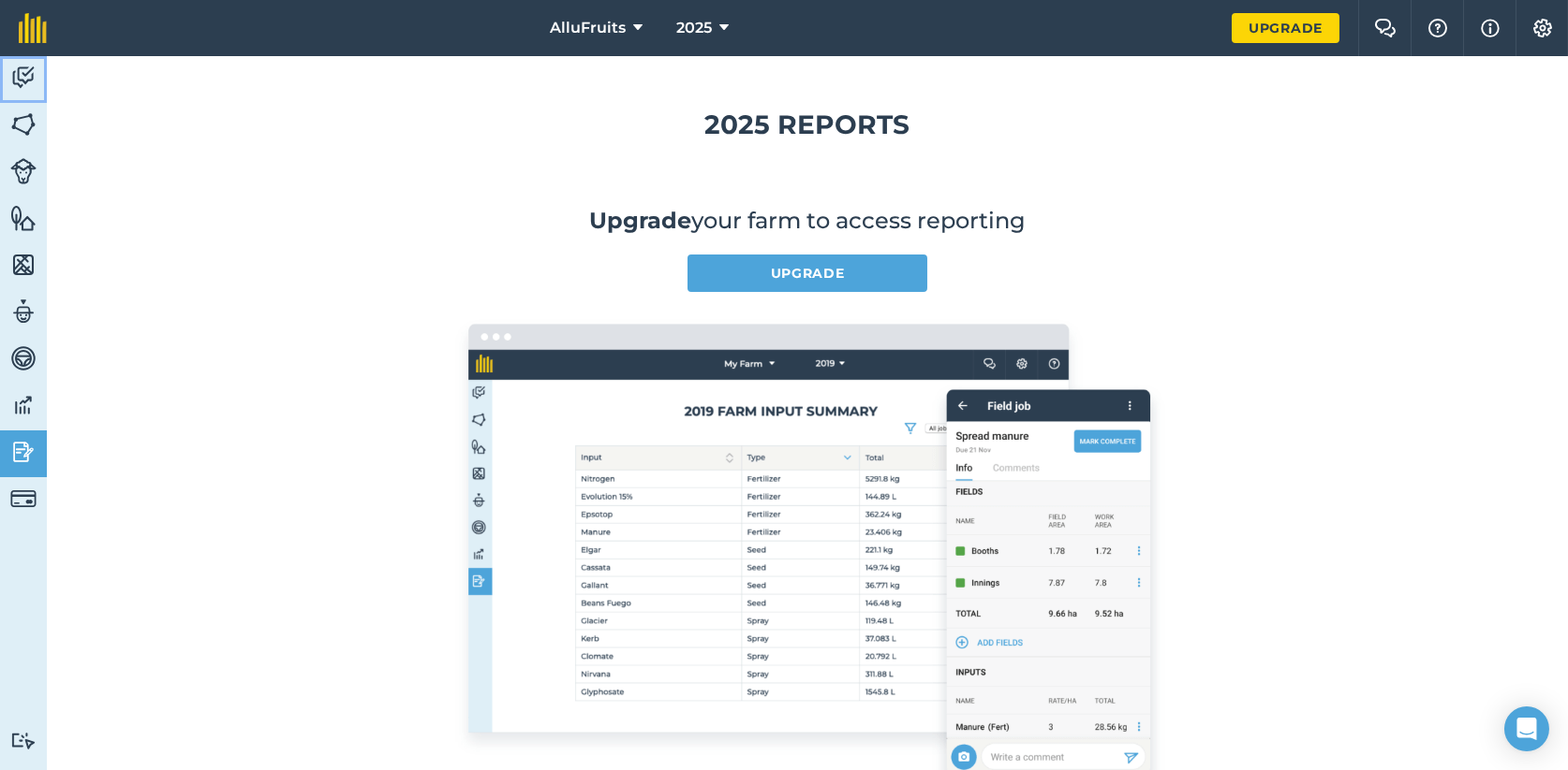
click at [30, 72] on img at bounding box center [23, 77] width 26 height 28
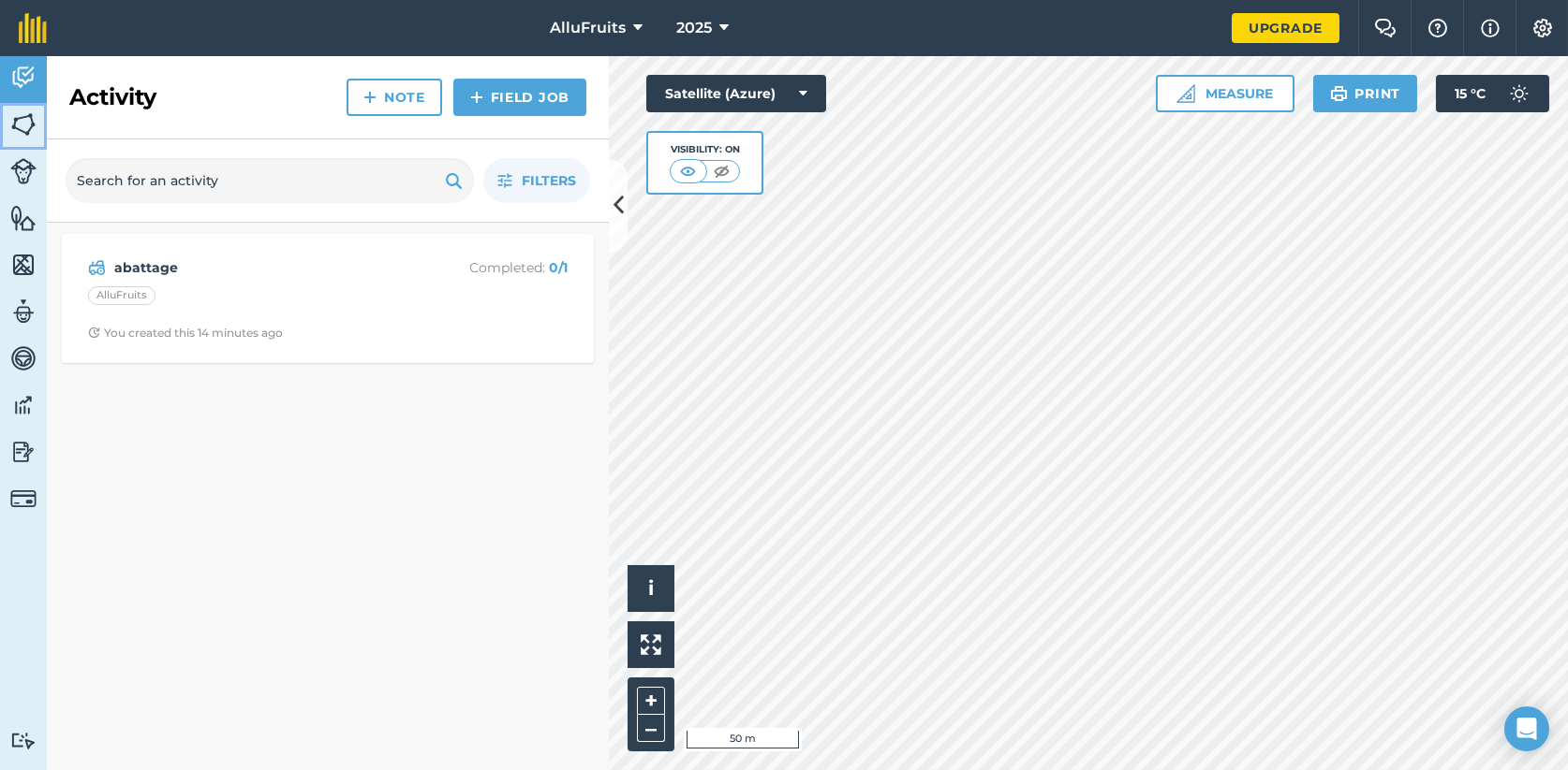
click at [25, 119] on img at bounding box center [23, 124] width 26 height 28
click at [24, 355] on img at bounding box center [23, 358] width 26 height 28
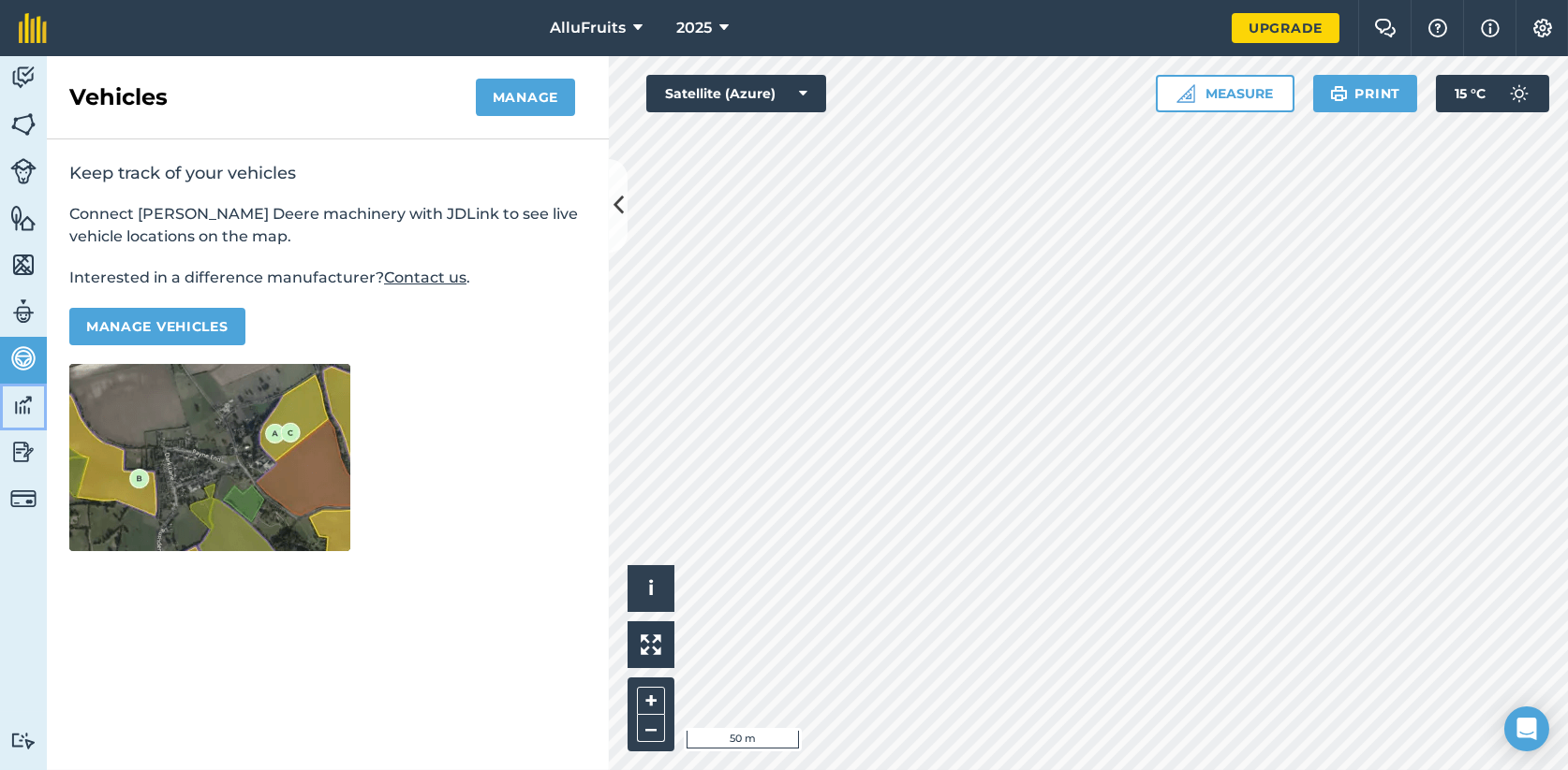
click at [23, 399] on img at bounding box center [23, 404] width 26 height 28
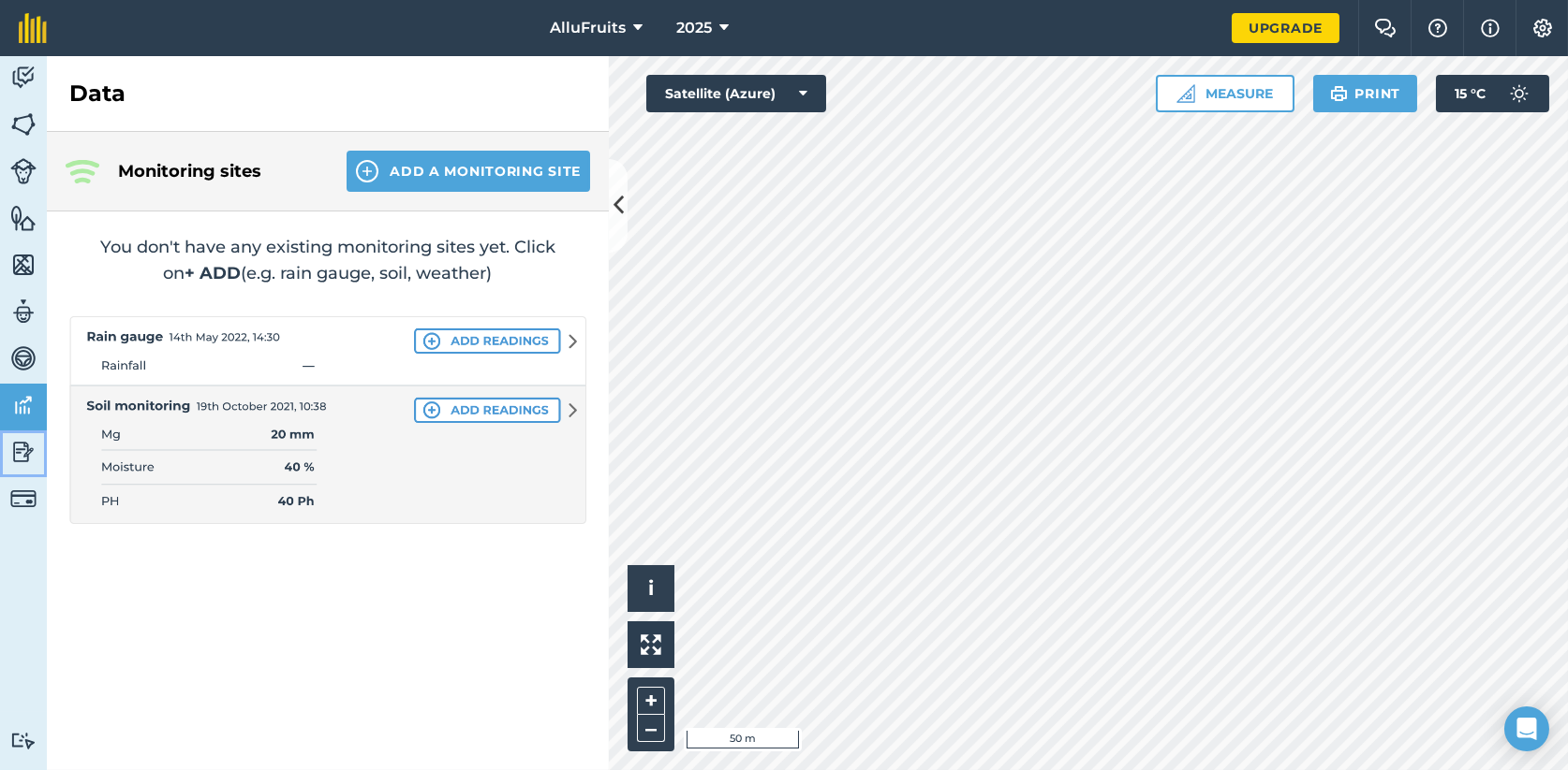
click at [21, 440] on img at bounding box center [23, 452] width 26 height 28
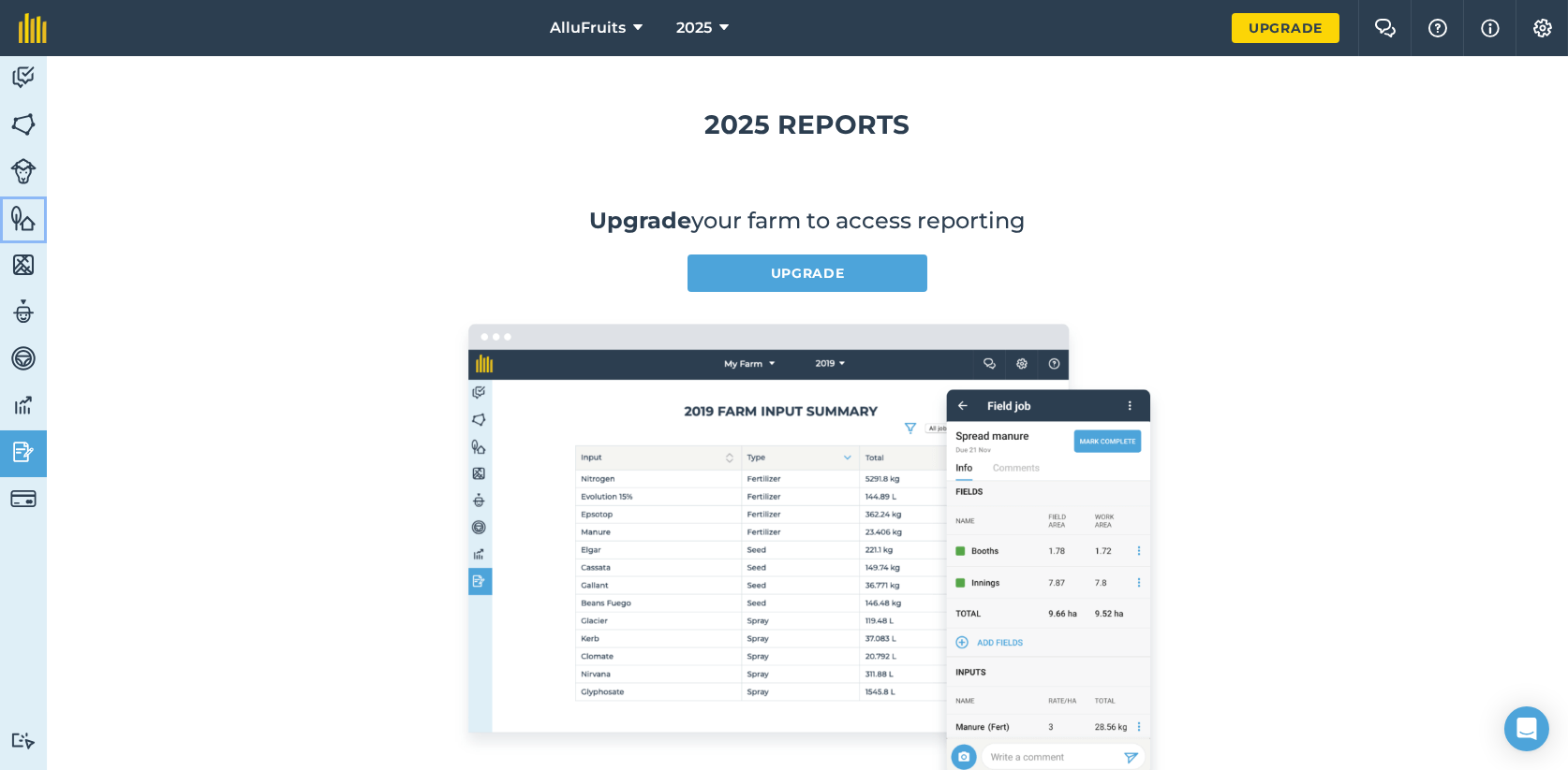
click at [18, 217] on img at bounding box center [23, 217] width 26 height 28
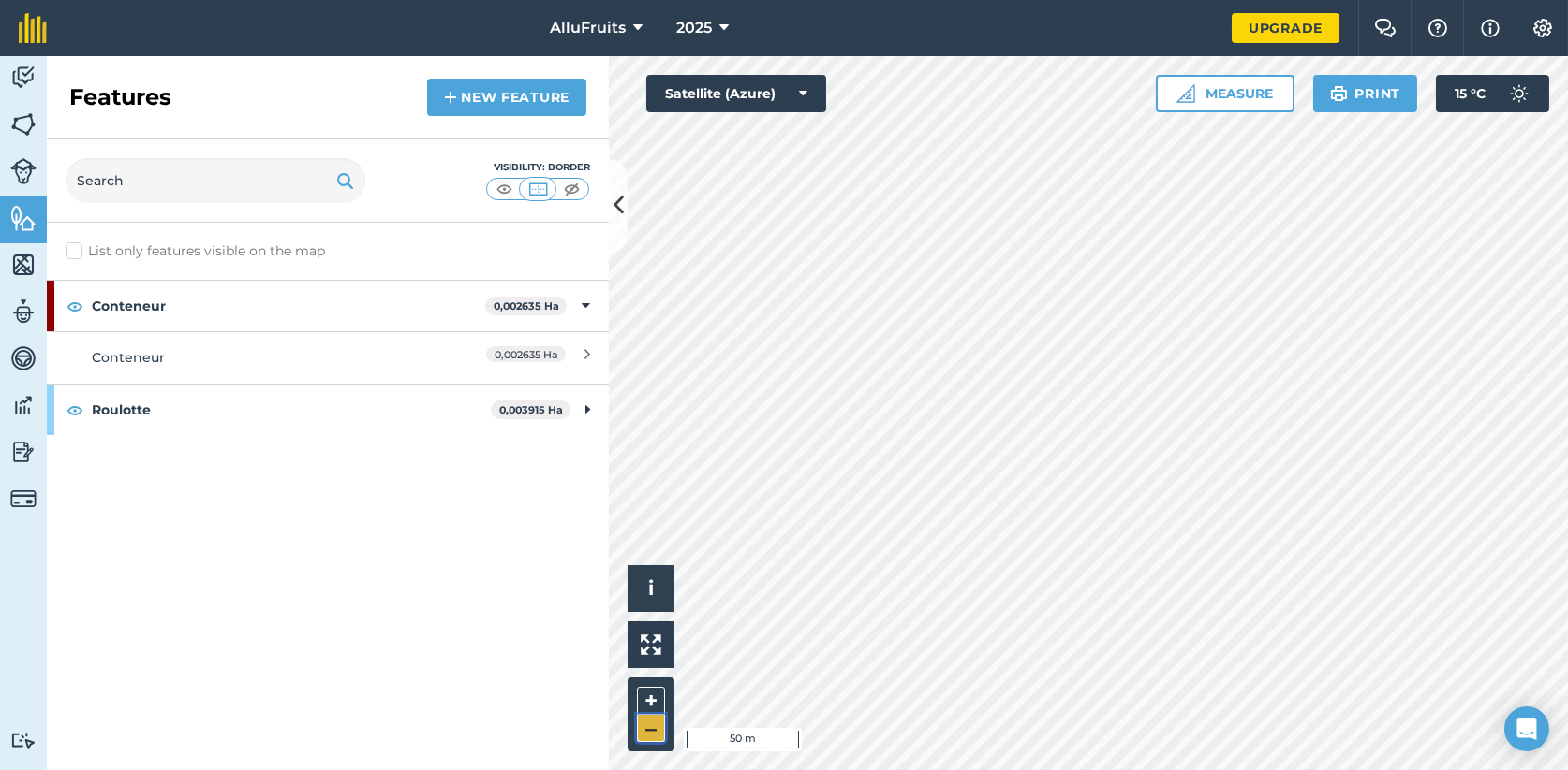
click at [645, 724] on button "–" at bounding box center [651, 729] width 28 height 27
click at [646, 701] on button "+" at bounding box center [651, 701] width 28 height 28
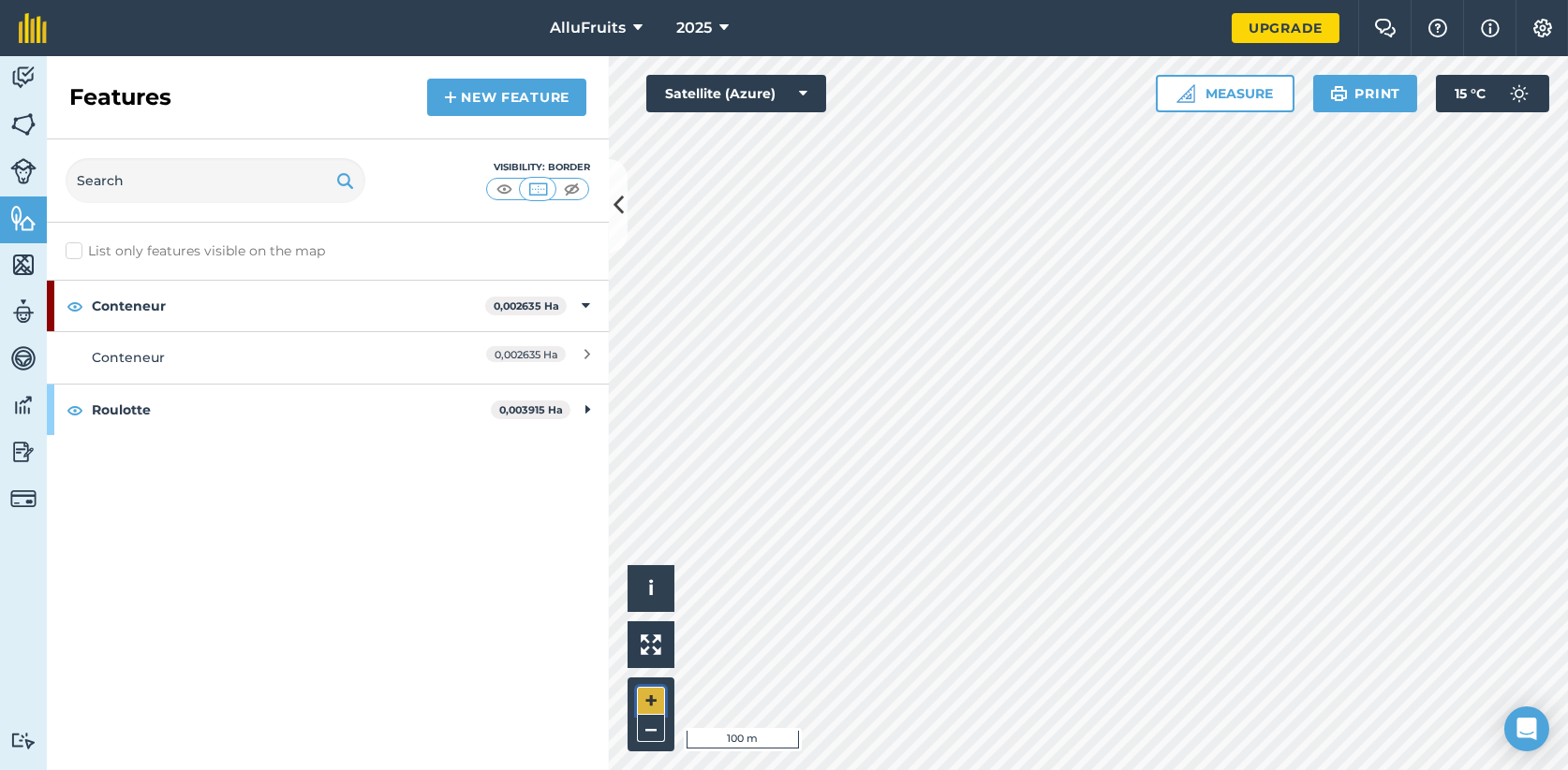
click at [646, 701] on button "+" at bounding box center [651, 701] width 28 height 28
click at [1217, 98] on button "Measure" at bounding box center [1225, 94] width 139 height 38
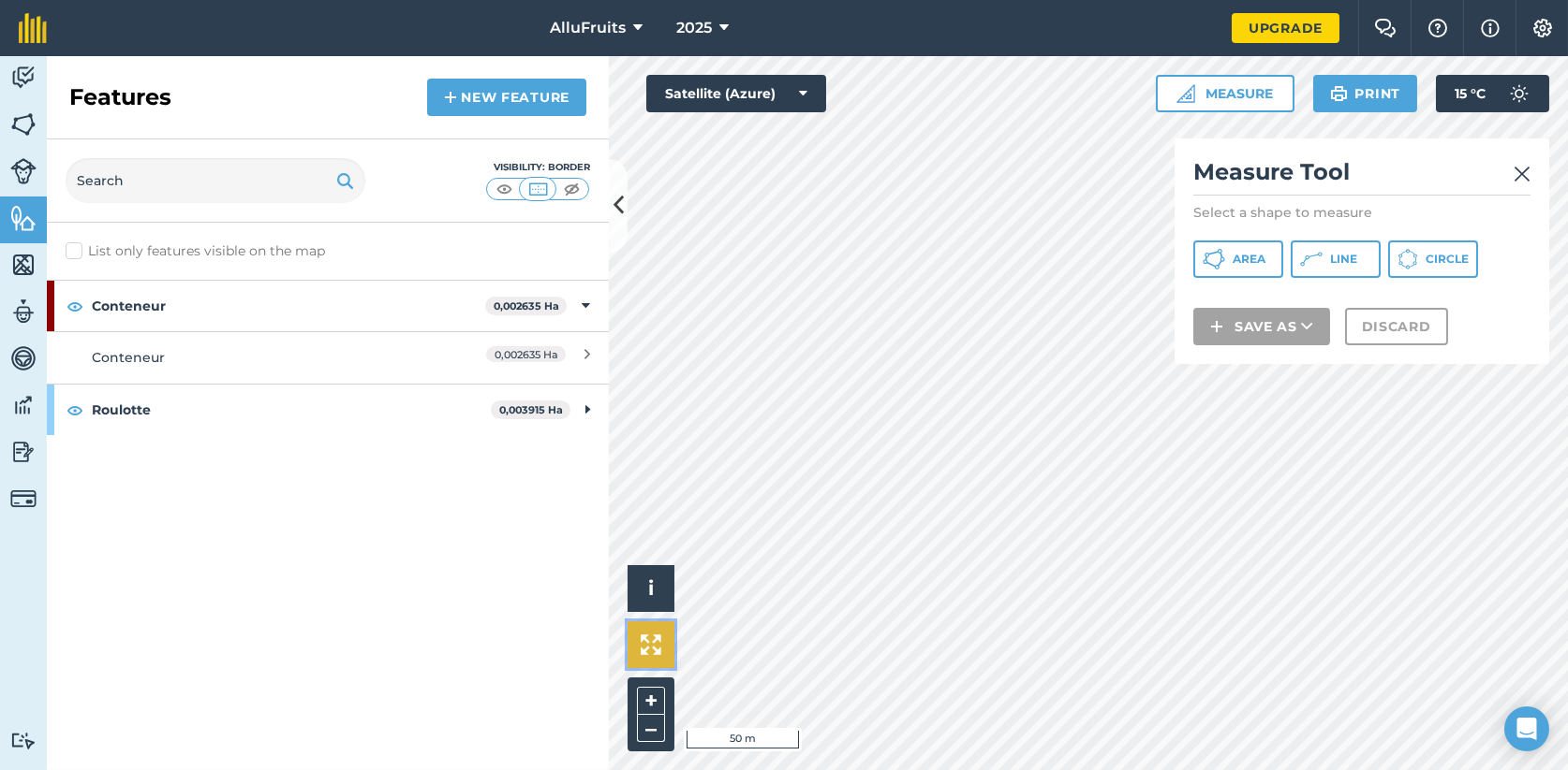
click at [657, 647] on img at bounding box center [650, 645] width 20 height 20
click at [662, 720] on button "–" at bounding box center [651, 729] width 28 height 27
click at [1516, 171] on img at bounding box center [1521, 174] width 16 height 22
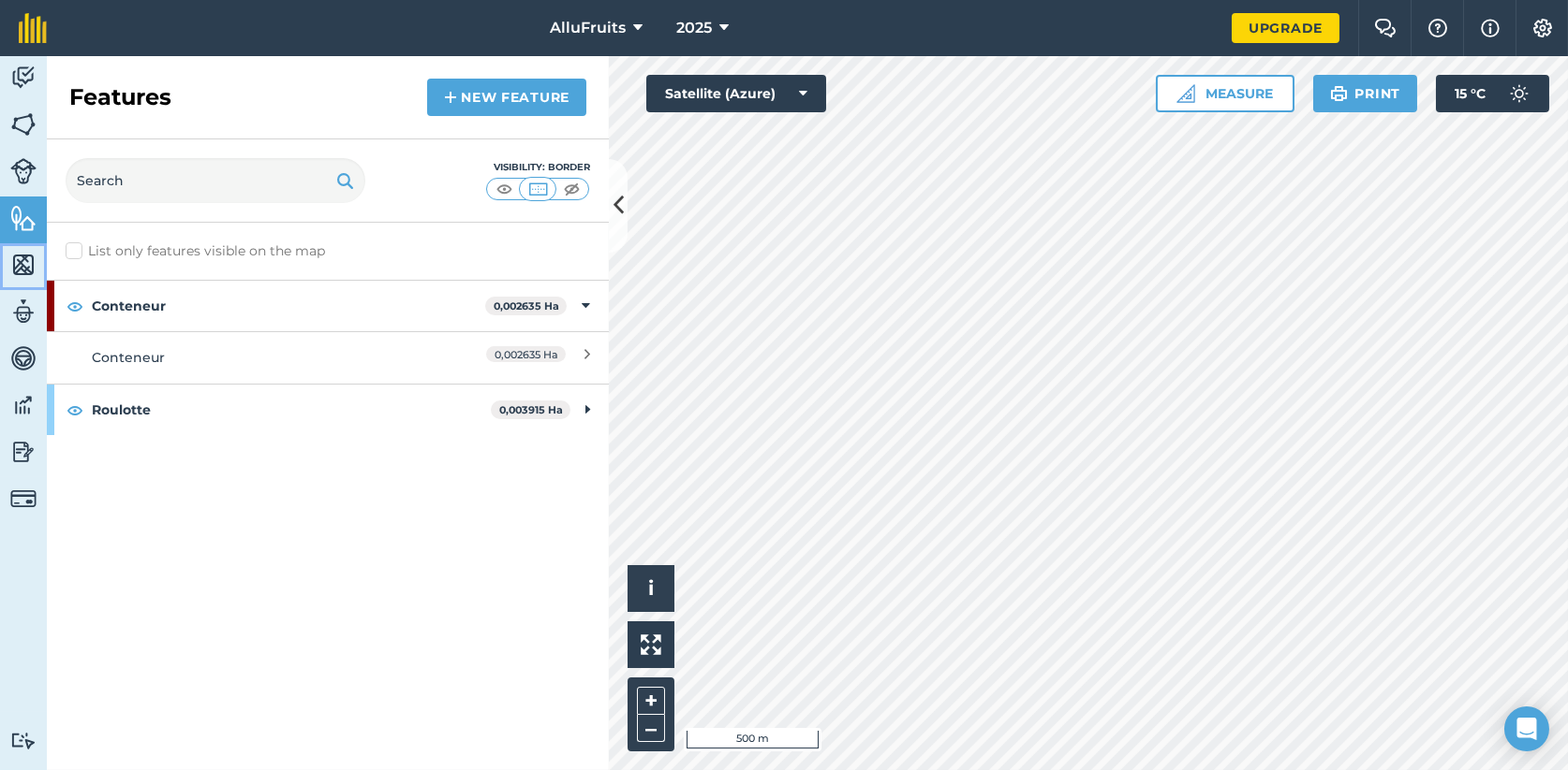
click at [21, 265] on img at bounding box center [23, 264] width 26 height 28
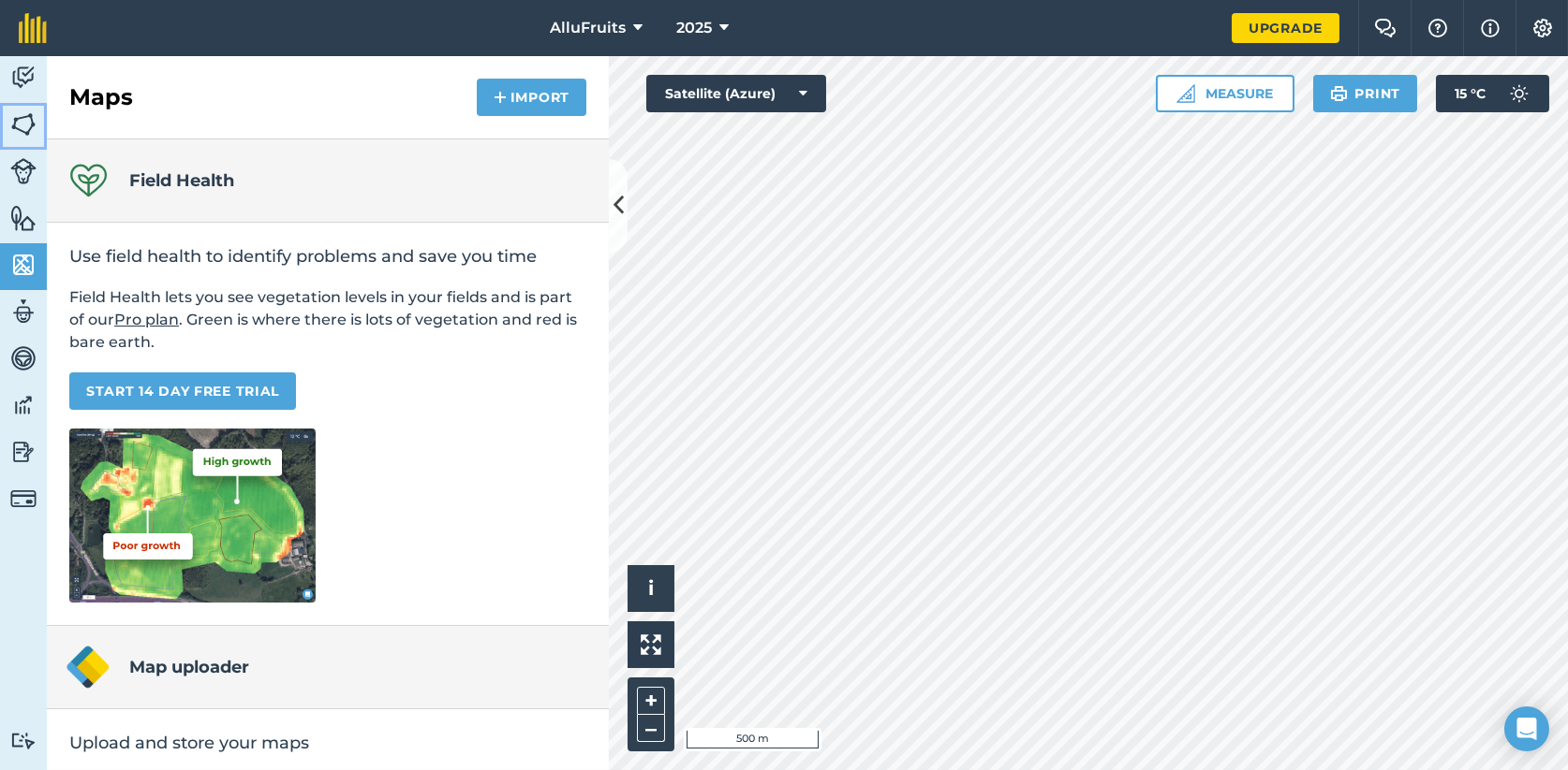
click at [21, 124] on img at bounding box center [23, 124] width 26 height 28
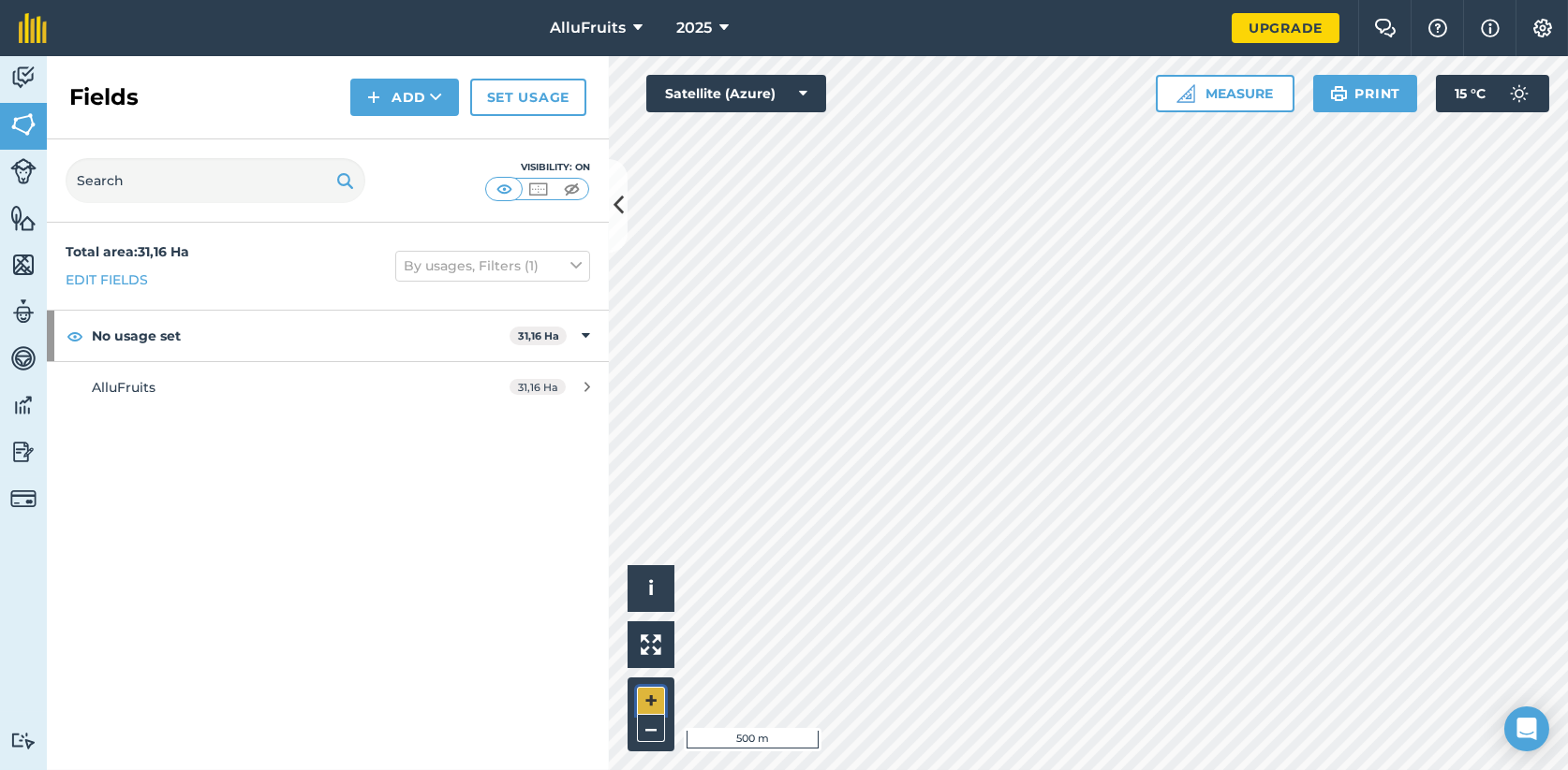
click at [640, 701] on button "+" at bounding box center [651, 701] width 28 height 28
click at [642, 730] on button "–" at bounding box center [651, 729] width 28 height 27
click at [643, 703] on button "+" at bounding box center [651, 701] width 28 height 28
